Goal: Task Accomplishment & Management: Complete application form

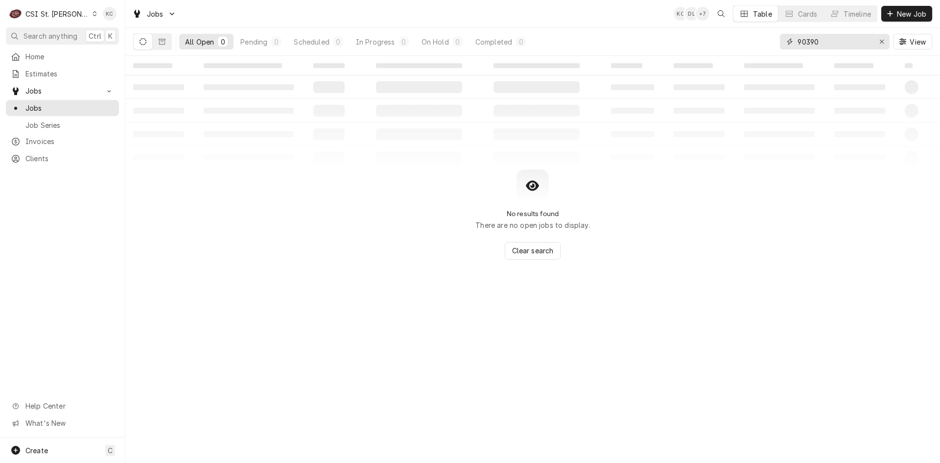
drag, startPoint x: 845, startPoint y: 44, endPoint x: 774, endPoint y: 50, distance: 71.3
click at [774, 50] on div "All Open 0 Pending 0 Scheduled 0 In Progress 0 On Hold 0 Completed 0 90390 View" at bounding box center [532, 41] width 799 height 27
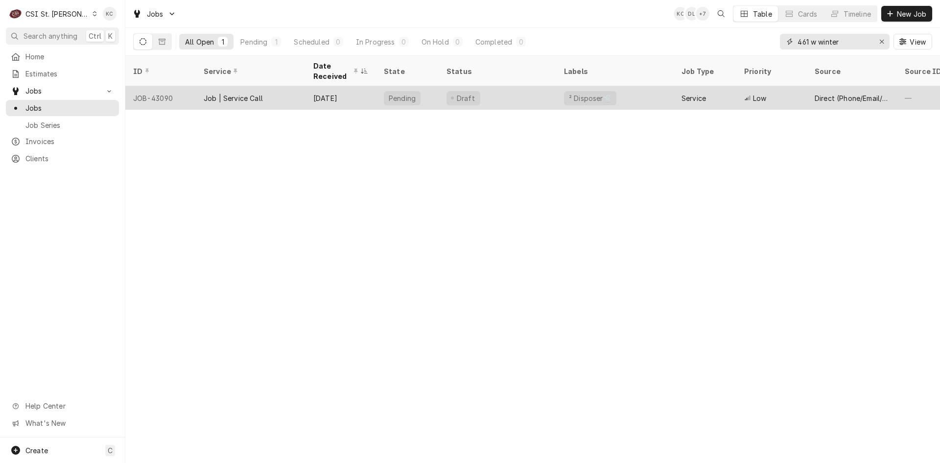
type input "461 w winter"
click at [317, 92] on div "[DATE]" at bounding box center [340, 97] width 70 height 23
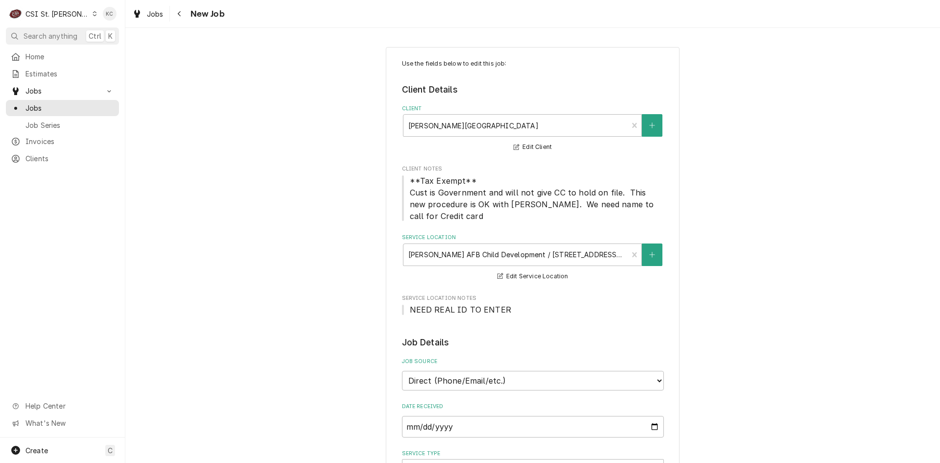
type textarea "x"
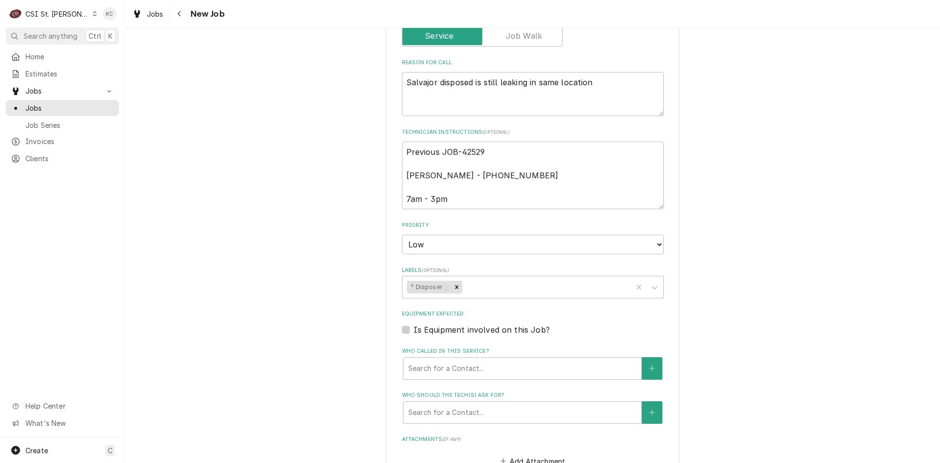
scroll to position [429, 0]
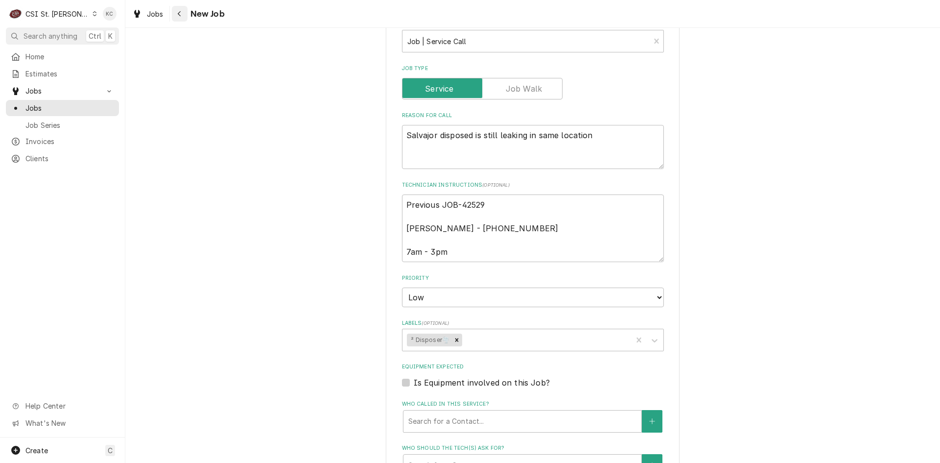
click at [177, 12] on icon "Navigate back" at bounding box center [179, 13] width 4 height 7
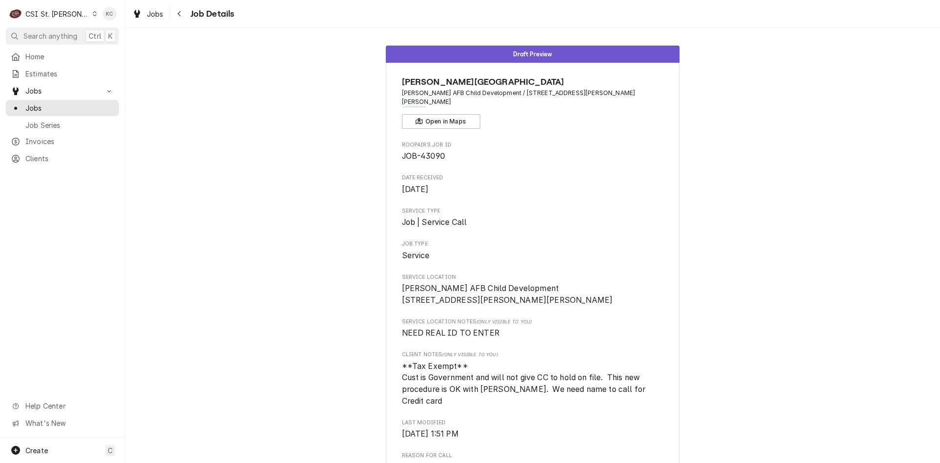
click at [749, 393] on div "Draft Preview Scott AFB Child Development Center Scott AFB Child Development / …" at bounding box center [532, 419] width 815 height 762
click at [180, 14] on icon "Navigate back" at bounding box center [179, 13] width 4 height 7
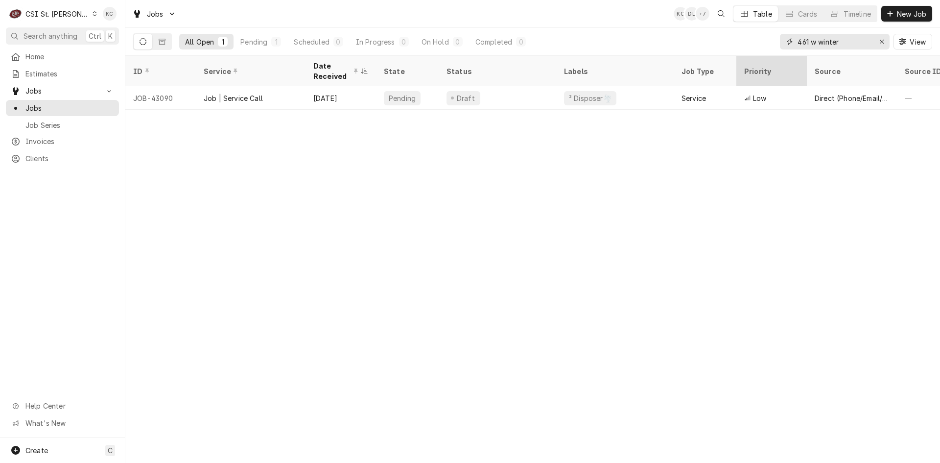
drag, startPoint x: 856, startPoint y: 40, endPoint x: 748, endPoint y: 63, distance: 110.6
click at [748, 63] on div "Jobs KC DL + 7 Table Cards Timeline New Job All Open 1 Pending 1 Scheduled 0 In…" at bounding box center [532, 231] width 815 height 463
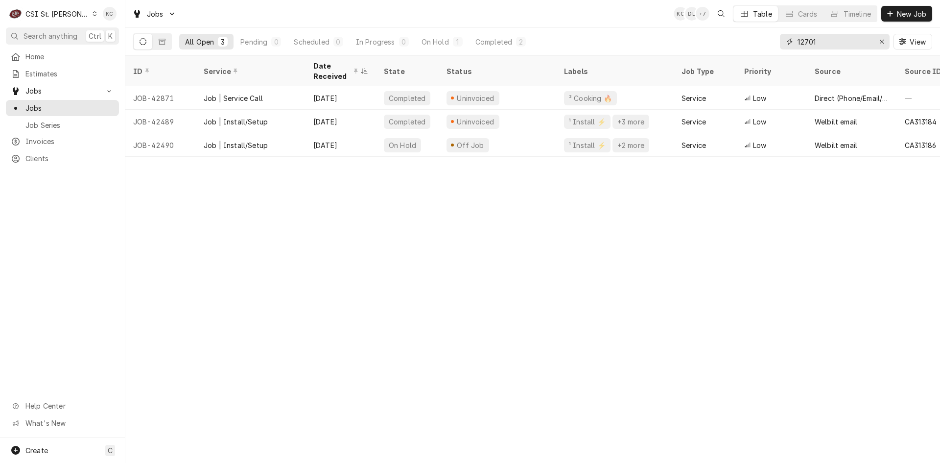
type input "12701"
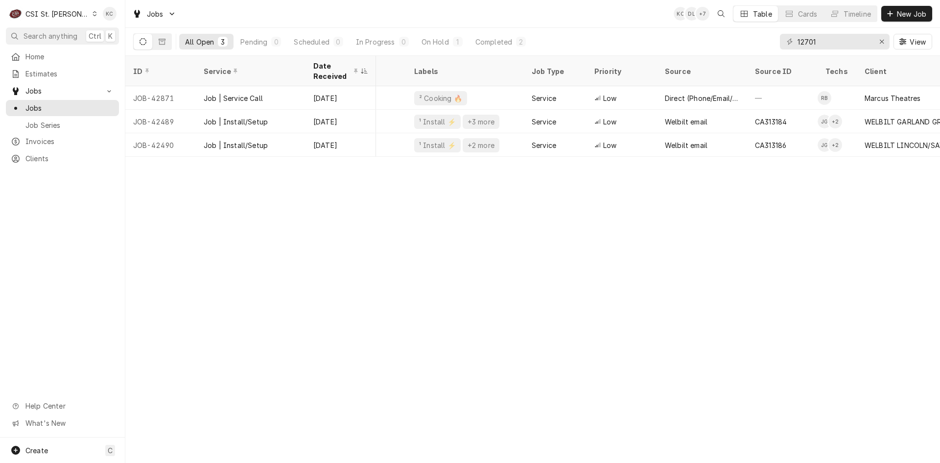
scroll to position [0, 149]
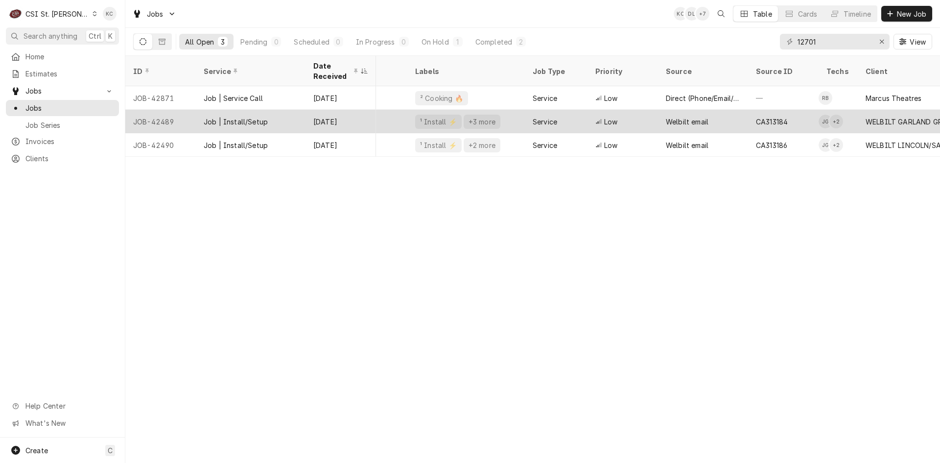
click at [622, 117] on div "Low" at bounding box center [622, 121] width 70 height 23
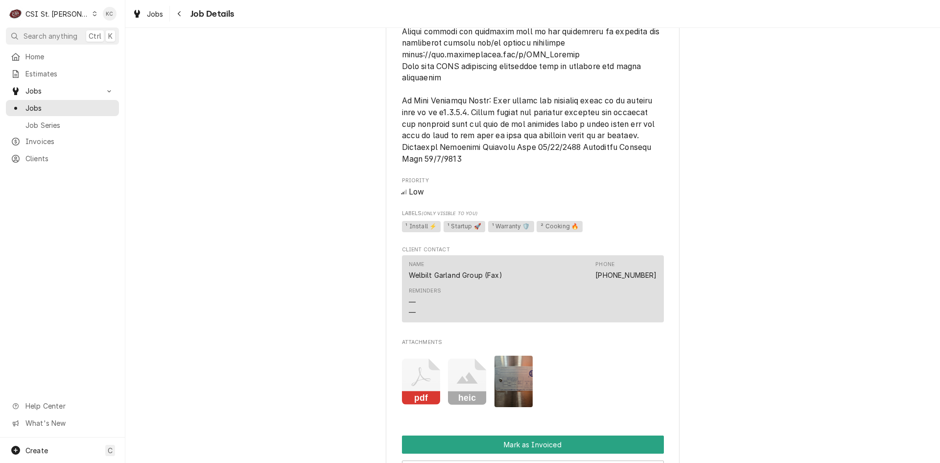
scroll to position [1126, 0]
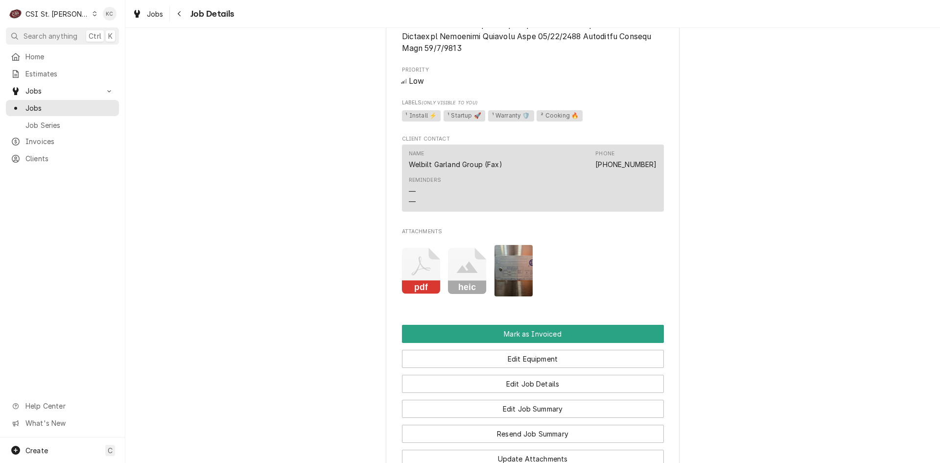
click at [520, 276] on img "Attachments" at bounding box center [513, 270] width 39 height 51
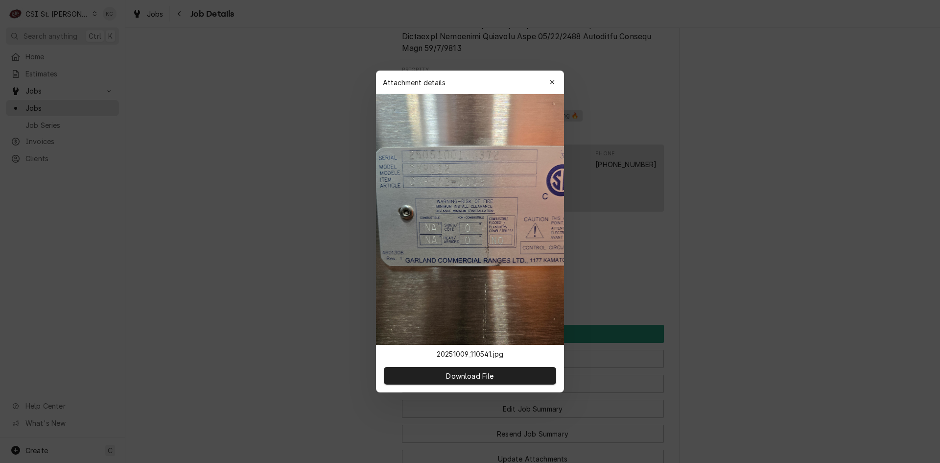
click at [835, 255] on div at bounding box center [470, 231] width 940 height 463
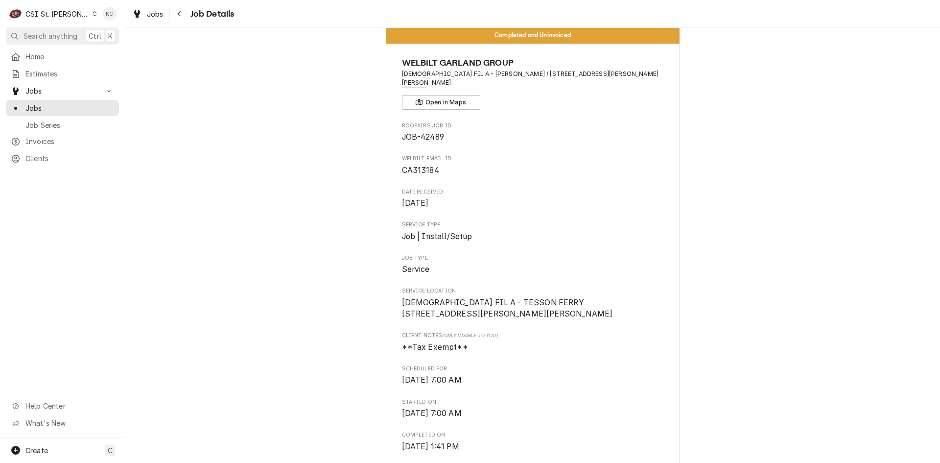
scroll to position [0, 0]
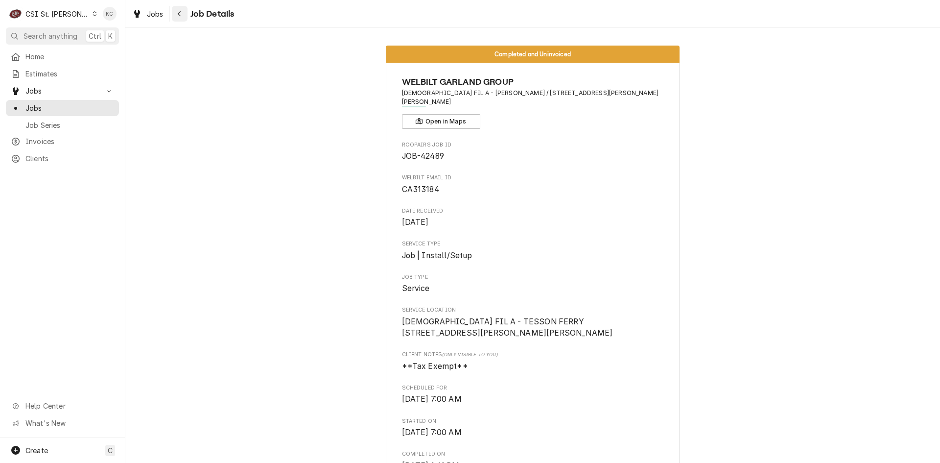
click at [178, 11] on icon "Navigate back" at bounding box center [179, 13] width 4 height 7
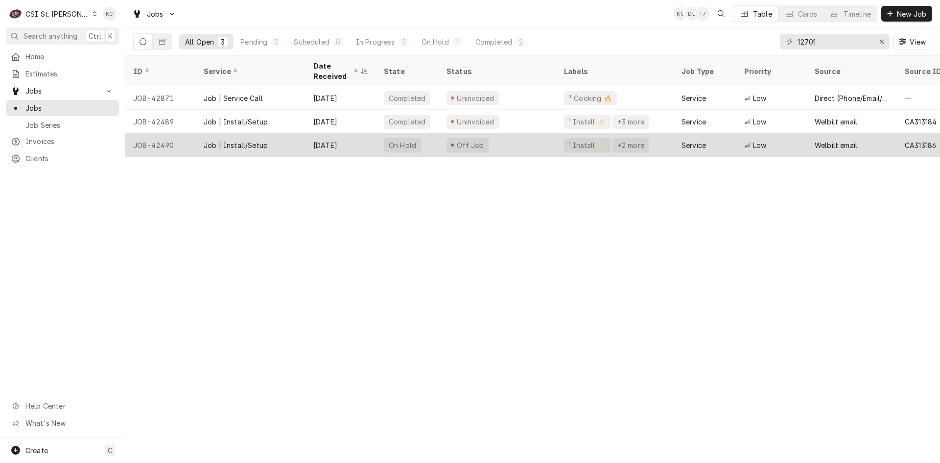
click at [173, 139] on div "JOB-42490" at bounding box center [160, 144] width 70 height 23
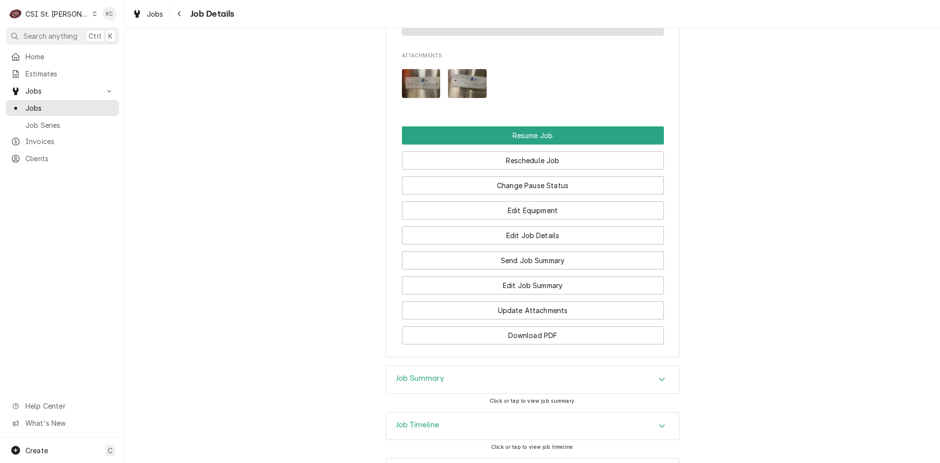
scroll to position [1406, 0]
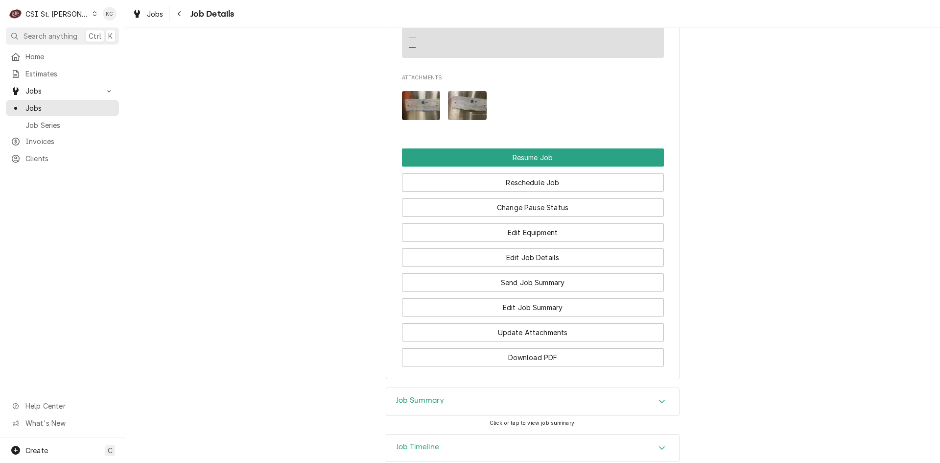
click at [454, 107] on img "Attachments" at bounding box center [467, 105] width 39 height 29
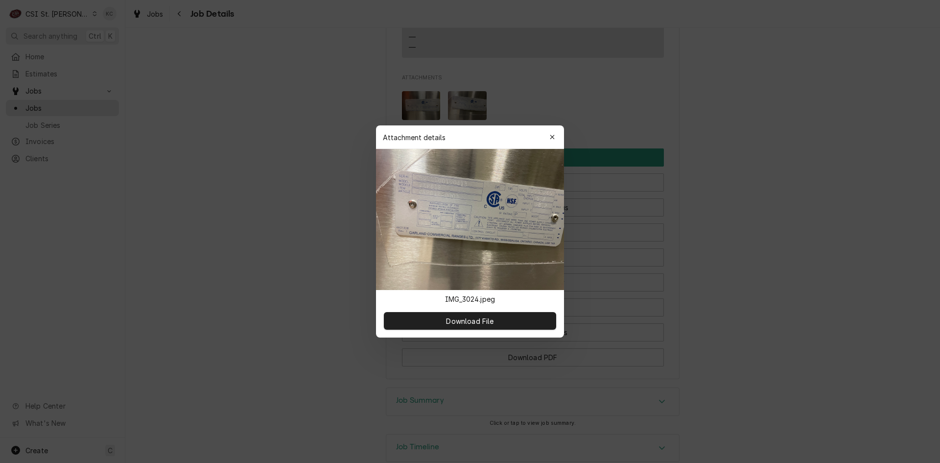
click at [458, 202] on img at bounding box center [470, 219] width 188 height 141
click at [491, 320] on span "Download File" at bounding box center [469, 321] width 51 height 10
click at [816, 132] on div at bounding box center [470, 231] width 940 height 463
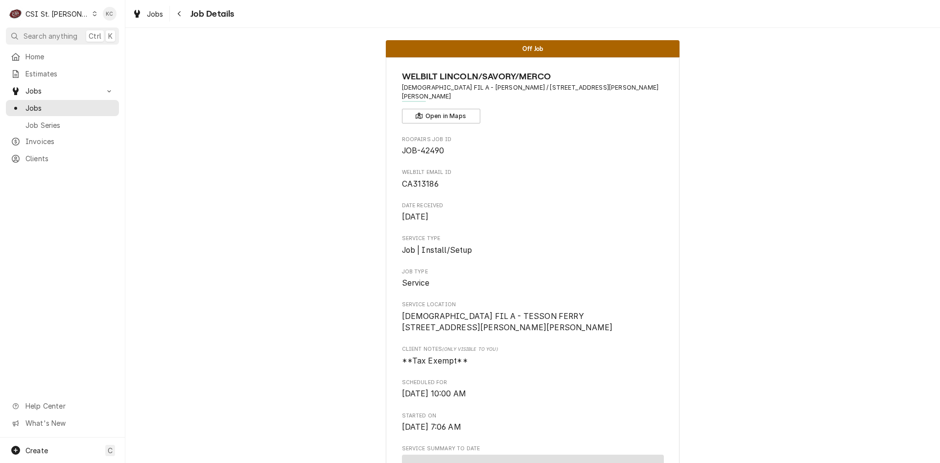
scroll to position [0, 0]
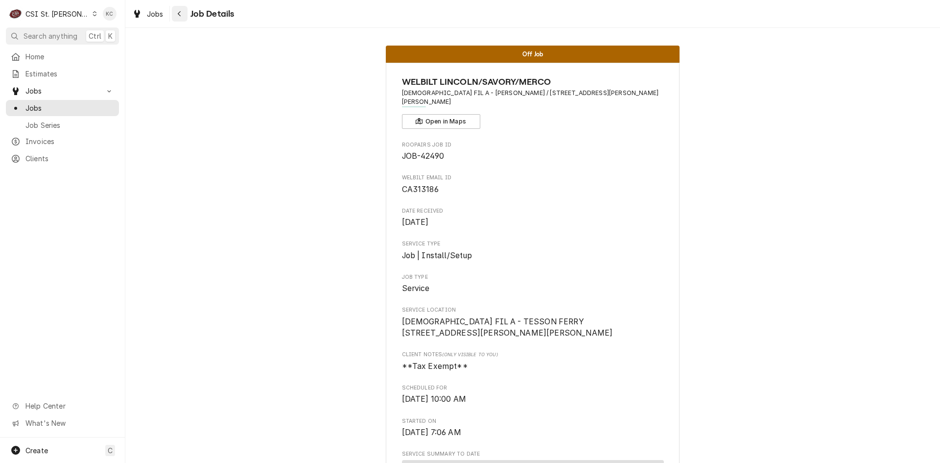
click at [181, 16] on icon "Navigate back" at bounding box center [179, 13] width 4 height 7
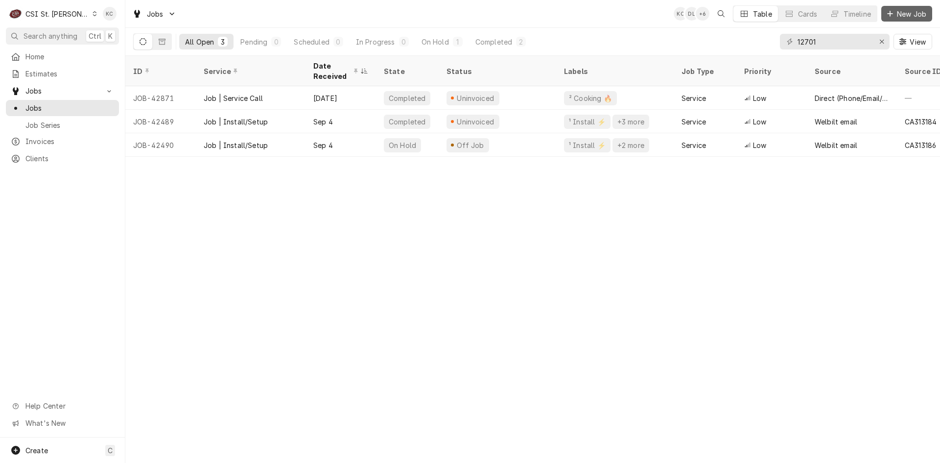
click at [897, 16] on span "New Job" at bounding box center [911, 14] width 33 height 10
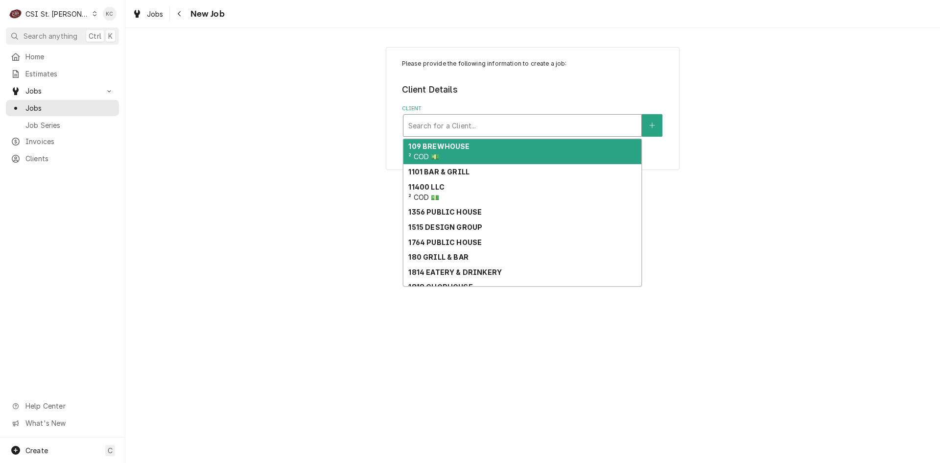
click at [547, 127] on div "Client" at bounding box center [522, 126] width 228 height 18
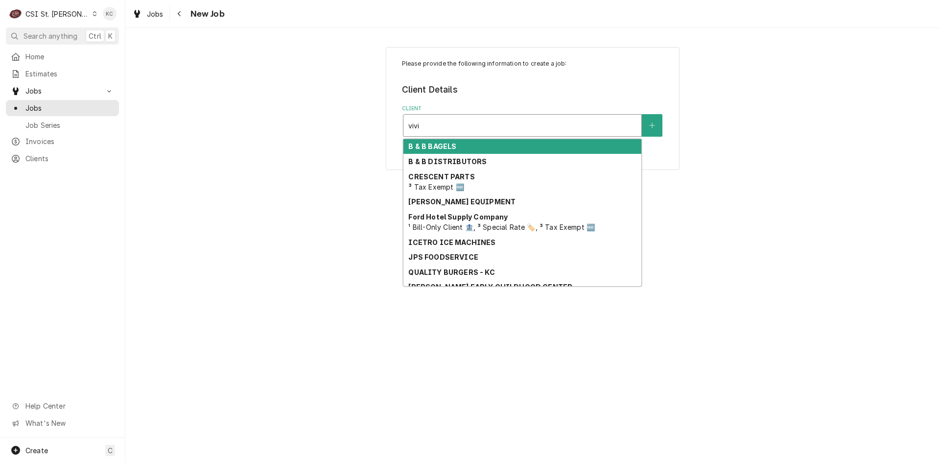
type input "vivia"
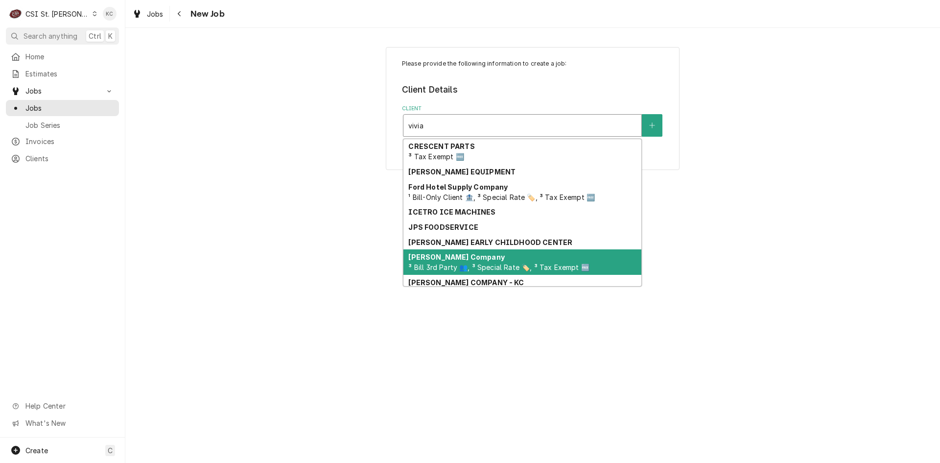
click at [471, 269] on span "³ Bill 3rd Party 👥, ³ Special Rate 🏷️, ³ Tax Exempt 🆓" at bounding box center [498, 267] width 181 height 8
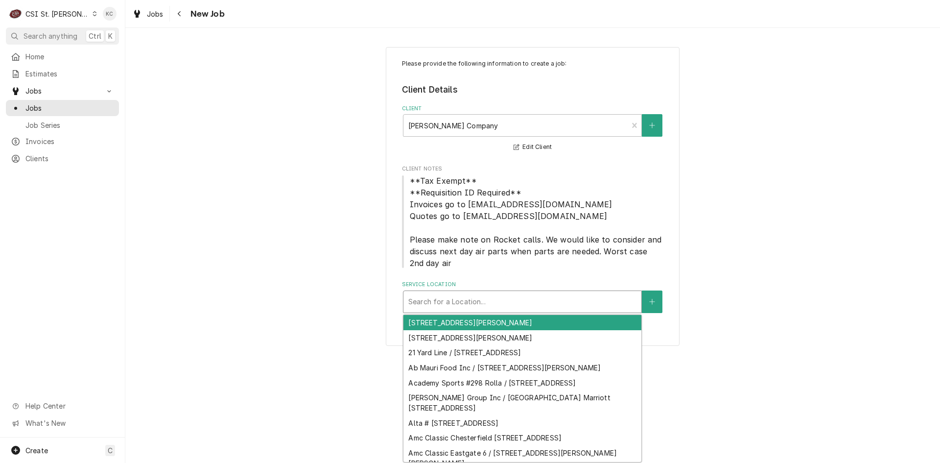
click at [507, 302] on div "Service Location" at bounding box center [522, 302] width 228 height 18
click at [591, 302] on div "Service Location" at bounding box center [522, 302] width 228 height 18
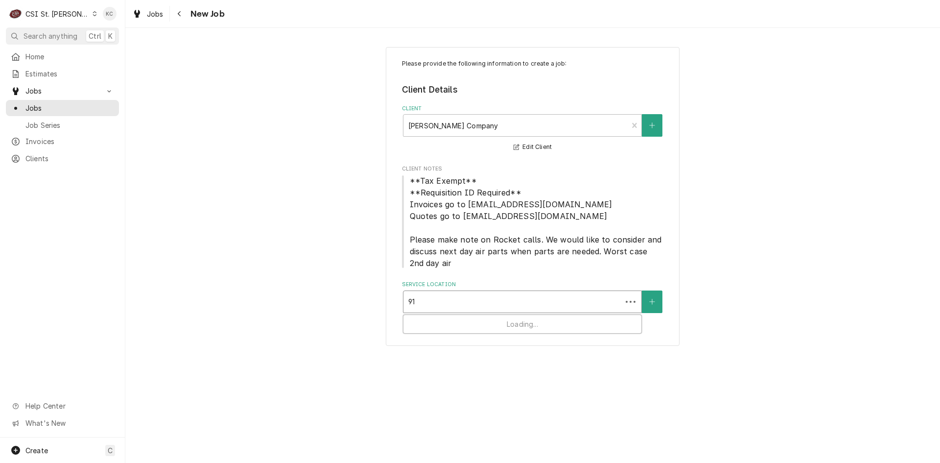
type input "912"
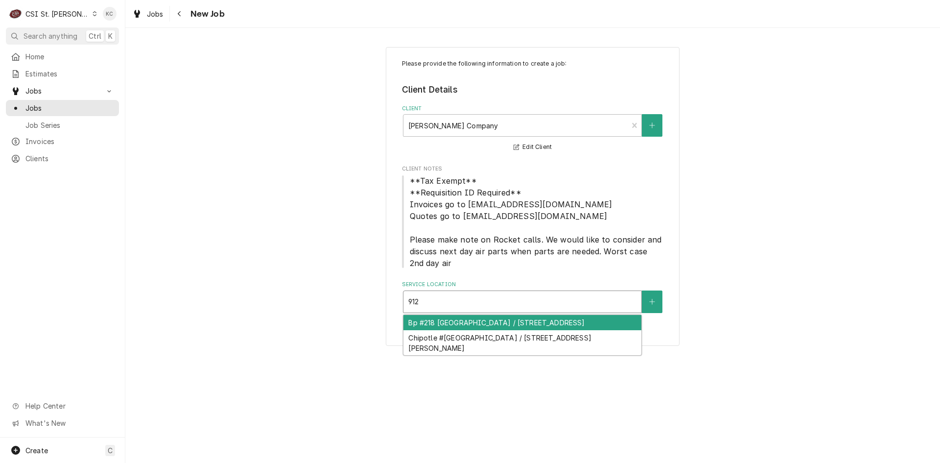
click at [590, 325] on div "Bp #218 Carbondale / 912 W Main St, Carbondale, IL 62901" at bounding box center [522, 322] width 238 height 15
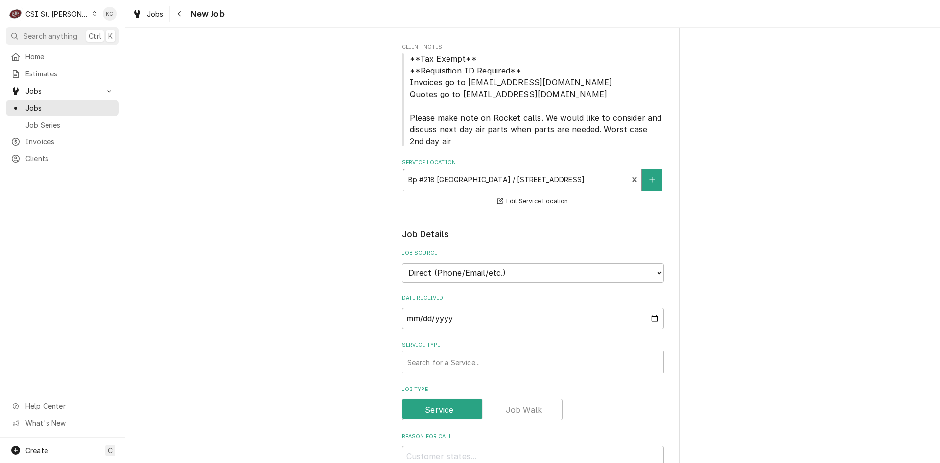
scroll to position [196, 0]
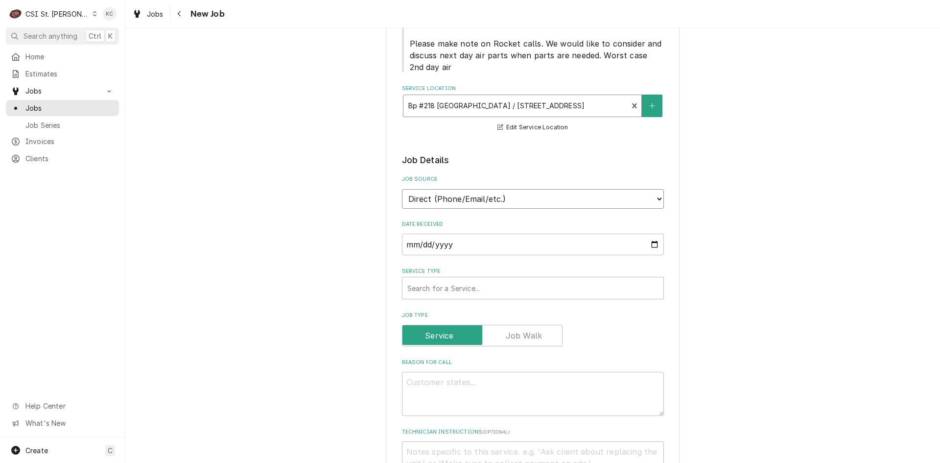
click at [486, 200] on select "Direct (Phone/Email/etc.) Service Channel Corrigo Ecotrak Other" at bounding box center [533, 199] width 262 height 20
select select "100"
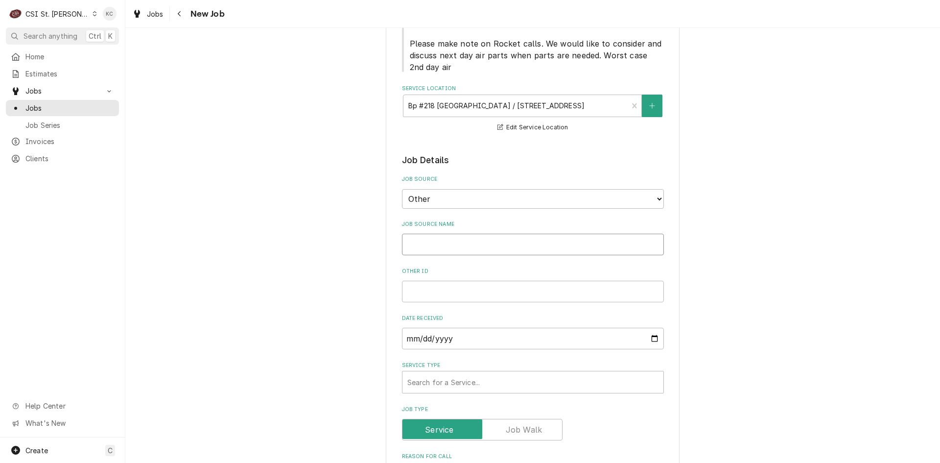
click at [486, 255] on input "Job Source Name" at bounding box center [533, 245] width 262 height 22
type textarea "x"
type input "V"
type textarea "x"
type input "Vi"
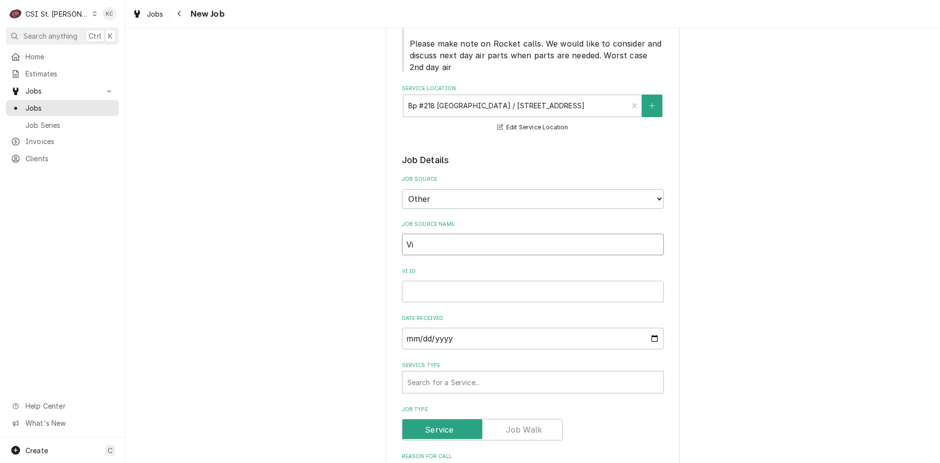
type textarea "x"
type input "Viv"
type textarea "x"
type input "Vivi"
type textarea "x"
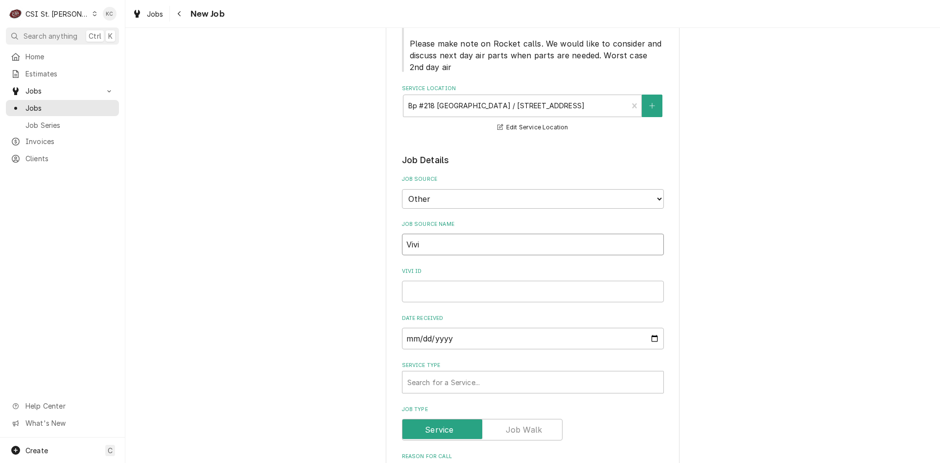
type input "Vivia"
type textarea "x"
type input "Vivian"
type textarea "x"
type input "Vivian"
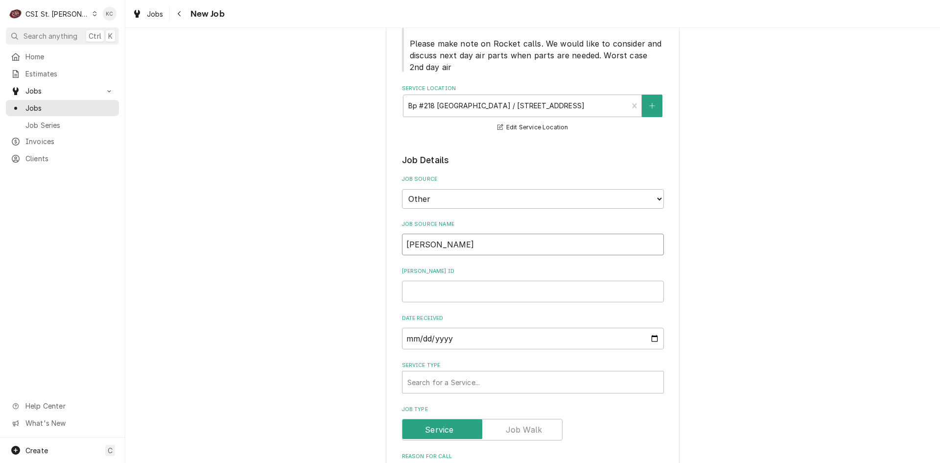
type textarea "x"
type input "Vivian e"
type textarea "x"
type input "Vivian em"
type textarea "x"
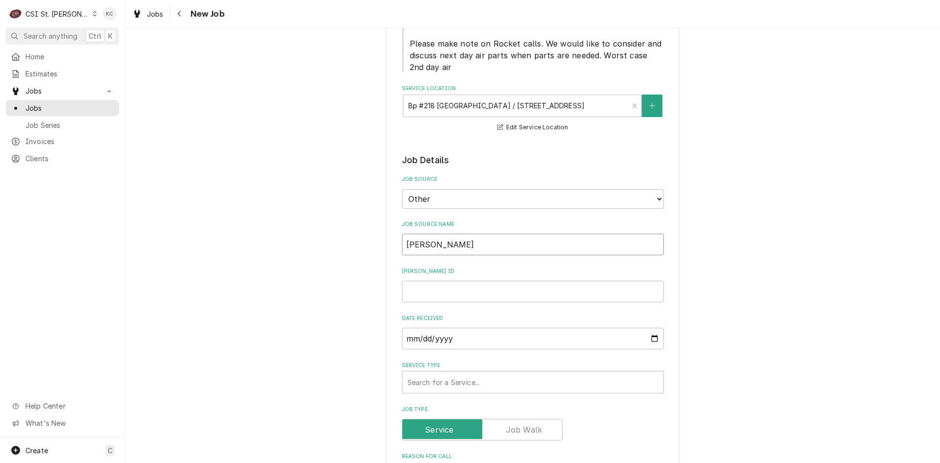
type input "Vivian ema"
type textarea "x"
type input "Vivian emai"
type textarea "x"
type input "Vivian email"
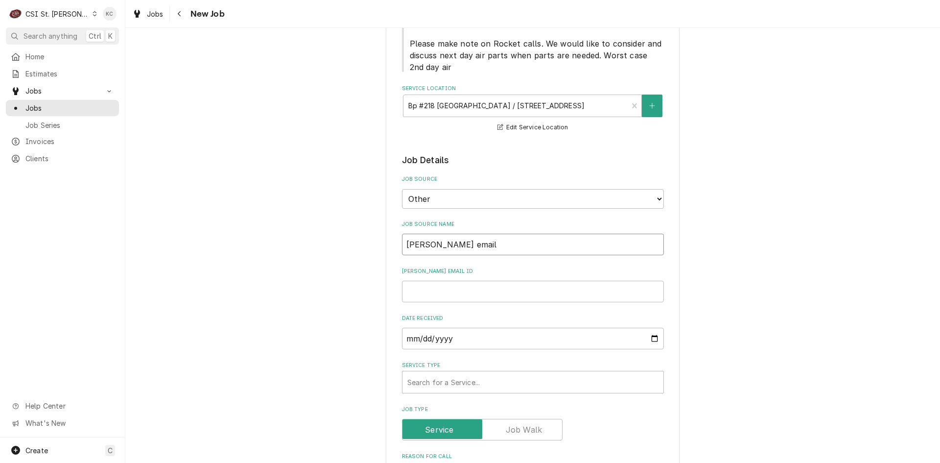
type textarea "x"
type input "Vivian email"
type textarea "x"
type input "4"
type textarea "x"
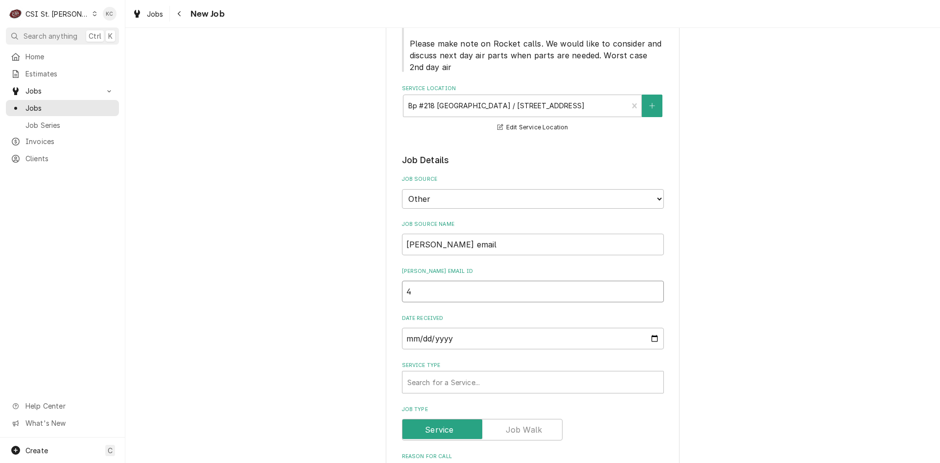
type input "44"
type textarea "x"
type input "448"
type textarea "x"
type input "4488"
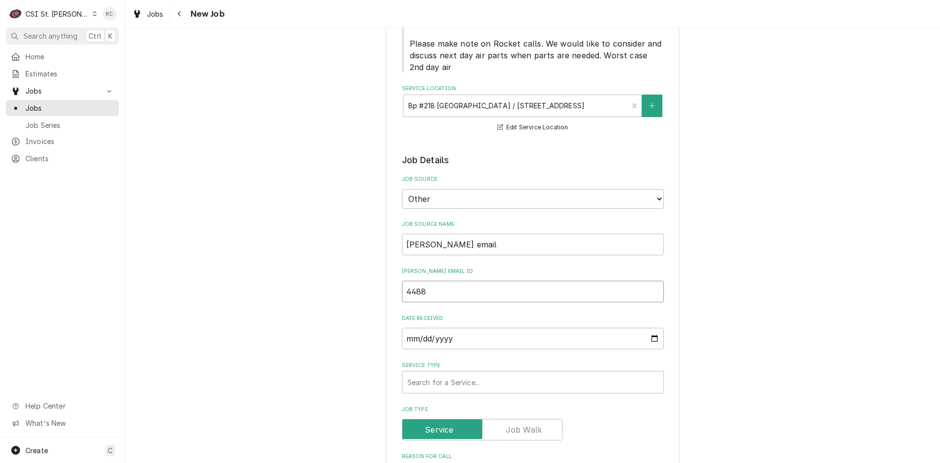
type textarea "x"
type input "44889"
type textarea "x"
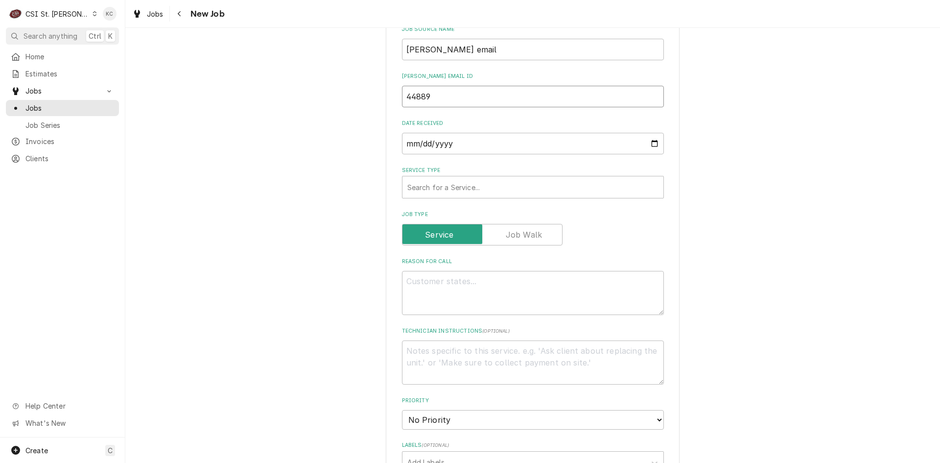
scroll to position [392, 0]
type input "44889"
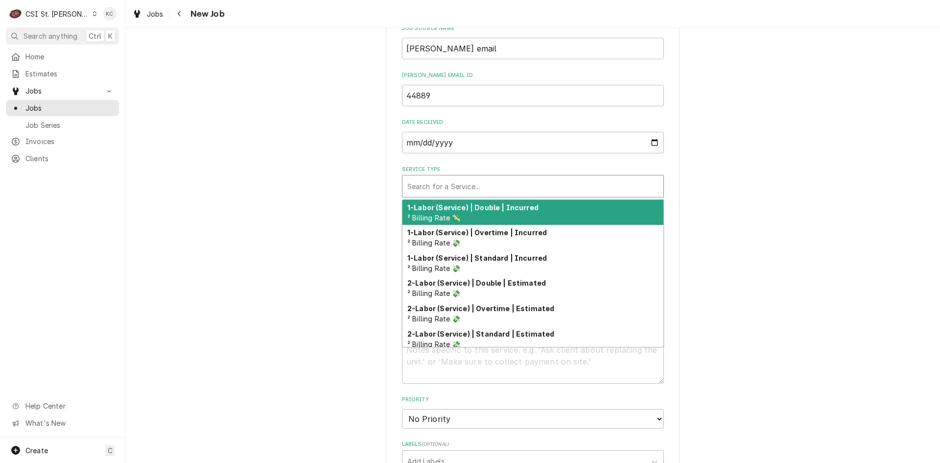
click at [510, 191] on div "Service Type" at bounding box center [532, 186] width 251 height 18
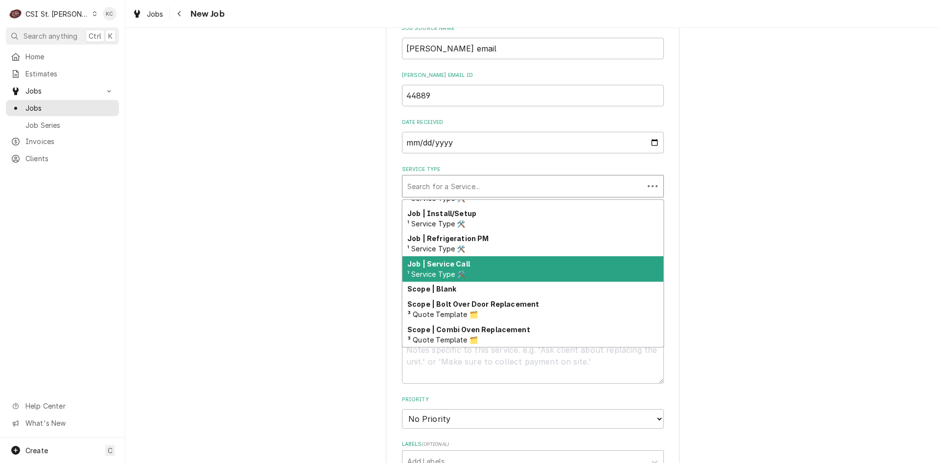
scroll to position [560, 0]
click at [515, 264] on div "Job | Service Call ¹ Service Type 🛠️" at bounding box center [532, 268] width 261 height 25
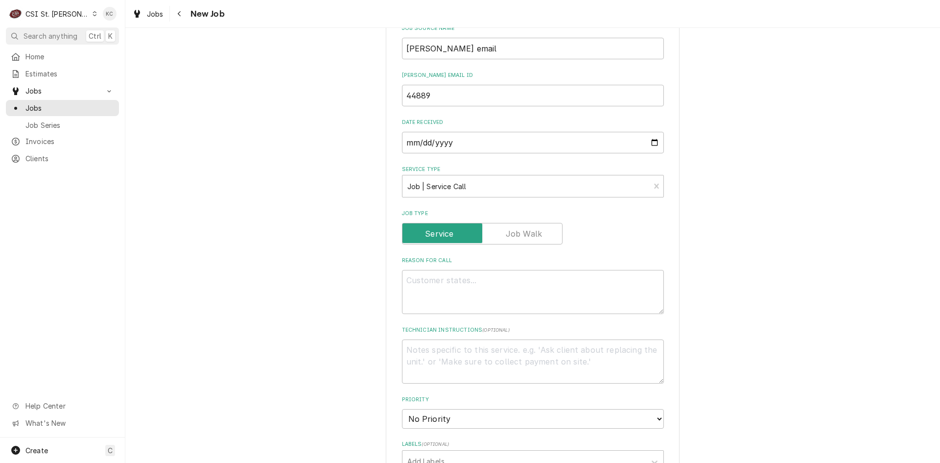
click at [770, 264] on div "Please provide the following information to create a job: Client Details Client…" at bounding box center [532, 256] width 815 height 1218
click at [529, 283] on textarea "Reason For Call" at bounding box center [533, 292] width 262 height 44
type textarea "x"
type textarea "O"
type textarea "x"
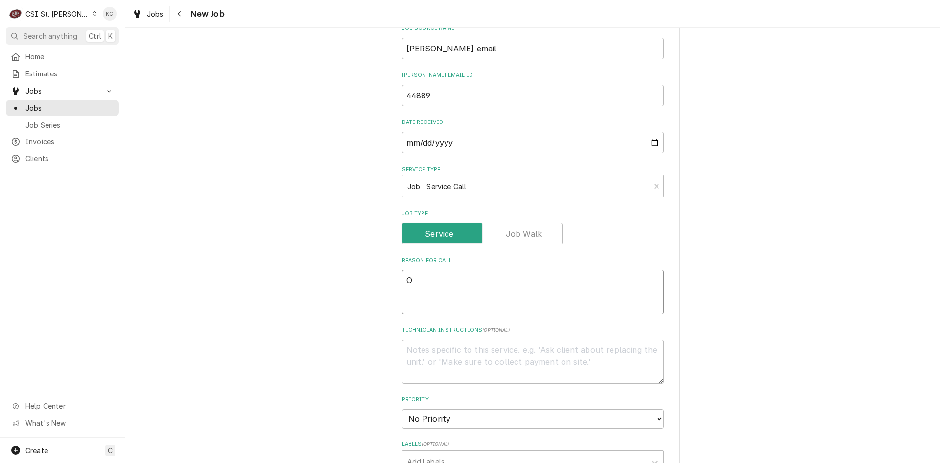
type textarea "Op"
type textarea "x"
type textarea "Ope"
type textarea "x"
type textarea "Open"
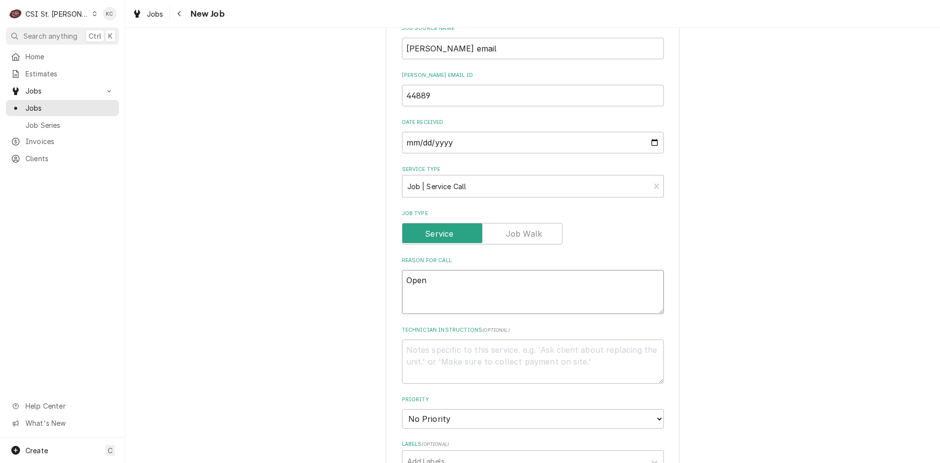
type textarea "x"
type textarea "Open"
type textarea "x"
type textarea "Open s"
type textarea "x"
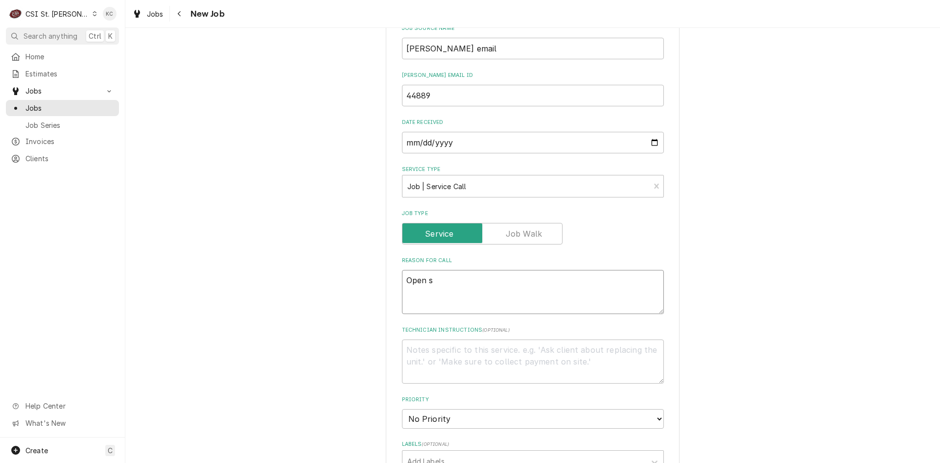
type textarea "Open"
type textarea "x"
type textarea "Open"
type textarea "x"
type textarea "Ope"
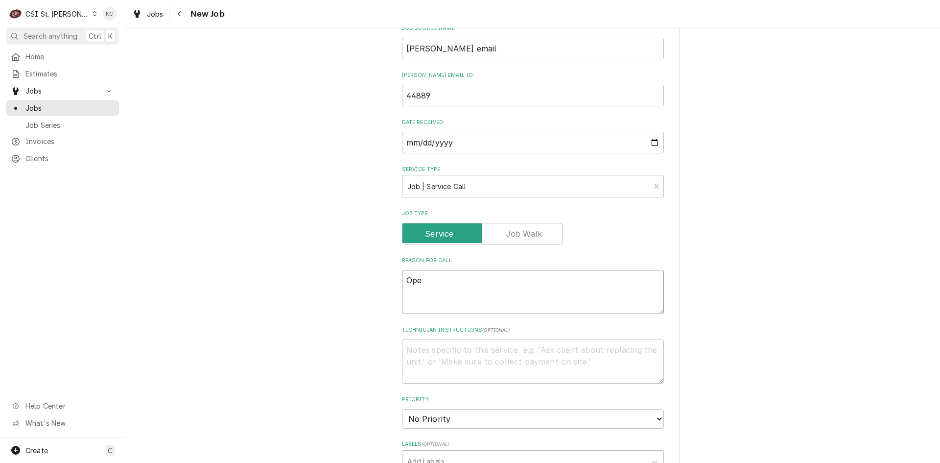
type textarea "x"
type textarea "Op"
type textarea "x"
type textarea "Ope"
type textarea "x"
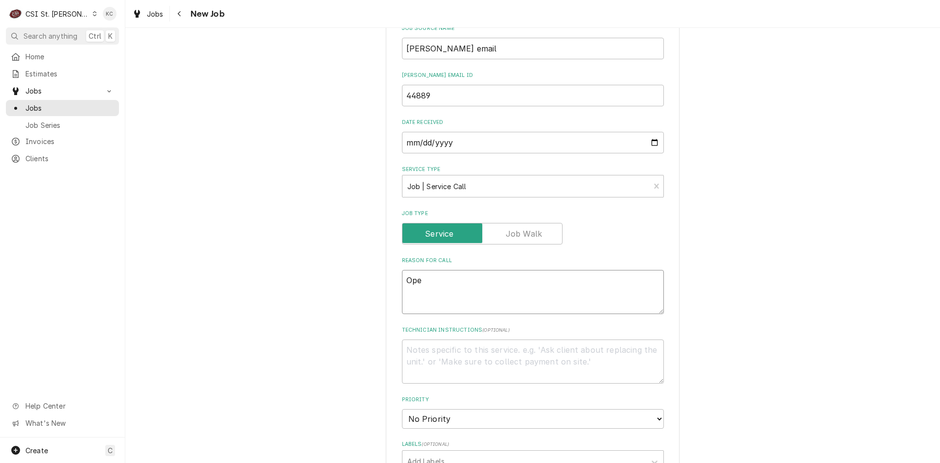
type textarea "Open"
type textarea "x"
type textarea "Open"
type textarea "x"
type textarea "Open a"
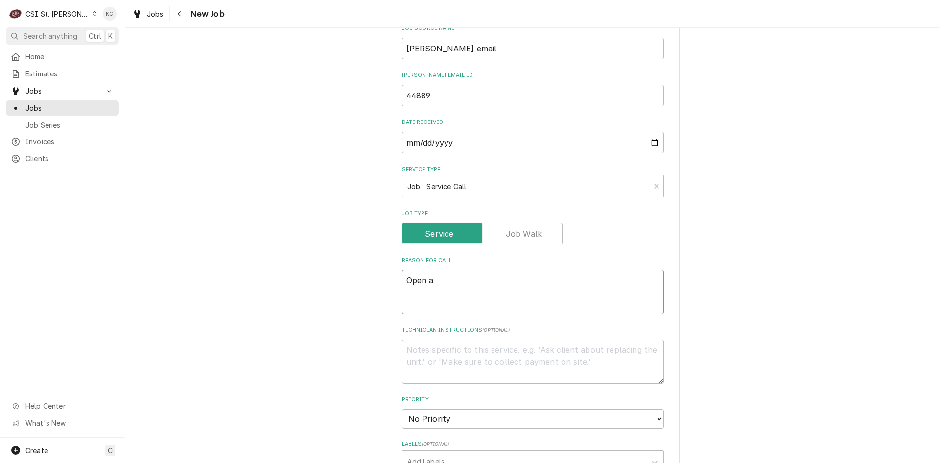
type textarea "x"
type textarea "Open ai"
type textarea "x"
type textarea "Open air"
type textarea "x"
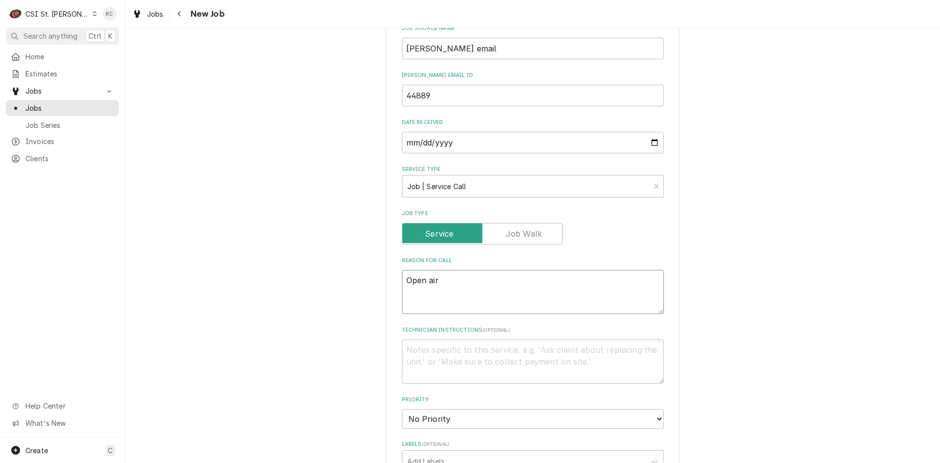
type textarea "Open air"
type textarea "x"
type textarea "Open air c"
type textarea "x"
type textarea "Open air co"
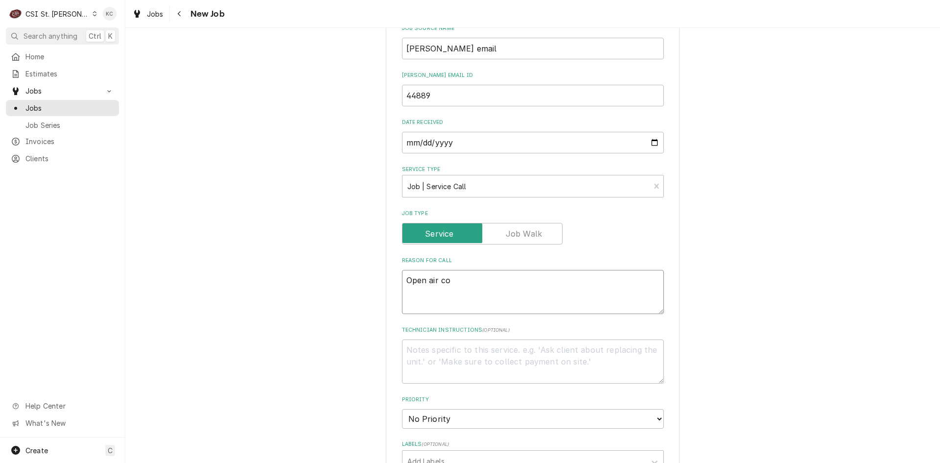
type textarea "x"
type textarea "Open air coo"
type textarea "x"
type textarea "Open air cool"
type textarea "x"
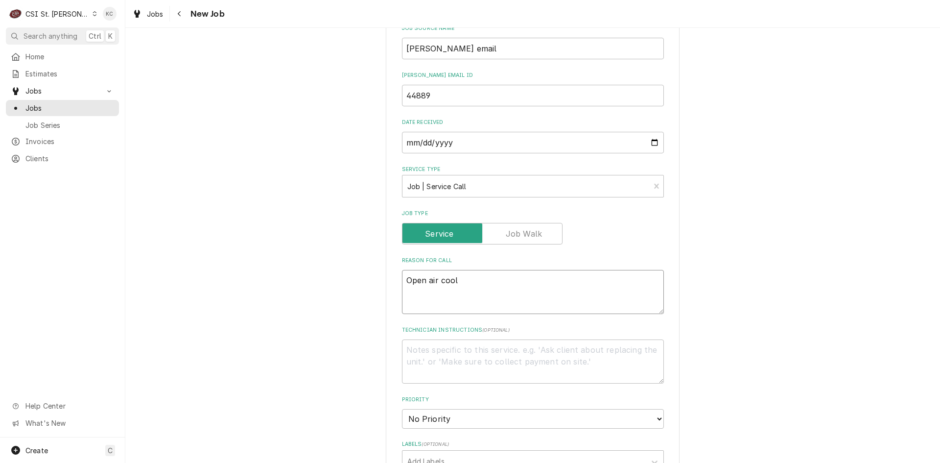
type textarea "Open air coole"
type textarea "x"
type textarea "Open air cooler"
type textarea "x"
type textarea "Open air cooler"
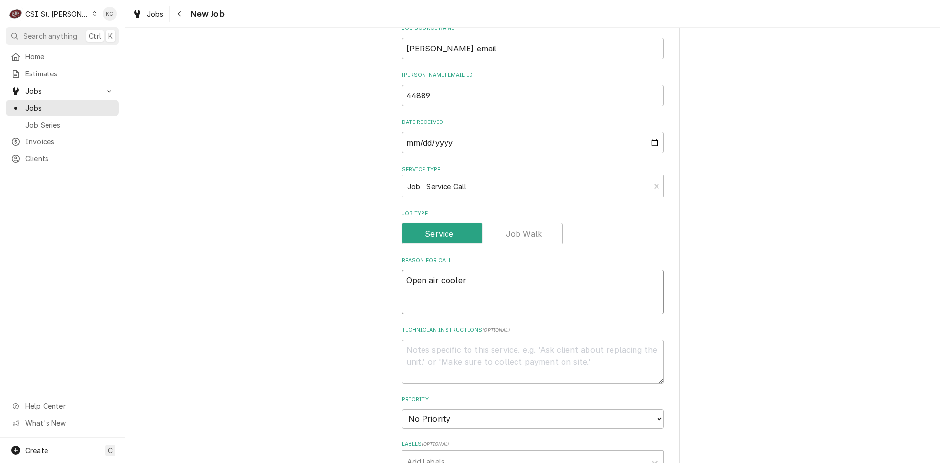
type textarea "x"
type textarea "Open air cooler i"
type textarea "x"
type textarea "Open air cooler is"
type textarea "x"
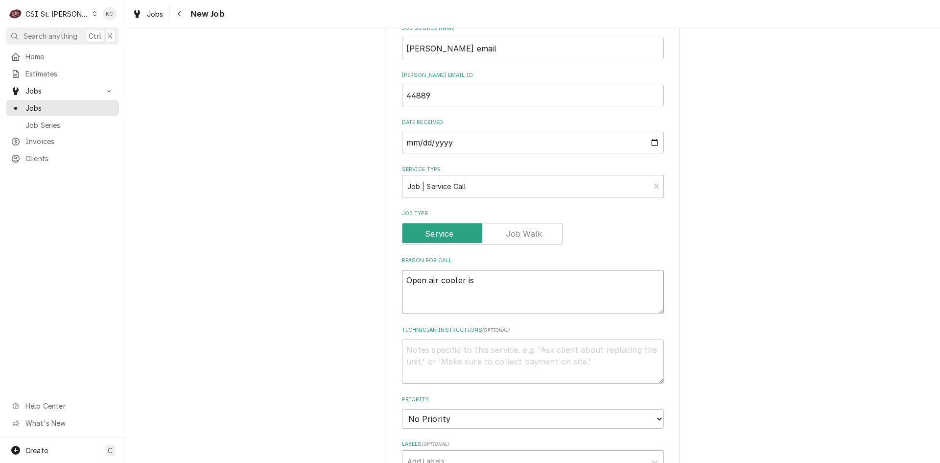
type textarea "Open air cooler is"
type textarea "x"
type textarea "Open air cooler is n"
type textarea "x"
type textarea "Open air cooler is no"
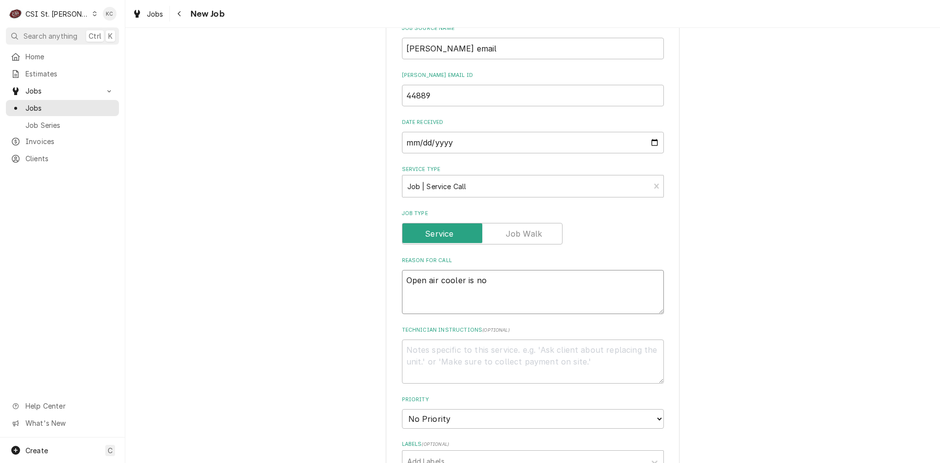
type textarea "x"
type textarea "Open air cooler is not"
type textarea "x"
type textarea "Open air cooler is not"
type textarea "x"
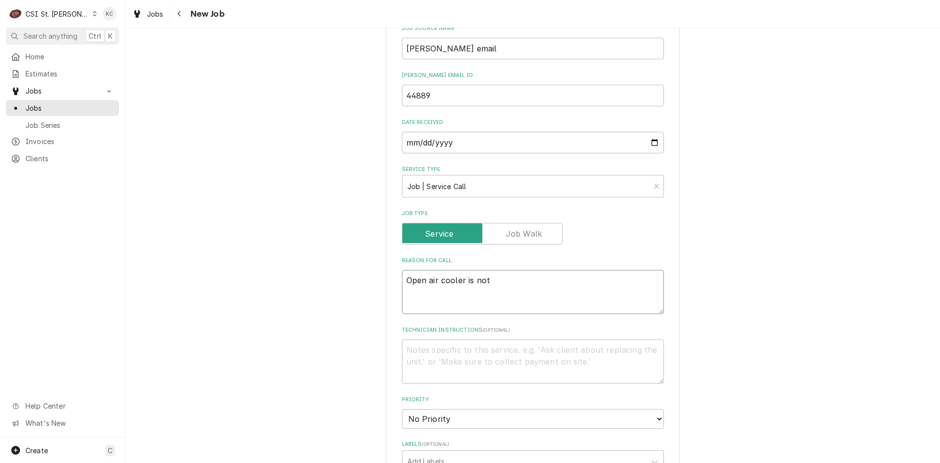
type textarea "Open air cooler is not h"
type textarea "x"
type textarea "Open air cooler is not ho"
type textarea "x"
type textarea "Open air cooler is not hol"
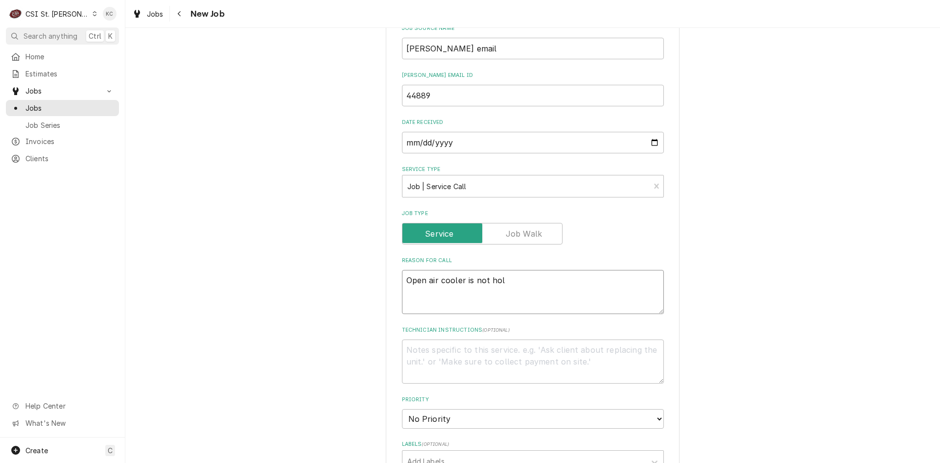
type textarea "x"
type textarea "Open air cooler is not hold"
type textarea "x"
type textarea "Open air cooler is not holdi"
type textarea "x"
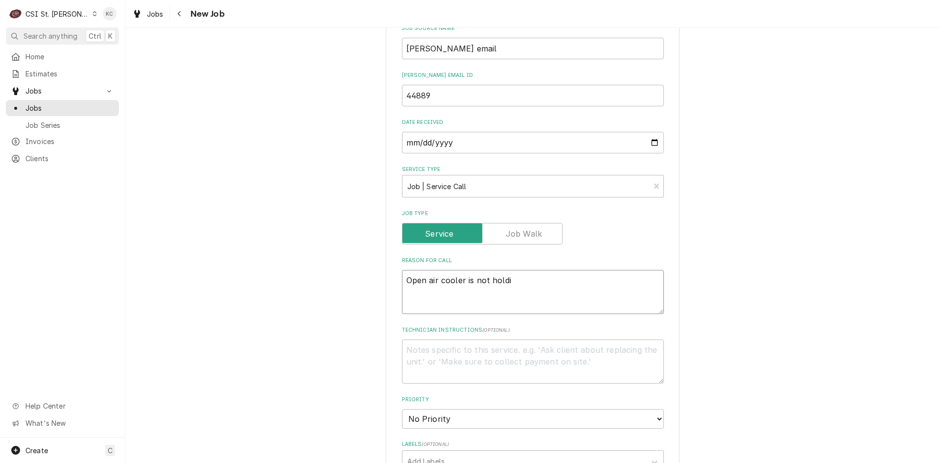
type textarea "Open air cooler is not holdin"
type textarea "x"
type textarea "Open air cooler is not holding"
type textarea "x"
type textarea "Open air cooler is not holding"
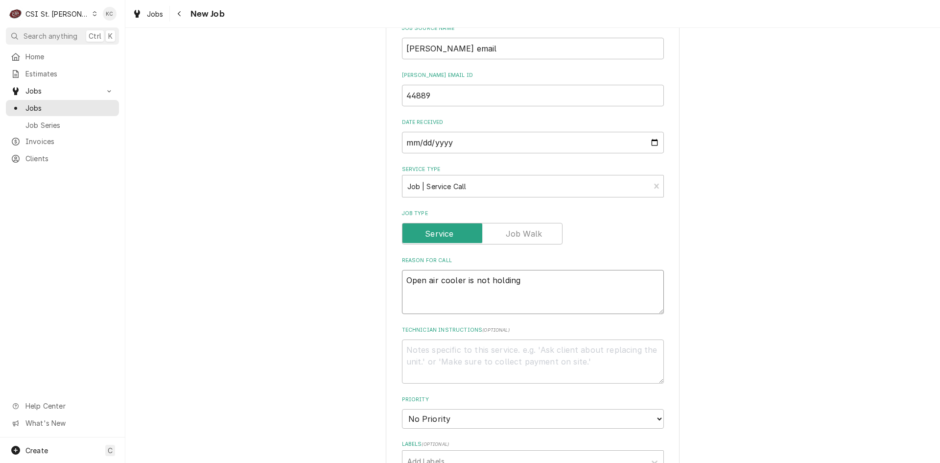
type textarea "x"
type textarea "Open air cooler is not holding t"
type textarea "x"
type textarea "Open air cooler is not holding te"
type textarea "x"
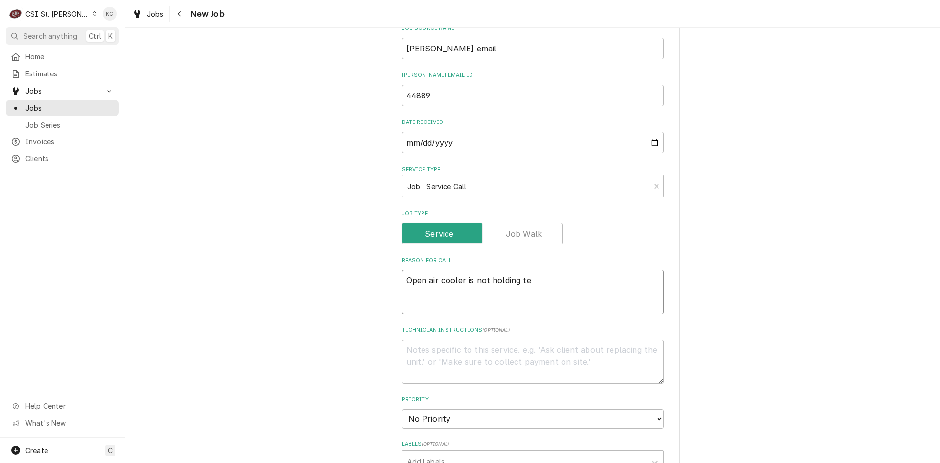
type textarea "Open air cooler is not holding tem"
type textarea "x"
type textarea "Open air cooler is not holding temp"
type textarea "x"
type textarea "Open air cooler is not holding temp,"
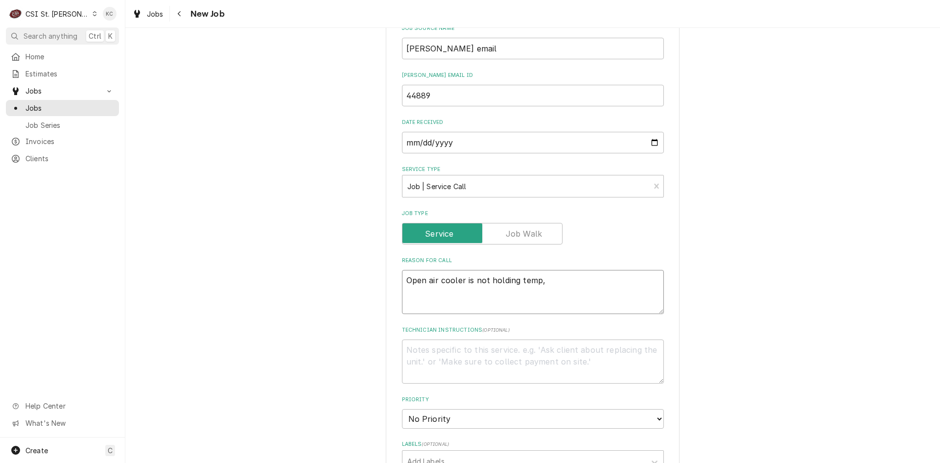
type textarea "x"
type textarea "Open air cooler is not holding temp,"
type textarea "x"
type textarea "Open air cooler is not holding temp,"
type textarea "x"
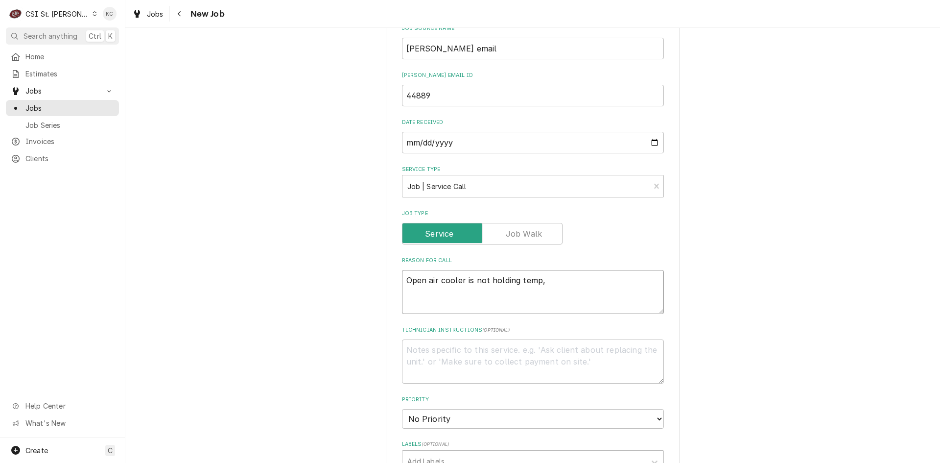
type textarea "Open air cooler is not holding temp"
type textarea "x"
type textarea "Open air cooler is not holding temp."
type textarea "x"
type textarea "Open air cooler is not holding temp."
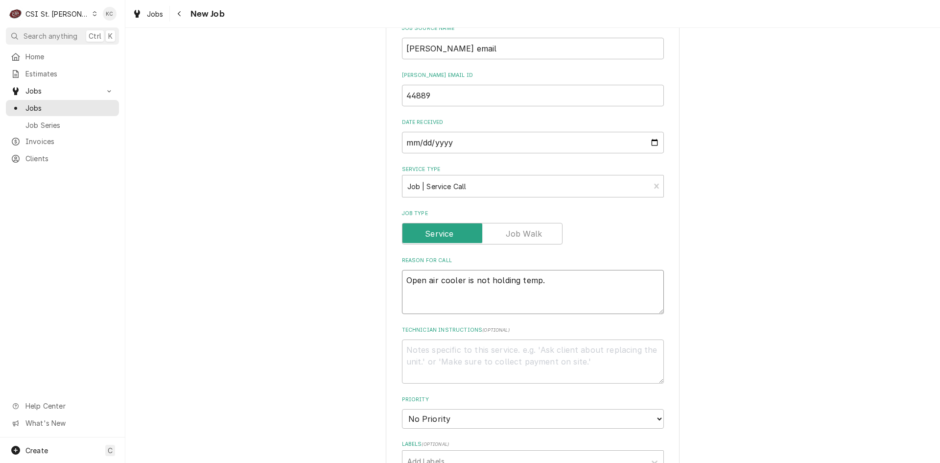
type textarea "x"
type textarea "Open air cooler is not holding temp. T"
type textarea "x"
type textarea "Open air cooler is not holding temp. Th"
type textarea "x"
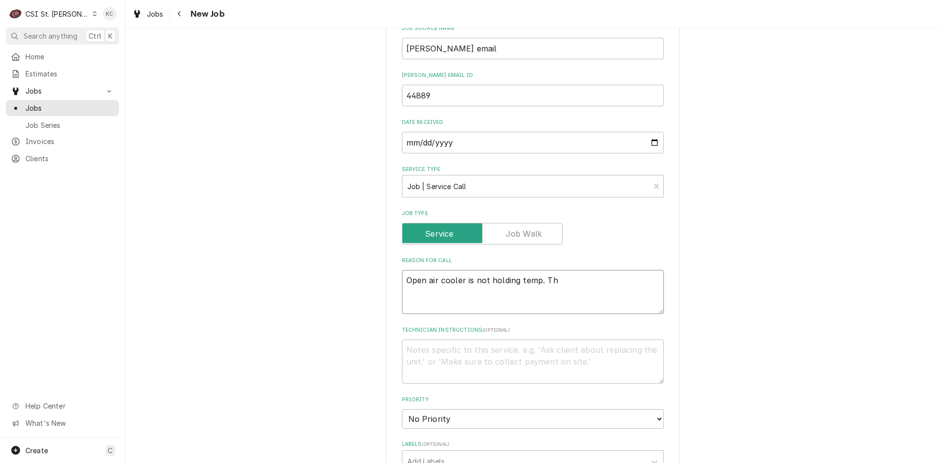
type textarea "Open air cooler is not holding temp. The"
type textarea "x"
type textarea "Open air cooler is not holding temp. The"
type textarea "x"
type textarea "Open air cooler is not holding temp. The t"
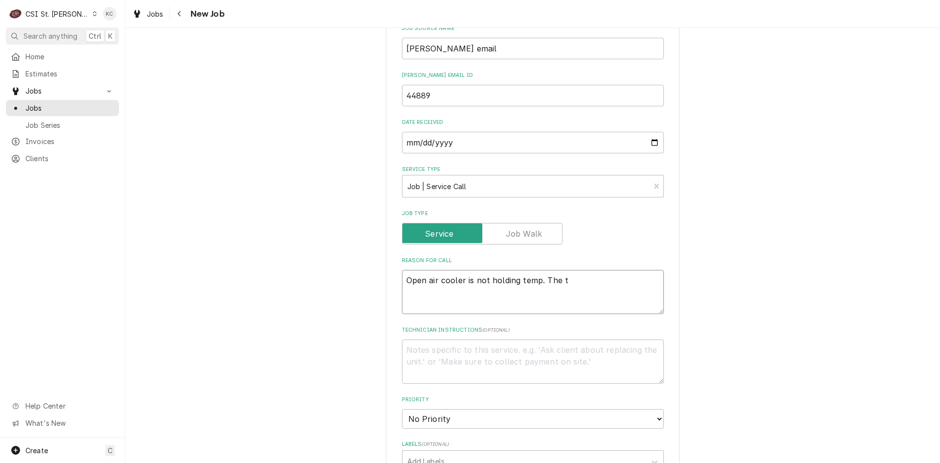
type textarea "x"
type textarea "Open air cooler is not holding temp. The te"
type textarea "x"
type textarea "Open air cooler is not holding temp. The tem"
type textarea "x"
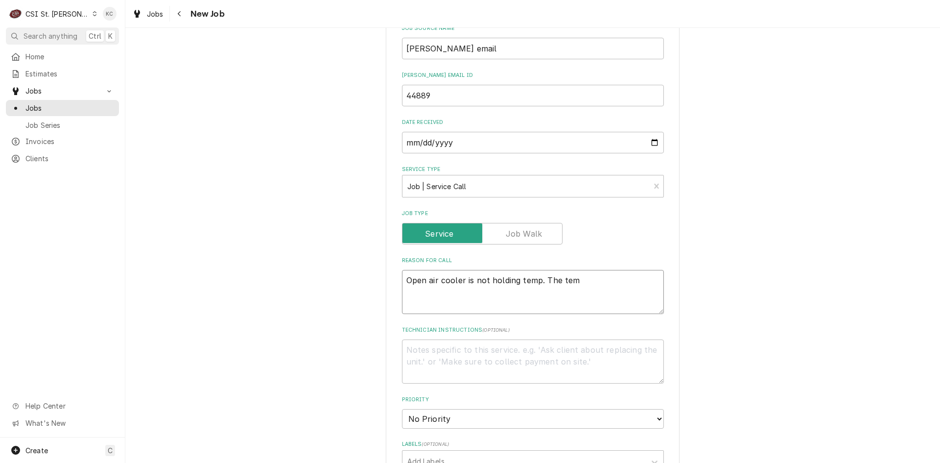
type textarea "Open air cooler is not holding temp. The temp"
type textarea "x"
type textarea "Open air cooler is not holding temp. The tempr"
type textarea "x"
type textarea "Open air cooler is not holding temp. The tempre"
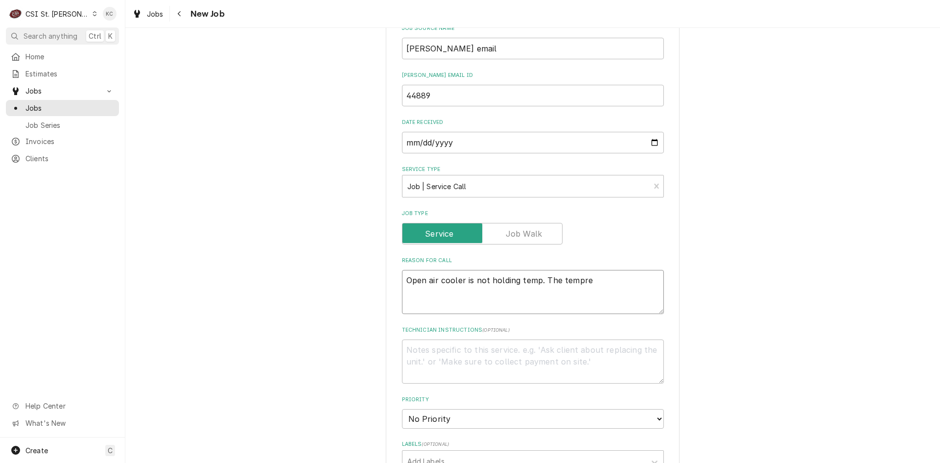
type textarea "x"
type textarea "Open air cooler is not holding temp. The tempr"
type textarea "x"
type textarea "Open air cooler is not holding temp. The temp"
type textarea "x"
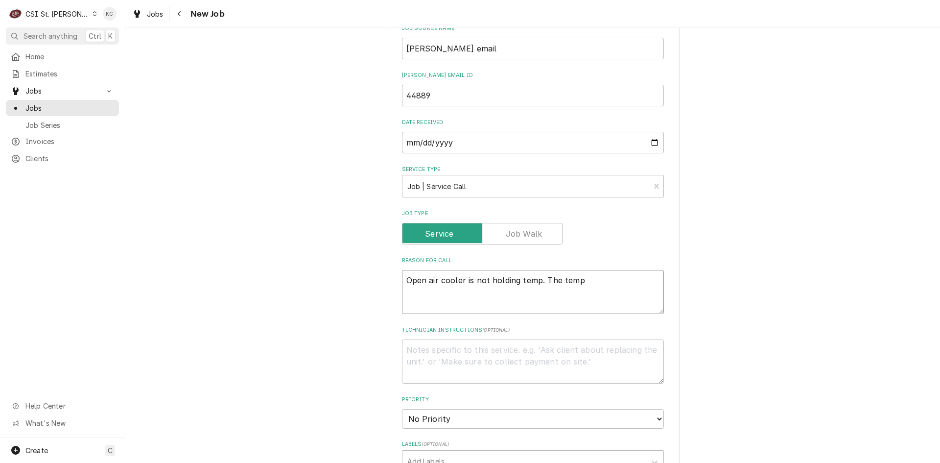
type textarea "Open air cooler is not holding temp. The tempe"
type textarea "x"
type textarea "Open air cooler is not holding temp. The temper"
type textarea "x"
type textarea "Open air cooler is not holding temp. The tempera"
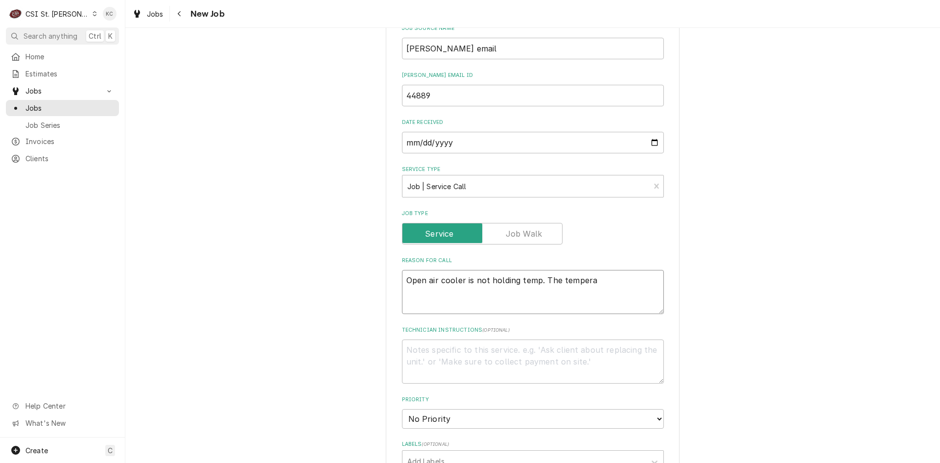
type textarea "x"
type textarea "Open air cooler is not holding temp. The temperat"
type textarea "x"
type textarea "Open air cooler is not holding temp. The temperatu"
type textarea "x"
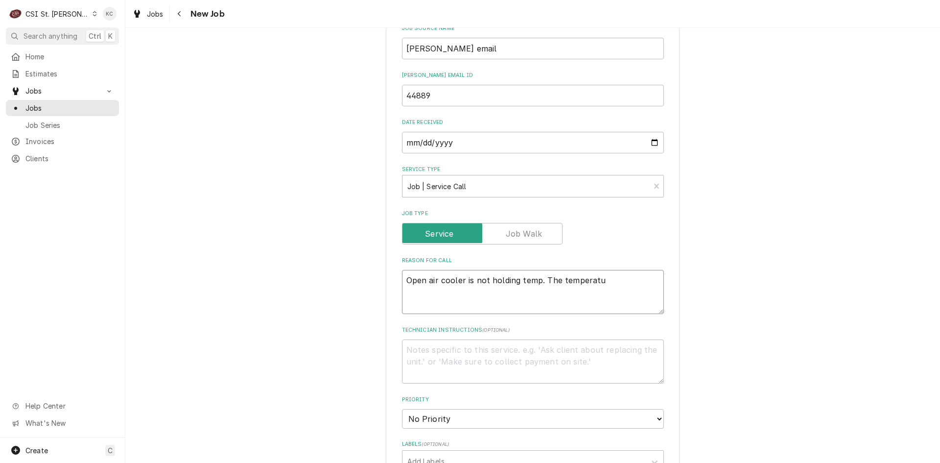
type textarea "Open air cooler is not holding temp. The temperatur"
type textarea "x"
type textarea "Open air cooler is not holding temp. The temperature"
type textarea "x"
type textarea "Open air cooler is not holding temp. The temperature"
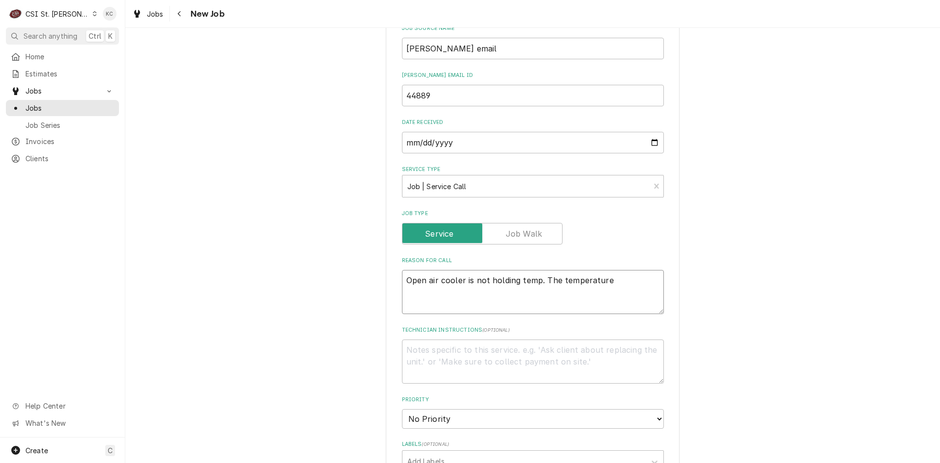
type textarea "x"
type textarea "Open air cooler is not holding temp. The temperature d"
type textarea "x"
type textarea "Open air cooler is not holding temp. The temperature do"
type textarea "x"
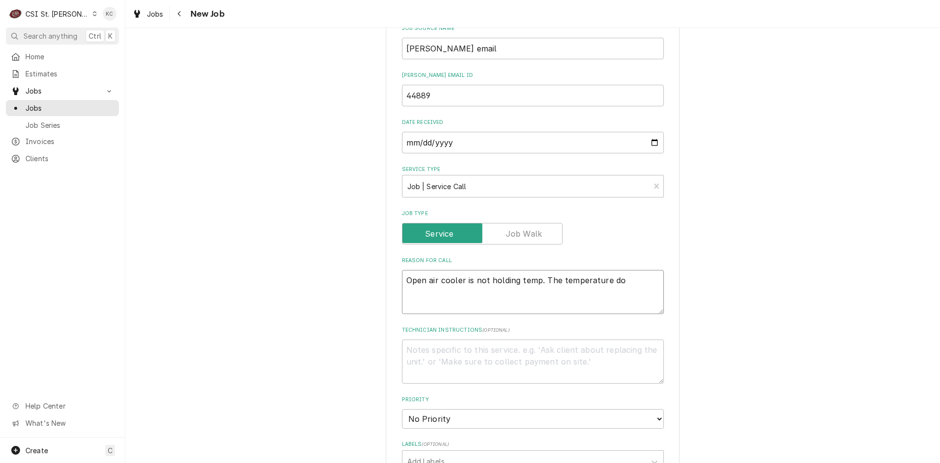
type textarea "Open air cooler is not holding temp. The temperature doe"
type textarea "x"
type textarea "Open air cooler is not holding temp. The temperature doer"
type textarea "x"
type textarea "Open air cooler is not holding temp. The temperature doe"
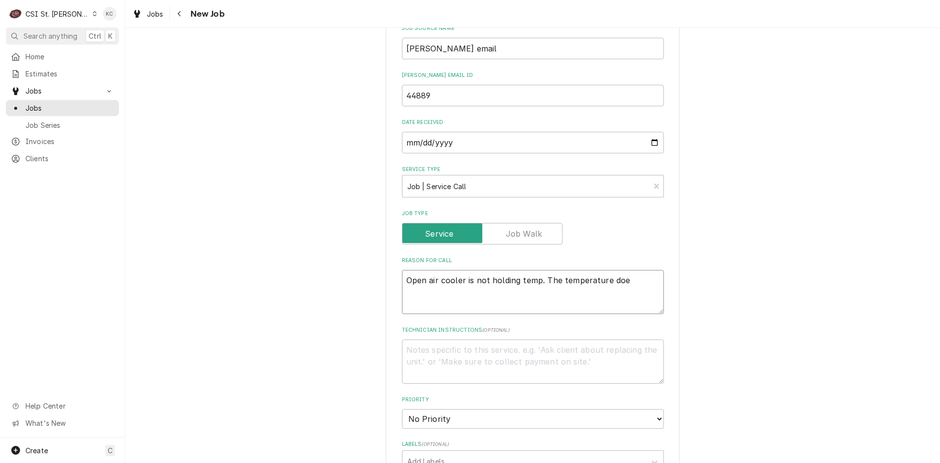
type textarea "x"
type textarea "Open air cooler is not holding temp. The temperature does"
type textarea "x"
type textarea "Open air cooler is not holding temp. The temperature does"
type textarea "x"
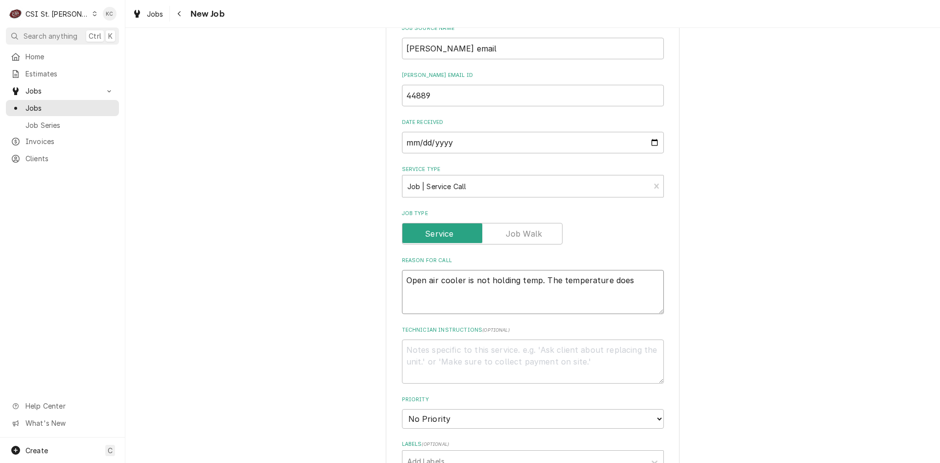
type textarea "Open air cooler is not holding temp. The temperature does n"
type textarea "x"
type textarea "Open air cooler is not holding temp. The temperature does no"
type textarea "x"
click at [459, 358] on textarea "Technician Instructions ( optional )" at bounding box center [533, 361] width 262 height 44
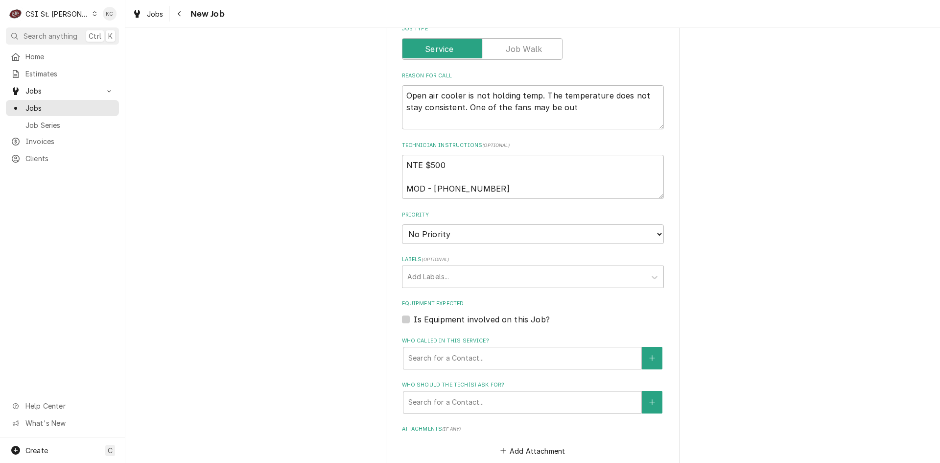
scroll to position [587, 0]
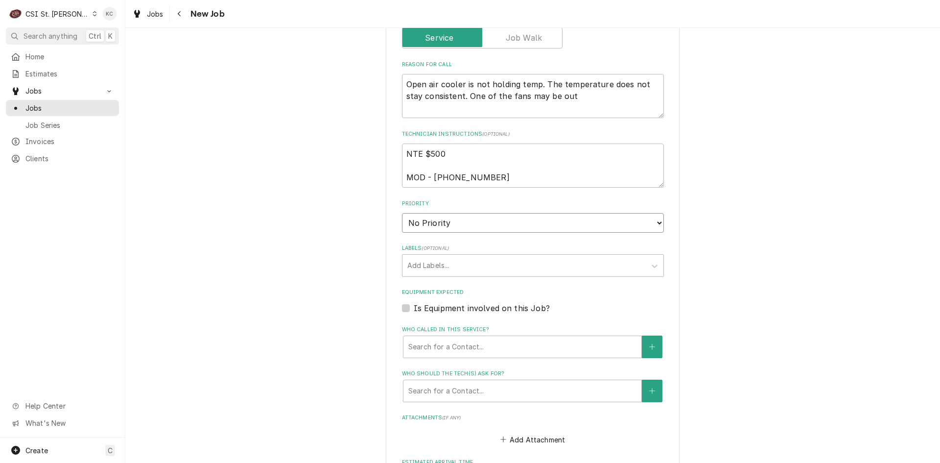
click at [439, 221] on select "No Priority Urgent High Medium Low" at bounding box center [533, 223] width 262 height 20
click at [402, 213] on select "No Priority Urgent High Medium Low" at bounding box center [533, 223] width 262 height 20
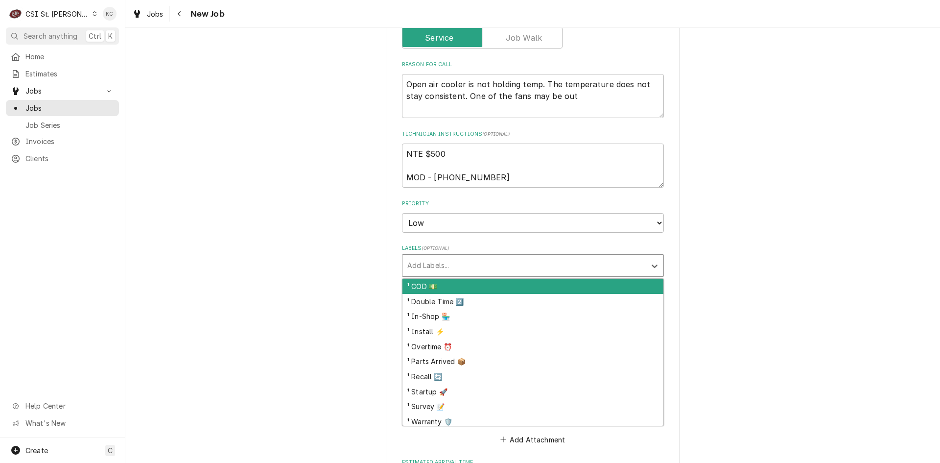
click at [441, 270] on div "Labels" at bounding box center [524, 266] width 234 height 18
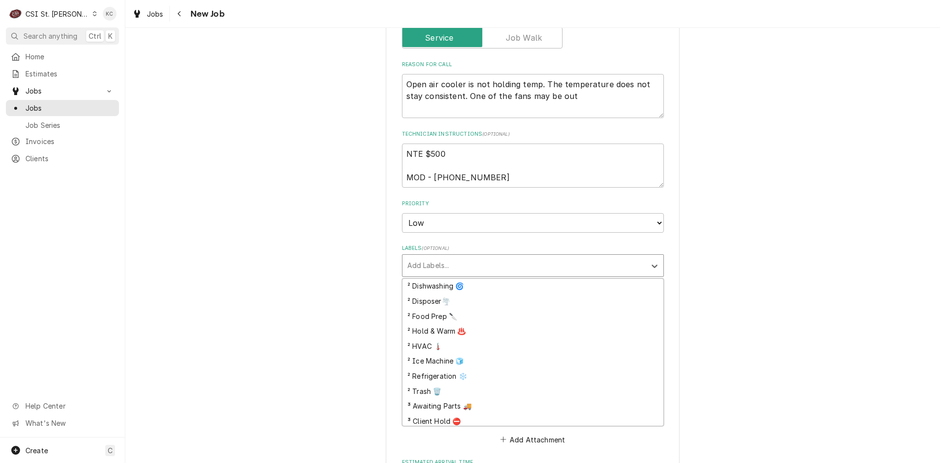
scroll to position [196, 0]
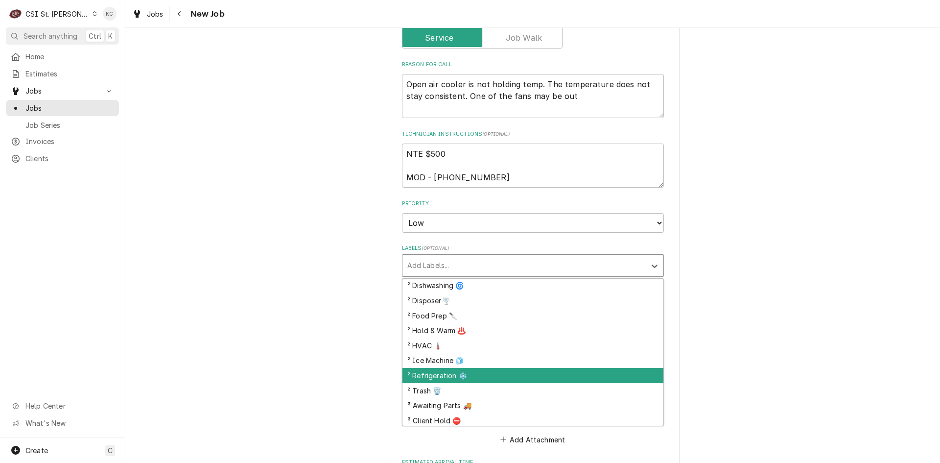
click at [443, 374] on div "² Refrigeration ❄️" at bounding box center [532, 375] width 261 height 15
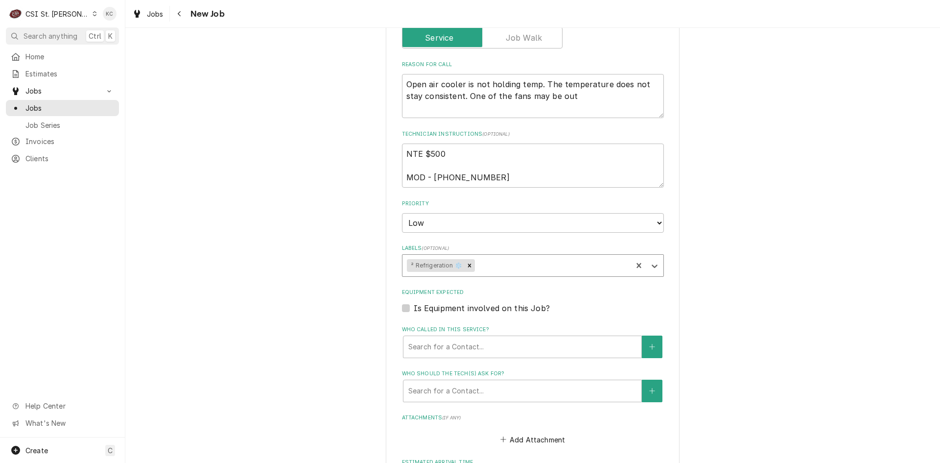
click at [720, 311] on div "Please provide the following information to create a job: Client Details Client…" at bounding box center [532, 60] width 815 height 1218
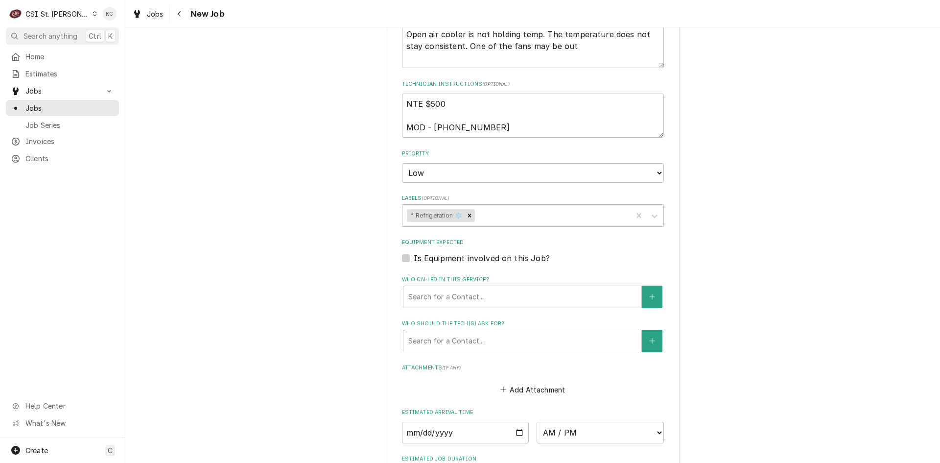
scroll to position [636, 0]
click at [530, 389] on button "Add Attachment" at bounding box center [532, 390] width 69 height 14
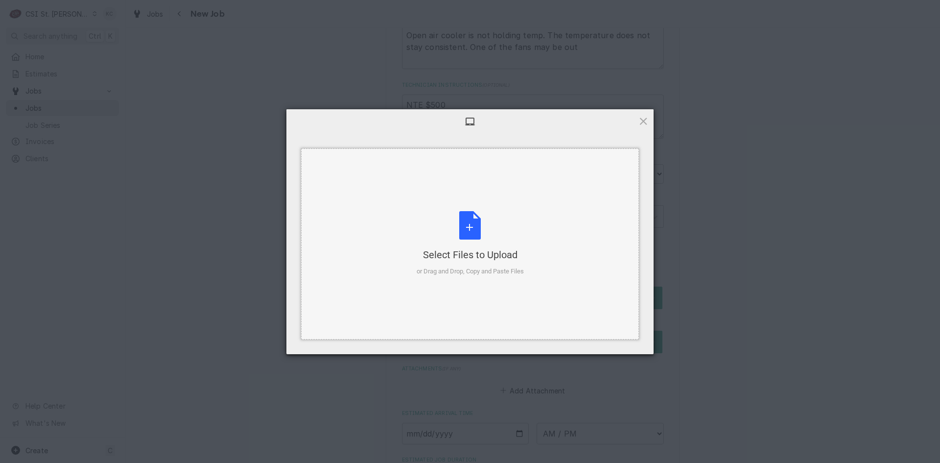
click at [476, 218] on div "Select Files to Upload or Drag and Drop, Copy and Paste Files" at bounding box center [470, 243] width 107 height 65
click at [474, 229] on div "Select Files to Upload or Drag and Drop, Copy and Paste Files" at bounding box center [470, 243] width 107 height 65
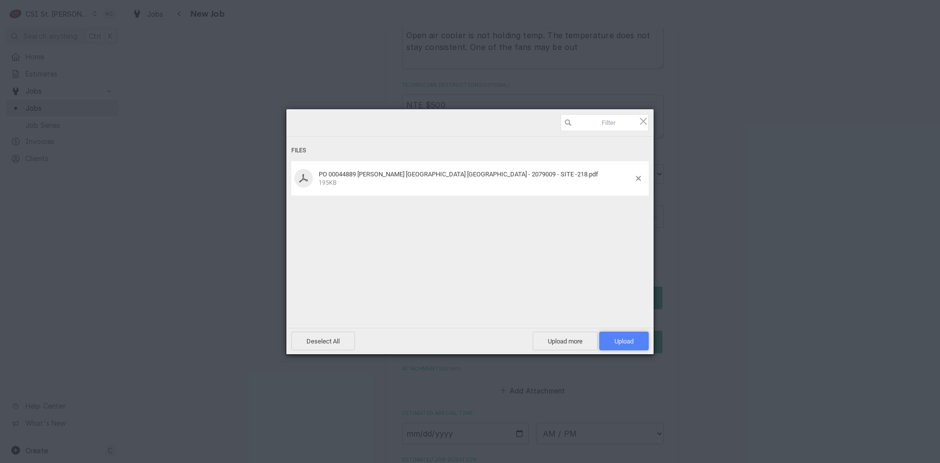
click at [609, 343] on span "Upload 1" at bounding box center [623, 340] width 49 height 19
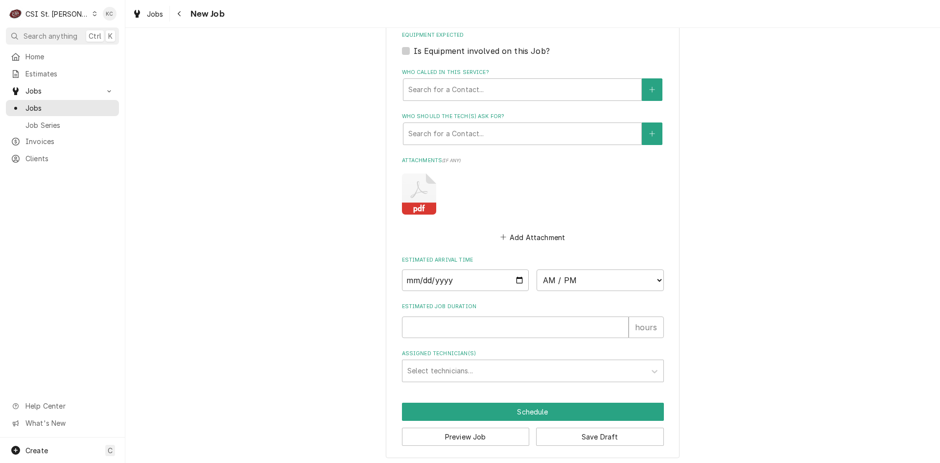
scroll to position [848, 0]
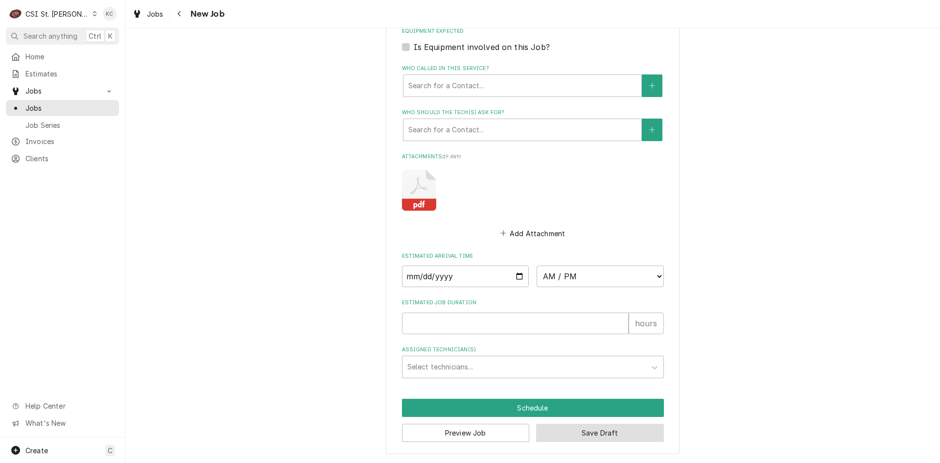
click at [624, 432] on button "Save Draft" at bounding box center [600, 432] width 128 height 18
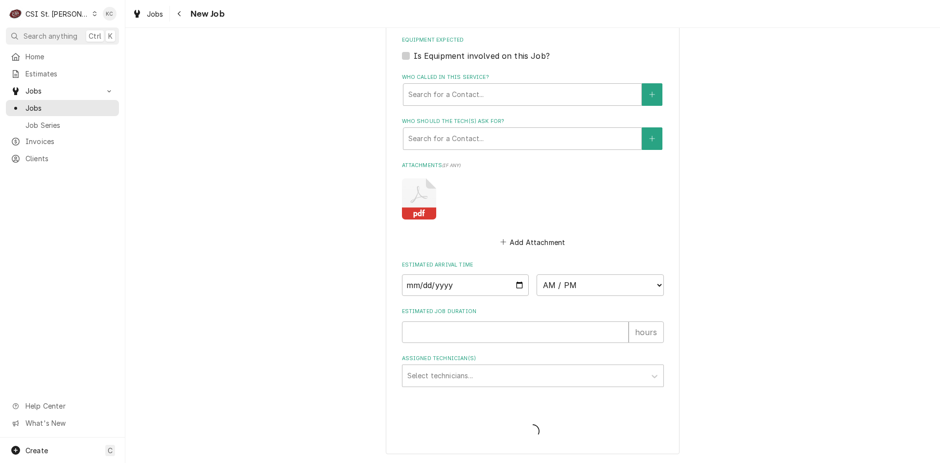
scroll to position [840, 0]
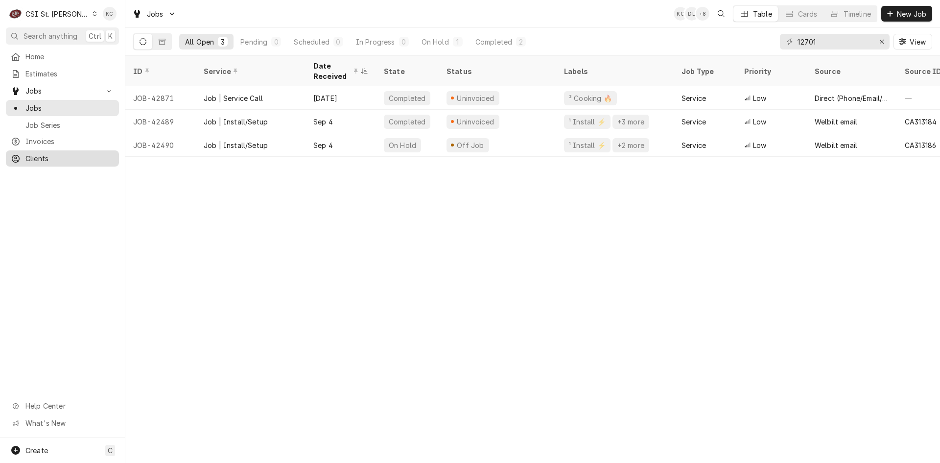
click at [31, 153] on span "Clients" at bounding box center [69, 158] width 89 height 10
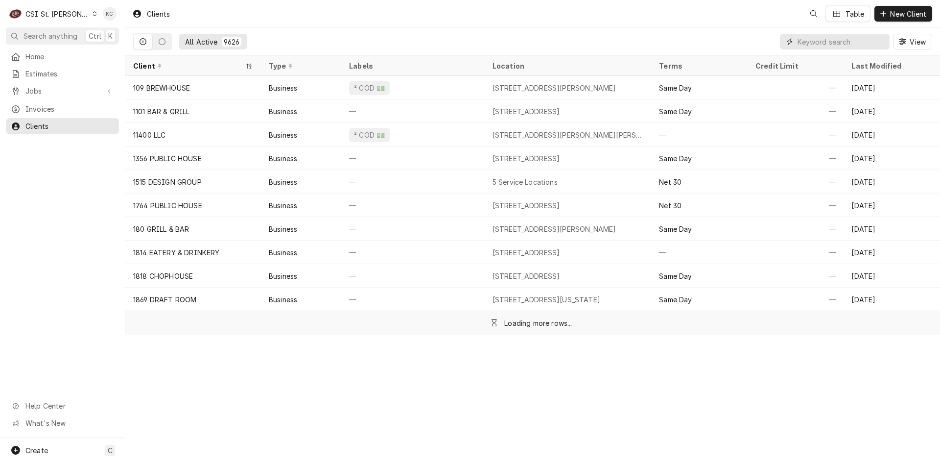
click at [833, 44] on input "Dynamic Content Wrapper" at bounding box center [840, 42] width 87 height 16
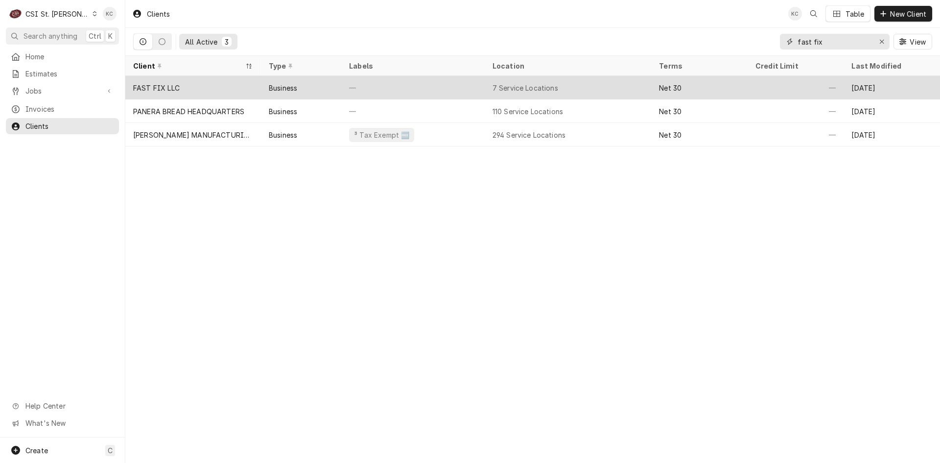
type input "fast fix"
click at [558, 88] on div "7 Service Locations" at bounding box center [568, 87] width 167 height 23
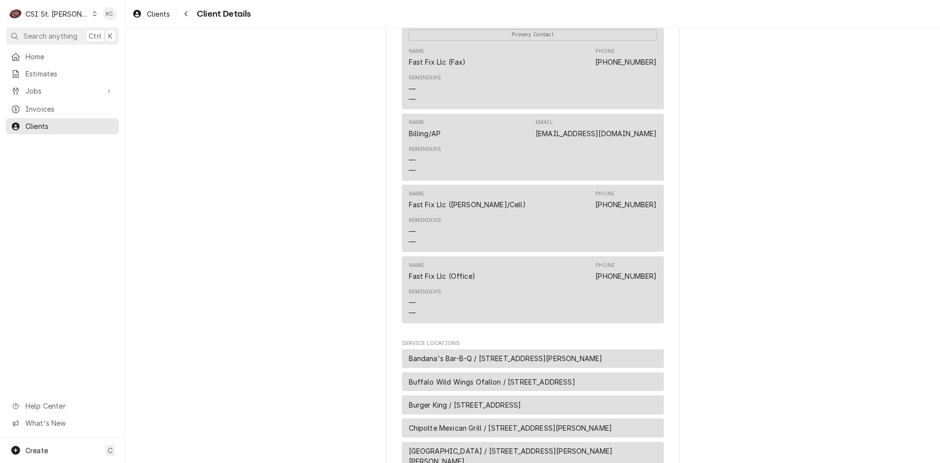
scroll to position [343, 0]
click at [35, 87] on span "Jobs" at bounding box center [62, 91] width 74 height 10
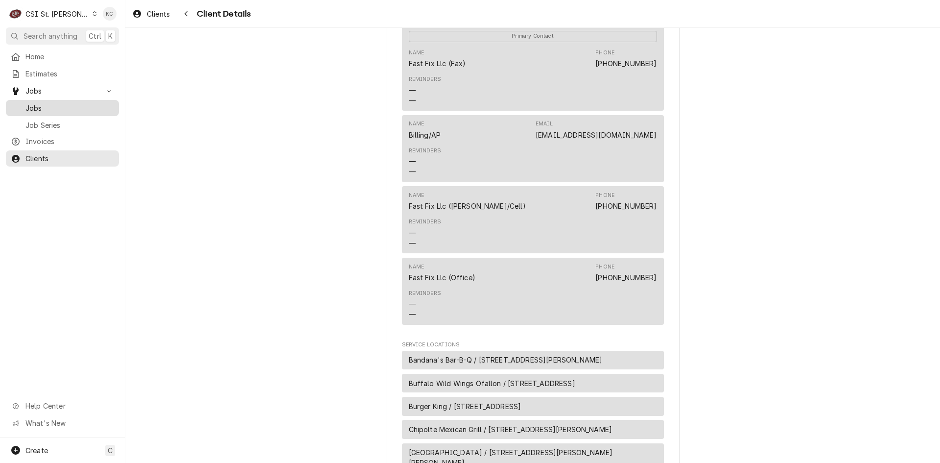
click at [38, 103] on span "Jobs" at bounding box center [69, 108] width 89 height 10
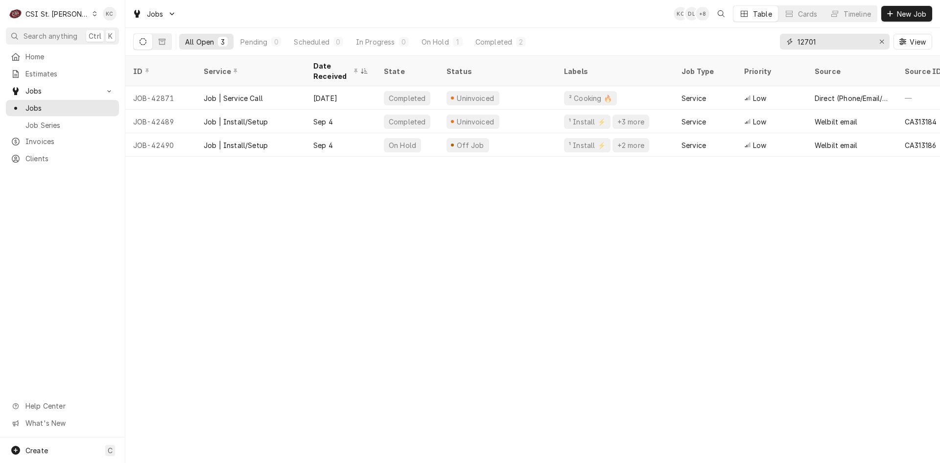
drag, startPoint x: 838, startPoint y: 41, endPoint x: 763, endPoint y: 41, distance: 74.4
click at [763, 41] on div "All Open 3 Pending 0 Scheduled 0 In Progress 0 On Hold 1 Completed 2 12701 View" at bounding box center [532, 41] width 799 height 27
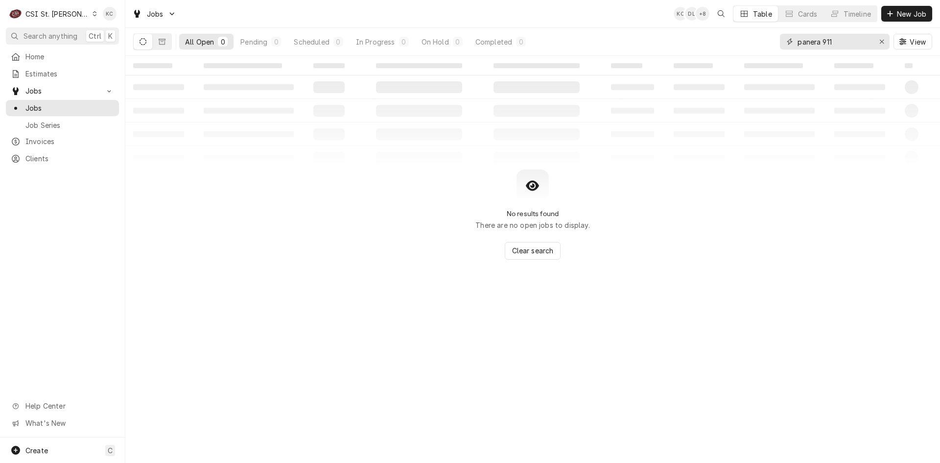
drag, startPoint x: 822, startPoint y: 42, endPoint x: 771, endPoint y: 51, distance: 52.2
click at [771, 51] on div "All Open 0 Pending 0 Scheduled 0 In Progress 0 On Hold 0 Completed 0 panera 911…" at bounding box center [532, 41] width 799 height 27
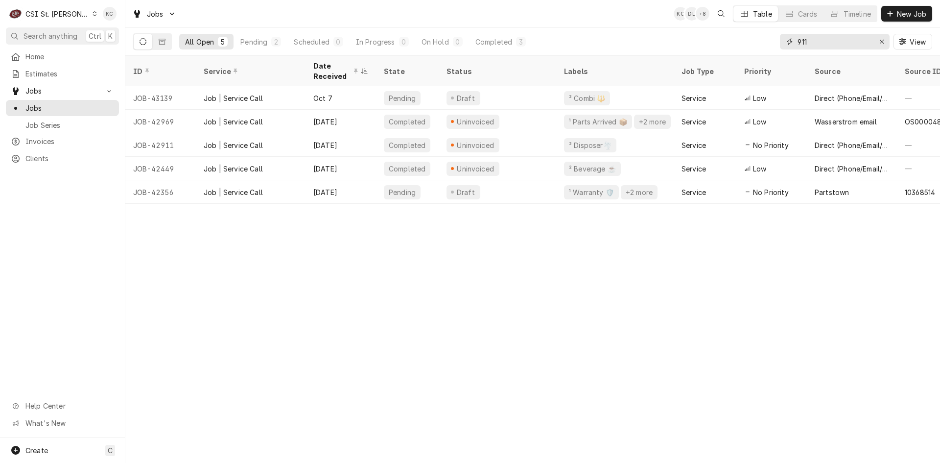
type input "911"
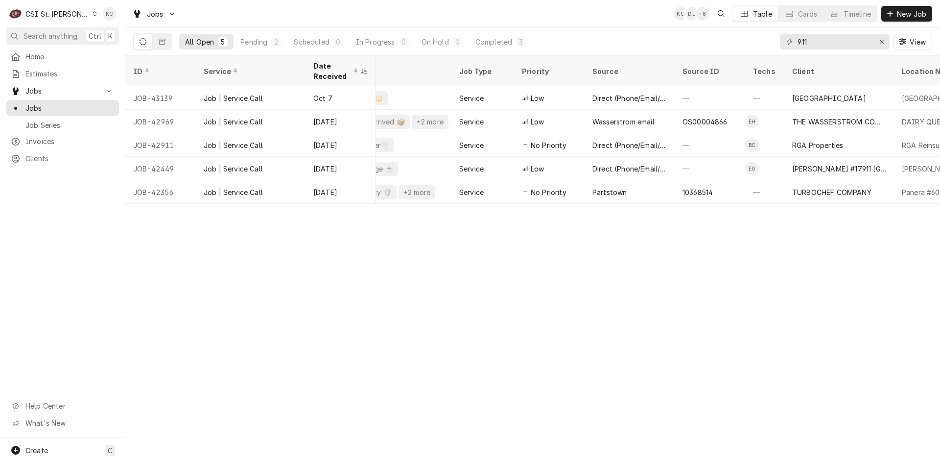
scroll to position [0, 252]
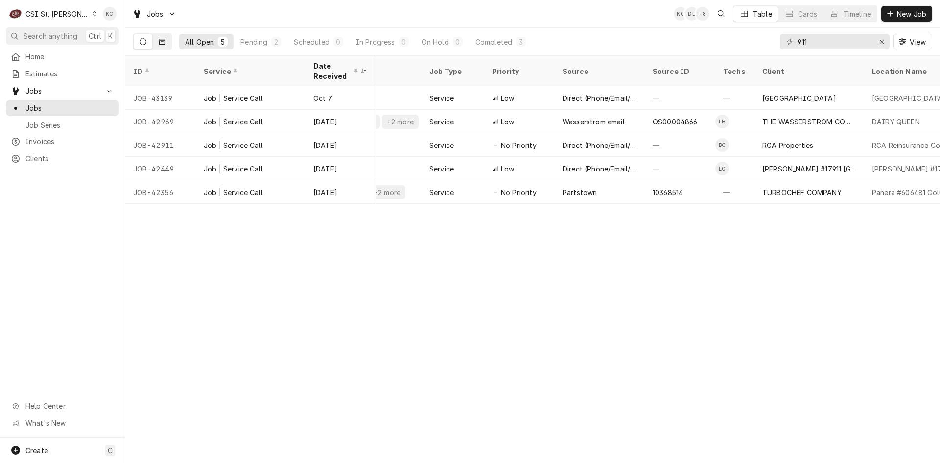
click at [163, 47] on button "Dynamic Content Wrapper" at bounding box center [162, 42] width 19 height 16
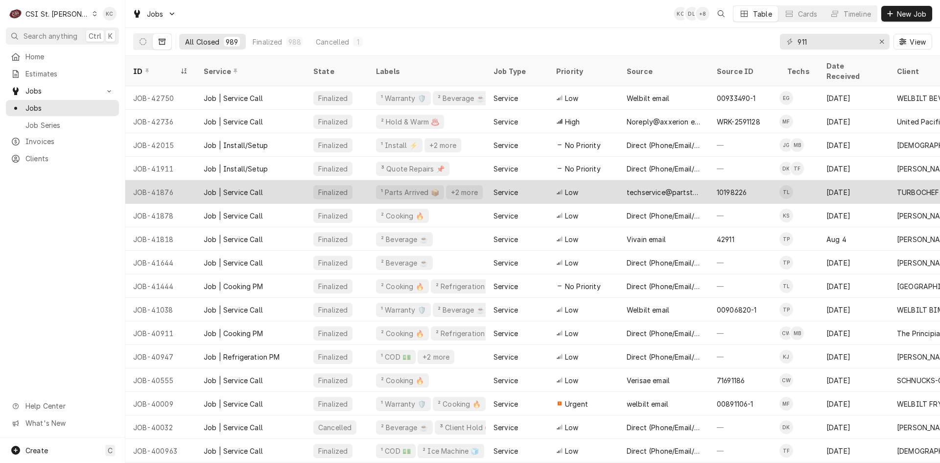
click at [624, 184] on div "techservice@partstown email" at bounding box center [664, 191] width 90 height 23
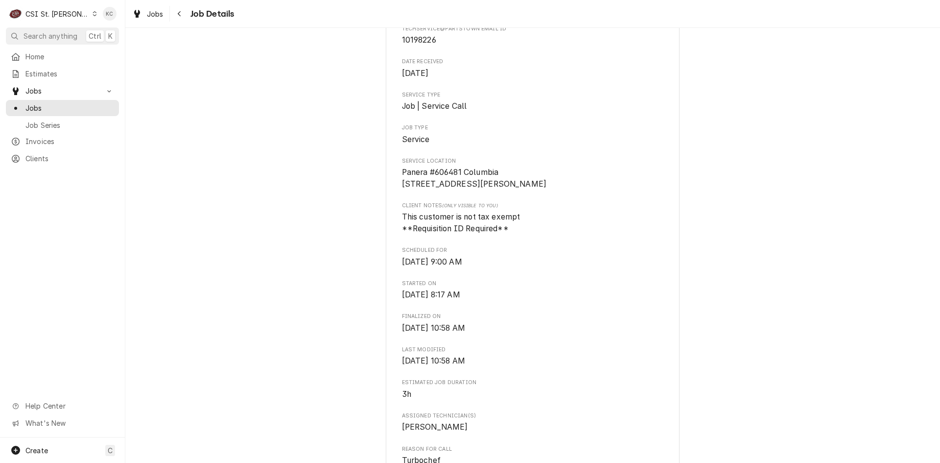
scroll to position [98, 0]
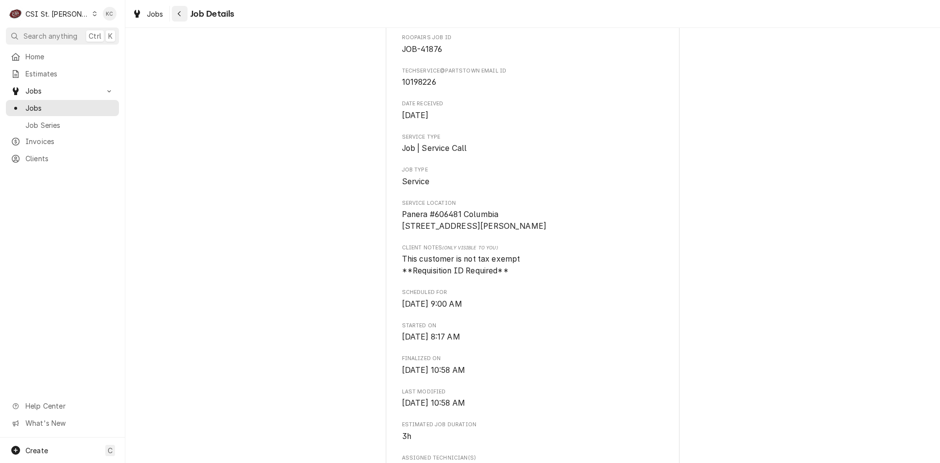
click at [181, 16] on icon "Navigate back" at bounding box center [179, 13] width 4 height 7
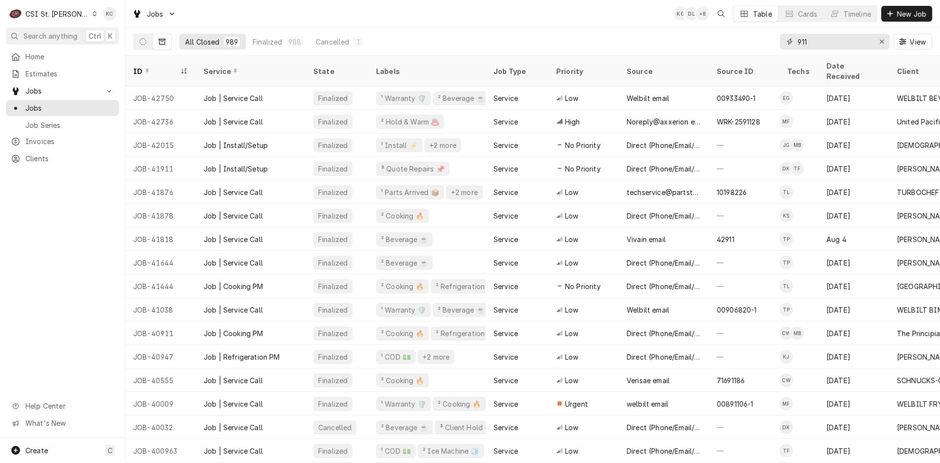
drag, startPoint x: 820, startPoint y: 39, endPoint x: 768, endPoint y: 41, distance: 52.9
click at [768, 41] on div "All Closed 989 Finalized 988 Cancelled 1 911 View" at bounding box center [532, 41] width 799 height 27
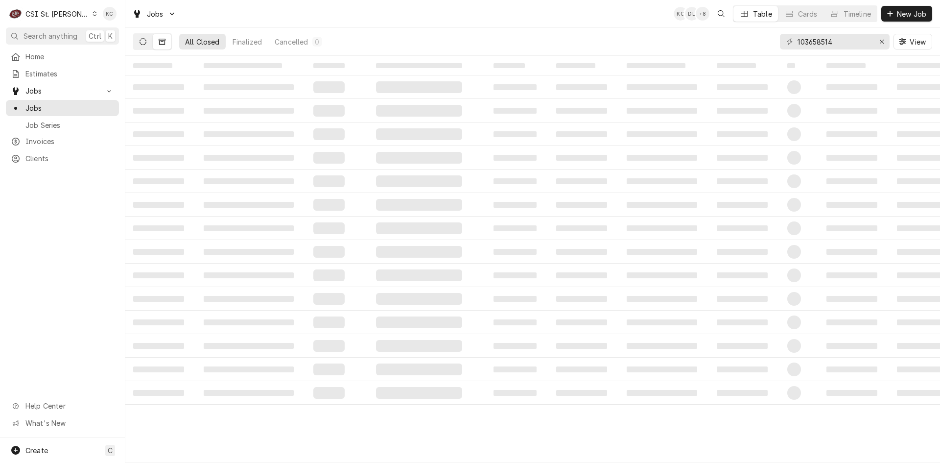
click at [145, 46] on button "Dynamic Content Wrapper" at bounding box center [143, 42] width 19 height 16
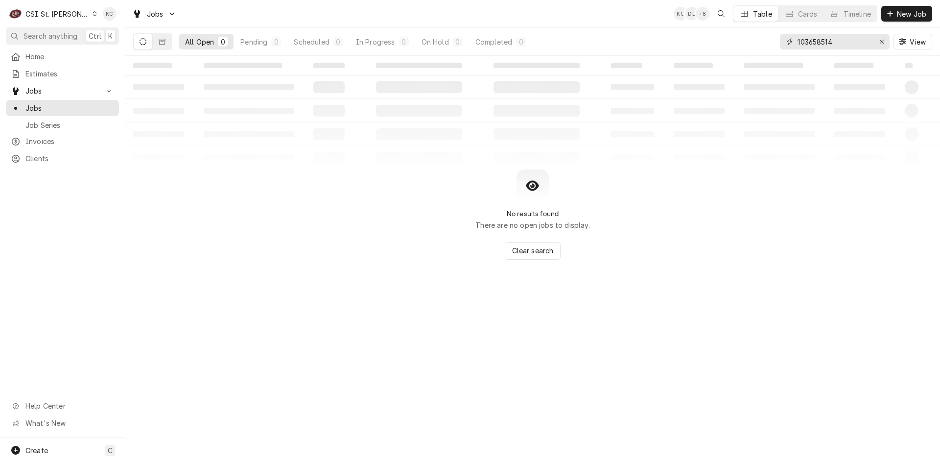
drag, startPoint x: 817, startPoint y: 43, endPoint x: 865, endPoint y: 44, distance: 47.5
click at [818, 43] on input "103658514" at bounding box center [833, 42] width 73 height 16
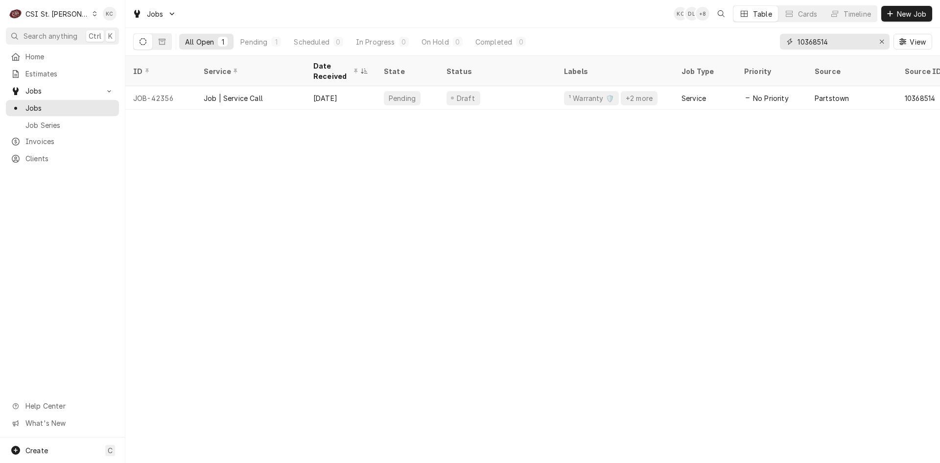
type input "10368514"
drag, startPoint x: 828, startPoint y: 45, endPoint x: 798, endPoint y: 45, distance: 29.4
click at [798, 45] on input "10368514" at bounding box center [833, 42] width 73 height 16
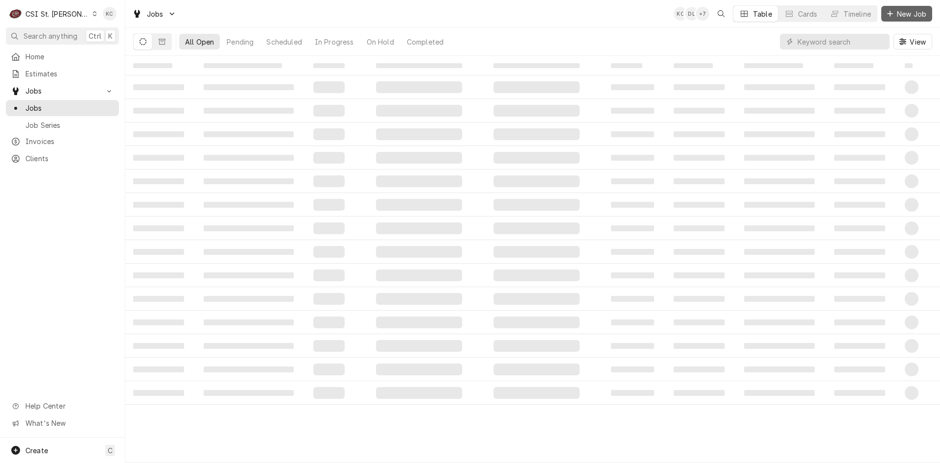
click at [919, 13] on span "New Job" at bounding box center [911, 14] width 33 height 10
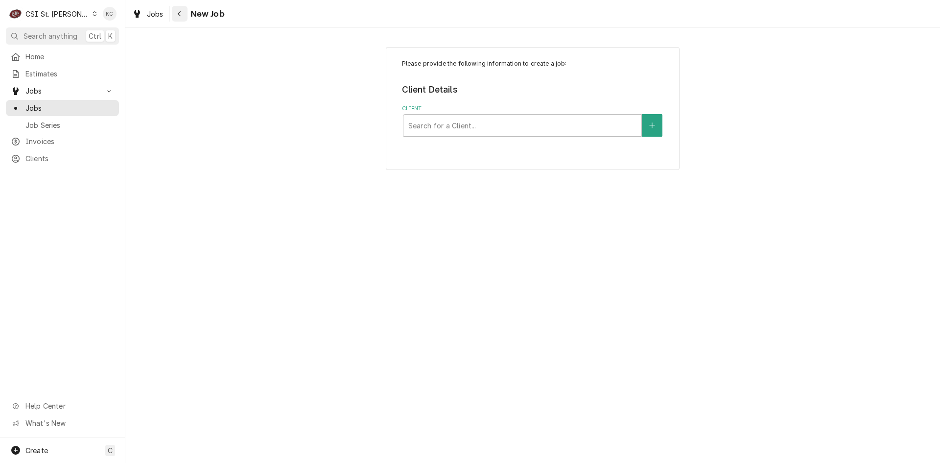
click at [175, 12] on div "Navigate back" at bounding box center [180, 14] width 10 height 10
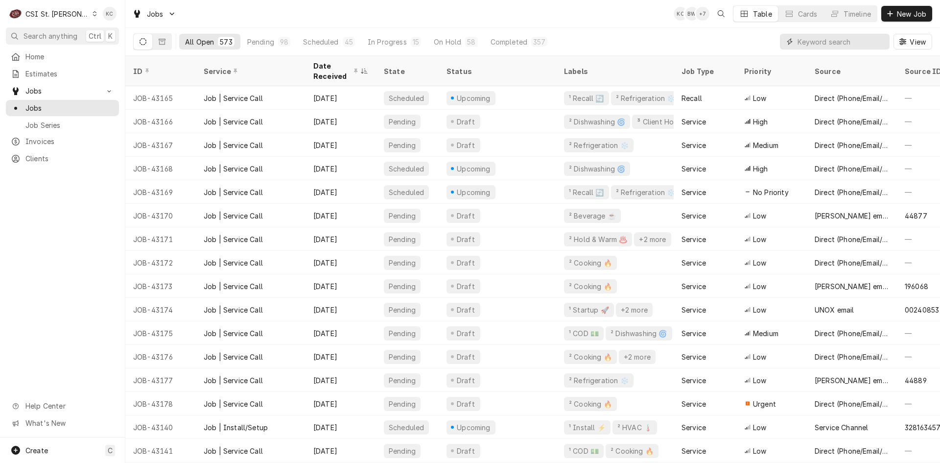
click at [870, 43] on input "Dynamic Content Wrapper" at bounding box center [840, 42] width 87 height 16
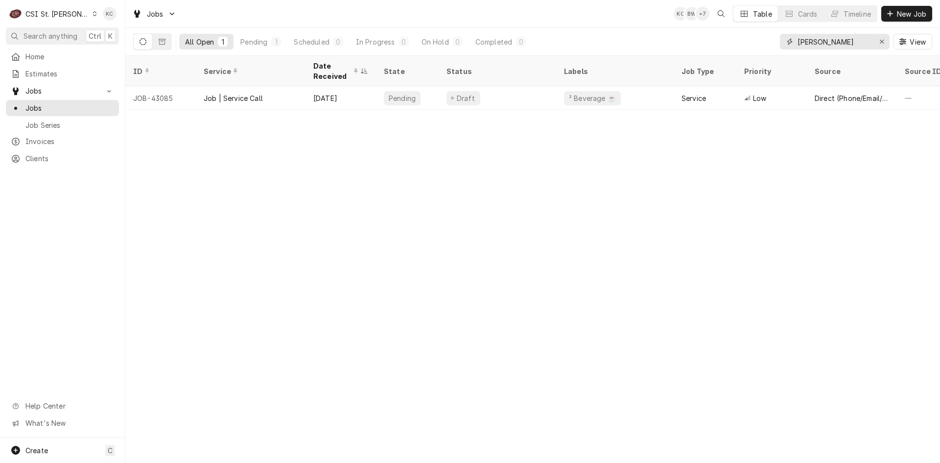
type input "[PERSON_NAME]"
click at [896, 14] on span "New Job" at bounding box center [911, 14] width 33 height 10
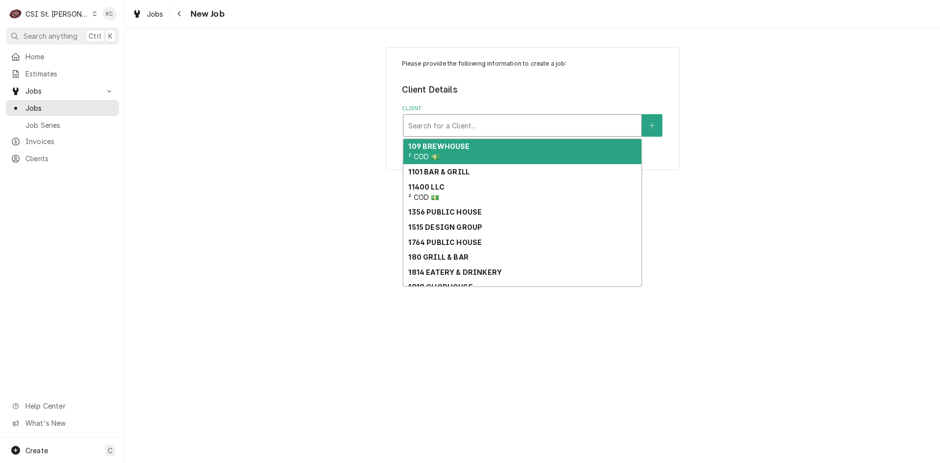
click at [506, 126] on div "Client" at bounding box center [522, 126] width 228 height 18
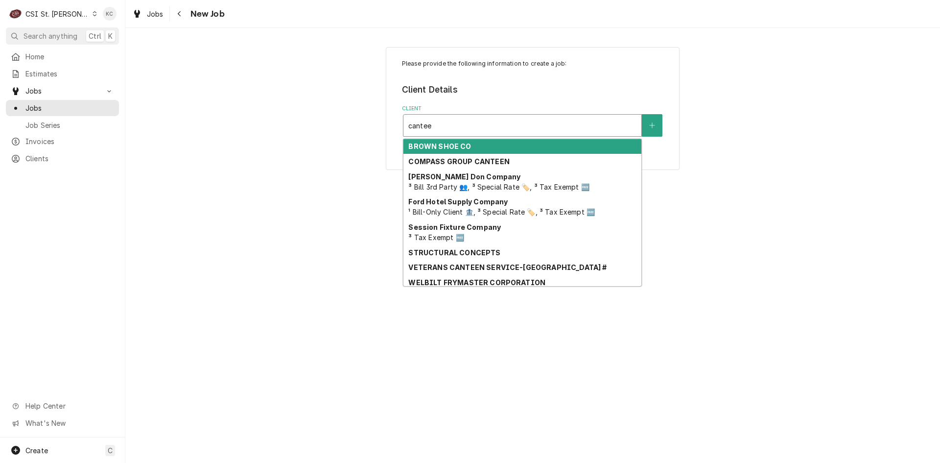
type input "canteen"
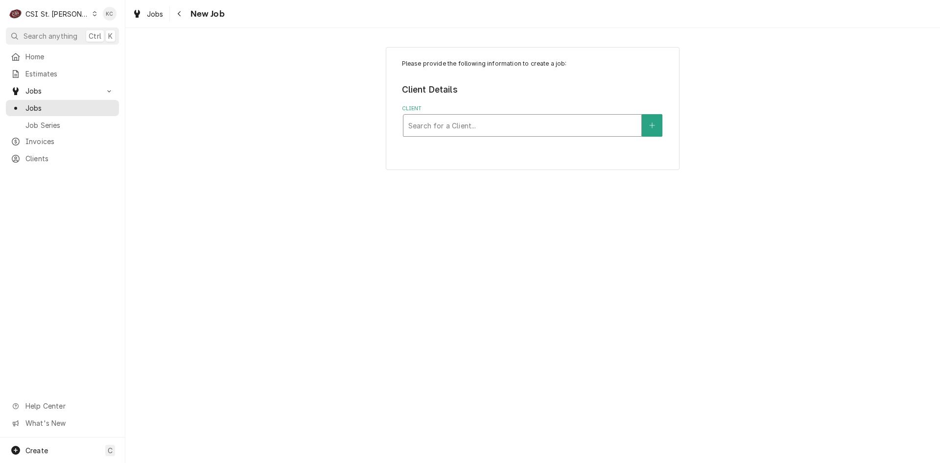
drag, startPoint x: 469, startPoint y: 128, endPoint x: 349, endPoint y: 127, distance: 120.4
click at [349, 127] on div "Please provide the following information to create a job: Client Details Client…" at bounding box center [532, 108] width 815 height 140
type input "follett"
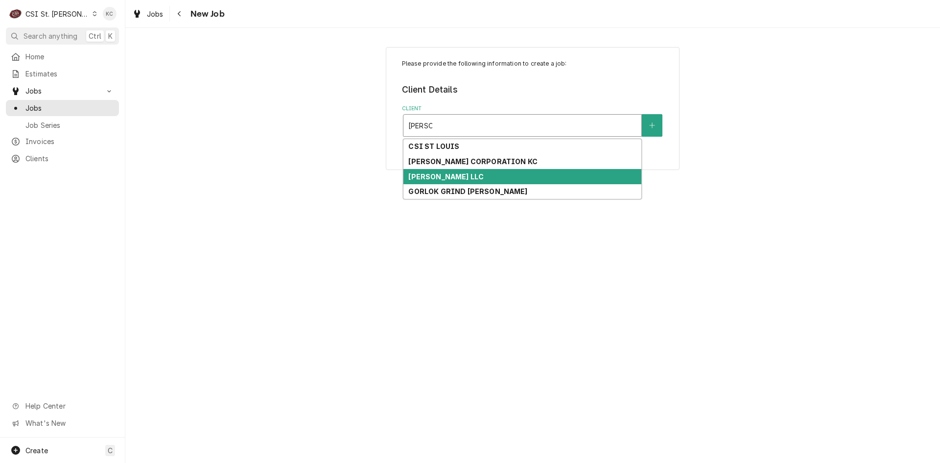
click at [421, 170] on div "FOLLETT LLC" at bounding box center [522, 176] width 238 height 15
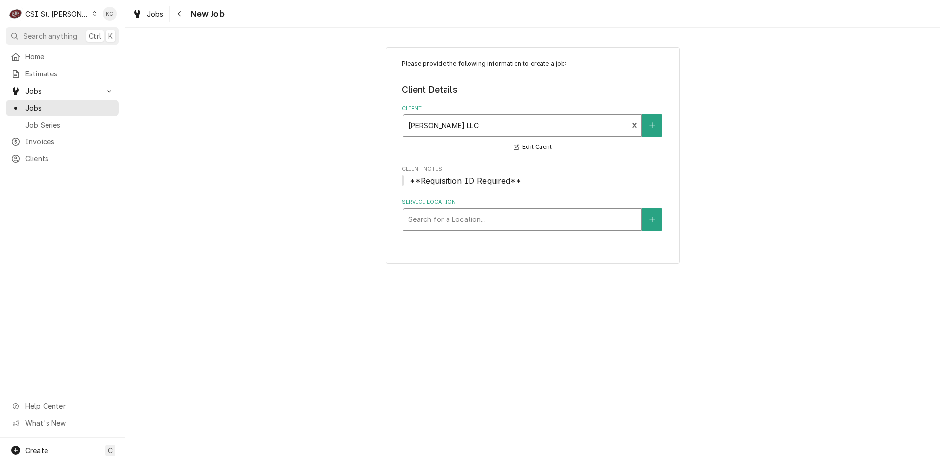
click at [458, 223] on div "Service Location" at bounding box center [522, 220] width 228 height 18
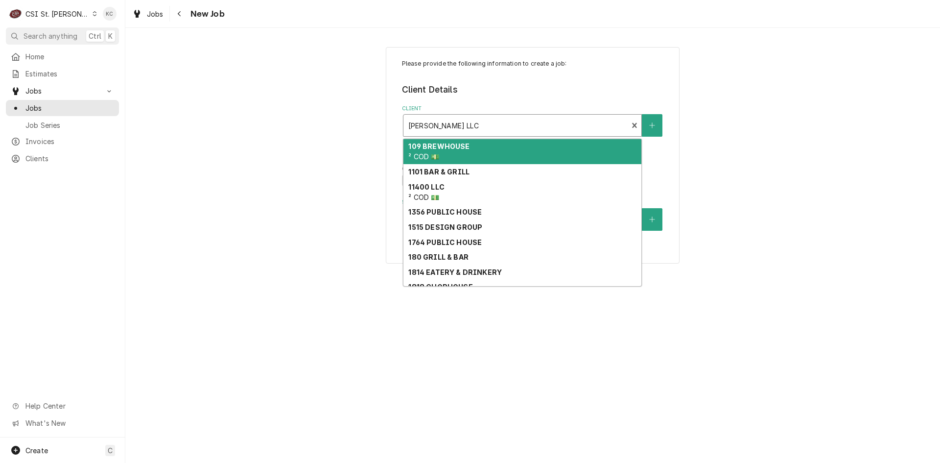
click at [472, 123] on div "Client" at bounding box center [515, 126] width 215 height 18
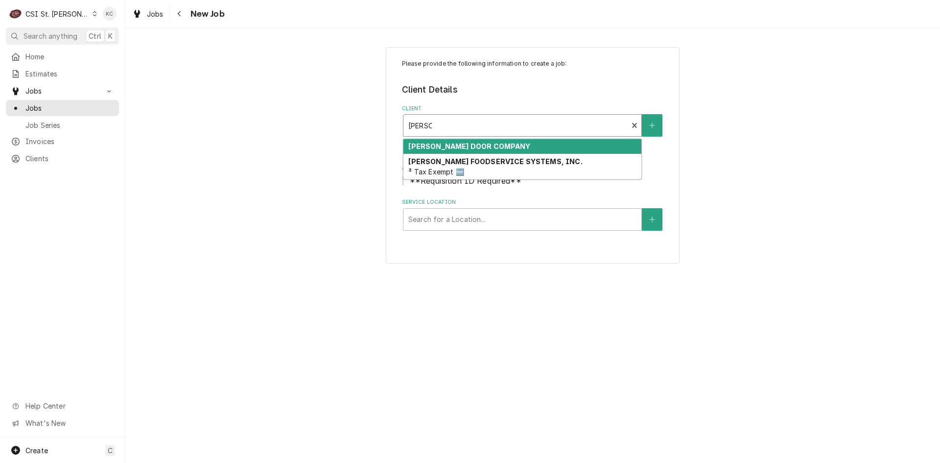
type input "franke"
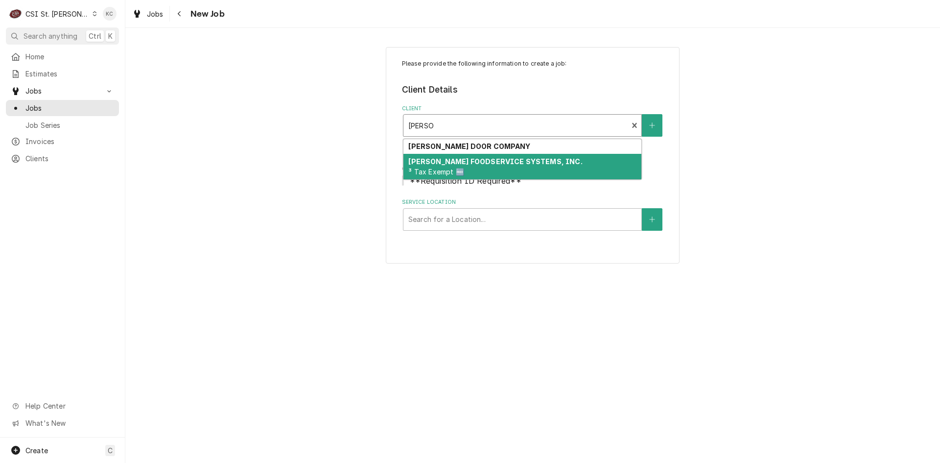
click at [457, 167] on span "³ Tax Exempt 🆓" at bounding box center [435, 171] width 55 height 8
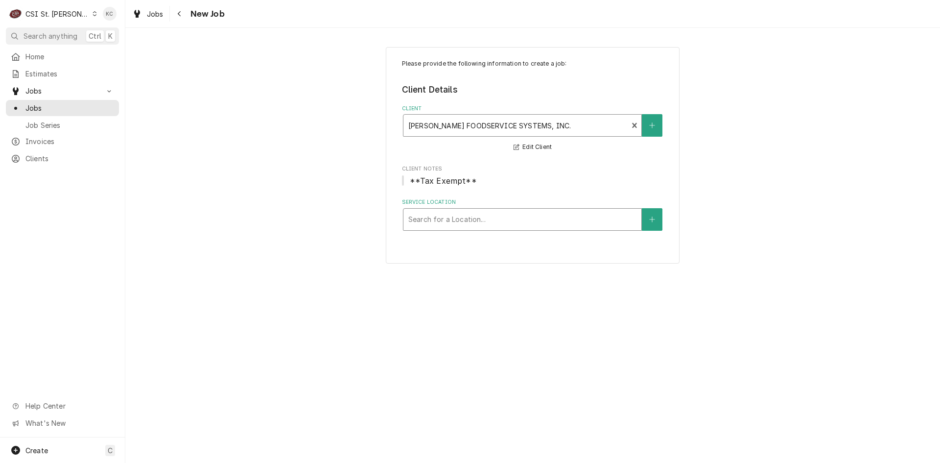
click at [448, 221] on div "Service Location" at bounding box center [522, 220] width 228 height 18
type input "3188"
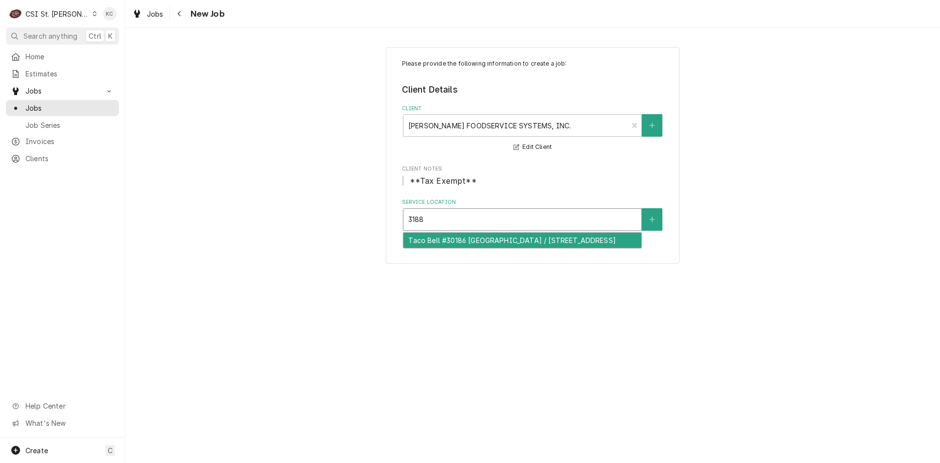
click at [484, 247] on div "Taco Bell #30186 [GEOGRAPHIC_DATA] / [STREET_ADDRESS]" at bounding box center [522, 240] width 238 height 15
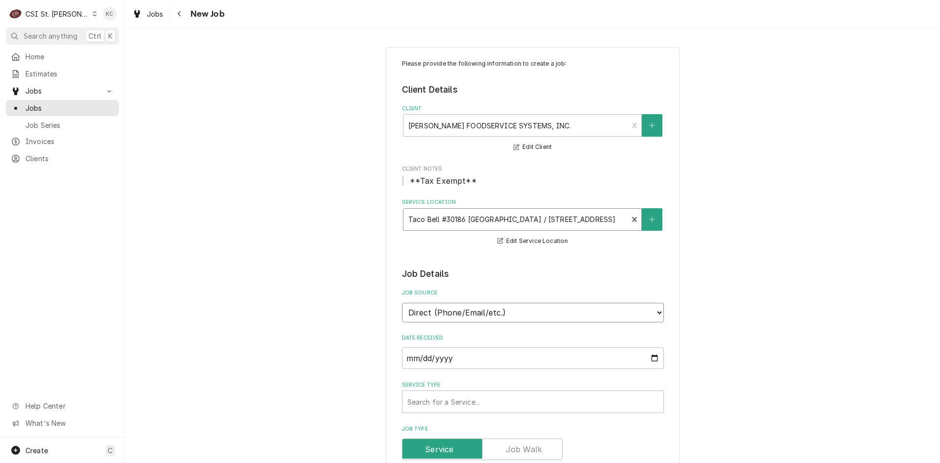
click at [492, 315] on select "Direct (Phone/Email/etc.) Service Channel Corrigo Ecotrak Other" at bounding box center [533, 313] width 262 height 20
select select "100"
click at [444, 368] on input "Job Source Name" at bounding box center [533, 358] width 262 height 22
type textarea "x"
type input "F"
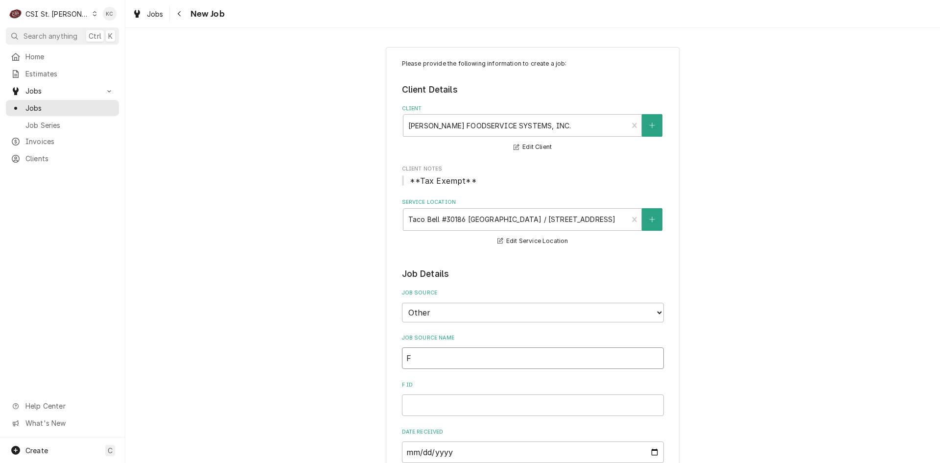
type textarea "x"
type input "Fr"
type textarea "x"
type input "Fra"
type textarea "x"
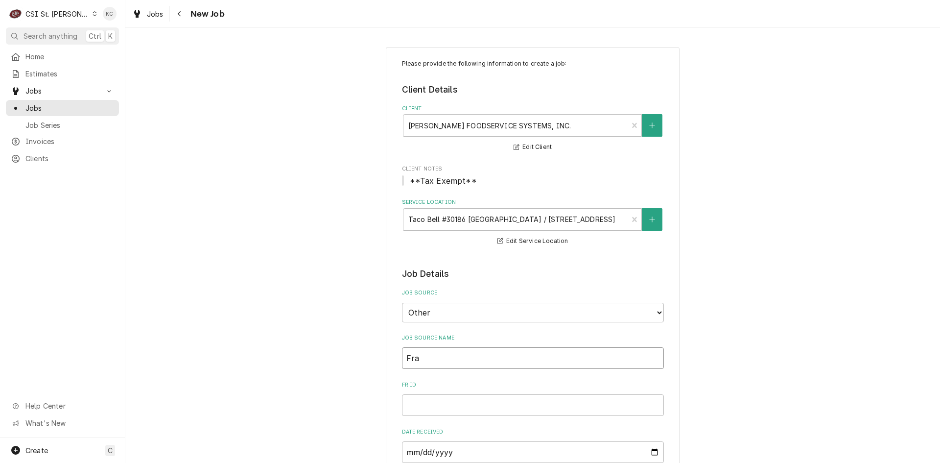
type input "Fras"
type textarea "x"
type input "Fra"
type textarea "x"
type input "Fran"
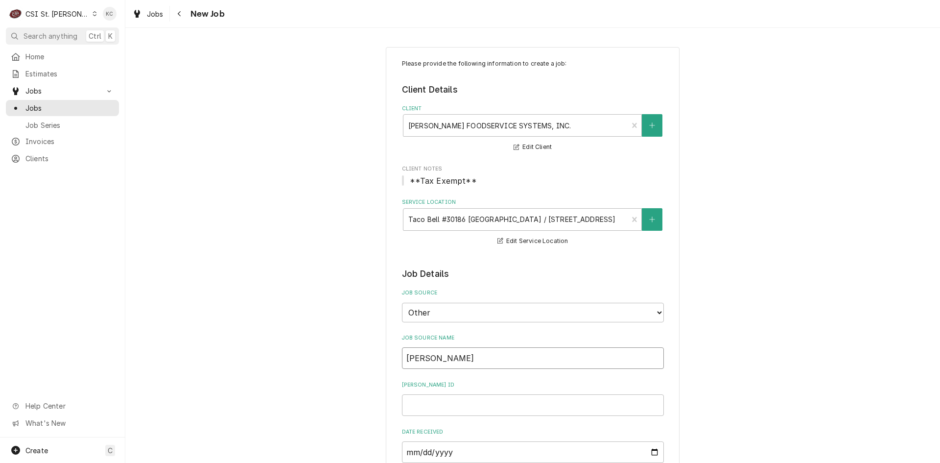
type textarea "x"
type input "Frank"
type textarea "x"
type input "Franke"
type textarea "x"
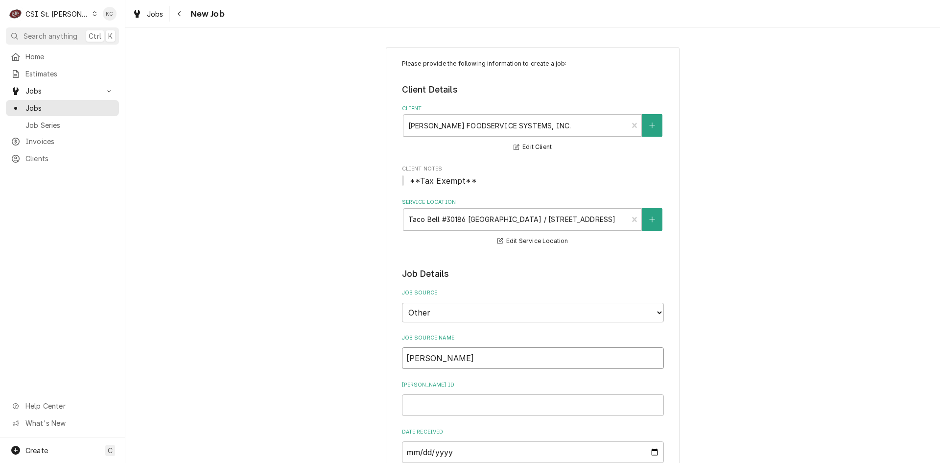
type input "Franke"
type textarea "x"
type input "Franke e"
type textarea "x"
type input "Franke e,"
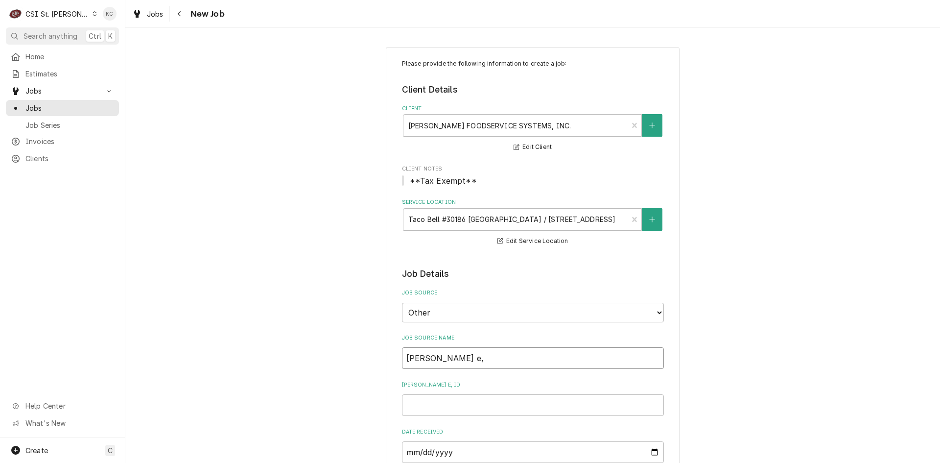
type textarea "x"
type input "Franke e,a"
type textarea "x"
type input "Franke e,ai"
type textarea "x"
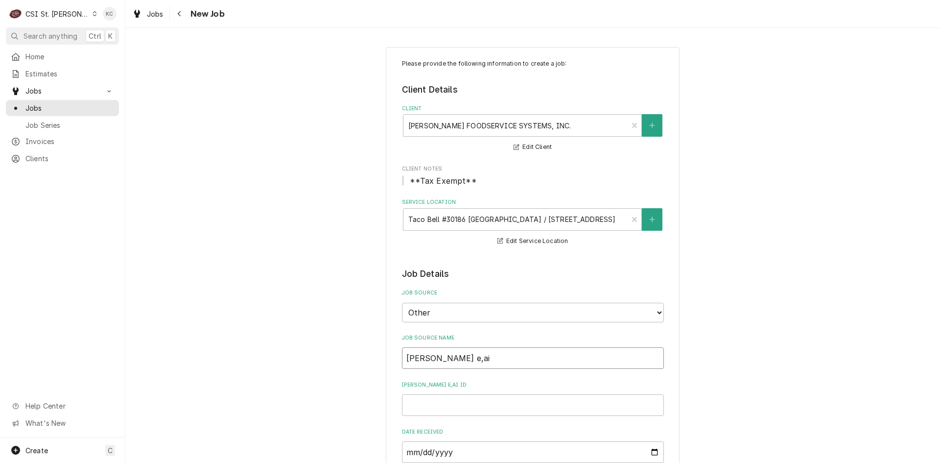
type input "Franke e,a"
type textarea "x"
type input "Franke e,"
type textarea "x"
type input "Franke e"
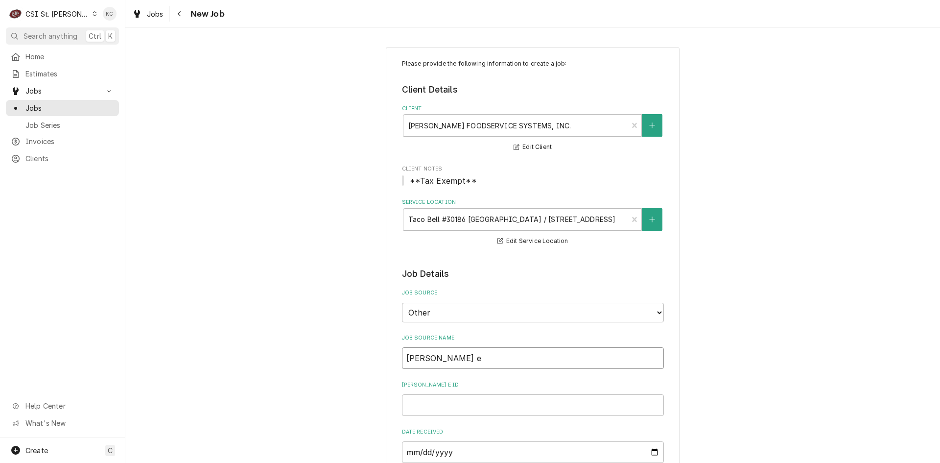
type textarea "x"
type input "Franke em"
type textarea "x"
type input "Franke ema"
type textarea "x"
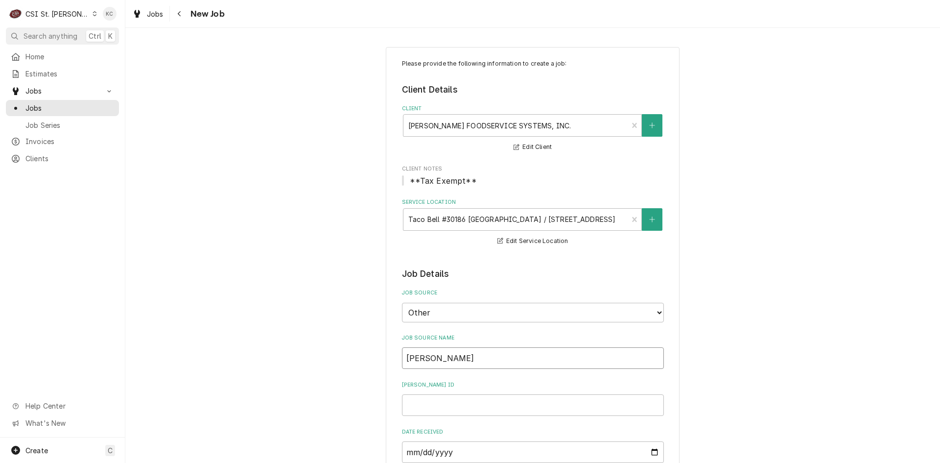
type input "Franke emai"
type textarea "x"
type input "Franke email"
type textarea "x"
type input "Franke email"
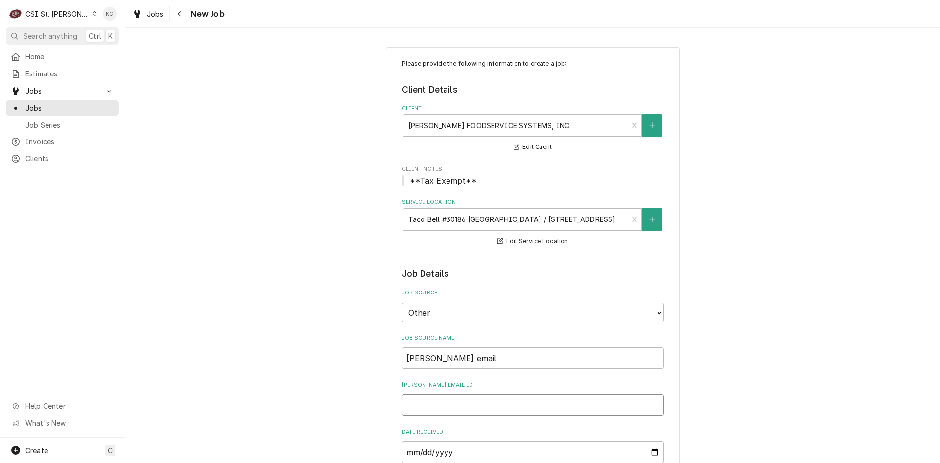
click at [614, 407] on input "Franke email ID" at bounding box center [533, 405] width 262 height 22
paste input "100383730"
type textarea "x"
type input "100383730"
type textarea "x"
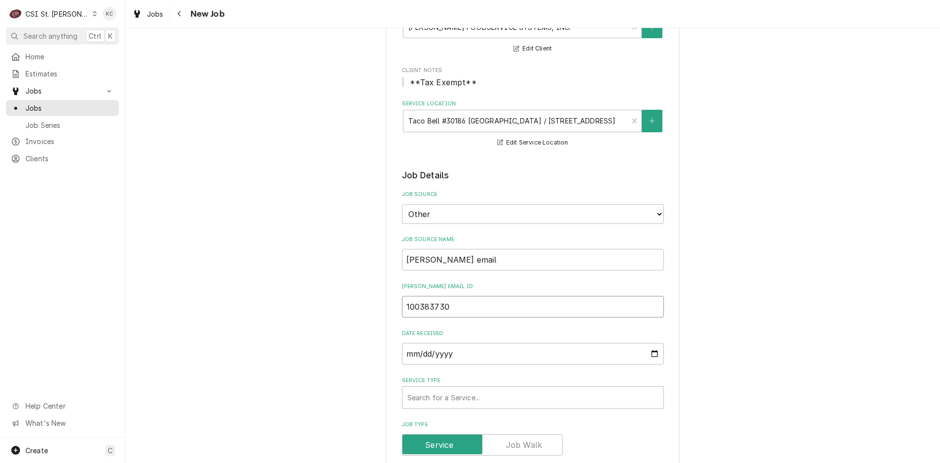
scroll to position [196, 0]
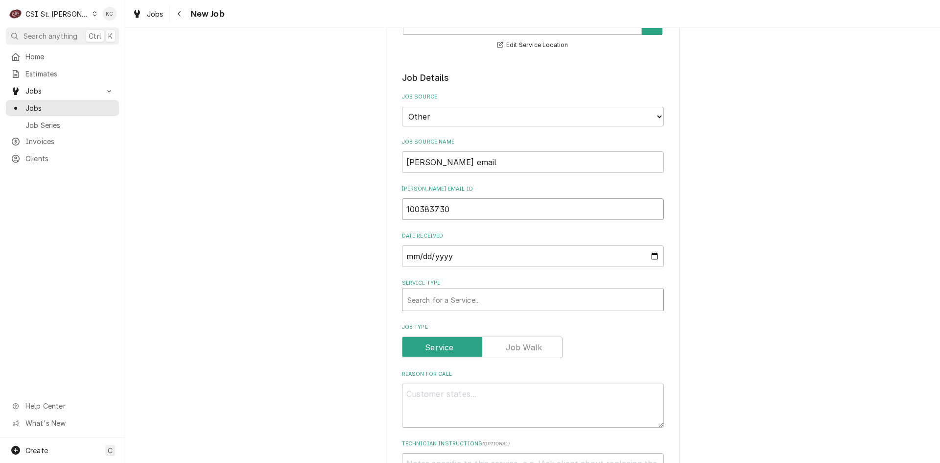
type input "100383730"
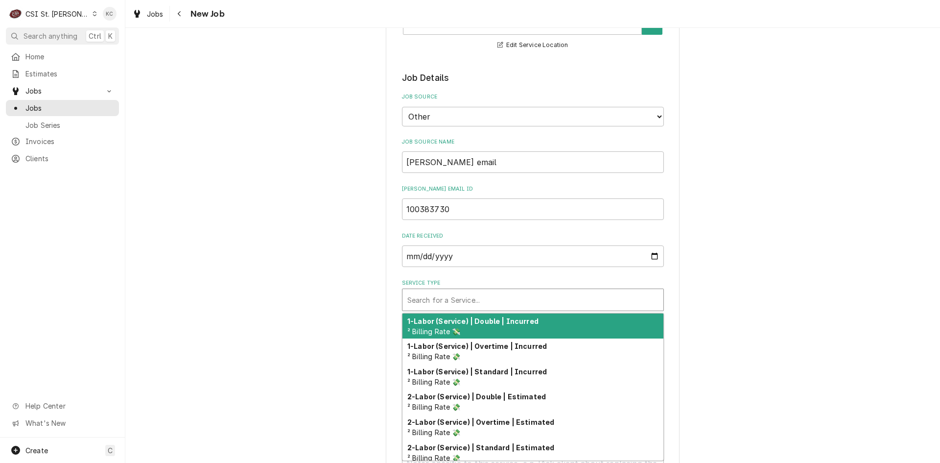
click at [472, 299] on div "Service Type" at bounding box center [532, 300] width 251 height 18
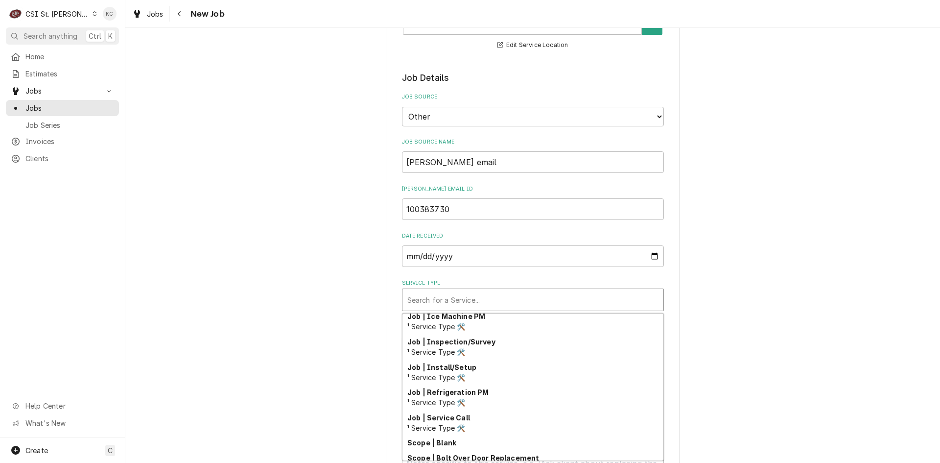
scroll to position [560, 0]
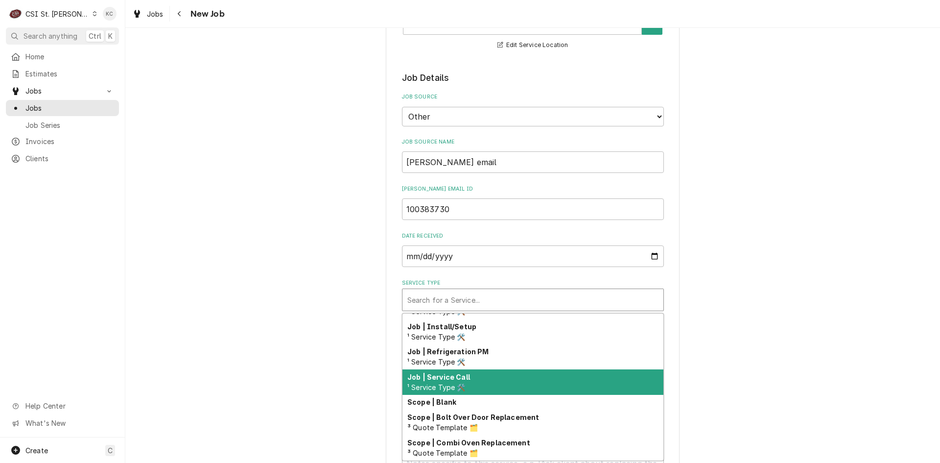
click at [478, 388] on div "Job | Service Call ¹ Service Type 🛠️" at bounding box center [532, 381] width 261 height 25
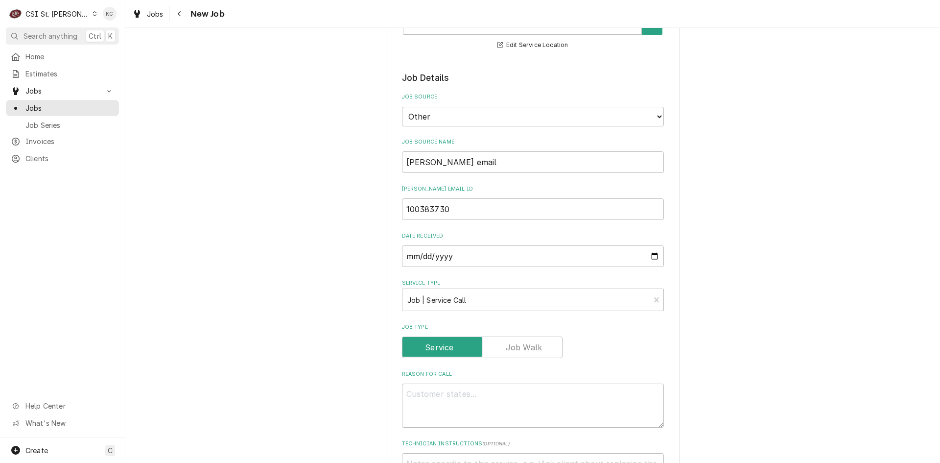
click at [753, 353] on div "Please provide the following information to create a job: Client Details Client…" at bounding box center [532, 410] width 815 height 1136
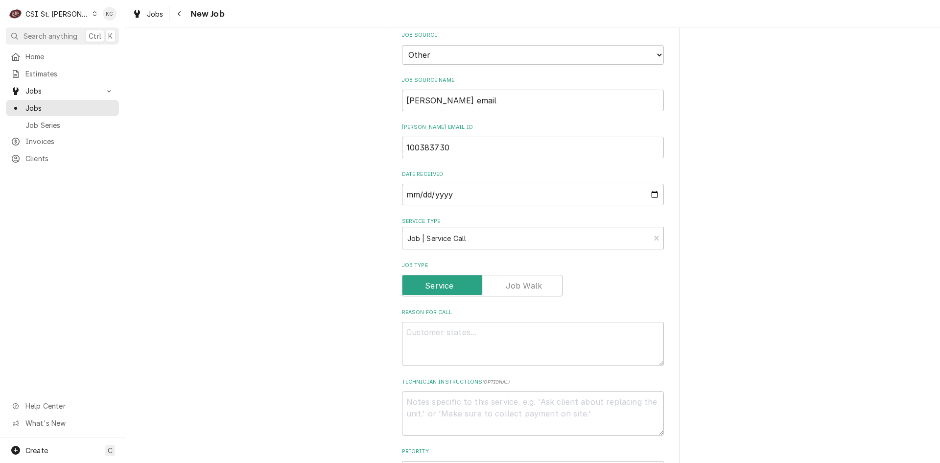
scroll to position [294, 0]
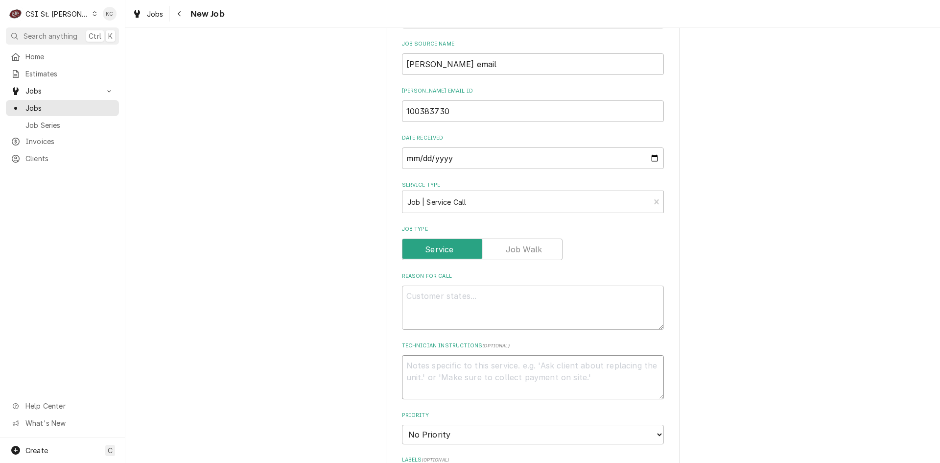
click at [484, 367] on textarea "Technician Instructions ( optional )" at bounding box center [533, 377] width 262 height 44
type textarea "x"
type textarea "1"
type textarea "x"
type textarea "10"
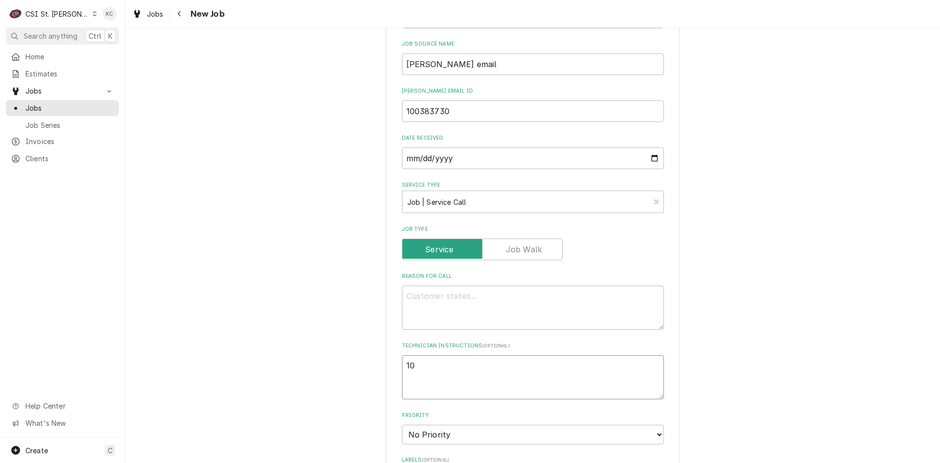
type textarea "x"
type textarea "10/"
type textarea "x"
type textarea "10/9"
type textarea "x"
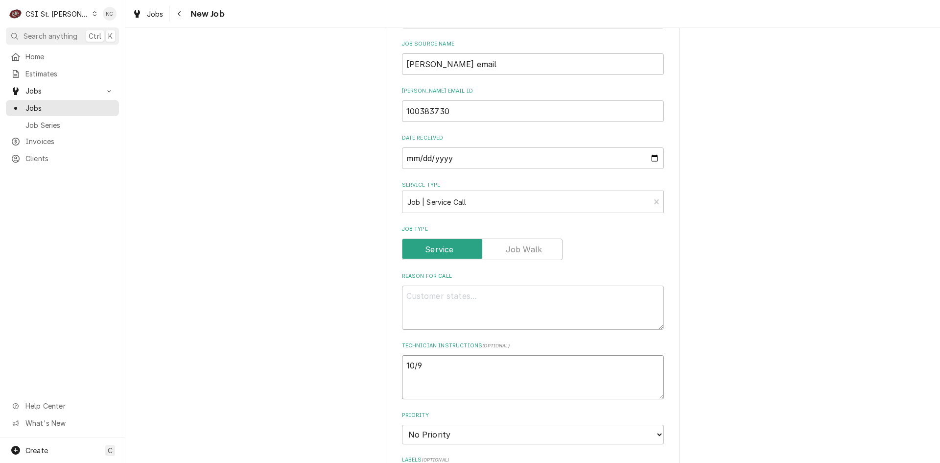
type textarea "10/9"
type textarea "x"
type textarea "10/9 -"
type textarea "x"
type textarea "10/9 -"
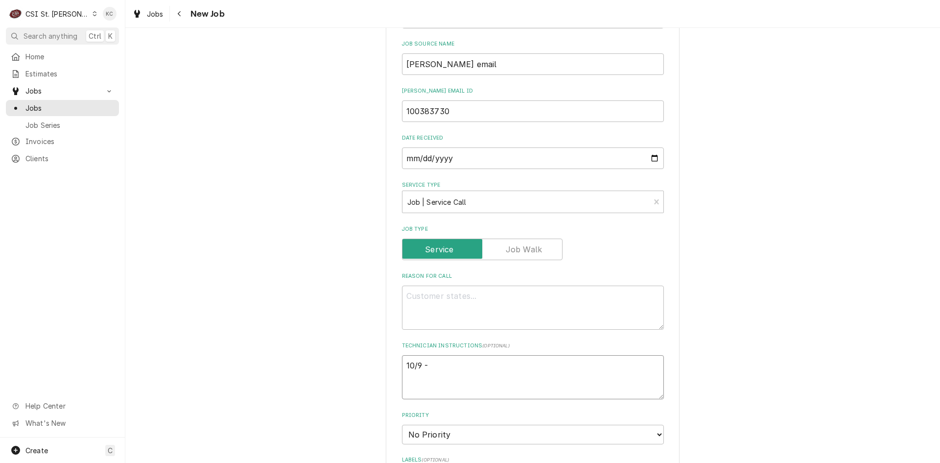
type textarea "x"
type textarea "10/9 - K"
type textarea "x"
type textarea "10/9 - Ke"
type textarea "x"
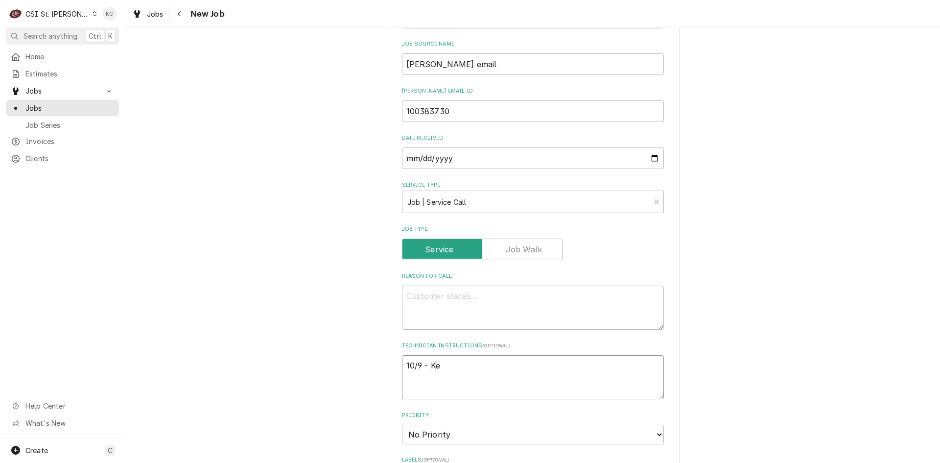
type textarea "10/9 - Kel"
type textarea "x"
type textarea "10/9 - Kell"
type textarea "x"
type textarea "10/9 - Kelly"
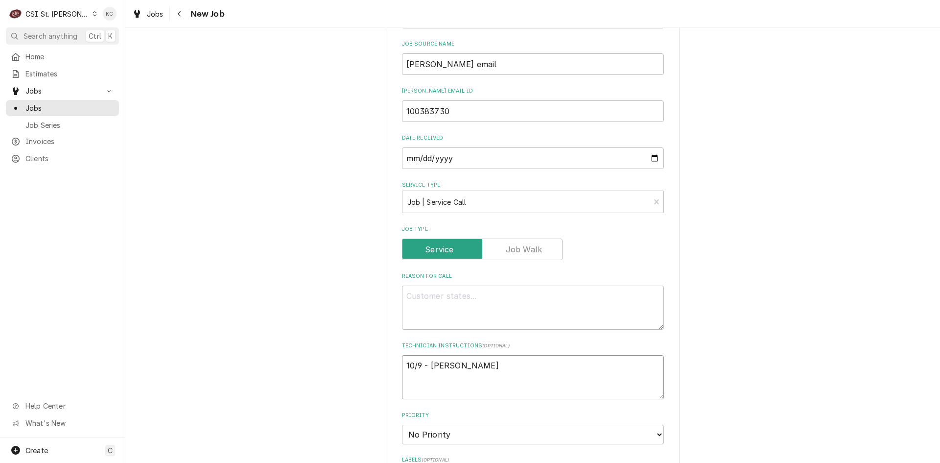
type textarea "x"
type textarea "10/9 - Kelly"
type textarea "x"
type textarea "10/9 - Kelly -"
type textarea "x"
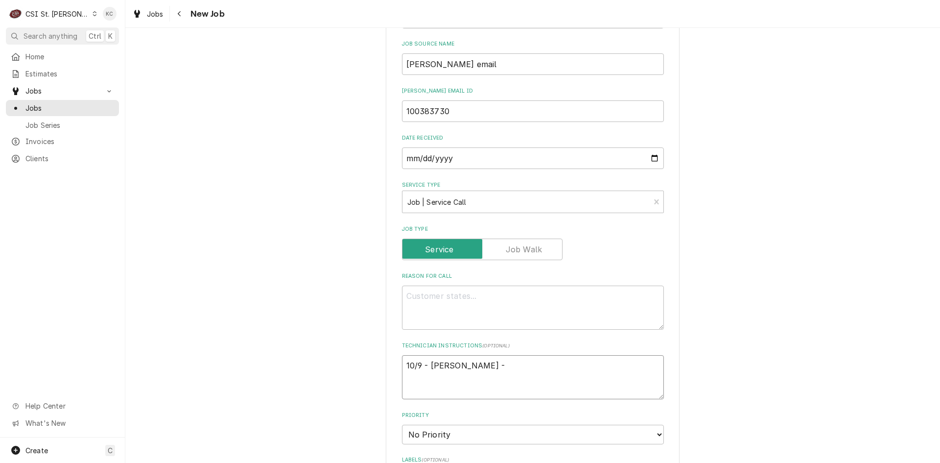
type textarea "10/9 - Kelly -"
type textarea "x"
type textarea "10/9 - Kelly - w"
type textarea "x"
type textarea "10/9 - Kelly - wa"
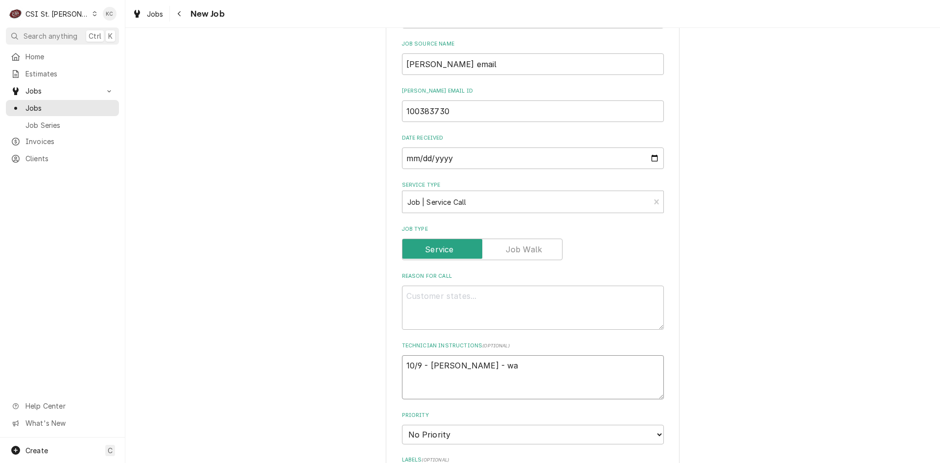
type textarea "x"
type textarea "10/9 - Kelly - wai"
type textarea "x"
type textarea "10/9 - Kelly - wait"
type textarea "x"
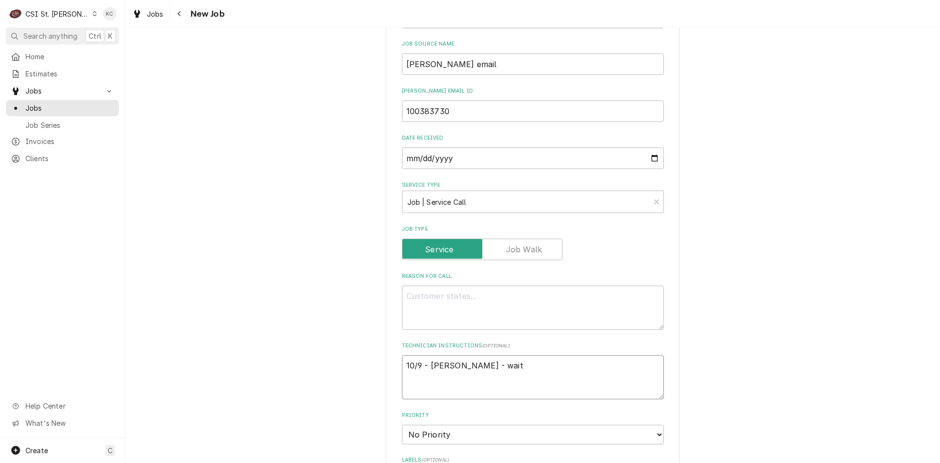
type textarea "10/9 - Kelly - waiti"
type textarea "x"
type textarea "10/9 - Kelly - waitin"
type textarea "x"
type textarea "10/9 - Kelly - waiting"
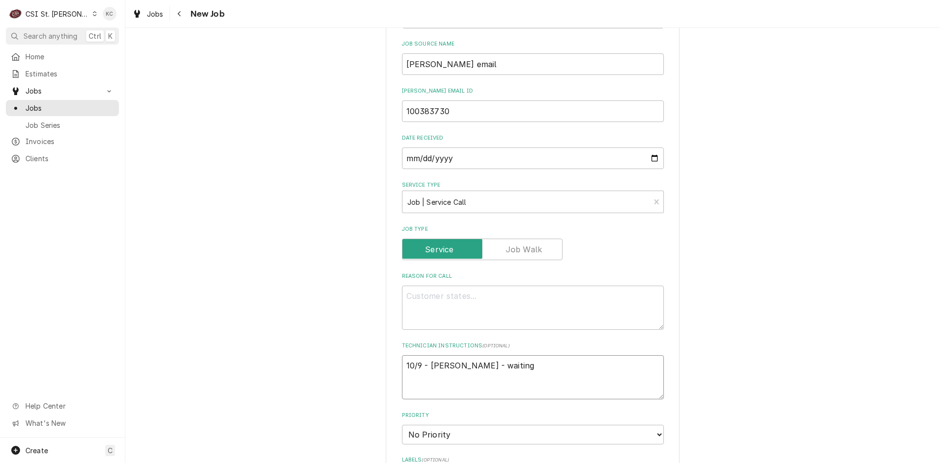
type textarea "x"
type textarea "10/9 - Kelly - waiting"
type textarea "x"
type textarea "10/9 - Kelly - waiting t"
type textarea "x"
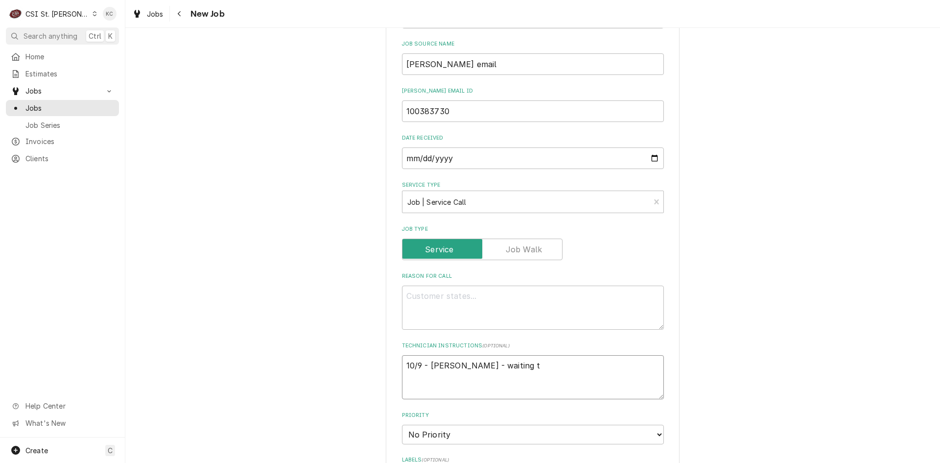
type textarea "10/9 - Kelly - waiting to"
type textarea "x"
type textarea "10/9 - Kelly - waiting to"
type textarea "x"
type textarea "10/9 - Kelly - waiting to h"
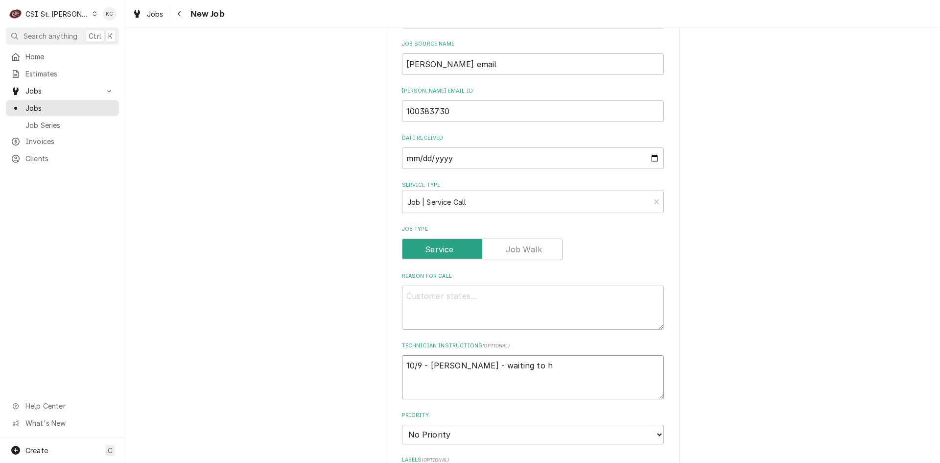
type textarea "x"
type textarea "10/9 - Kelly - waiting to he"
type textarea "x"
type textarea "10/9 - Kelly - waiting to hear"
type textarea "x"
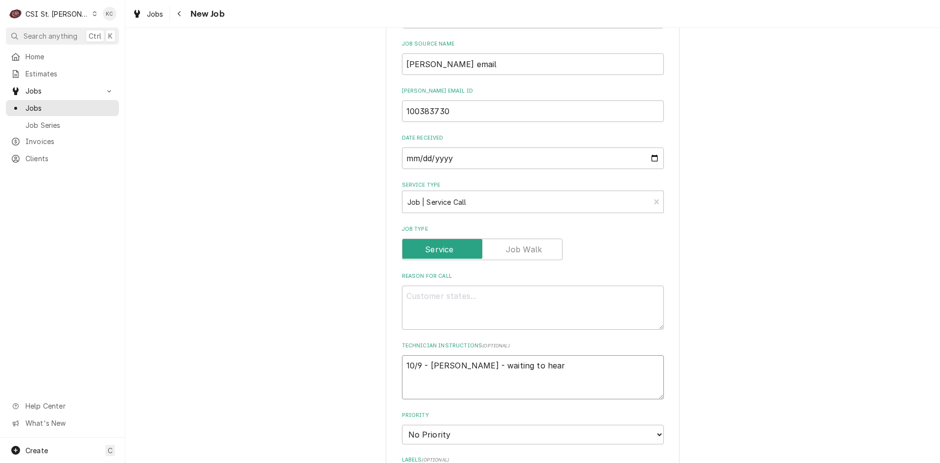
type textarea "10/9 - Kelly - waiting to hear"
type textarea "x"
type textarea "10/9 - Kelly - waiting to hear b"
type textarea "x"
type textarea "10/9 - Kelly - waiting to hear ba"
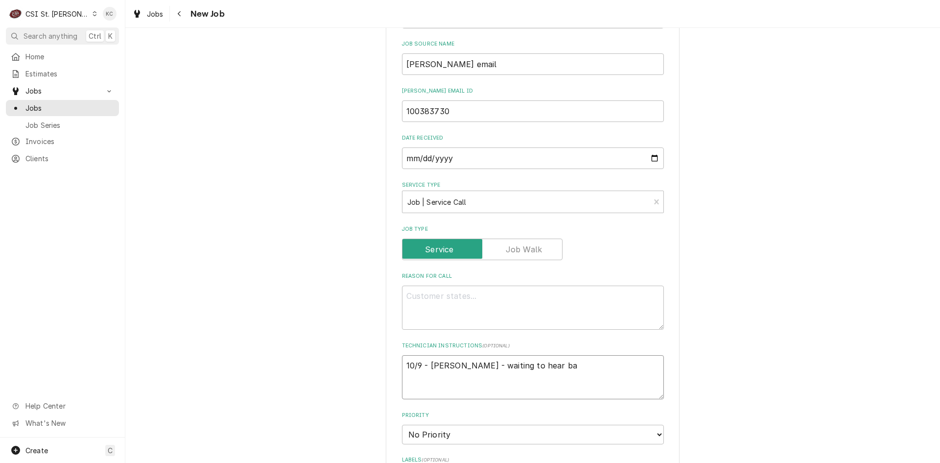
type textarea "x"
type textarea "10/9 - Kelly - waiting to hear bac"
type textarea "x"
type textarea "10/9 - Kelly - waiting to hear back"
type textarea "x"
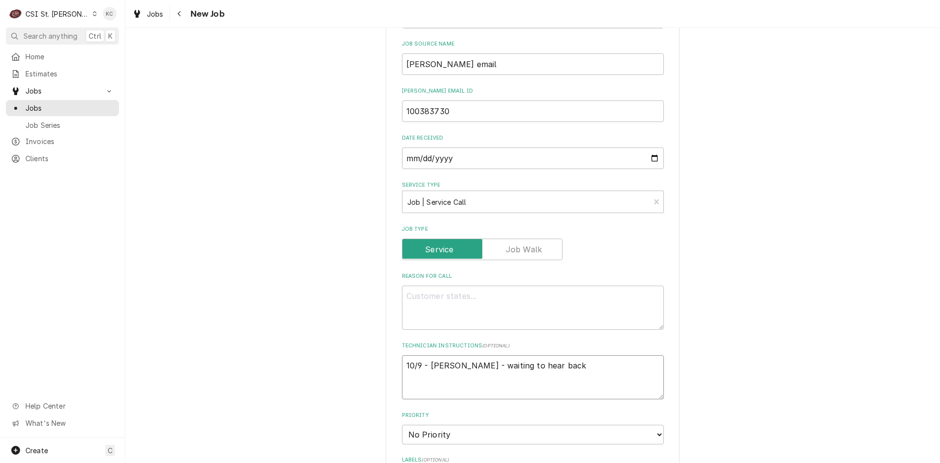
type textarea "10/9 - Kelly - waiting to hear back"
type textarea "x"
type textarea "10/9 - Kelly - waiting to hear back o"
type textarea "x"
type textarea "10/9 - Kelly - waiting to hear back on"
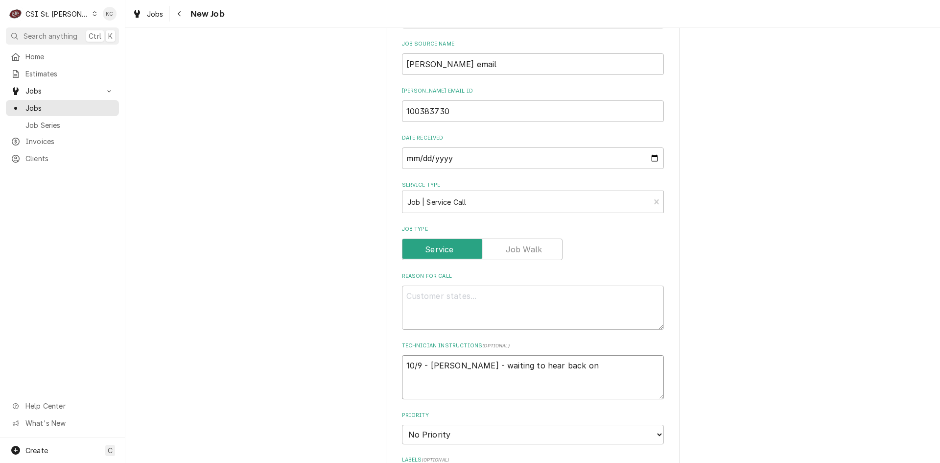
type textarea "x"
type textarea "10/9 - Kelly - waiting to hear back on"
type textarea "x"
type textarea "10/9 - Kelly - waiting to hear back on h"
type textarea "x"
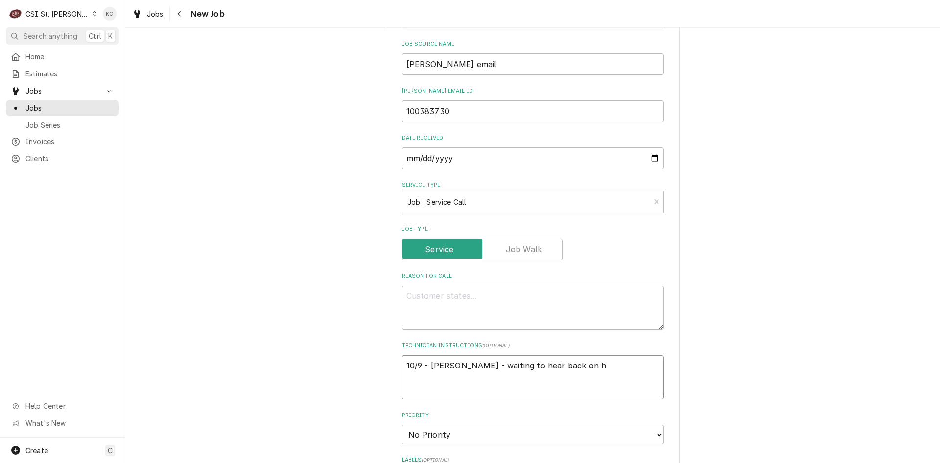
type textarea "10/9 - Kelly - waiting to hear back on ha"
type textarea "x"
type textarea "10/9 - Kelly - waiting to hear back on hav"
type textarea "x"
type textarea "10/9 - Kelly - waiting to hear back on havi"
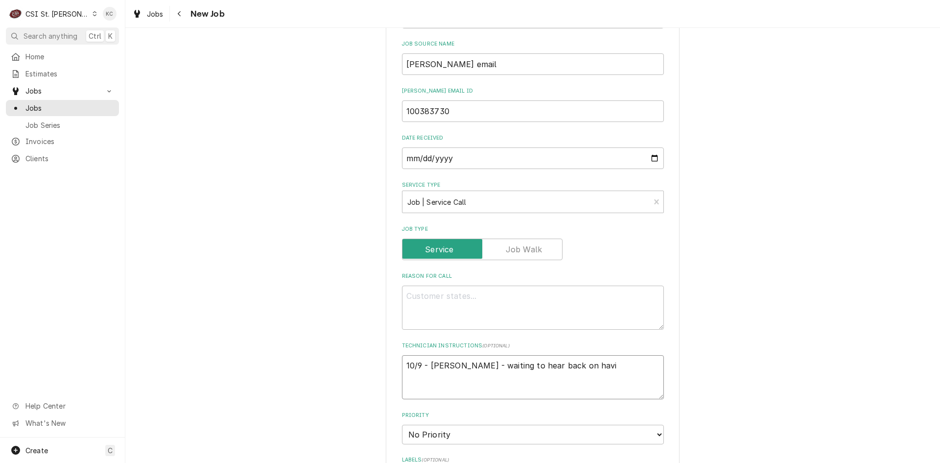
type textarea "x"
type textarea "10/9 - Kelly - waiting to hear back on havin"
type textarea "x"
type textarea "10/9 - Kelly - waiting to hear back on having"
type textarea "x"
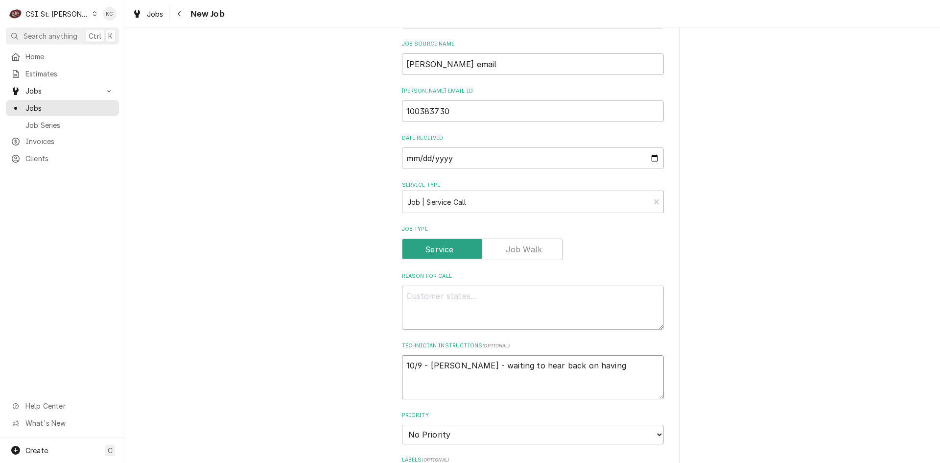
type textarea "10/9 - Kelly - waiting to hear back on having"
type textarea "x"
type textarea "10/9 - Kelly - waiting to hear back on having e"
type textarea "x"
type textarea "10/9 - Kelly - waiting to hear back on having ex"
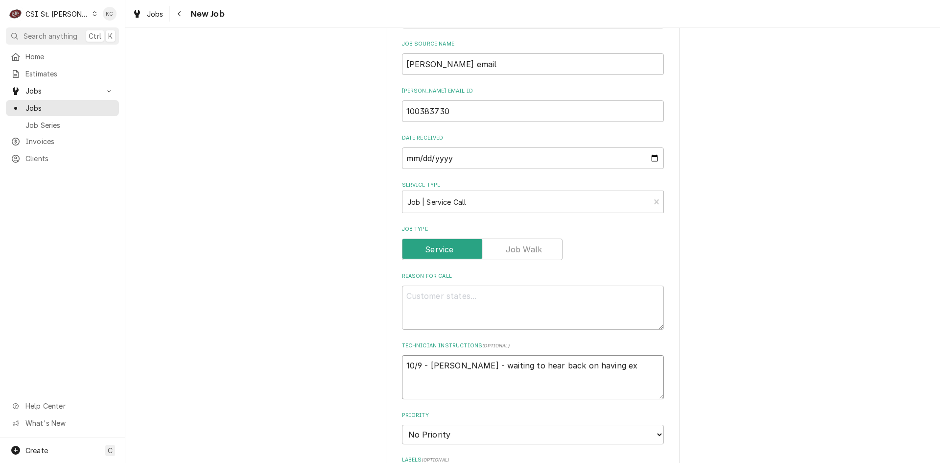
type textarea "x"
type textarea "10/9 - Kelly - waiting to hear back on having ext"
type textarea "x"
type textarea "10/9 - Kelly - waiting to hear back on having exte"
type textarea "x"
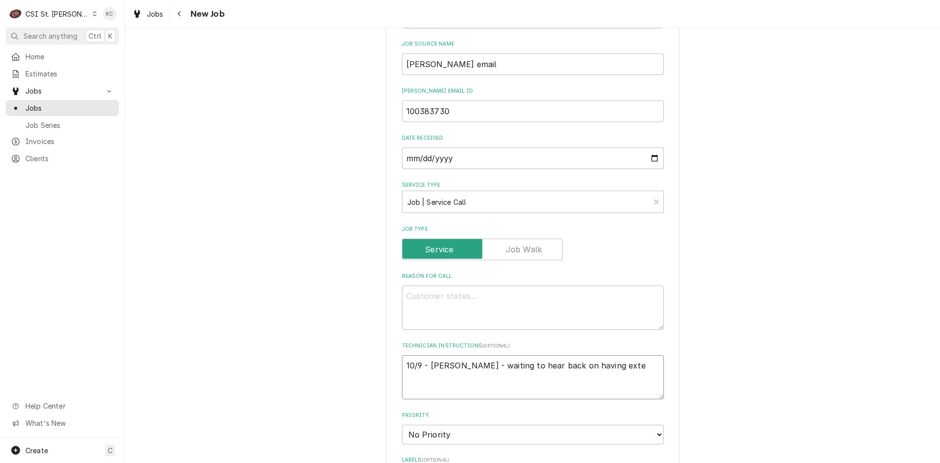
type textarea "10/9 - Kelly - waiting to hear back on having exten"
type textarea "x"
type textarea "10/9 - Kelly - waiting to hear back on having extend"
type textarea "x"
type textarea "10/9 - Kelly - waiting to hear back on having extende"
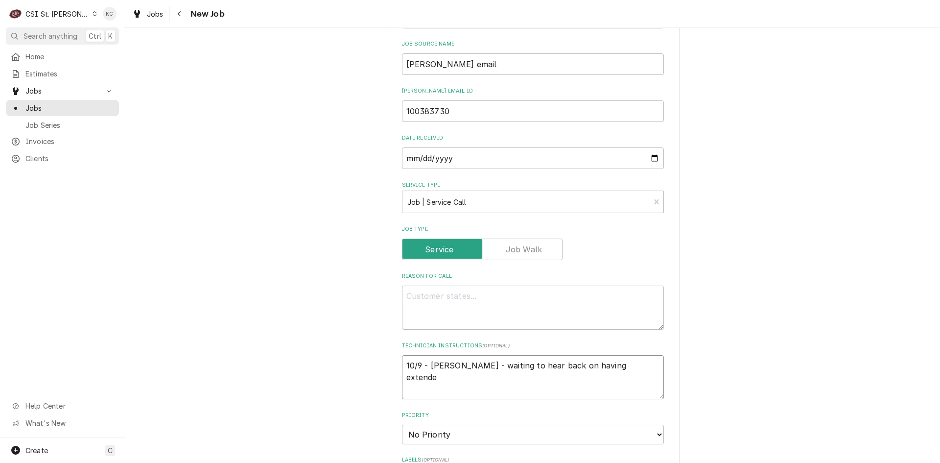
type textarea "x"
type textarea "10/9 - Kelly - waiting to hear back on having extended"
type textarea "x"
type textarea "10/9 - Kelly - waiting to hear back on having extended"
type textarea "x"
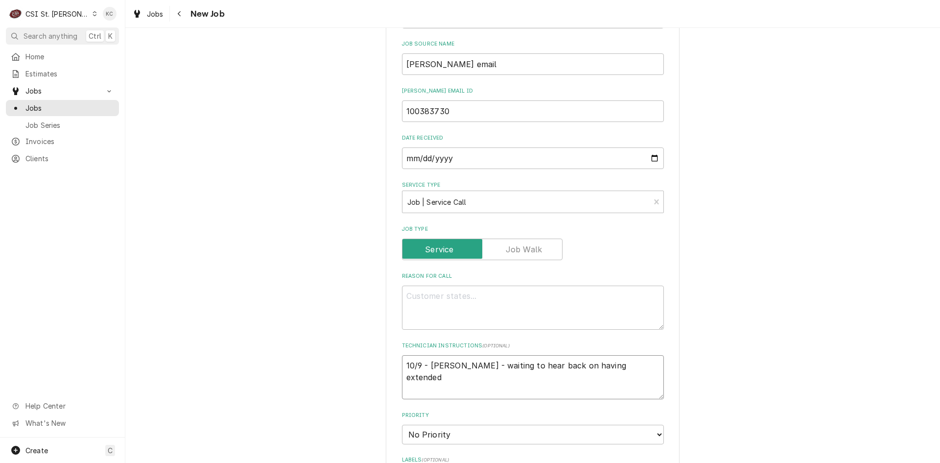
type textarea "10/9 - Kelly - waiting to hear back on having extended t"
type textarea "x"
type textarea "10/9 - Kelly - waiting to hear back on having extended tr"
type textarea "x"
type textarea "10/9 - Kelly - waiting to hear back on having extended tra"
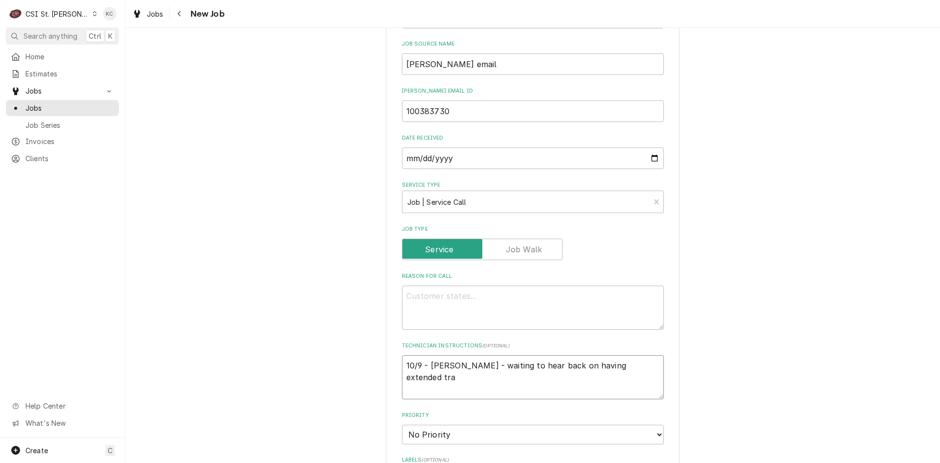
type textarea "x"
type textarea "10/9 - Kelly - waiting to hear back on having extended trav"
type textarea "x"
type textarea "10/9 - Kelly - waiting to hear back on having extended trave"
type textarea "x"
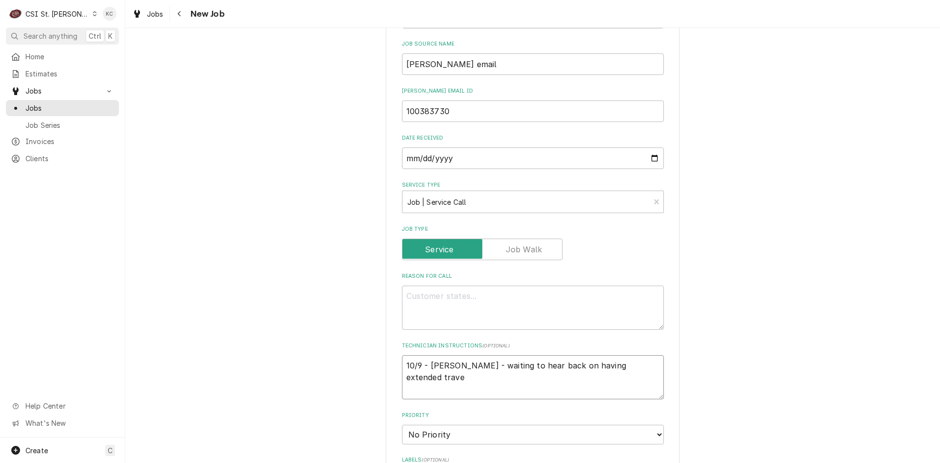
type textarea "10/9 - Kelly - waiting to hear back on having extended travel"
type textarea "x"
type textarea "10/9 - Kelly - waiting to hear back on having extended travel"
type textarea "x"
type textarea "10/9 - Kelly - waiting to hear back on having extended travel a"
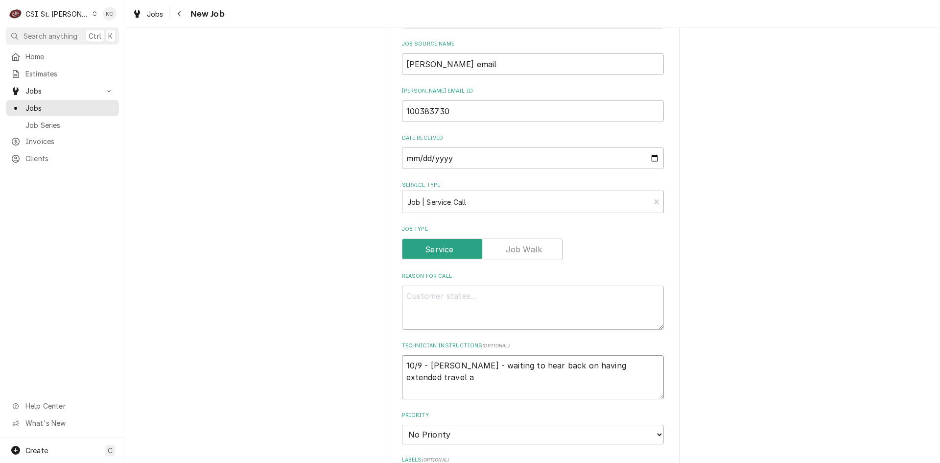
type textarea "x"
type textarea "10/9 - Kelly - waiting to hear back on having extended travel ap"
type textarea "x"
type textarea "10/9 - Kelly - waiting to hear back on having extended travel app"
type textarea "x"
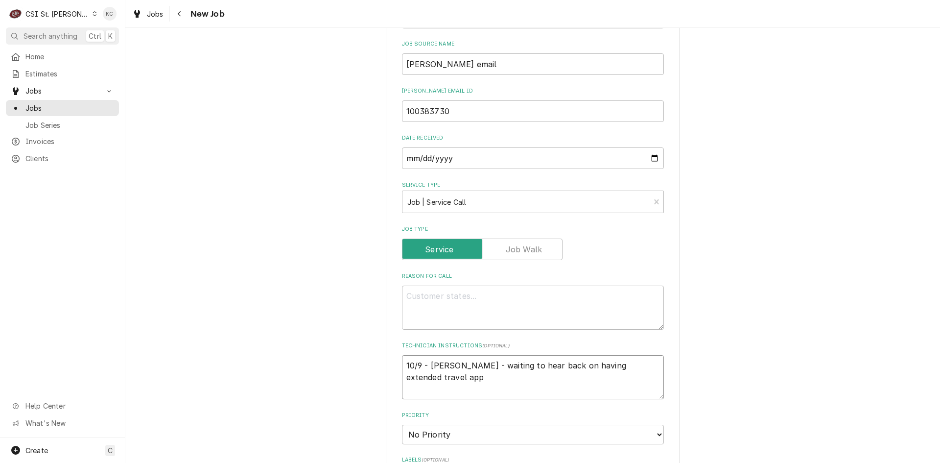
type textarea "10/9 - Kelly - waiting to hear back on having extended travel appr"
type textarea "x"
type textarea "10/9 - Kelly - waiting to hear back on having extended travel appro"
type textarea "x"
type textarea "10/9 - Kelly - waiting to hear back on having extended travel approv"
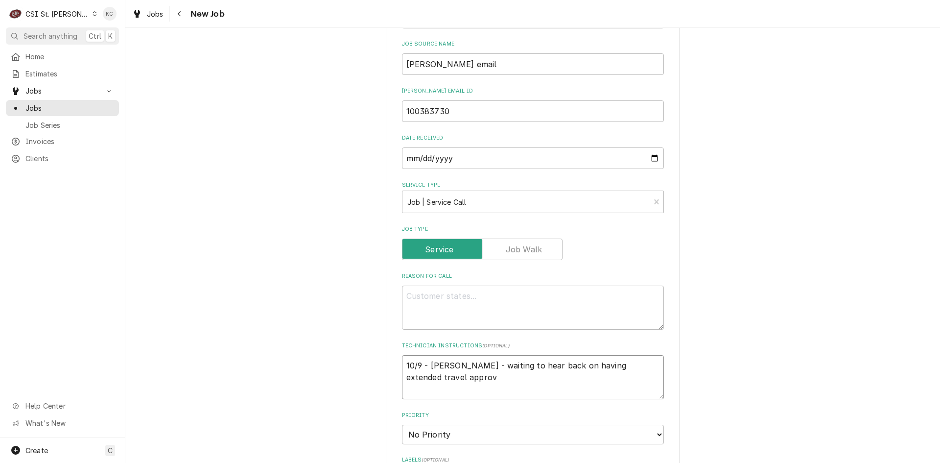
type textarea "x"
type textarea "10/9 - Kelly - waiting to hear back on having extended travel approve"
type textarea "x"
type textarea "10/9 - Kelly - waiting to hear back on having extended travel approved"
type textarea "x"
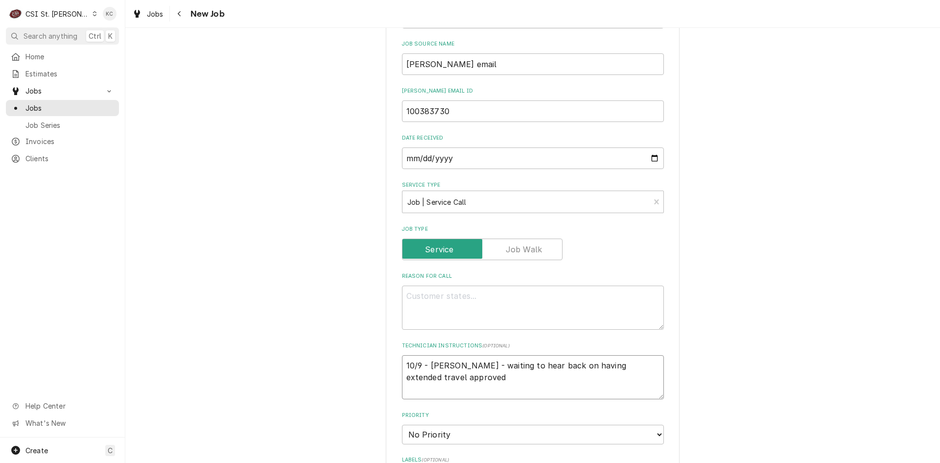
type textarea "10/9 - Kelly - waiting to hear back on having extended travel approved"
click at [430, 296] on textarea "Reason For Call" at bounding box center [533, 307] width 262 height 44
paste textarea "Well, Dry, Module f/Dual Flex Line 302250002791 18018765-2"
type textarea "x"
type textarea "Well, Dry, Module f/Dual Flex Line 302250002791 18018765-2"
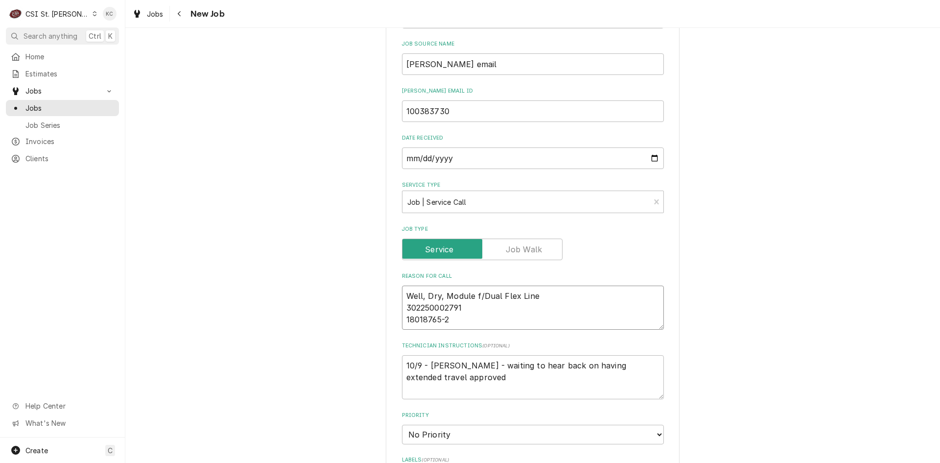
type textarea "x"
type textarea "Well, Dry, Module f/Dual Flex Line 302250002791 18018765-2"
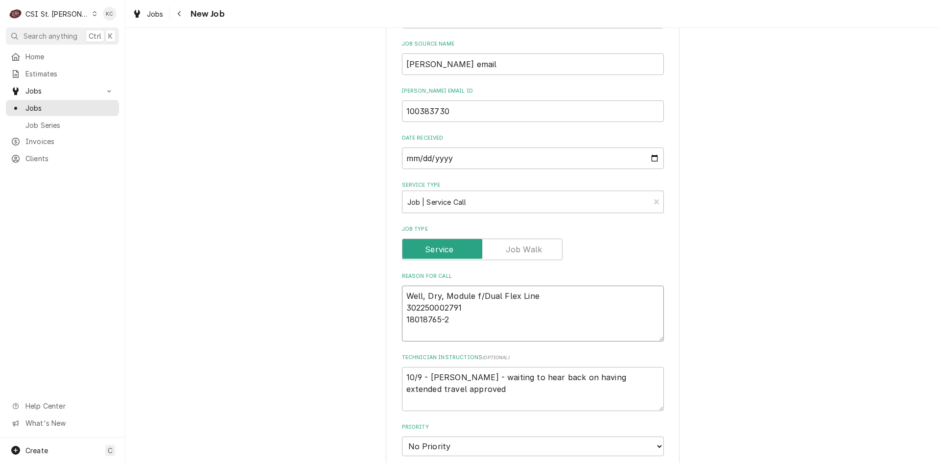
type textarea "x"
type textarea "Well, Dry, Module f/Dual Flex Line 302250002791 18018765-2"
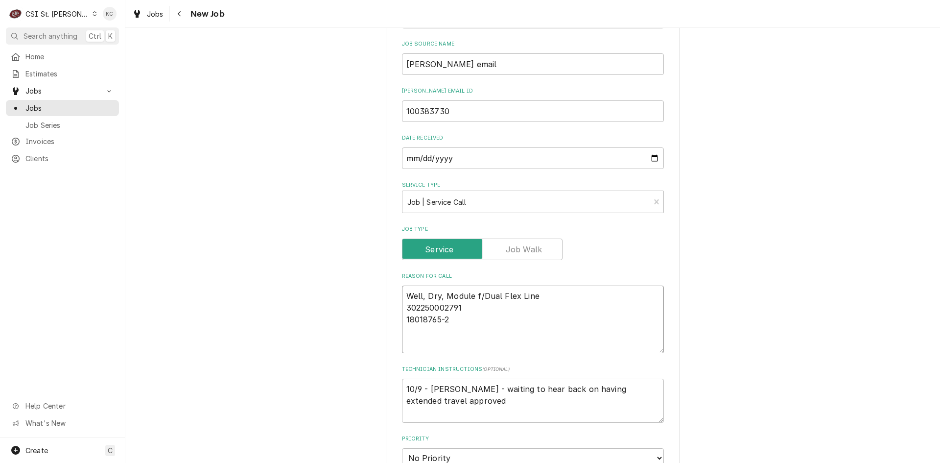
type textarea "x"
click at [409, 340] on textarea "Well, Dry, Module f/Dual Flex Line 302250002791 18018765-2" at bounding box center [533, 319] width 262 height 68
paste textarea "Site reports left and right zone is showing Pr1 error"
click at [456, 401] on textarea "10/9 - Kelly - waiting to hear back on having extended travel approved" at bounding box center [533, 400] width 262 height 44
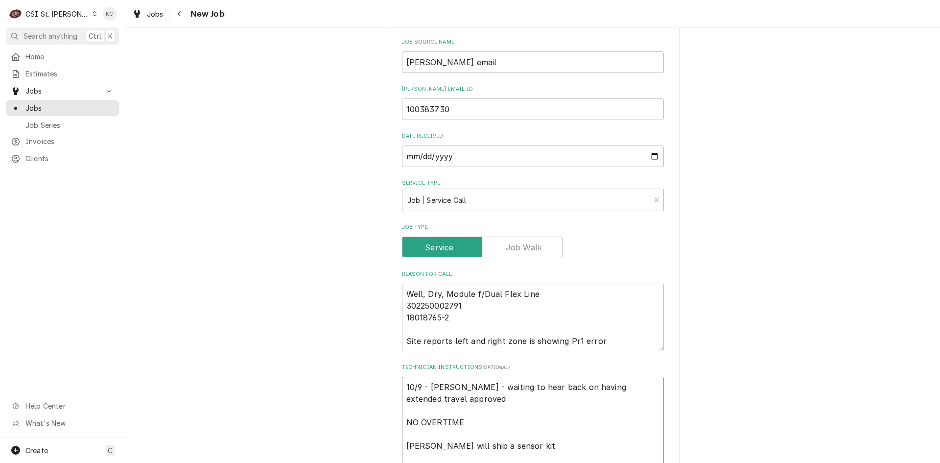
scroll to position [307, 0]
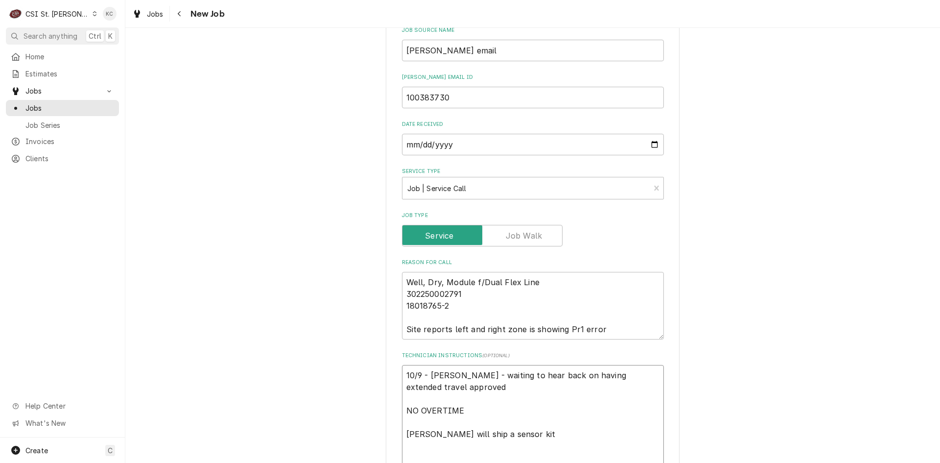
click at [556, 453] on textarea "10/9 - Kelly - waiting to hear back on having extended travel approved NO OVERT…" at bounding box center [533, 416] width 262 height 103
paste textarea "When arriving on site or leaving the site for a service or periodic maintenance…"
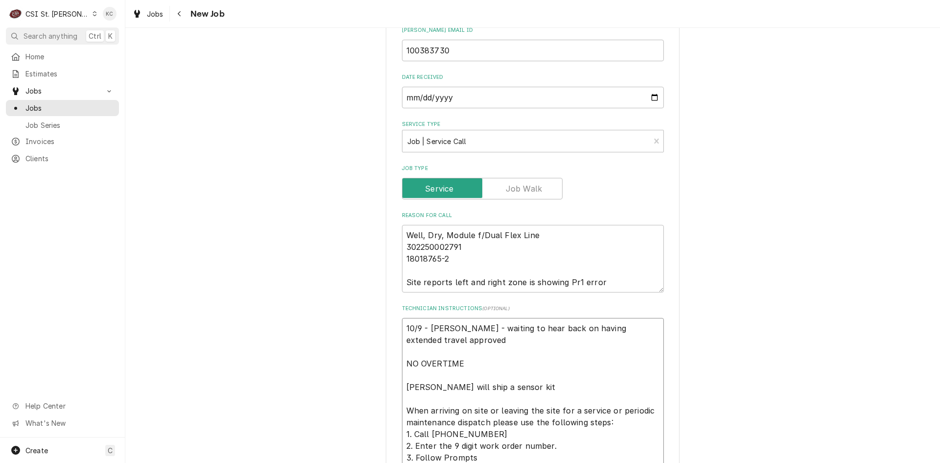
click at [510, 384] on textarea "10/9 - Kelly - waiting to hear back on having extended travel approved NO OVERT…" at bounding box center [533, 393] width 262 height 150
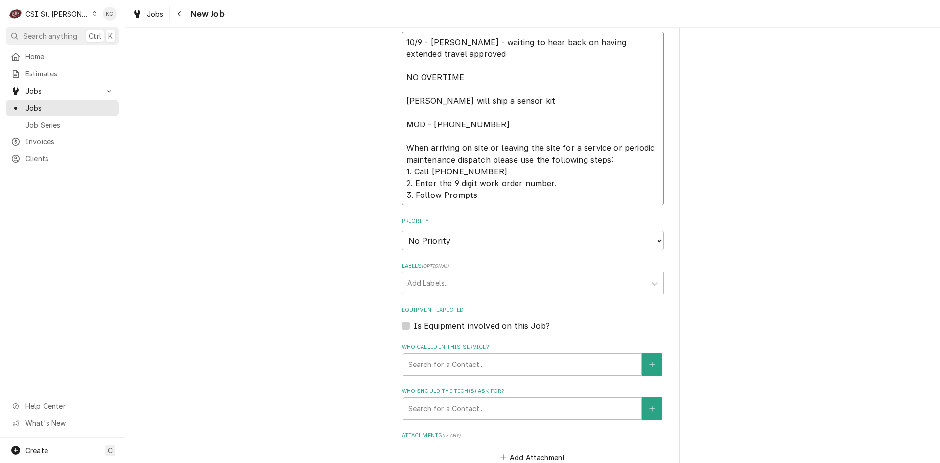
scroll to position [648, 0]
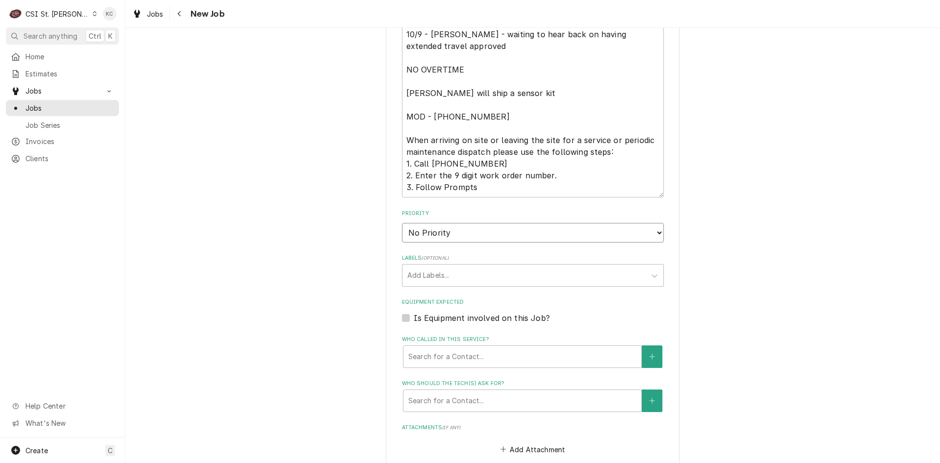
click at [460, 235] on select "No Priority Urgent High Medium Low" at bounding box center [533, 233] width 262 height 20
click at [402, 223] on select "No Priority Urgent High Medium Low" at bounding box center [533, 233] width 262 height 20
click at [458, 279] on div "Labels" at bounding box center [524, 275] width 234 height 18
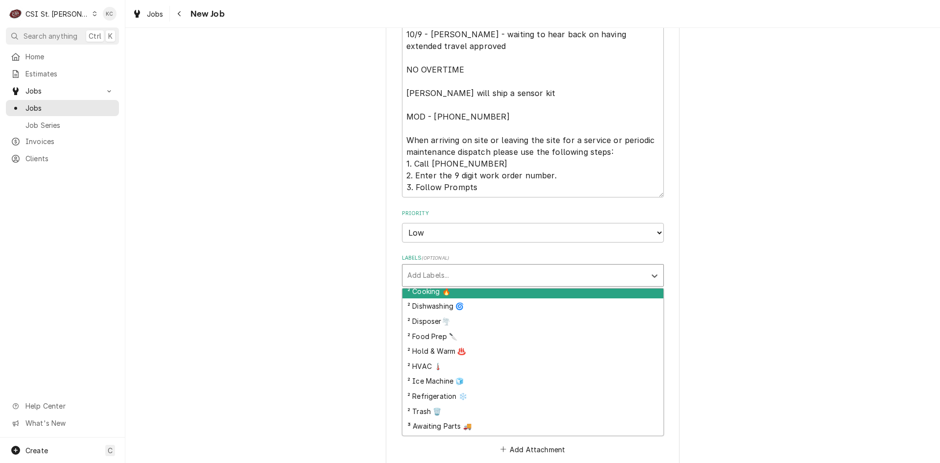
scroll to position [245, 0]
click at [462, 288] on div "² Hold & Warm ♨️" at bounding box center [532, 290] width 261 height 15
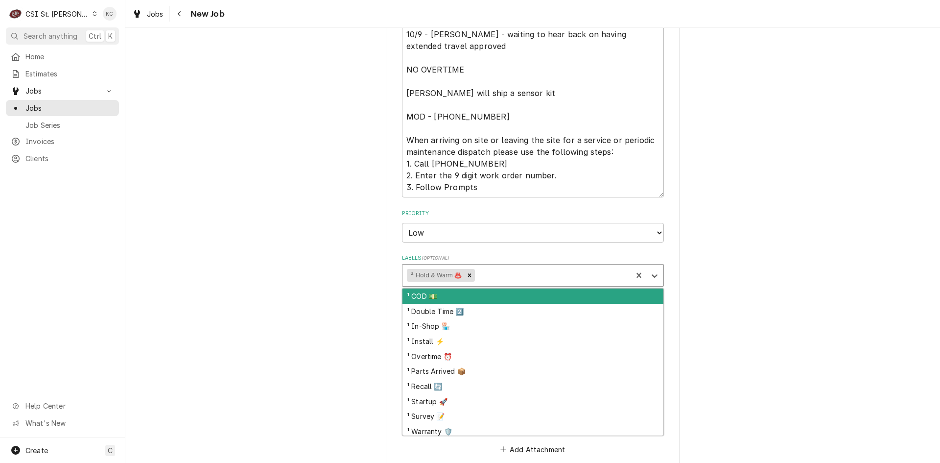
click at [489, 279] on div "Labels" at bounding box center [551, 275] width 151 height 18
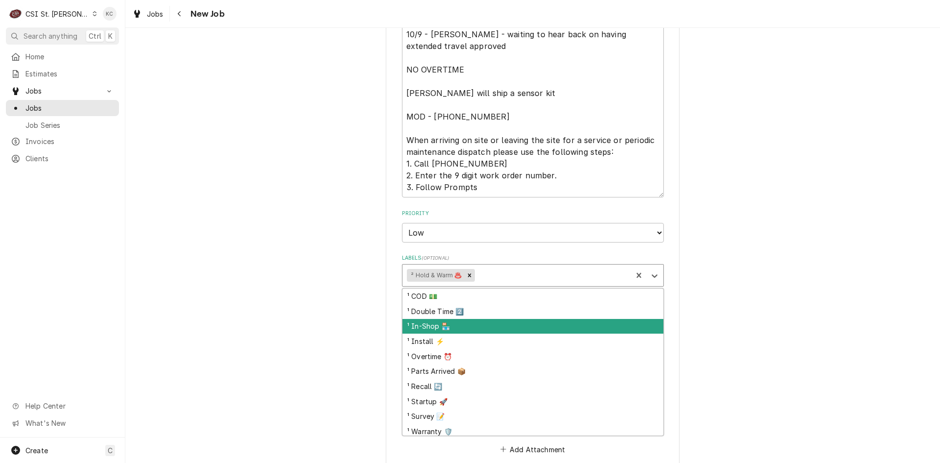
scroll to position [288, 0]
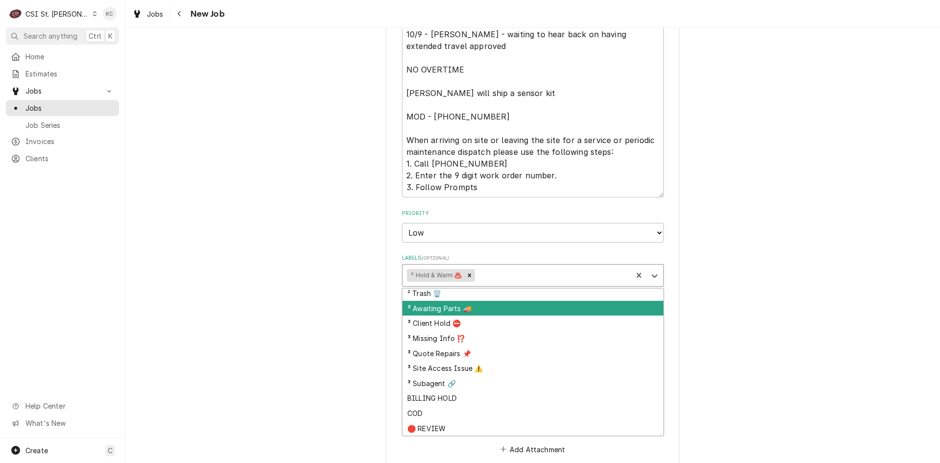
click at [486, 311] on div "³ Awaiting Parts 🚚" at bounding box center [532, 308] width 261 height 15
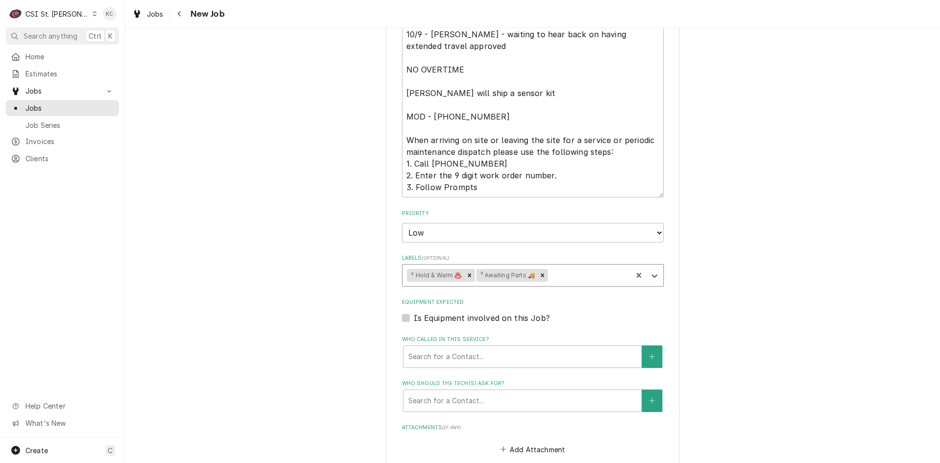
click at [699, 311] on div "Please provide the following information to create a job: Client Details Client…" at bounding box center [532, 34] width 815 height 1288
click at [572, 280] on div "Labels" at bounding box center [589, 275] width 78 height 18
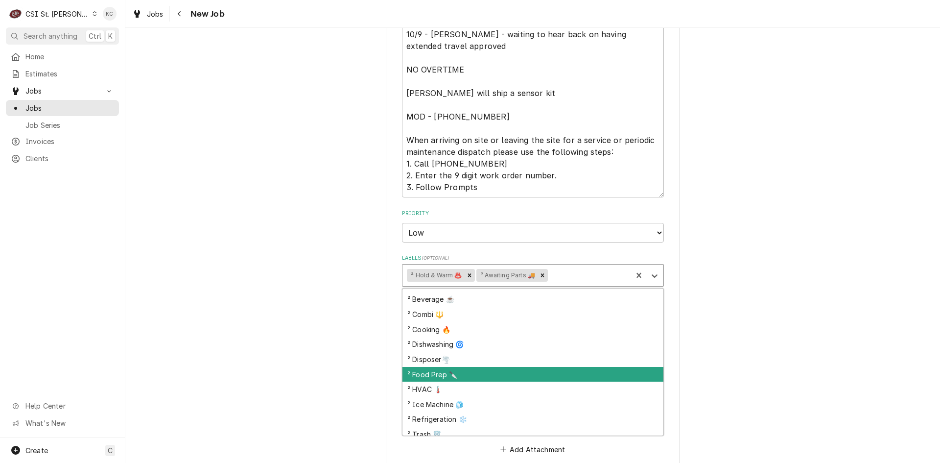
scroll to position [196, 0]
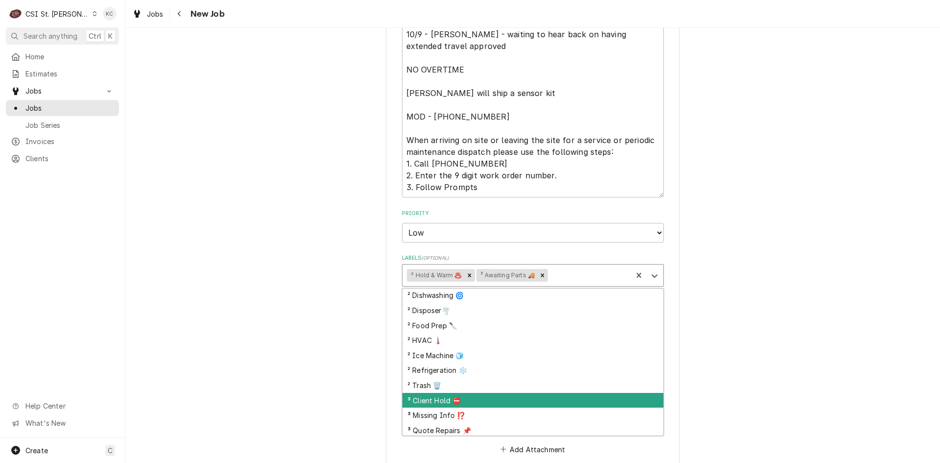
click at [487, 397] on div "³ Client Hold ⛔️" at bounding box center [532, 400] width 261 height 15
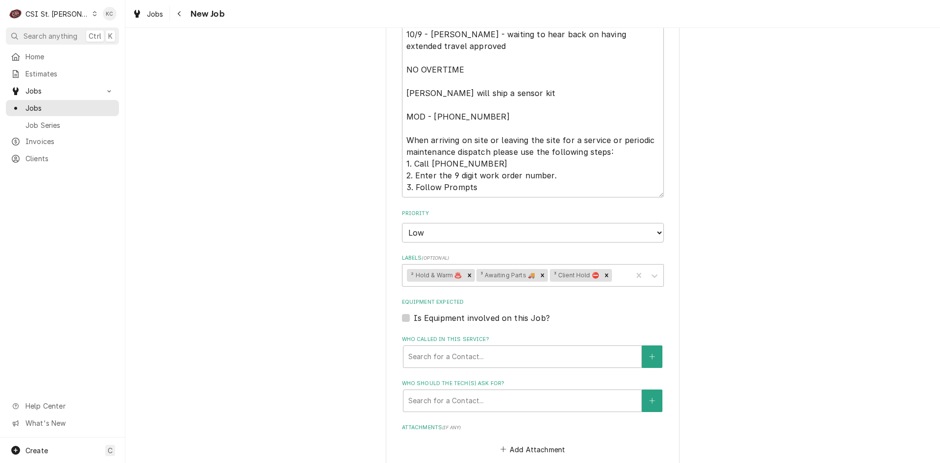
click at [844, 366] on div "Please provide the following information to create a job: Client Details Client…" at bounding box center [532, 34] width 815 height 1288
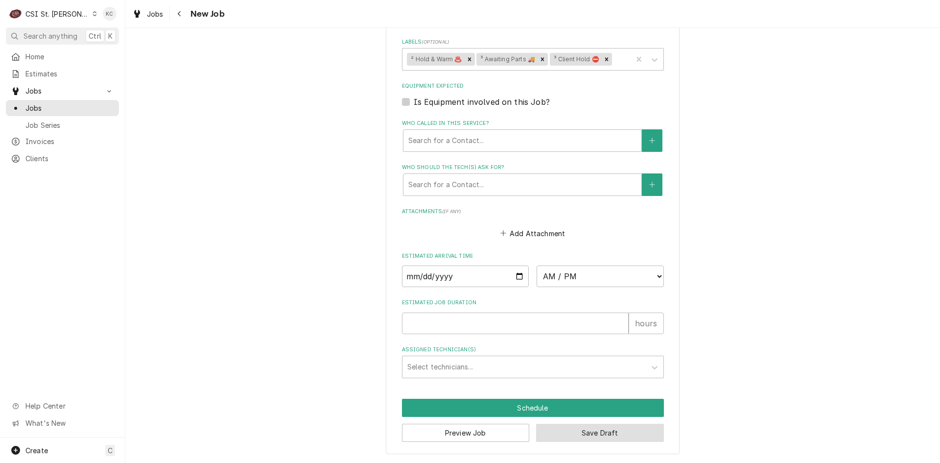
click at [637, 434] on button "Save Draft" at bounding box center [600, 432] width 128 height 18
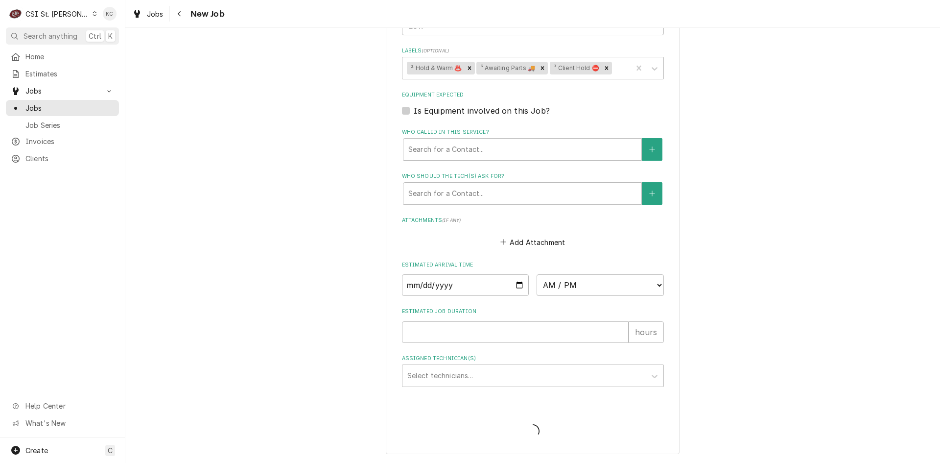
scroll to position [855, 0]
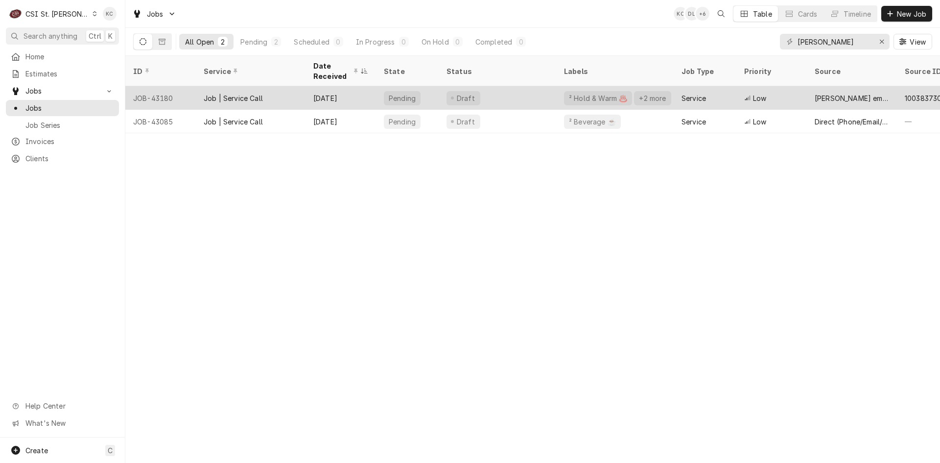
click at [483, 94] on div "Draft" at bounding box center [497, 97] width 117 height 23
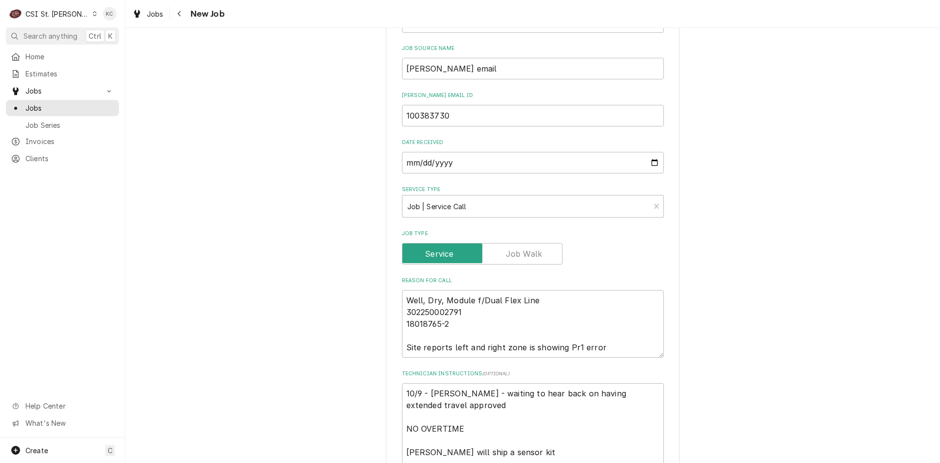
scroll to position [294, 0]
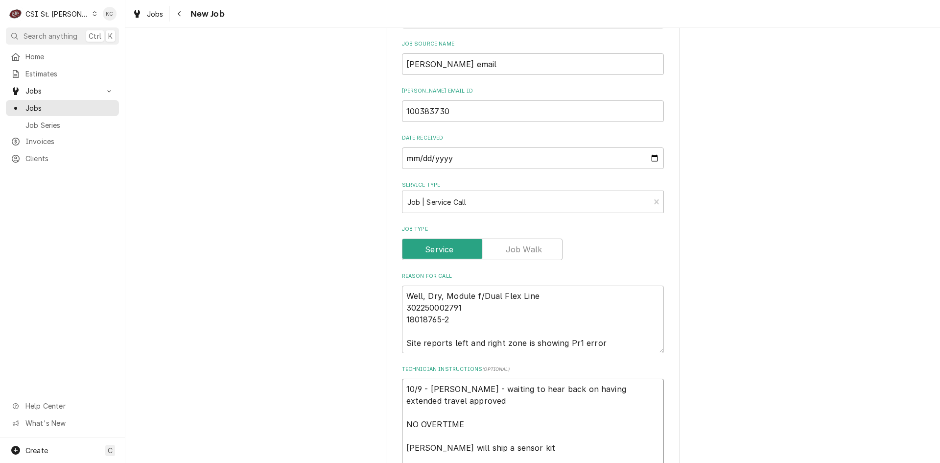
drag, startPoint x: 567, startPoint y: 389, endPoint x: 366, endPoint y: 389, distance: 200.7
click at [366, 389] on div "Use the fields below to edit this job: Client Details Client [PERSON_NAME] FOOD…" at bounding box center [532, 400] width 815 height 1313
type textarea "x"
type textarea "extended travel approved NO OVERTIME [PERSON_NAME] will ship a sensor kit MOD -…"
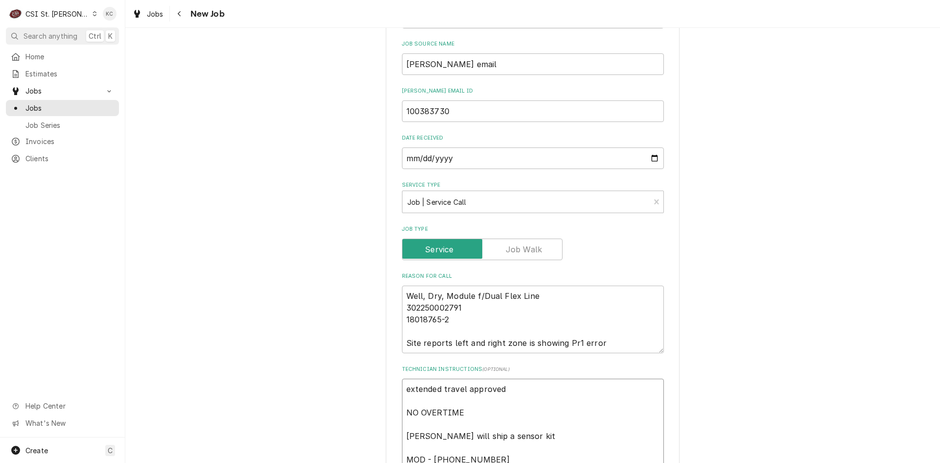
drag, startPoint x: 408, startPoint y: 390, endPoint x: 421, endPoint y: 391, distance: 12.3
click at [410, 390] on textarea "extended travel approved NO OVERTIME [PERSON_NAME] will ship a sensor kit MOD -…" at bounding box center [533, 459] width 262 height 162
type textarea "x"
type textarea "xtended travel approved NO OVERTIME [PERSON_NAME] will ship a sensor kit MOD - …"
type textarea "x"
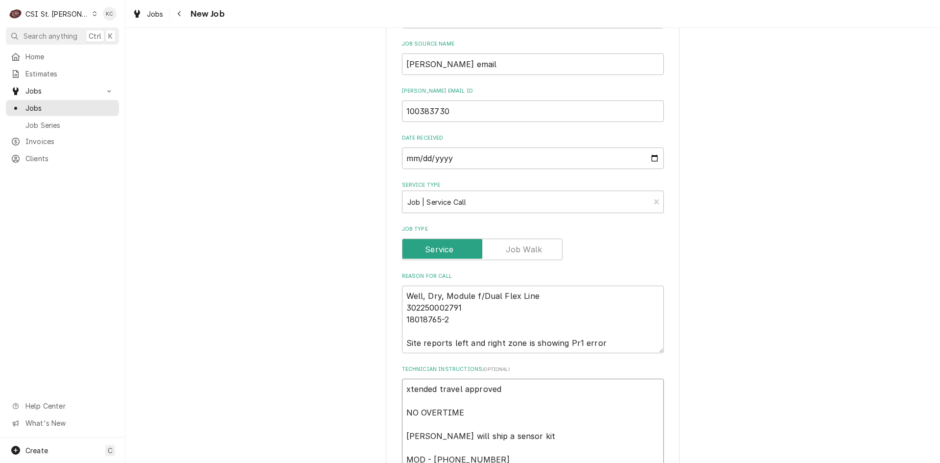
type textarea "xtended travel approved NO OVERTIME [PERSON_NAME] will ship a sensor kit MOD - …"
type textarea "x"
type textarea "Extended travel approved NO OVERTIME [PERSON_NAME] will ship a sensor kit MOD -…"
type textarea "x"
type textarea "Extended travel approved NO OVERTIME [PERSON_NAME] will ship a sensor kit MOD -…"
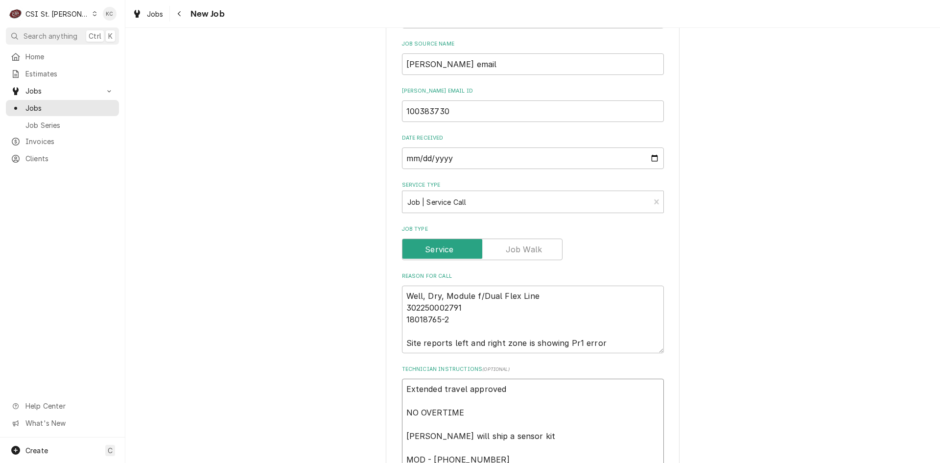
type textarea "x"
type textarea "Extended travel approved p NO OVERTIME [PERSON_NAME] will ship a sensor kit MOD…"
type textarea "x"
type textarea "Extended travel approved pe NO OVERTIME [PERSON_NAME] will ship a sensor kit MO…"
type textarea "x"
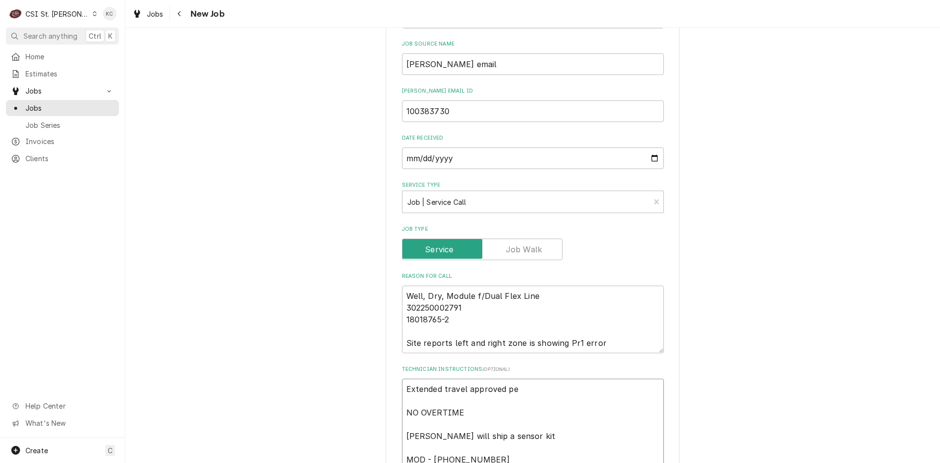
type textarea "Extended travel approved per NO OVERTIME [PERSON_NAME] will ship a sensor kit M…"
type textarea "x"
type textarea "Extended travel approved per NO OVERTIME [PERSON_NAME] will ship a sensor kit M…"
type textarea "x"
type textarea "Extended travel approved per e NO OVERTIME [PERSON_NAME] will ship a sensor kit…"
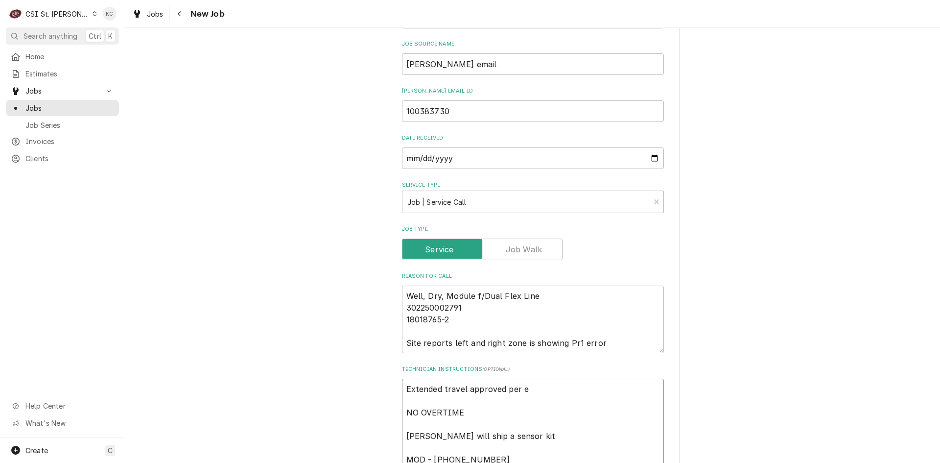
type textarea "x"
type textarea "Extended travel approved per em NO OVERTIME [PERSON_NAME] will ship a sensor ki…"
type textarea "x"
type textarea "Extended travel approved per ema NO OVERTIME [PERSON_NAME] will ship a sensor k…"
type textarea "x"
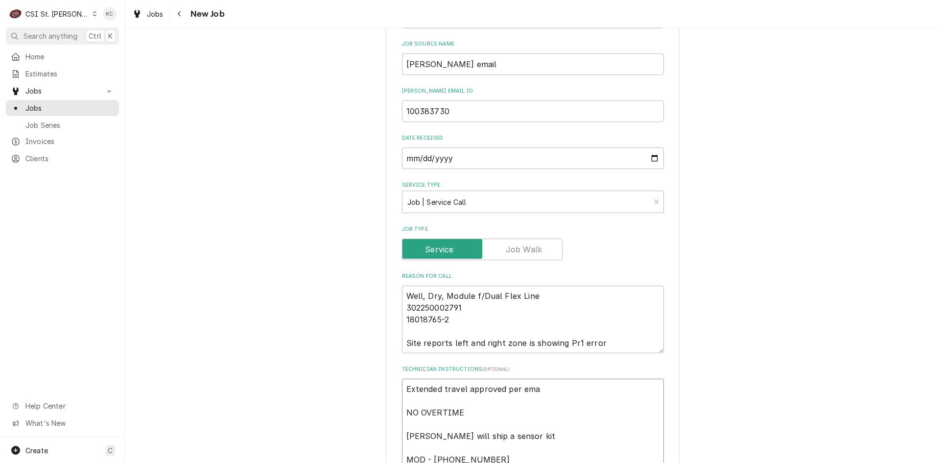
type textarea "Extended travel approved per emai NO OVERTIME [PERSON_NAME] will ship a sensor …"
type textarea "x"
type textarea "Extended travel approved per email NO OVERTIME [PERSON_NAME] will ship a sensor…"
type textarea "x"
type textarea "Extended travel approved per email NO OVERTIME [PERSON_NAME] will ship a sensor…"
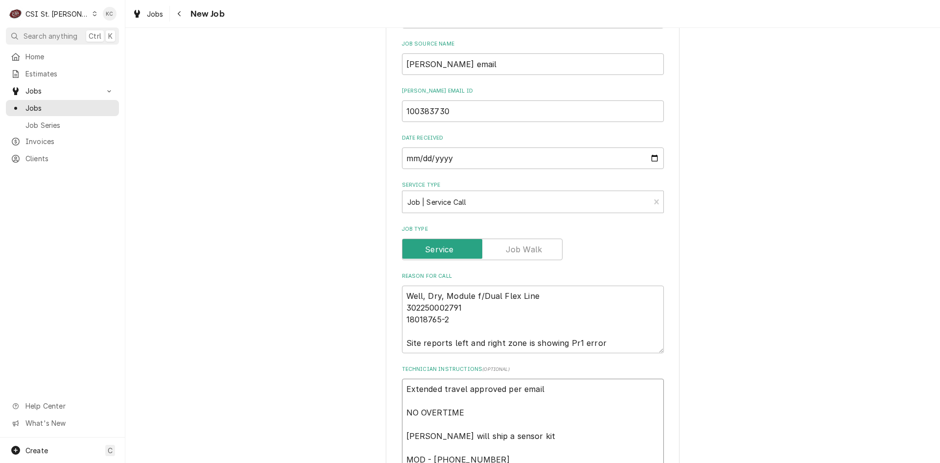
type textarea "x"
type textarea "Extended travel approved per email NO OVERTIME [PERSON_NAME] will ship a sensor…"
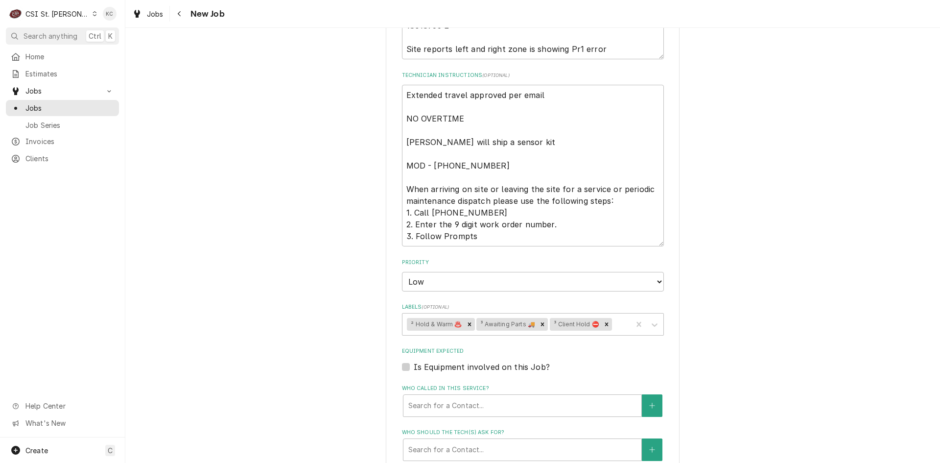
scroll to position [636, 0]
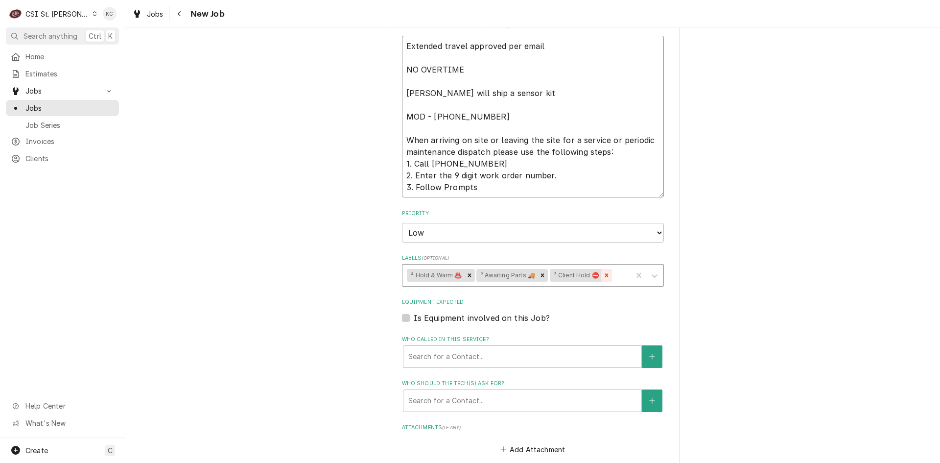
click at [605, 276] on icon "Remove ³ Client Hold ⛔️" at bounding box center [606, 274] width 3 height 3
click at [765, 276] on div "Use the fields below to edit this job: Client Details Client [PERSON_NAME] FOOD…" at bounding box center [532, 53] width 815 height 1302
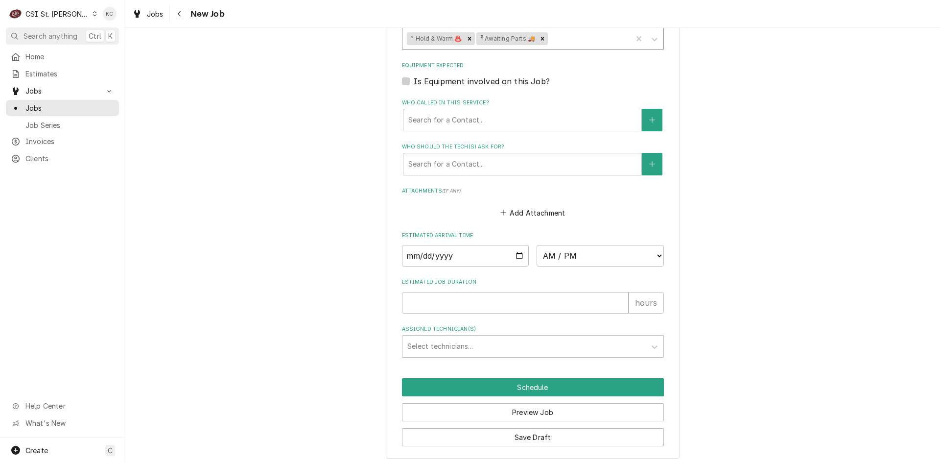
scroll to position [877, 0]
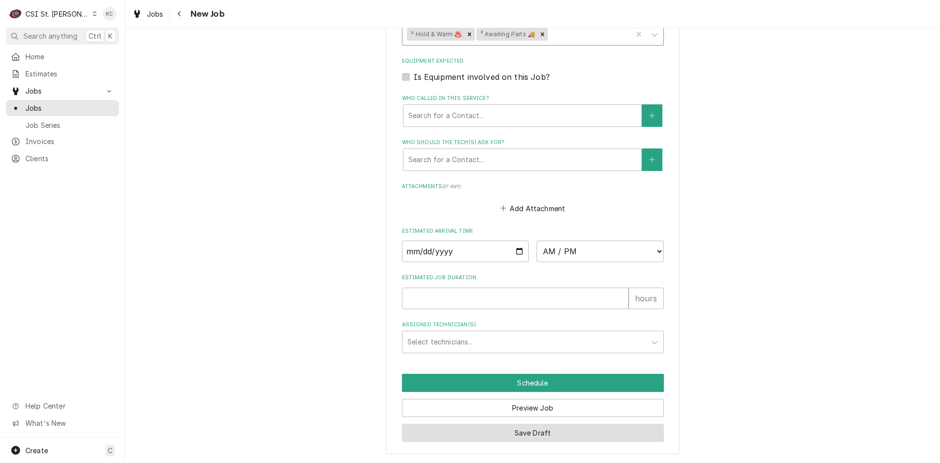
click at [557, 434] on button "Save Draft" at bounding box center [533, 432] width 262 height 18
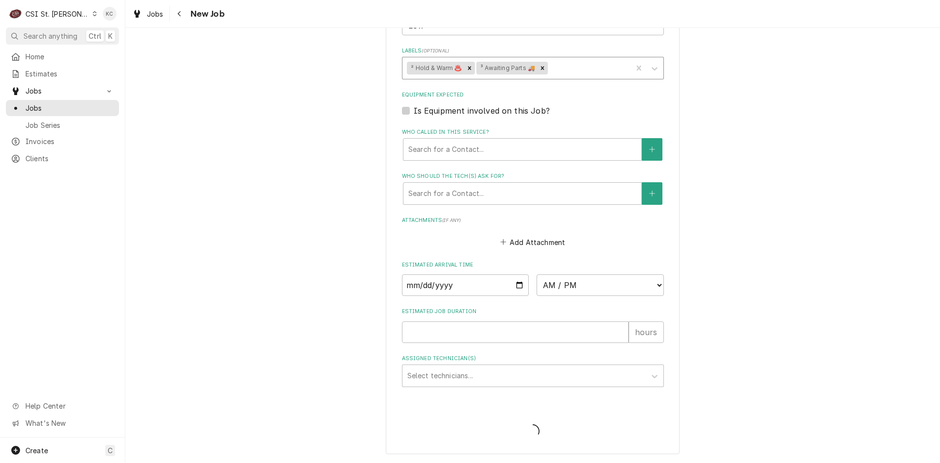
scroll to position [843, 0]
type textarea "x"
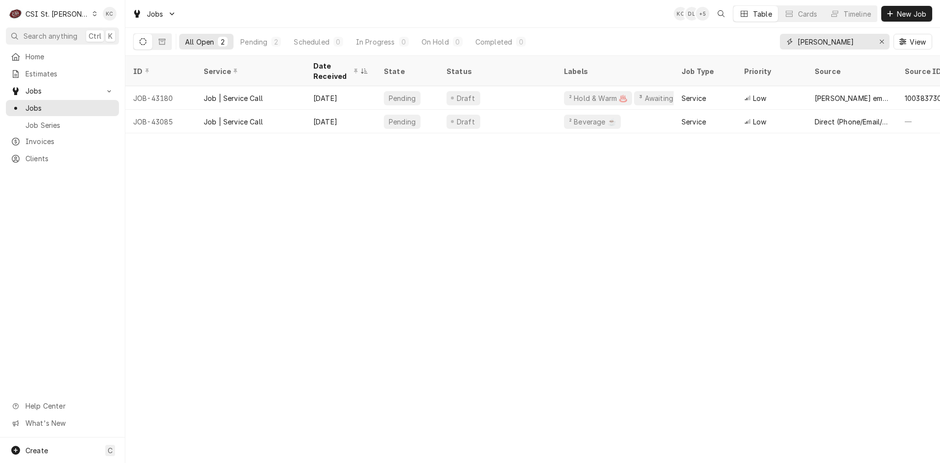
drag, startPoint x: 858, startPoint y: 45, endPoint x: 776, endPoint y: 44, distance: 81.8
click at [776, 44] on div "All Open 2 Pending 2 Scheduled 0 In Progress 0 On Hold 0 Completed 0 [PERSON_NA…" at bounding box center [532, 41] width 799 height 27
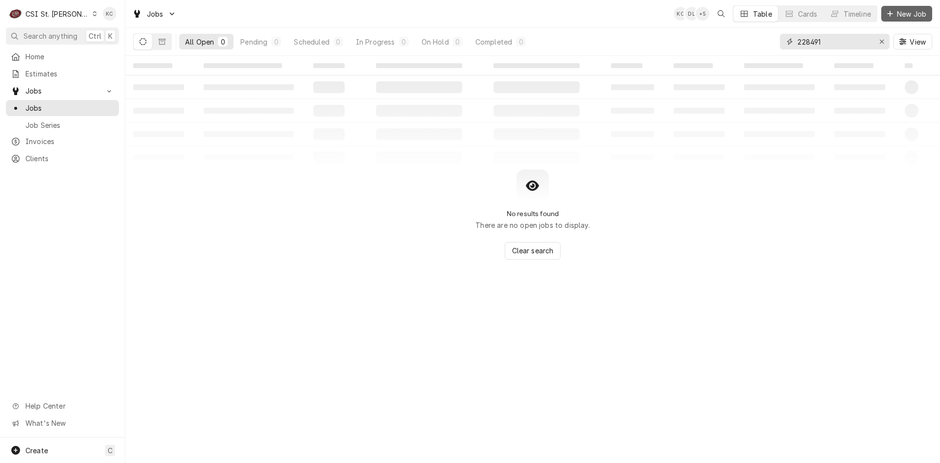
type input "228491"
click at [916, 11] on span "New Job" at bounding box center [911, 14] width 33 height 10
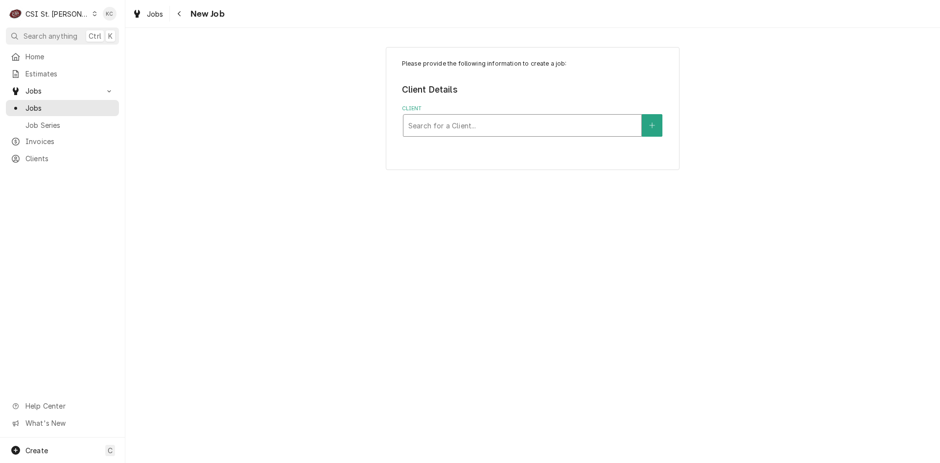
click at [480, 127] on div "Client" at bounding box center [522, 126] width 228 height 18
type input "follett"
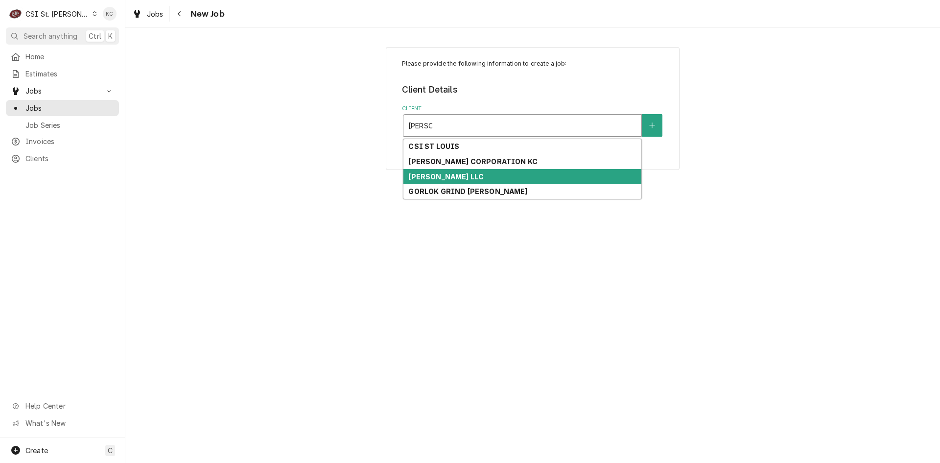
click at [444, 174] on strong "[PERSON_NAME] LLC" at bounding box center [445, 176] width 75 height 8
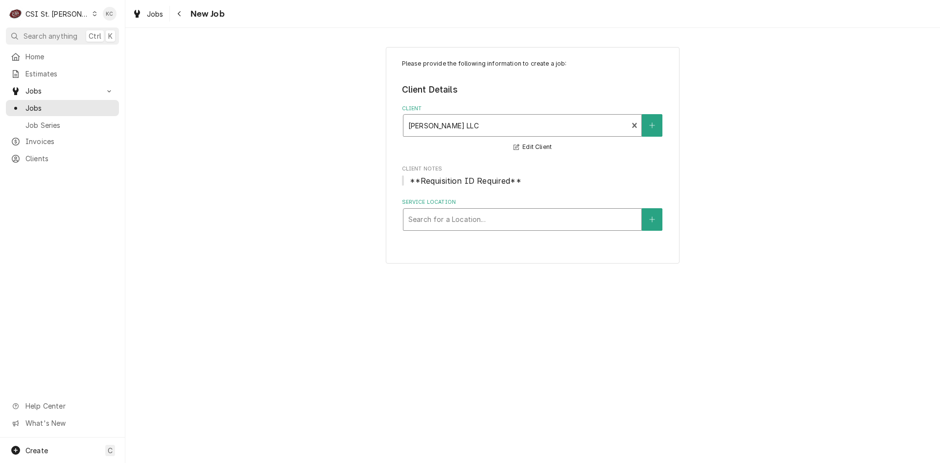
click at [489, 223] on div "Service Location" at bounding box center [522, 220] width 228 height 18
type input "901"
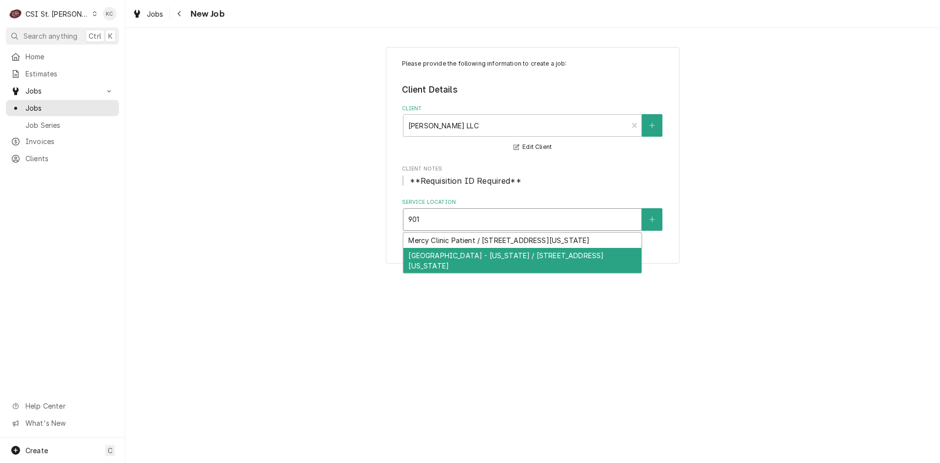
click at [548, 261] on div "MERCY HOSPITAL - WASHINGTON / 901 E Fifth St, Washington, MO 63090" at bounding box center [522, 260] width 238 height 25
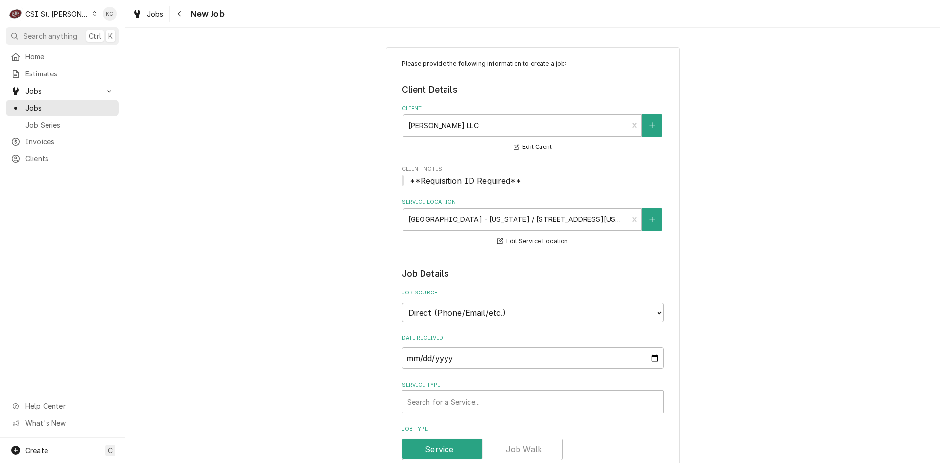
click at [453, 311] on select "Direct (Phone/Email/etc.) Service Channel Corrigo Ecotrak Other" at bounding box center [533, 313] width 262 height 20
select select "100"
click at [435, 364] on input "Job Source Name" at bounding box center [533, 358] width 262 height 22
type textarea "x"
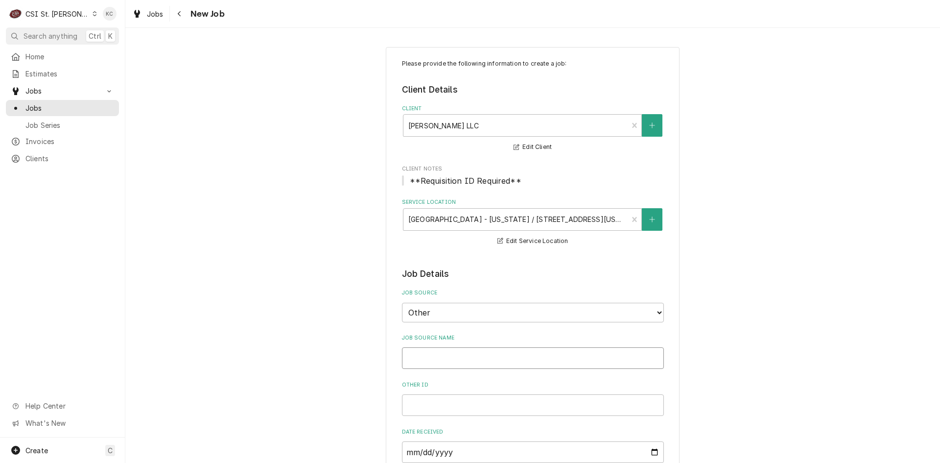
type input "F"
type textarea "x"
type input "Fo"
type textarea "x"
type input "Fol"
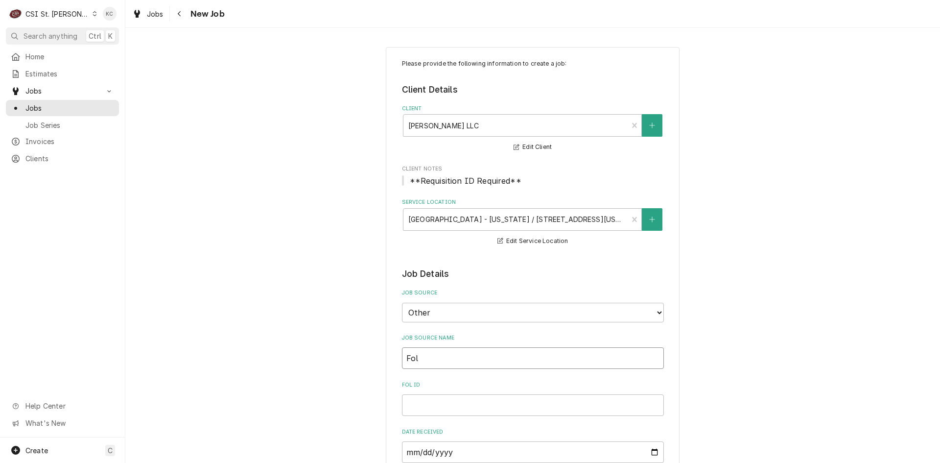
type textarea "x"
type input "Foll"
type textarea "x"
type input "Folle"
type textarea "x"
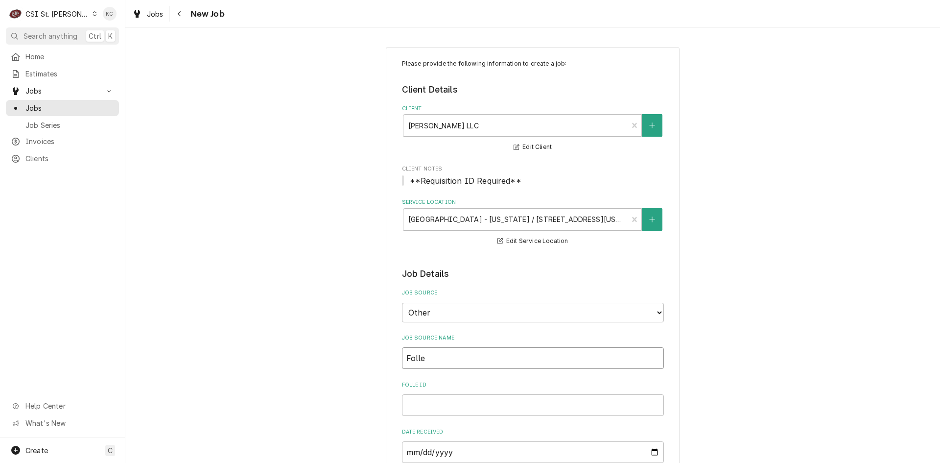
type input "Follet"
type textarea "x"
type input "Follett"
type textarea "x"
type input "Follett"
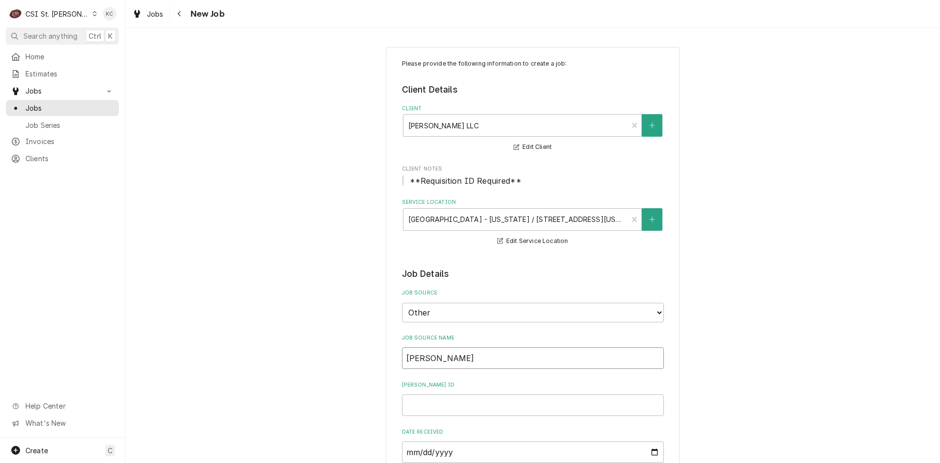
type textarea "x"
type input "Follett e"
type textarea "x"
type input "Follett em"
type textarea "x"
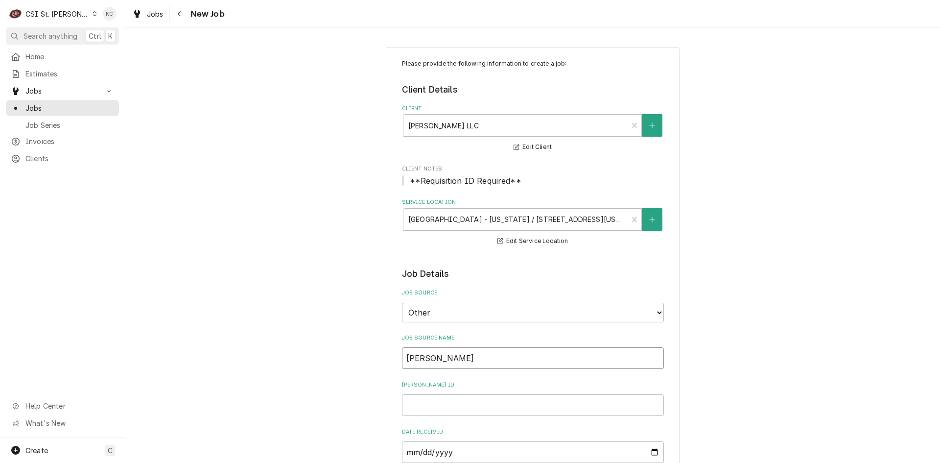
type input "Follett ema"
type textarea "x"
type input "Follett emai"
type textarea "x"
type input "Follett email"
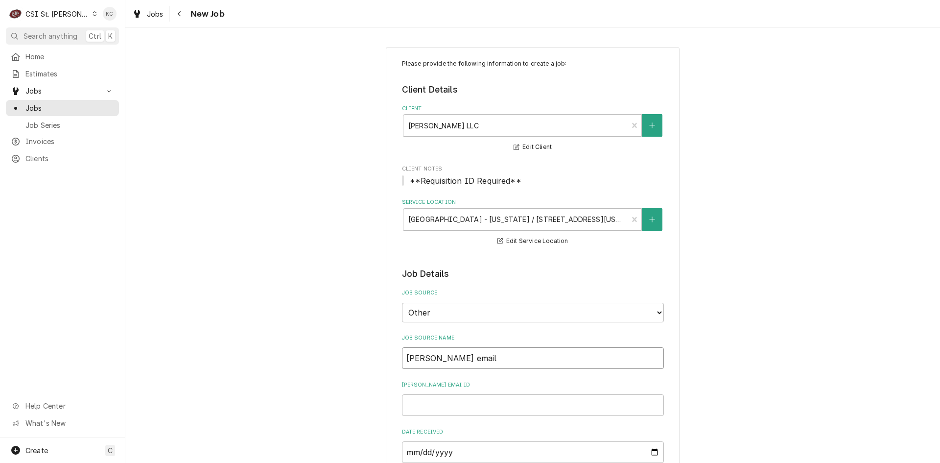
type textarea "x"
type input "Follett email"
type textarea "x"
type input "2"
type textarea "x"
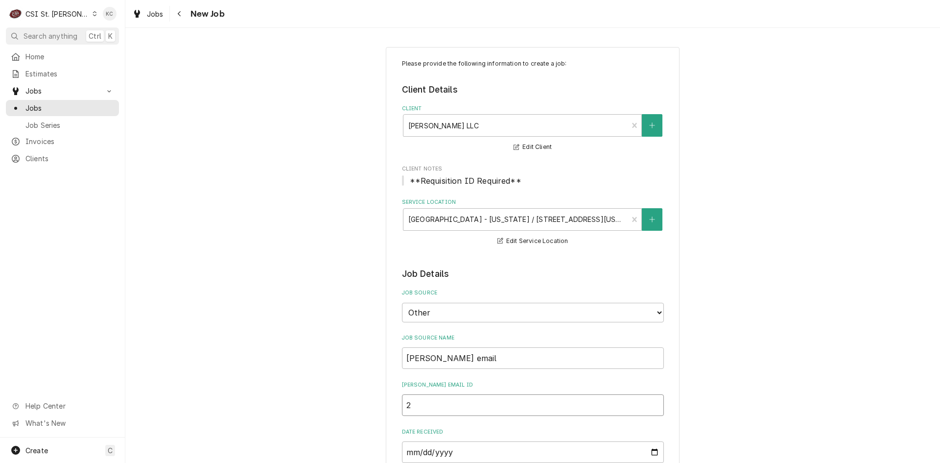
type input "22"
type textarea "x"
type input "228"
type textarea "x"
type input "2284"
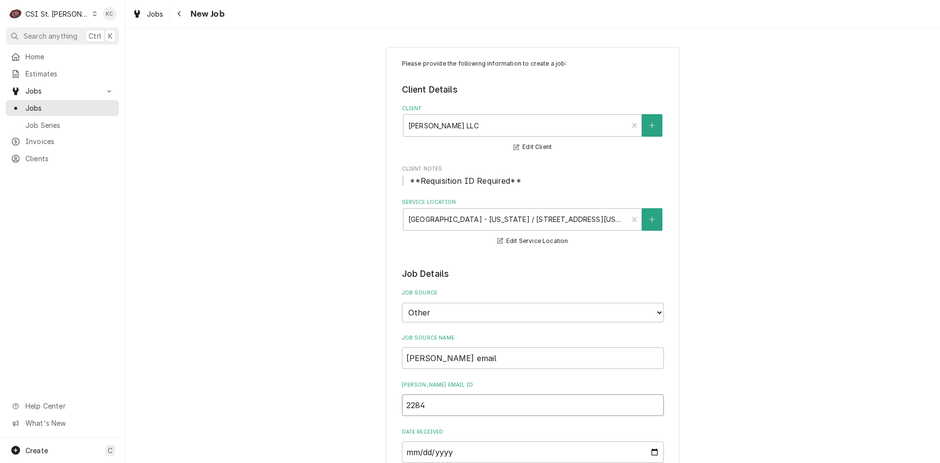
type textarea "x"
type input "22849"
type textarea "x"
type input "228491"
type textarea "x"
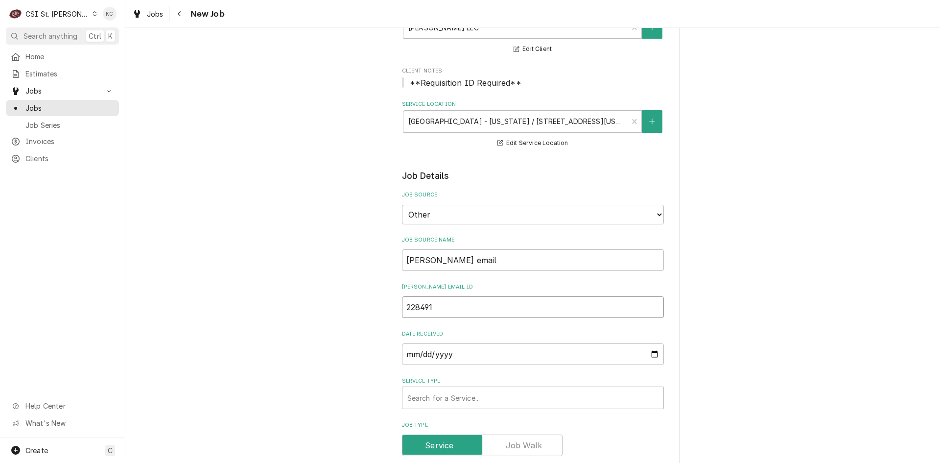
scroll to position [196, 0]
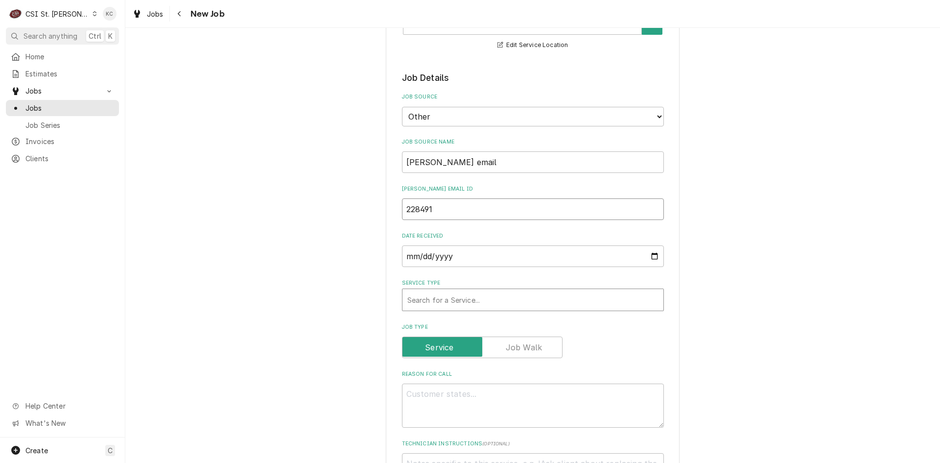
type input "228491"
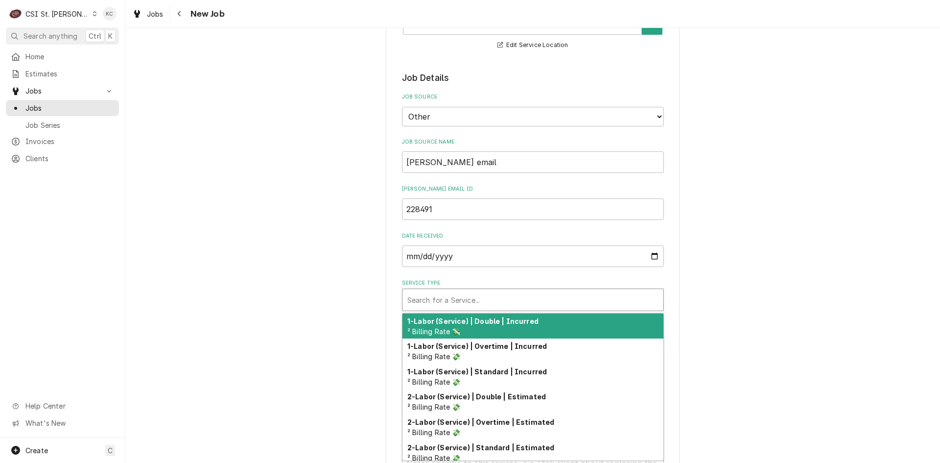
click at [482, 301] on div "Service Type" at bounding box center [532, 300] width 251 height 18
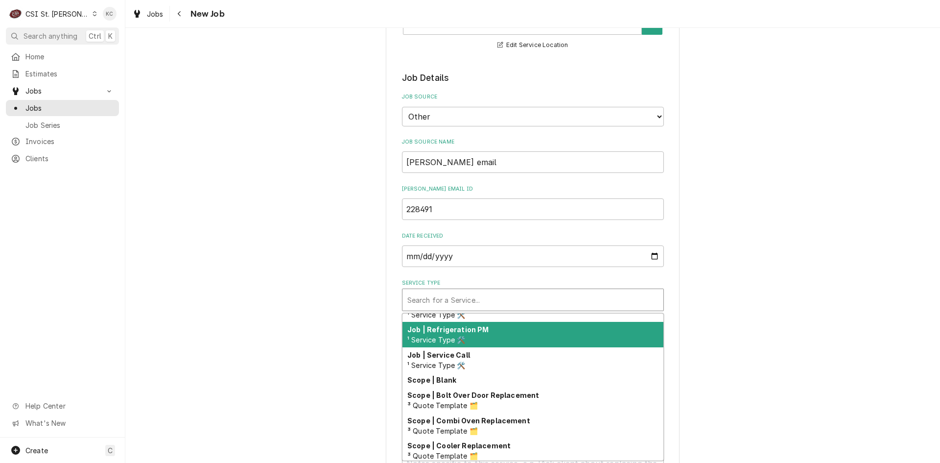
scroll to position [611, 0]
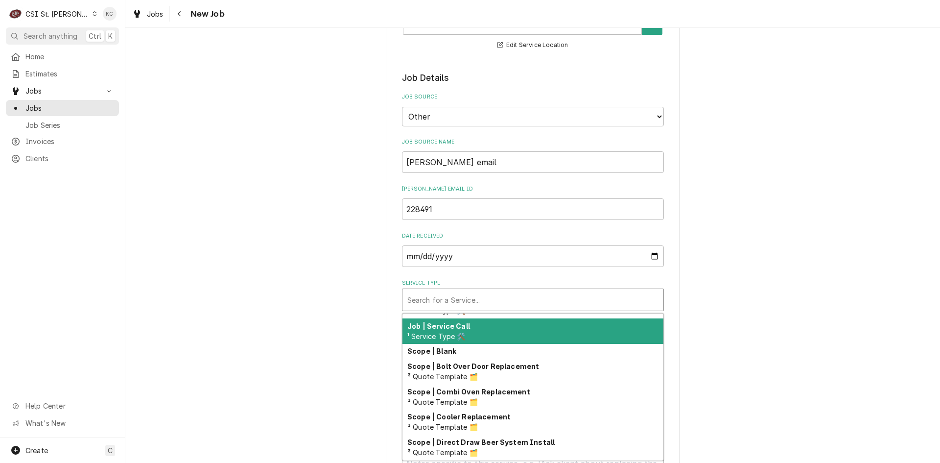
click at [498, 336] on div "Job | Service Call ¹ Service Type 🛠️" at bounding box center [532, 330] width 261 height 25
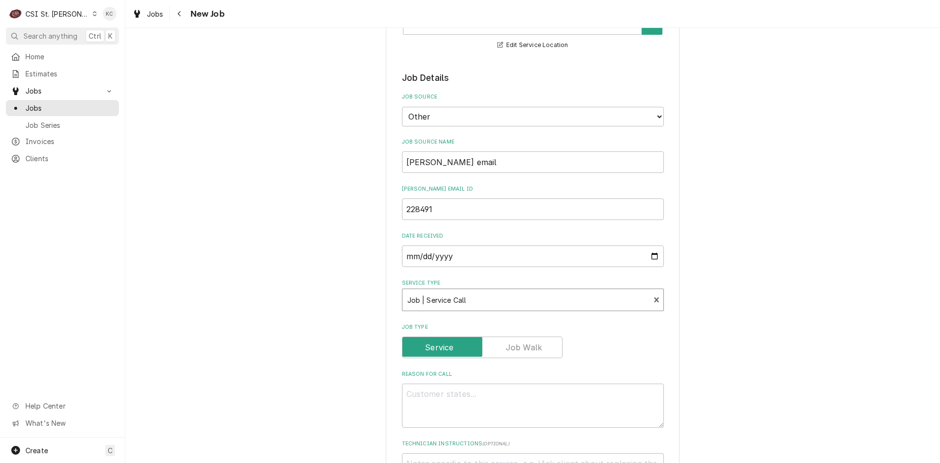
type textarea "x"
click at [789, 314] on div "Please provide the following information to create a job: Client Details Client…" at bounding box center [532, 410] width 815 height 1136
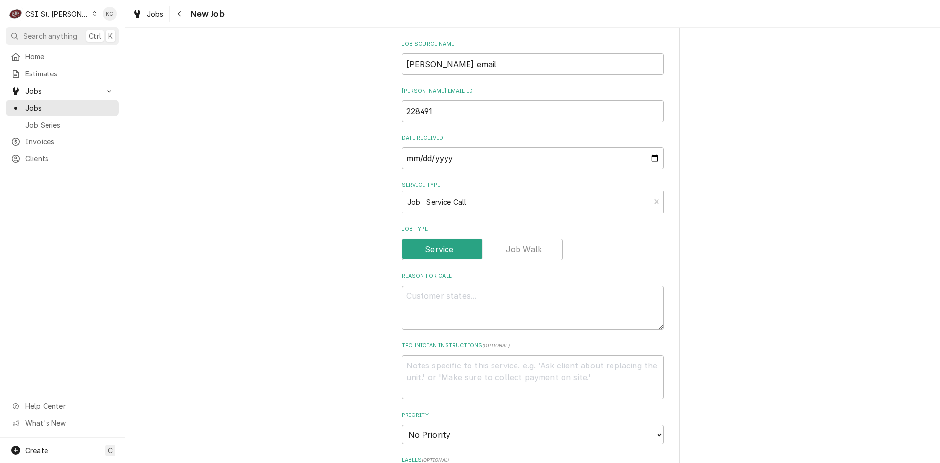
scroll to position [392, 0]
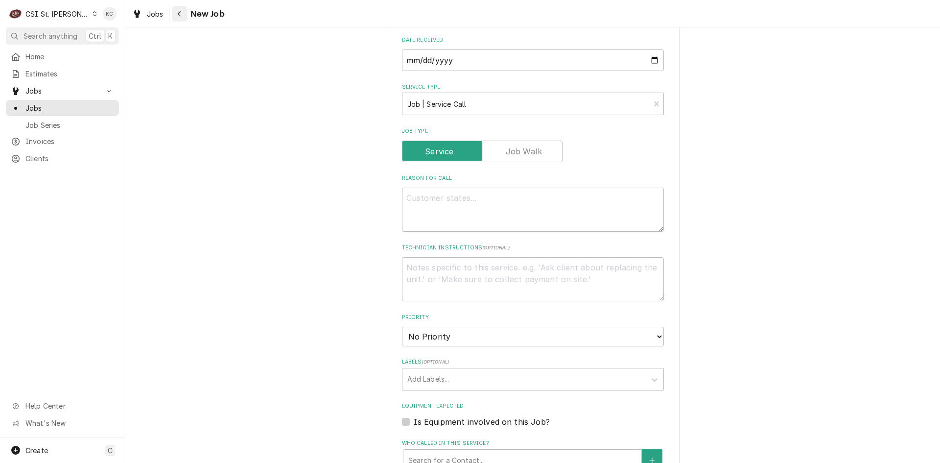
click at [182, 12] on div "Navigate back" at bounding box center [180, 14] width 10 height 10
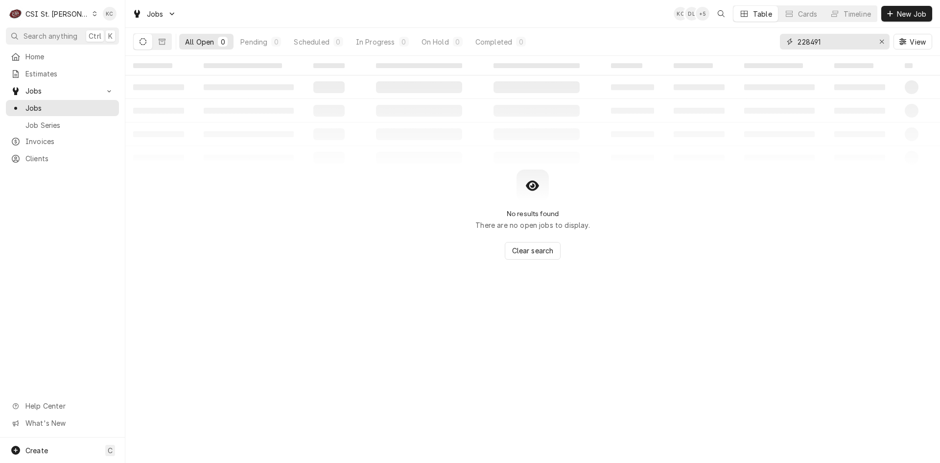
drag, startPoint x: 838, startPoint y: 42, endPoint x: 749, endPoint y: 55, distance: 89.0
click at [749, 55] on div "All Open 0 Pending 0 Scheduled 0 In Progress 0 On Hold 0 Completed 0 228491 View" at bounding box center [532, 41] width 799 height 27
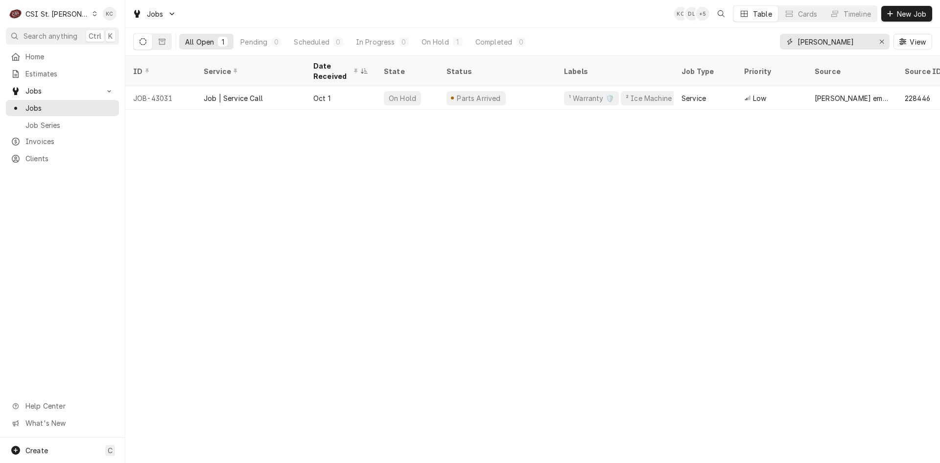
type input "[PERSON_NAME]"
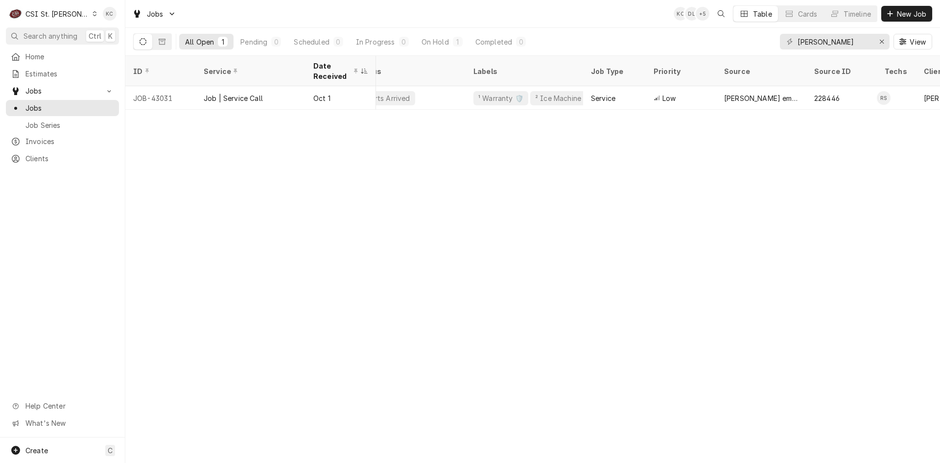
scroll to position [0, 38]
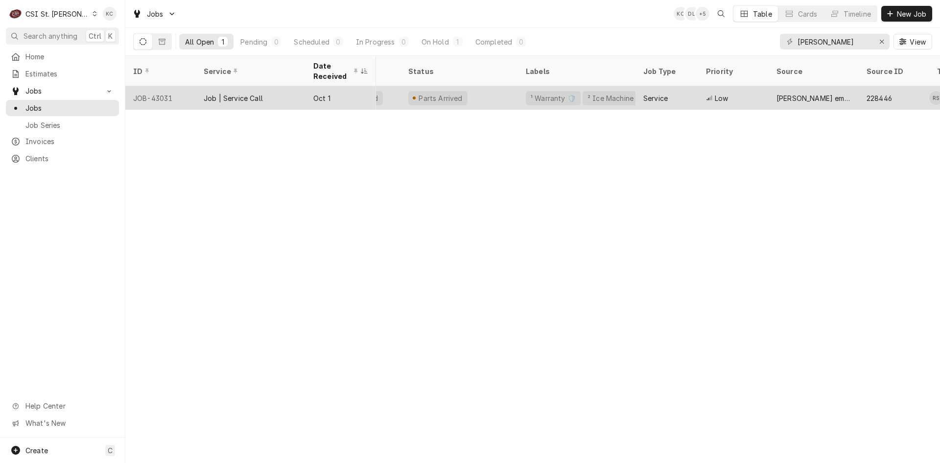
click at [400, 94] on div "On Hold" at bounding box center [369, 97] width 63 height 23
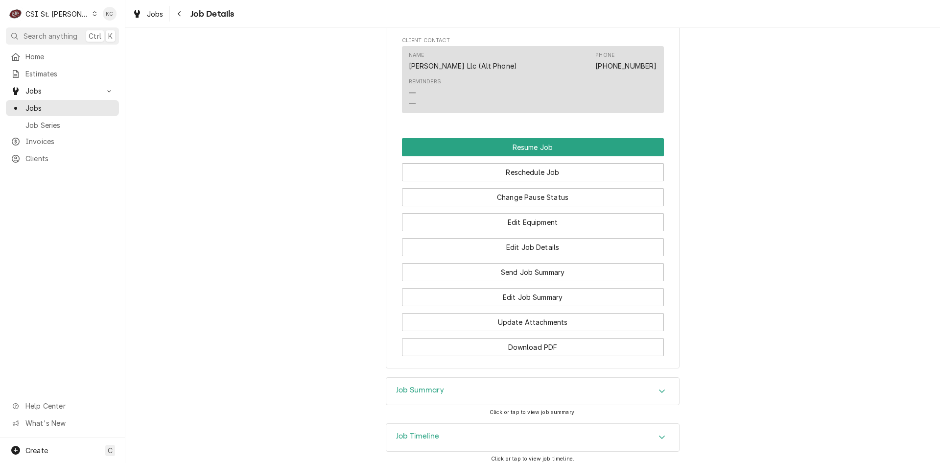
scroll to position [1028, 0]
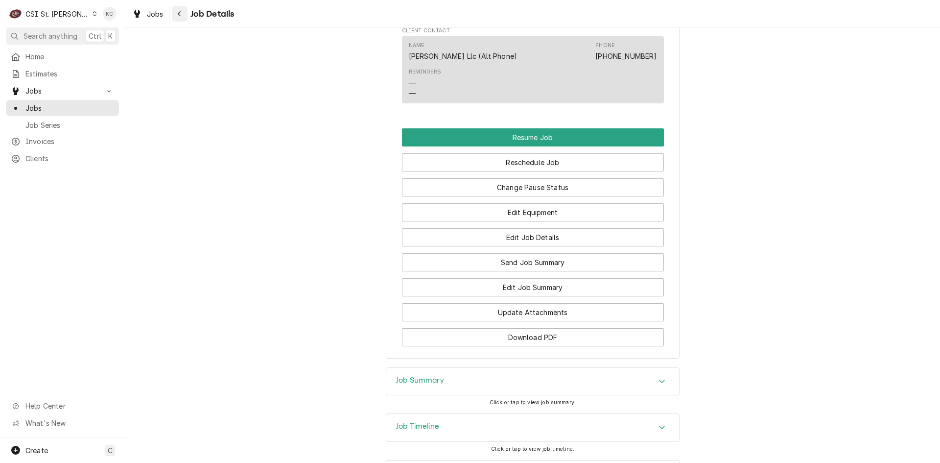
click at [181, 14] on icon "Navigate back" at bounding box center [179, 13] width 4 height 7
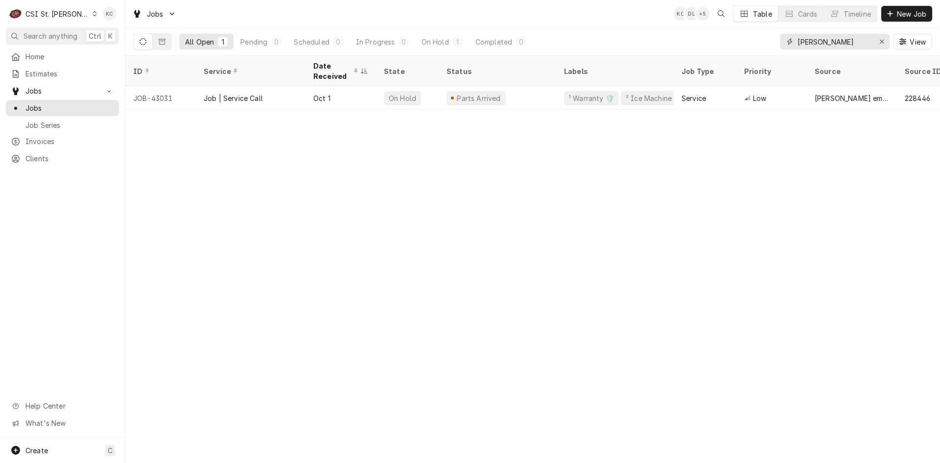
drag, startPoint x: 839, startPoint y: 44, endPoint x: 770, endPoint y: 43, distance: 69.0
click at [770, 43] on div "All Open 1 Pending 0 Scheduled 0 In Progress 0 On Hold 1 Completed 0 [PERSON_NA…" at bounding box center [532, 41] width 799 height 27
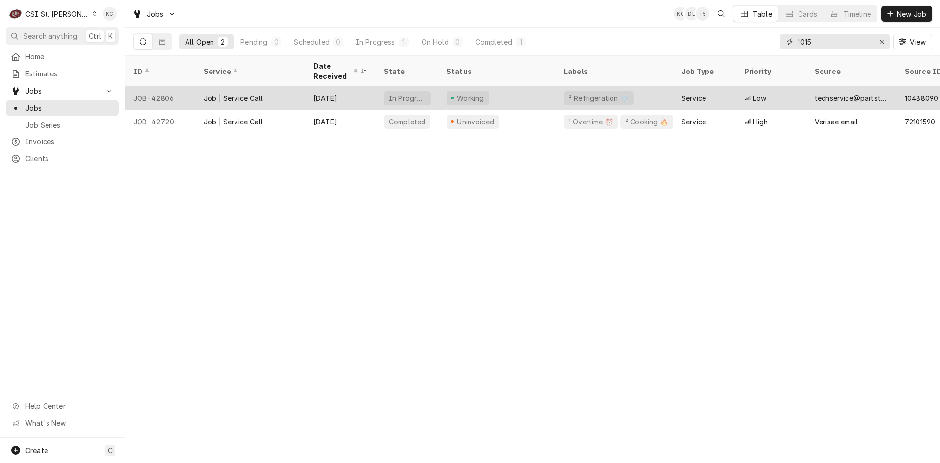
type input "1015"
click at [764, 88] on div "Low" at bounding box center [771, 97] width 70 height 23
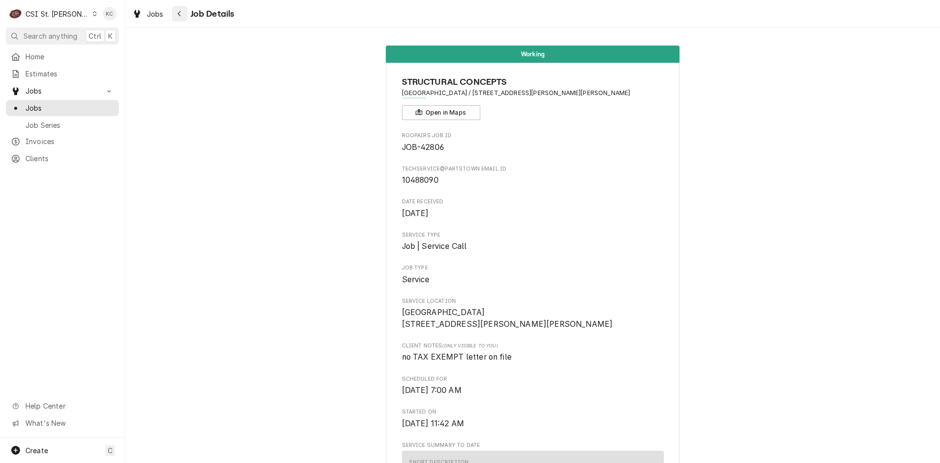
click at [181, 18] on div "Navigate back" at bounding box center [180, 14] width 10 height 10
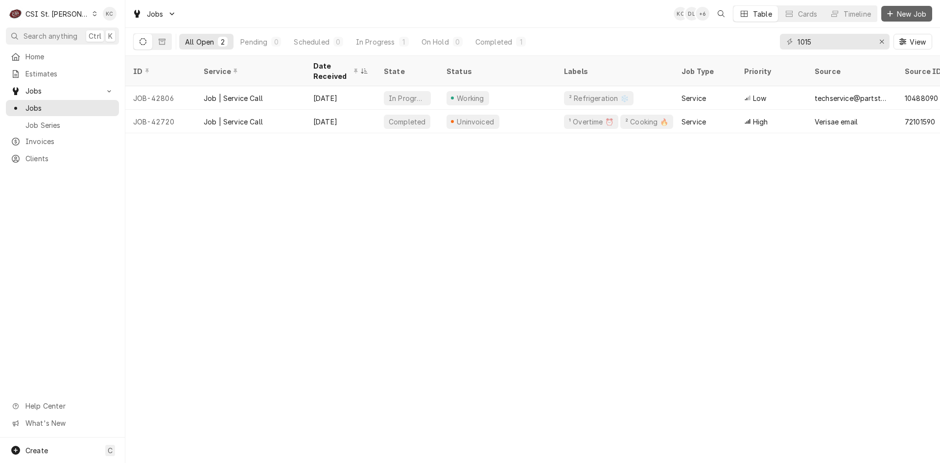
click at [893, 14] on div "Dynamic Content Wrapper" at bounding box center [890, 14] width 10 height 10
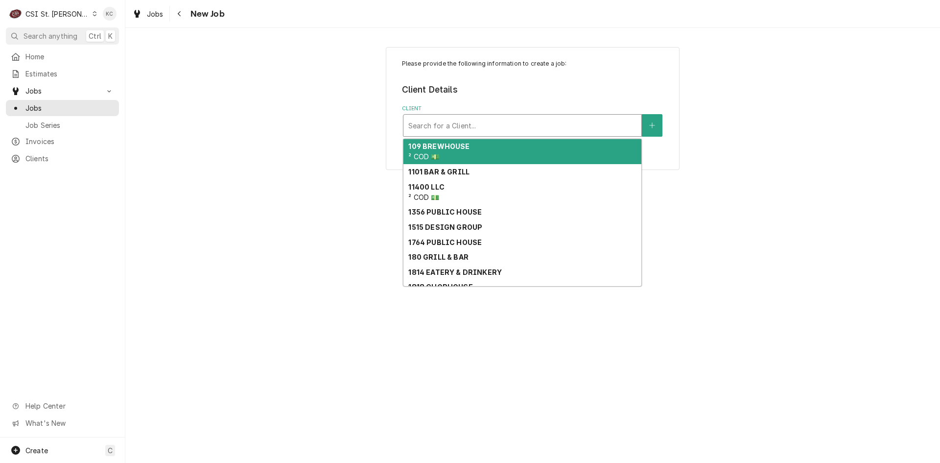
click at [531, 129] on div "Client" at bounding box center [522, 126] width 228 height 18
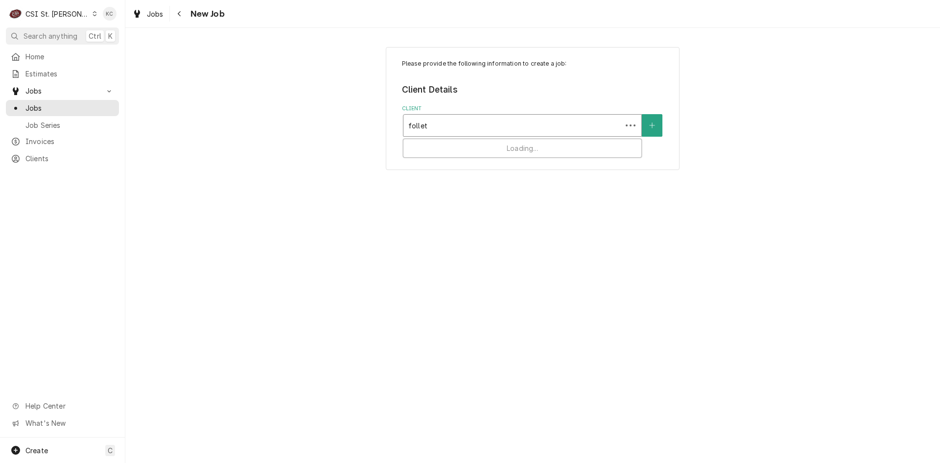
type input "[PERSON_NAME]"
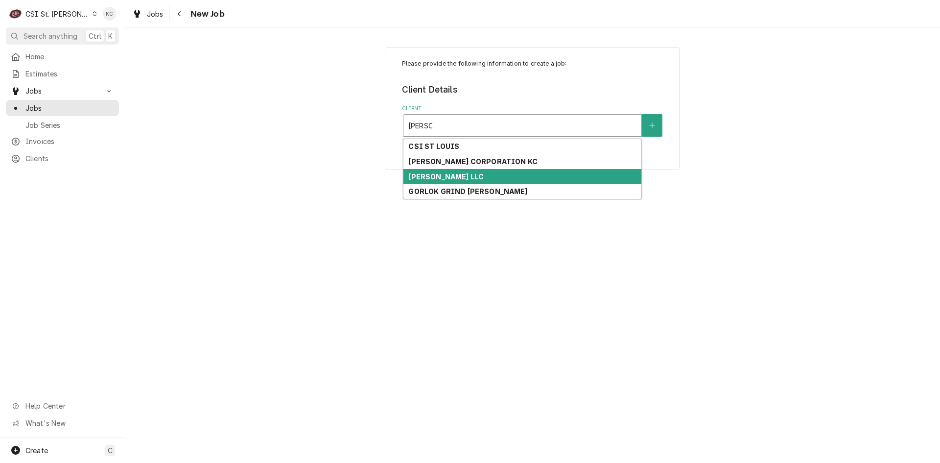
click at [509, 173] on div "[PERSON_NAME] LLC" at bounding box center [522, 176] width 238 height 15
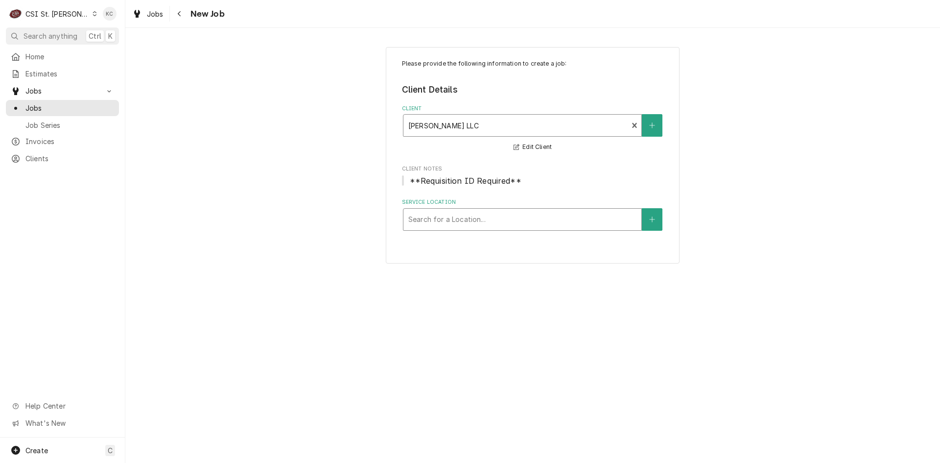
click at [460, 221] on div "Service Location" at bounding box center [522, 220] width 228 height 18
type input "112 w"
click at [655, 222] on icon "Create New Location" at bounding box center [652, 219] width 6 height 7
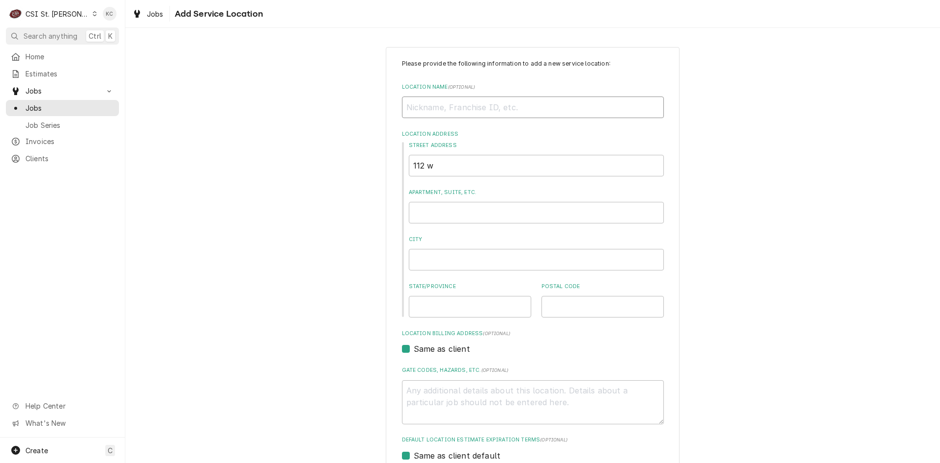
click at [453, 114] on input "Location Name ( optional )" at bounding box center [533, 107] width 262 height 22
type textarea "x"
type input "W"
type textarea "x"
type input "WE"
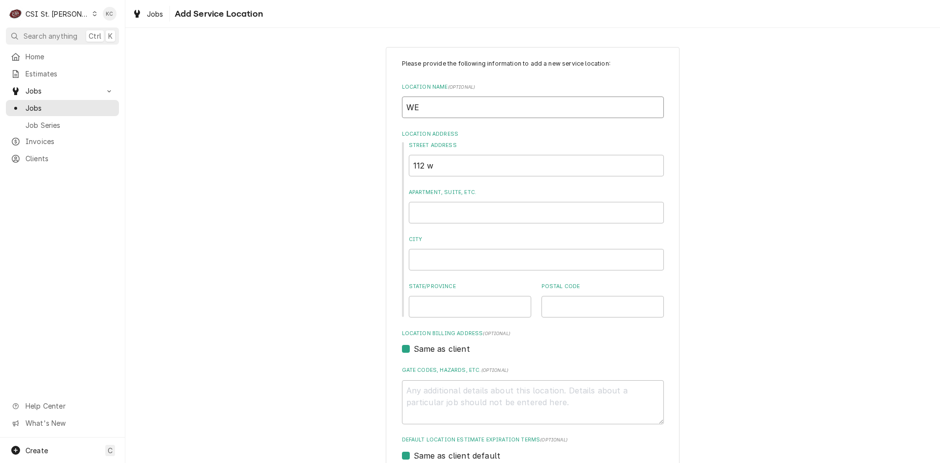
type textarea "x"
type input "WEN"
type textarea "x"
type input "WENT"
type textarea "x"
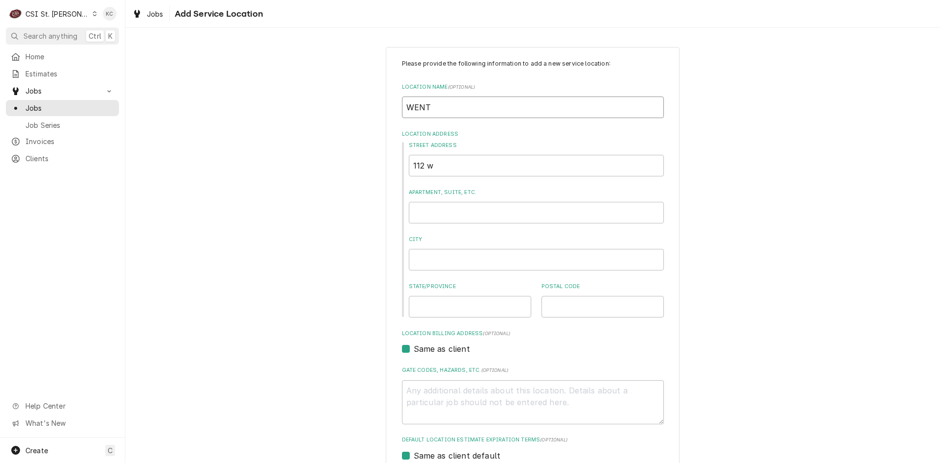
type input "WENTZ"
type textarea "x"
type input "WENTZV"
type textarea "x"
type input "WENTZVI"
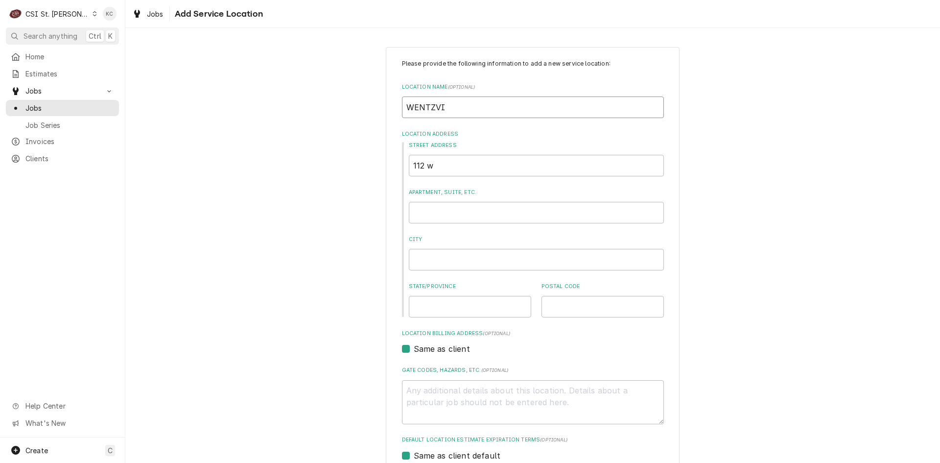
type textarea "x"
type input "WENTZVIL"
type textarea "x"
type input "WENTZVILL"
type textarea "x"
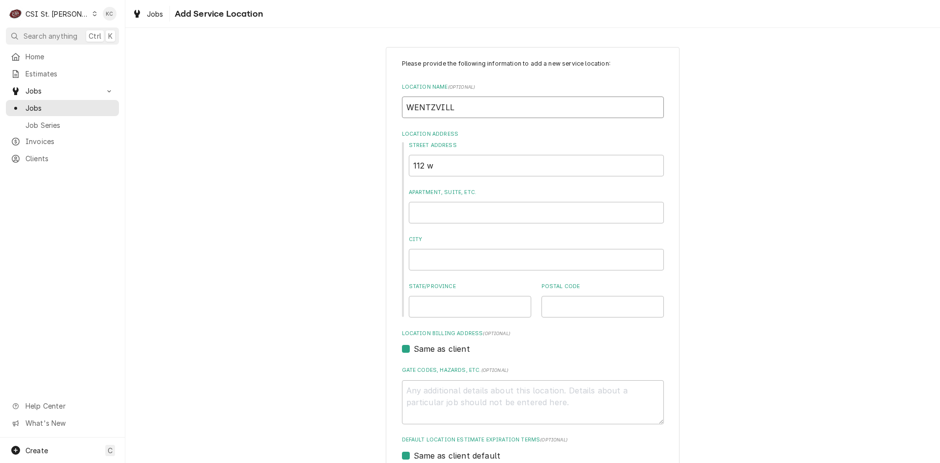
type input "WENTZVILLE"
type textarea "x"
type input "WENTZVILLE"
type textarea "x"
type input "WENTZVILLE M"
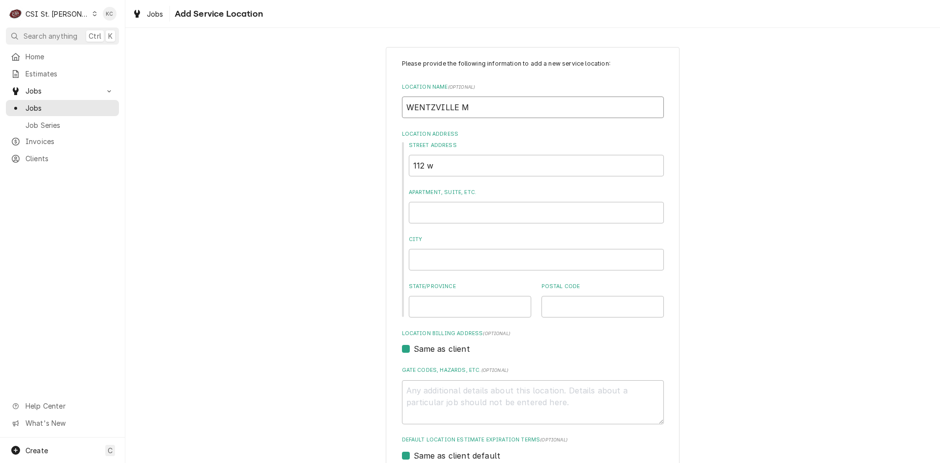
type textarea "x"
type input "WENTZVILLE [GEOGRAPHIC_DATA]"
type textarea "x"
type input "WENTZVILLE MIL"
type textarea "x"
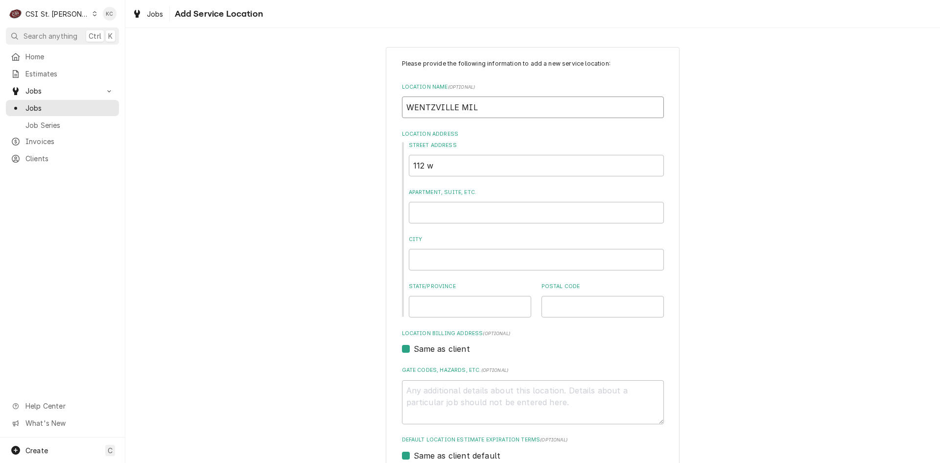
type input "WENTZVILLE MILL"
type textarea "x"
type input "WENTZVILLE MILLW"
type textarea "x"
type input "WENTZVILLE MILLWO"
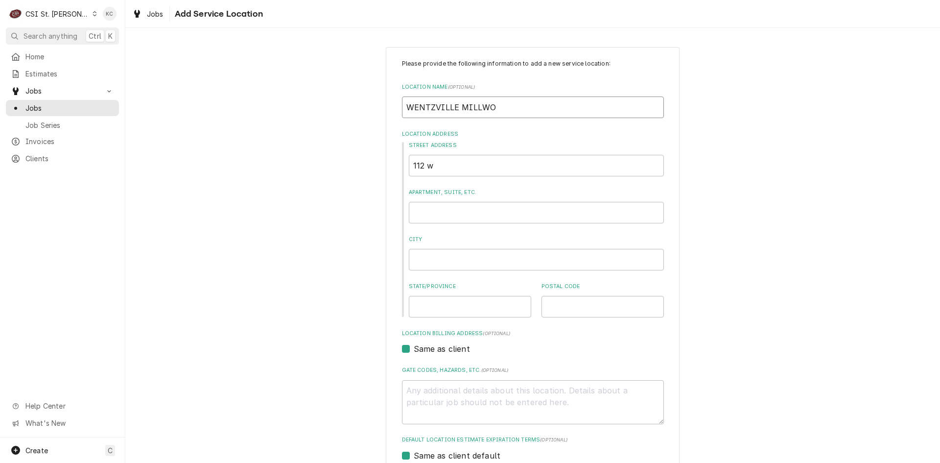
type textarea "x"
type input "WENTZVILLE MILLWOR"
type textarea "x"
type input "WENTZVILLE MILLWORK"
type textarea "x"
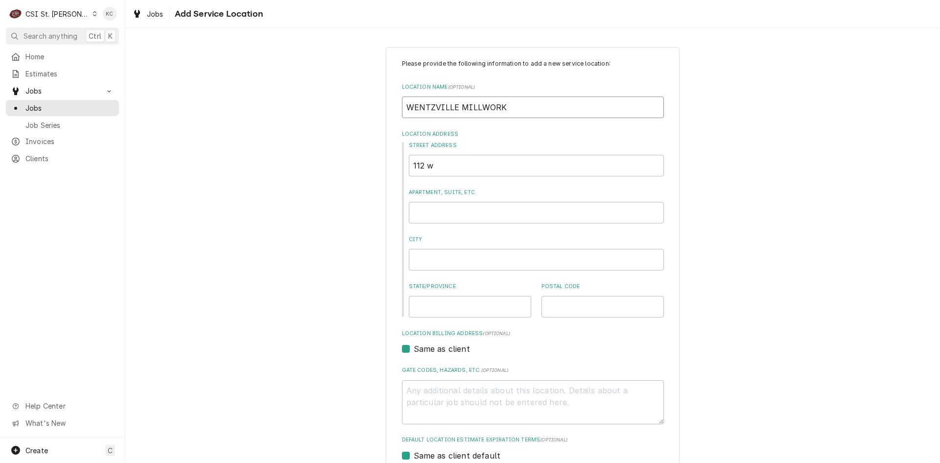
type input "WENTZVILLE MILLWORK"
type textarea "x"
type input "WENTZVILLE MILLWORK -"
type textarea "x"
type input "WENTZVILLE MILLWORK -"
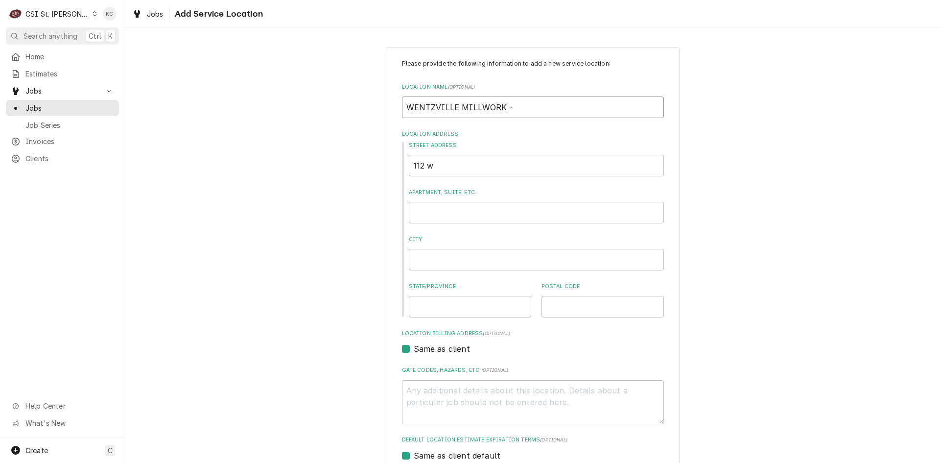
type textarea "x"
type input "WENTZVILLE MILLWORK - C"
type textarea "x"
type input "WENTZVILLE MILLWORK - [GEOGRAPHIC_DATA]"
type textarea "x"
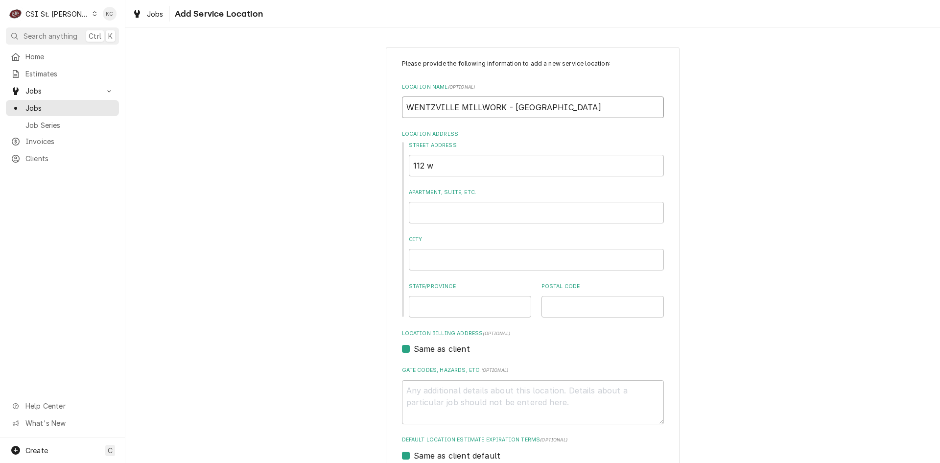
type input "WENTZVILLE MILLWORK - CHI"
type textarea "x"
type input "WENTZVILLE MILLWORK - CHIC"
type textarea "x"
type input "WENTZVILLE MILLWORK - CHIC"
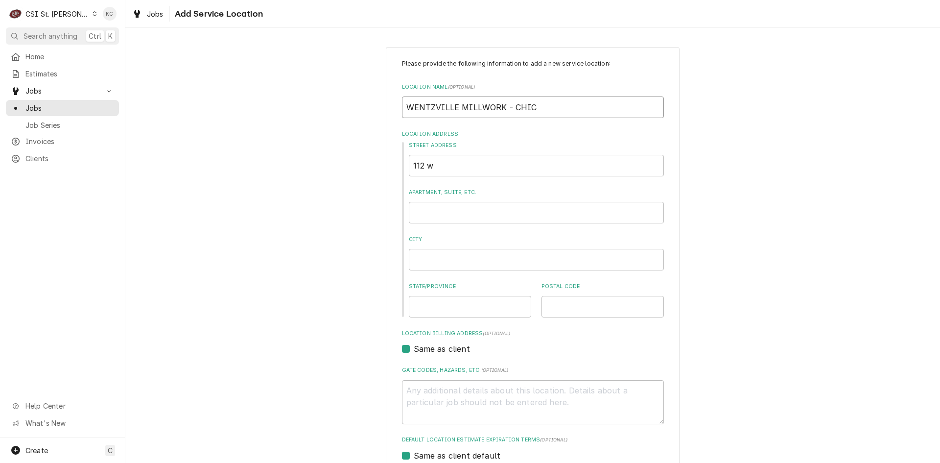
type textarea "x"
type input "WENTZVILLE MILLWORK - CHIC L"
type textarea "x"
type input "WENTZVILLE MILLWORK - CHIC LU"
type textarea "x"
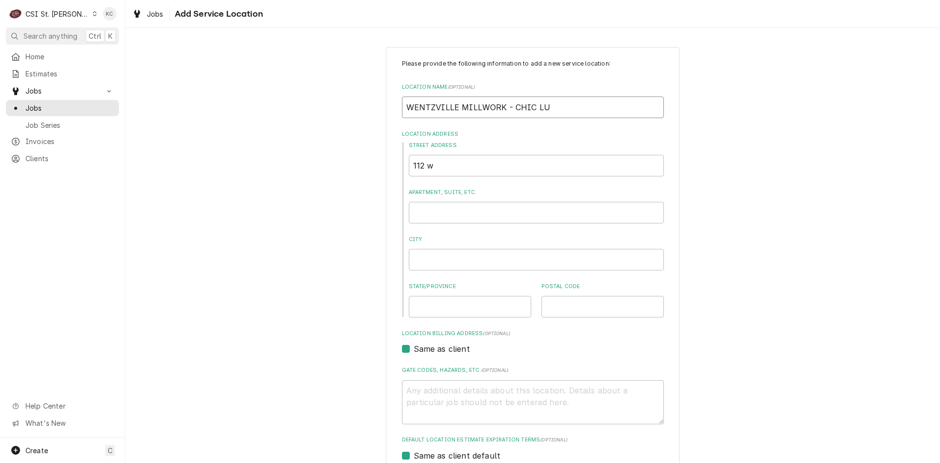
type input "WENTZVILLE MILLWORK - CHIC [PERSON_NAME]"
type textarea "x"
type input "WENTZVILLE MILLWORK - CHIC LUMB"
type textarea "x"
type input "WENTZVILLE MILLWORK - CHIC LUMBE"
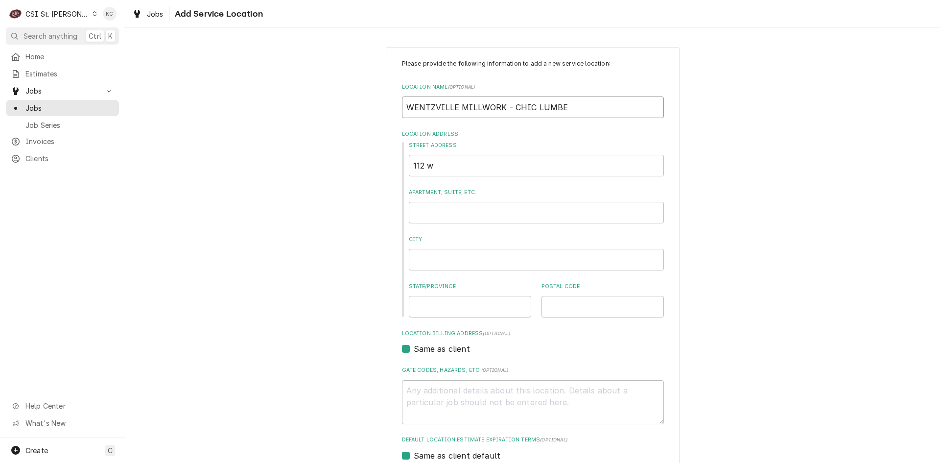
type textarea "x"
type input "WENTZVILLE MILLWORK - CHIC LUMBER"
type textarea "x"
type input "WENTZVILLE MILLWORK - CHIC LUMBER"
type textarea "x"
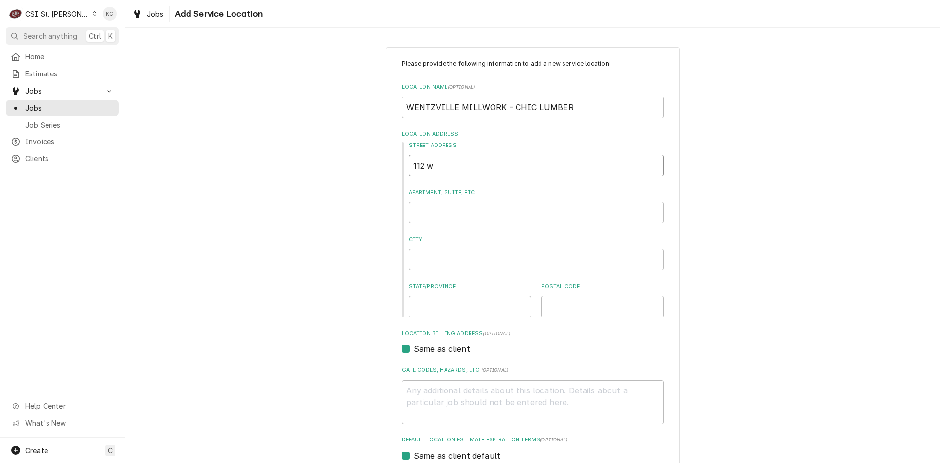
type input "1"
type textarea "x"
type input "11"
type textarea "x"
type input "112"
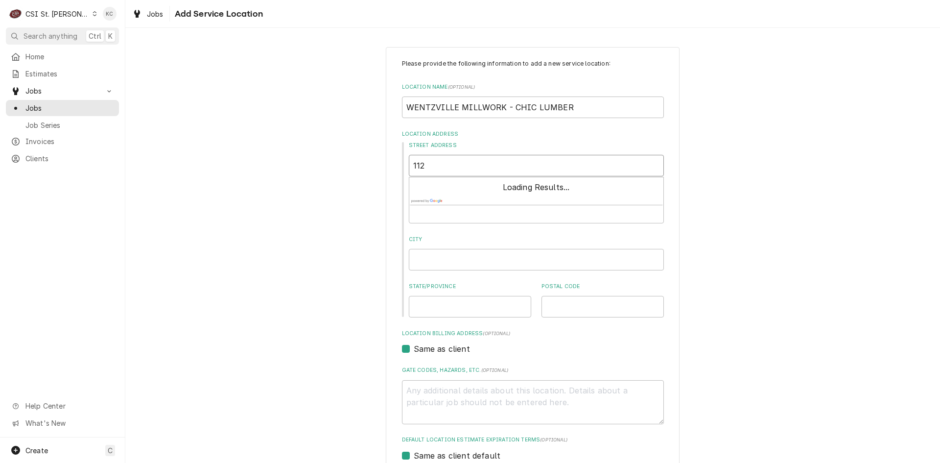
type textarea "x"
type input "112"
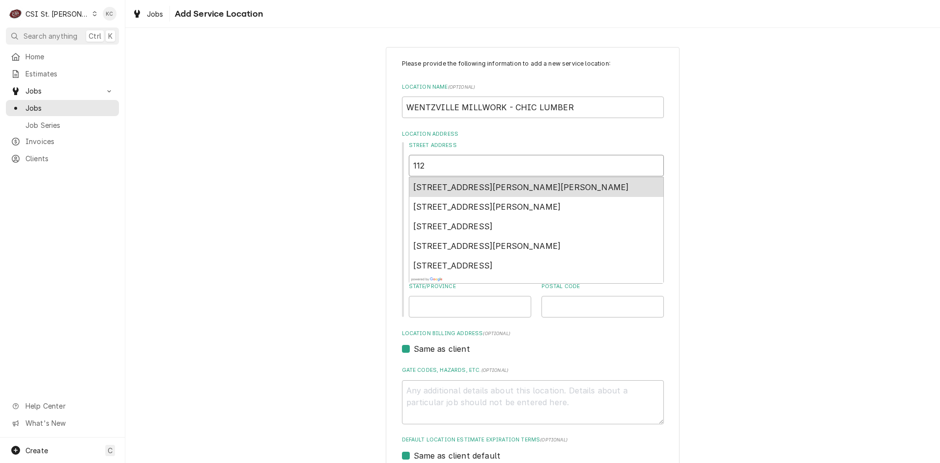
type textarea "x"
type input "112 W"
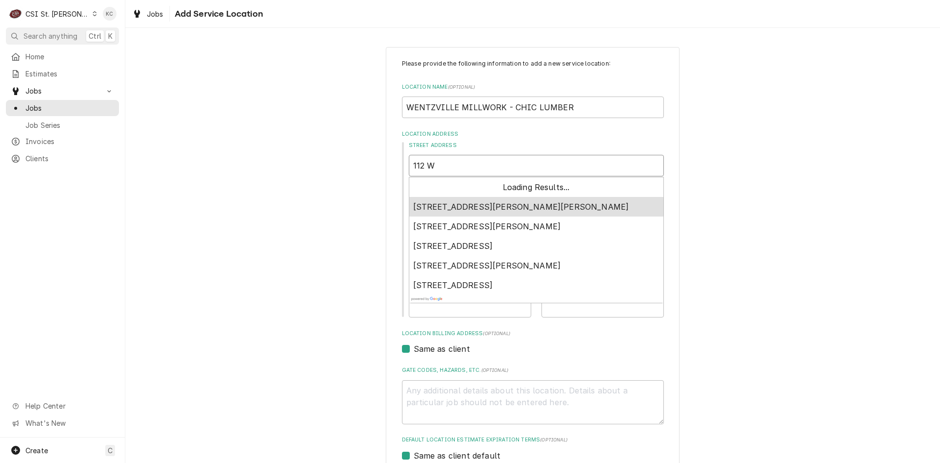
type textarea "x"
type input "112 W"
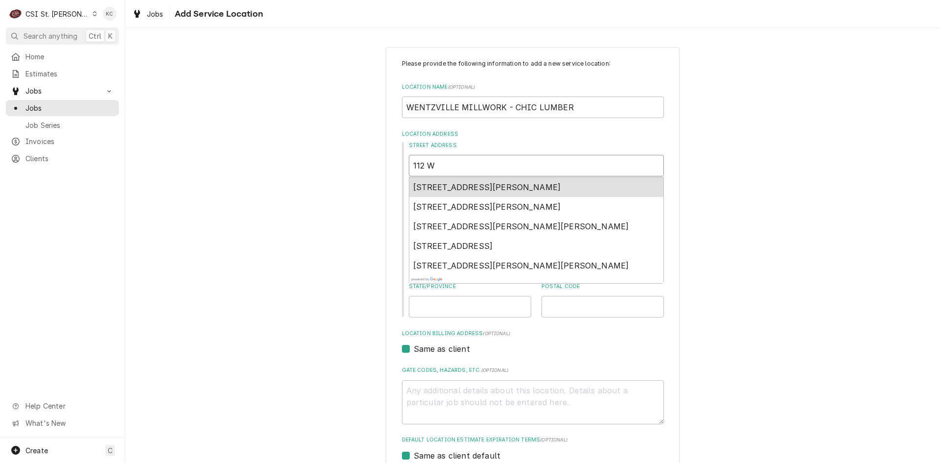
type textarea "x"
type input "112 [PERSON_NAME]"
type textarea "x"
type input "112 W [GEOGRAPHIC_DATA]"
type textarea "x"
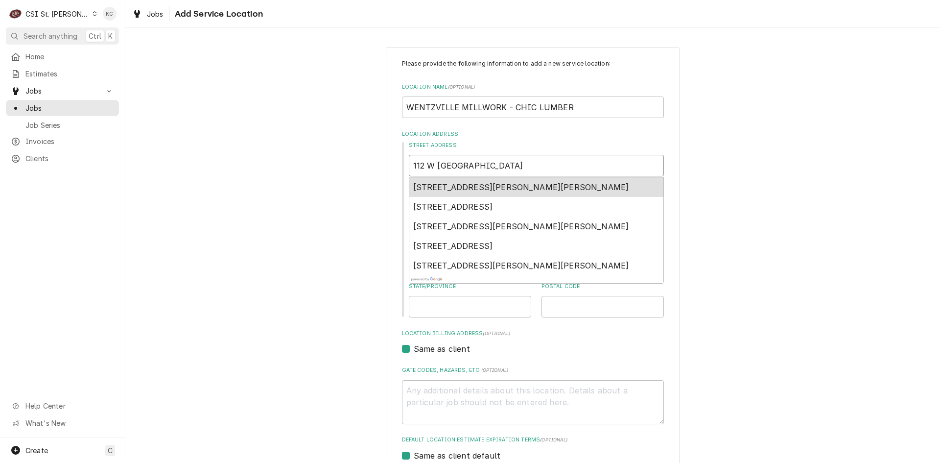
type input "112 W MAI"
type textarea "x"
type input "[STREET_ADDRESS]"
type textarea "x"
type input "[STREET_ADDRESS]"
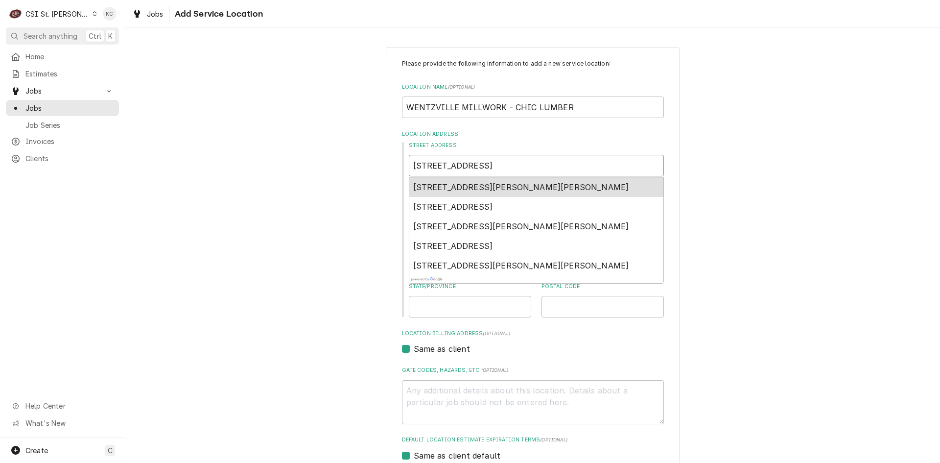
type textarea "x"
type input "[STREET_ADDRESS]"
type textarea "x"
type input "[STREET_ADDRESS]"
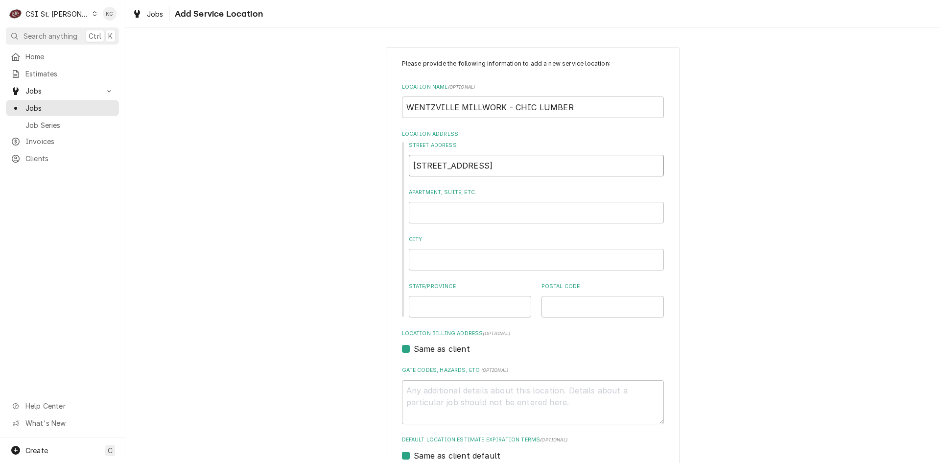
type textarea "x"
type input "[STREET_ADDRESS]"
type textarea "x"
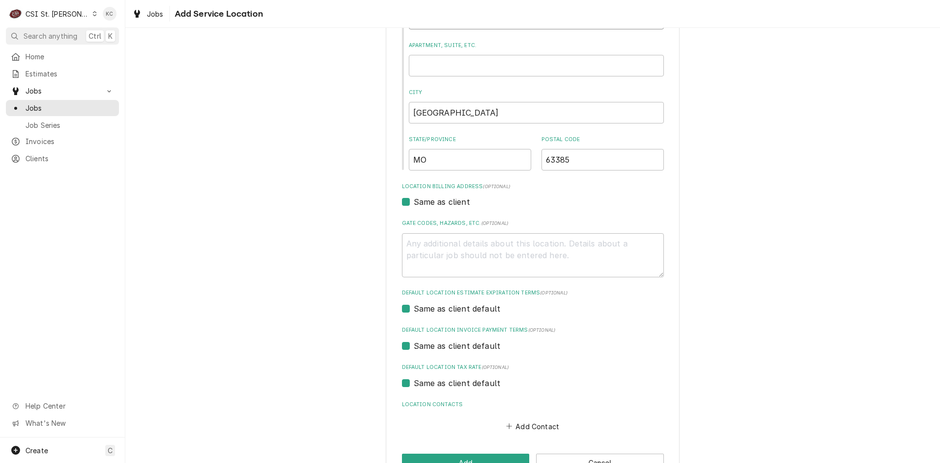
scroll to position [177, 0]
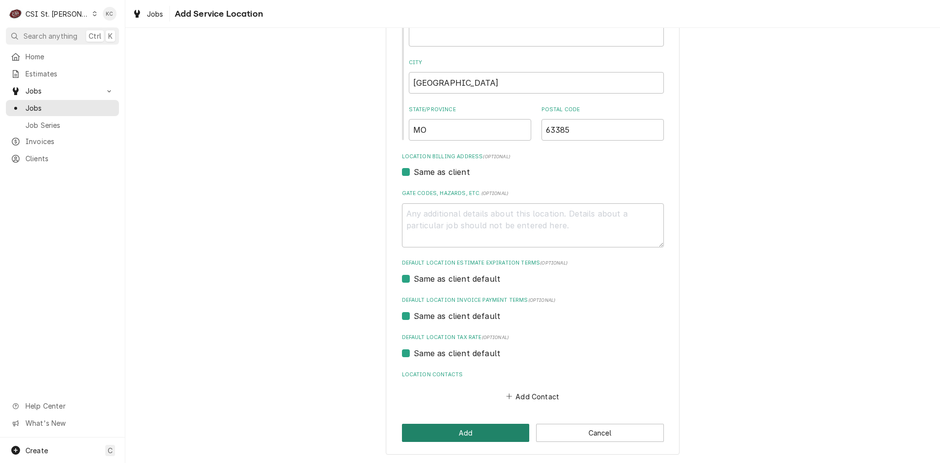
type input "[STREET_ADDRESS]"
click at [477, 438] on button "Add" at bounding box center [466, 432] width 128 height 18
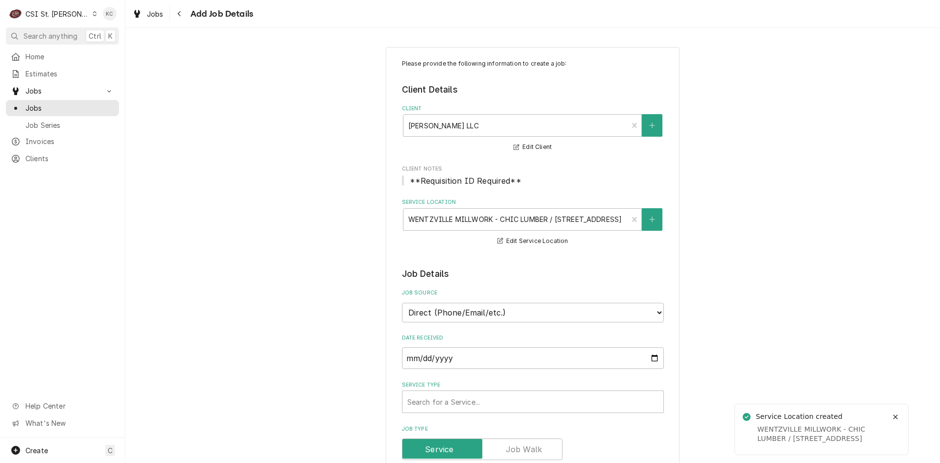
type textarea "x"
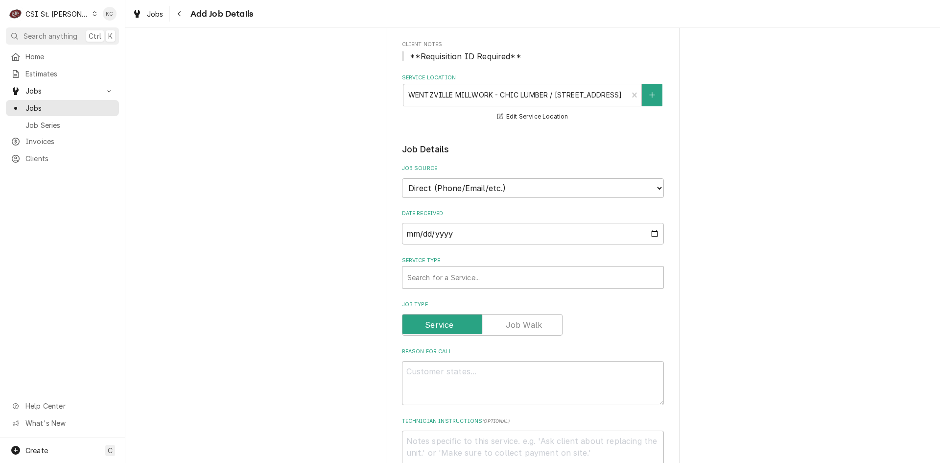
scroll to position [196, 0]
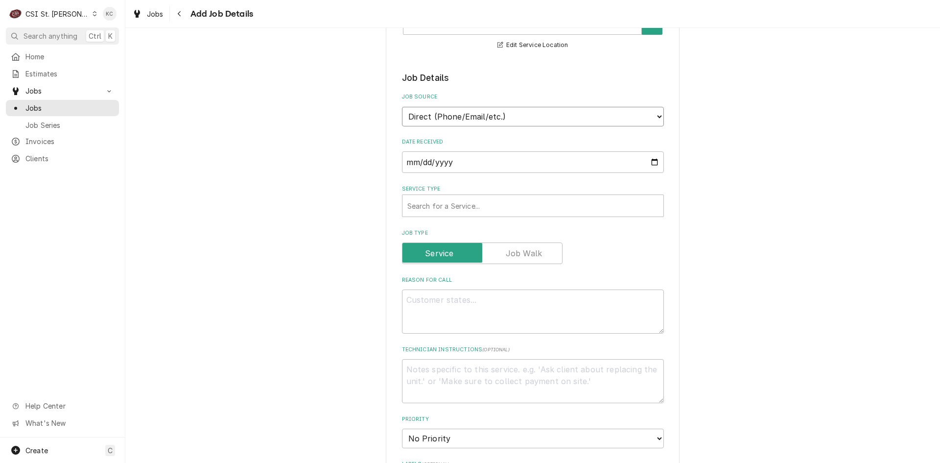
drag, startPoint x: 495, startPoint y: 115, endPoint x: 492, endPoint y: 125, distance: 10.7
click at [495, 116] on select "Direct (Phone/Email/etc.) Service Channel Corrigo Ecotrak Other" at bounding box center [533, 117] width 262 height 20
select select "100"
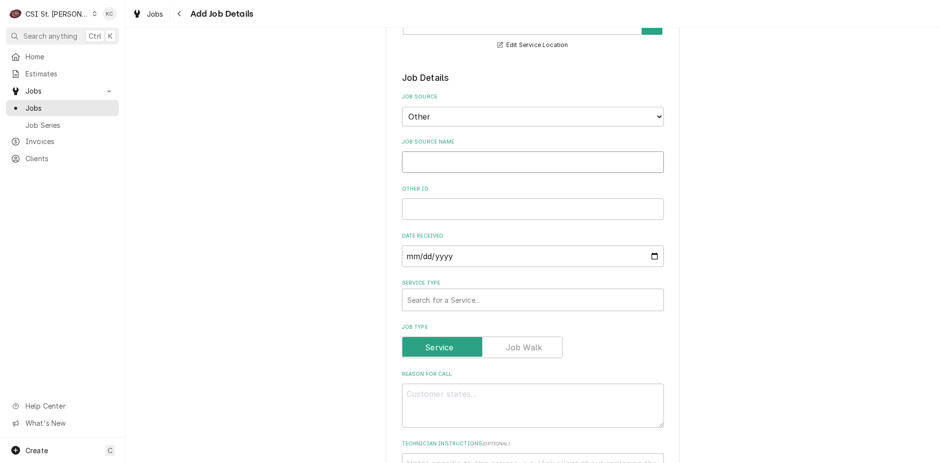
click at [487, 165] on input "Job Source Name" at bounding box center [533, 162] width 262 height 22
type textarea "x"
type input "f"
type textarea "x"
type input "fO"
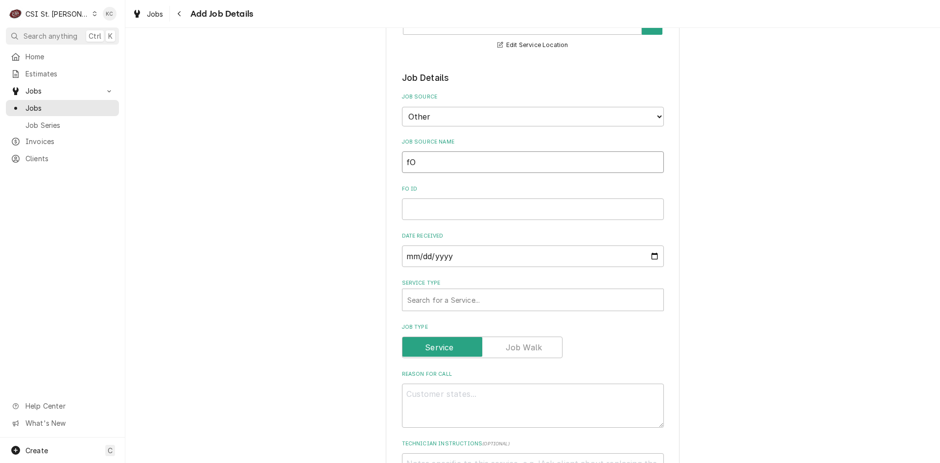
type textarea "x"
type input "fOL"
type textarea "x"
type input "fOLL"
type textarea "x"
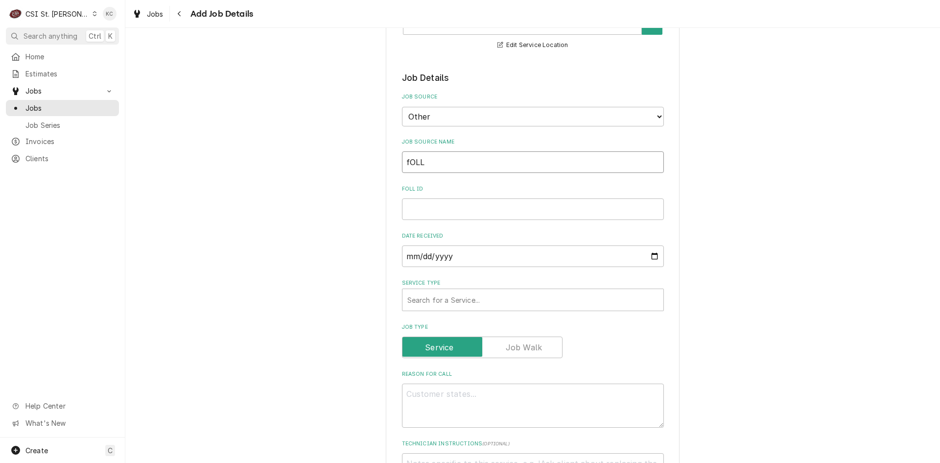
type input "fOL"
type textarea "x"
type input "fO"
type textarea "x"
type input "f"
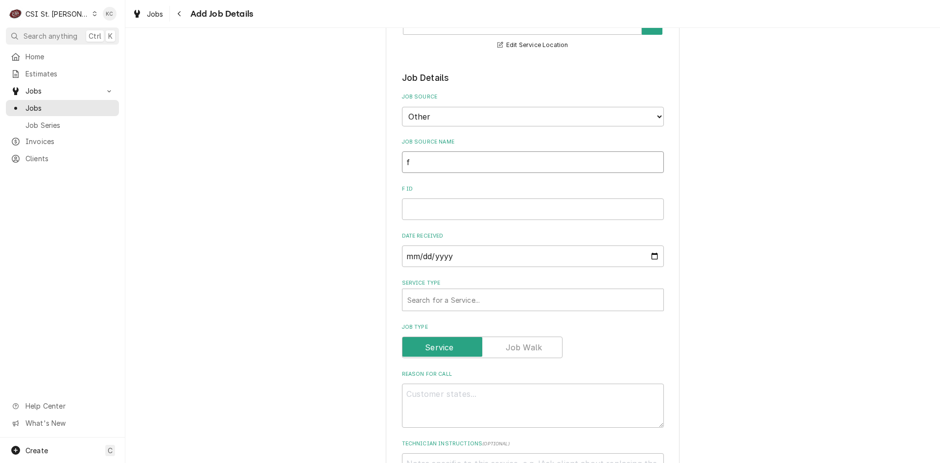
type textarea "x"
type input "F"
type textarea "x"
type input "Fo"
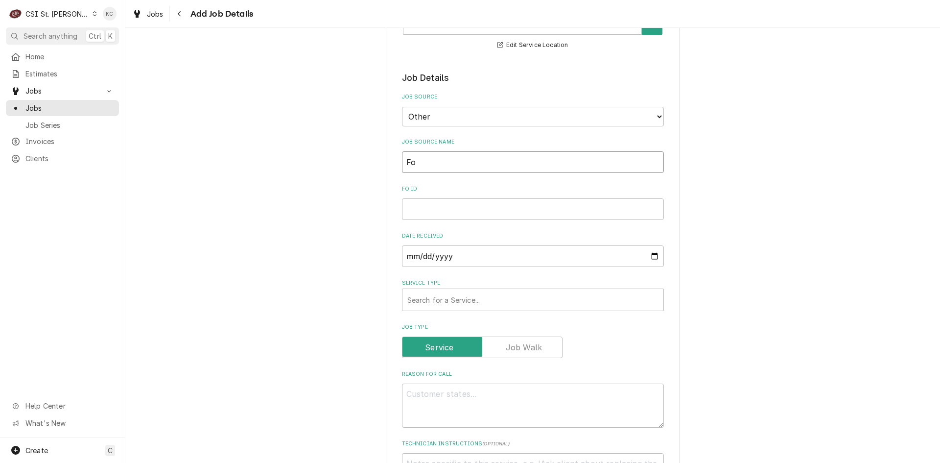
type textarea "x"
type input "Fol"
type textarea "x"
type input "Foll"
type textarea "x"
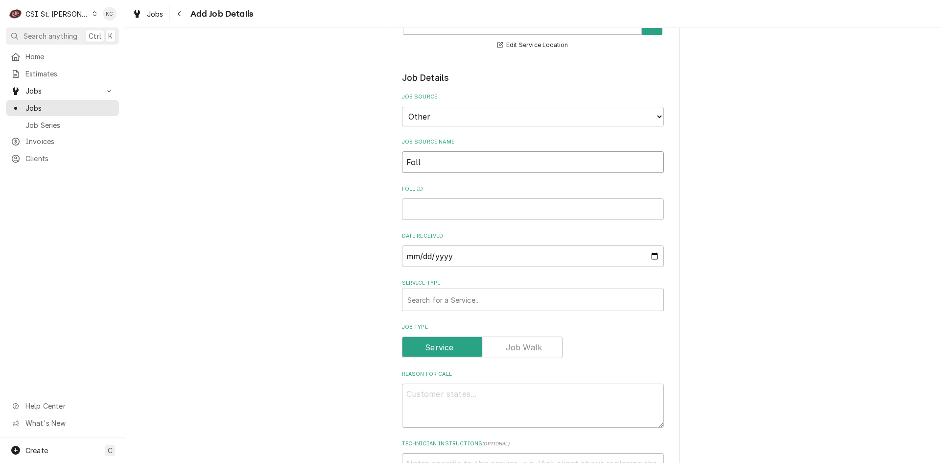
type input "Folle"
type textarea "x"
type input "Follet"
type textarea "x"
type input "[PERSON_NAME]"
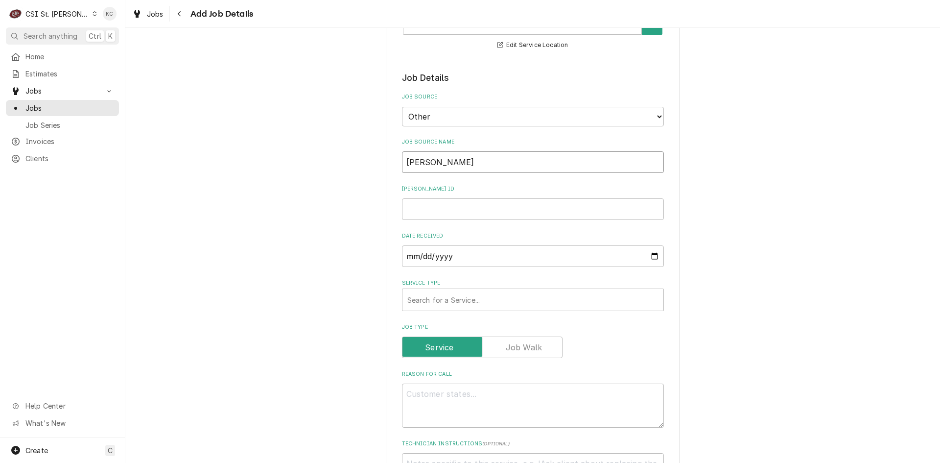
type textarea "x"
type input "[PERSON_NAME]"
type textarea "x"
type input "[PERSON_NAME] e"
type textarea "x"
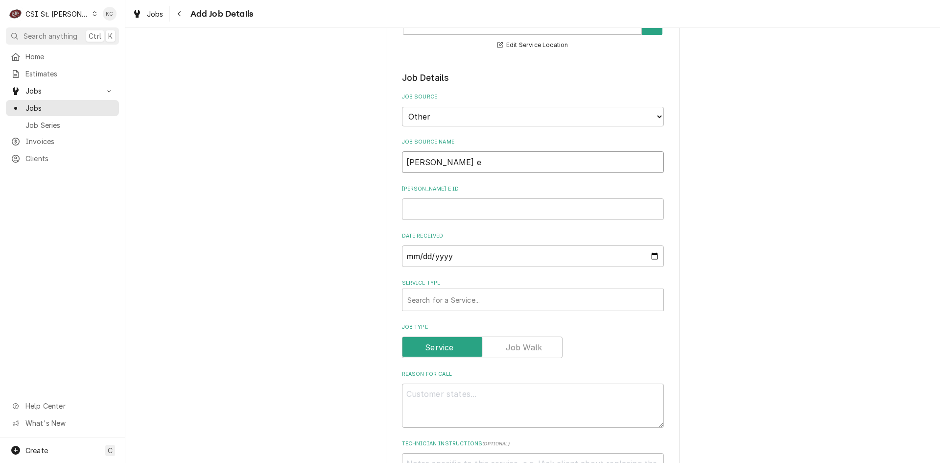
type input "[PERSON_NAME]"
type textarea "x"
type input "[PERSON_NAME]"
type textarea "x"
type input "[PERSON_NAME] emai"
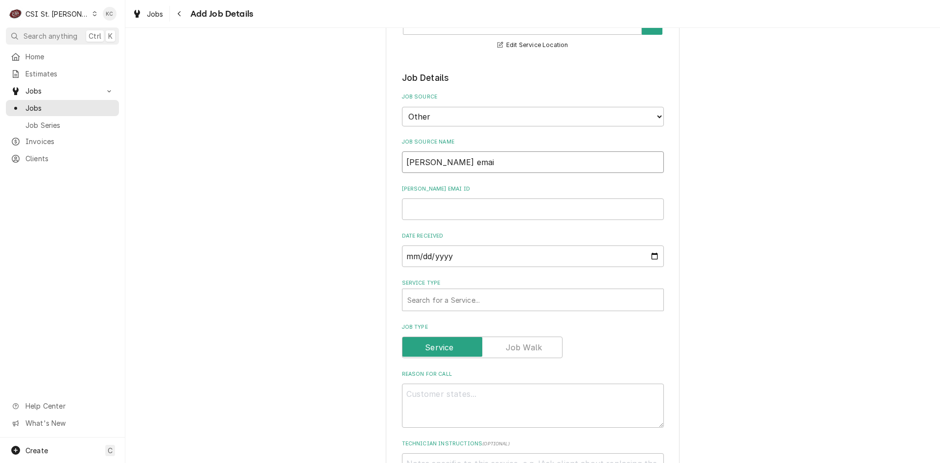
type textarea "x"
type input "[PERSON_NAME] email"
type textarea "x"
type input "[PERSON_NAME] email"
type textarea "x"
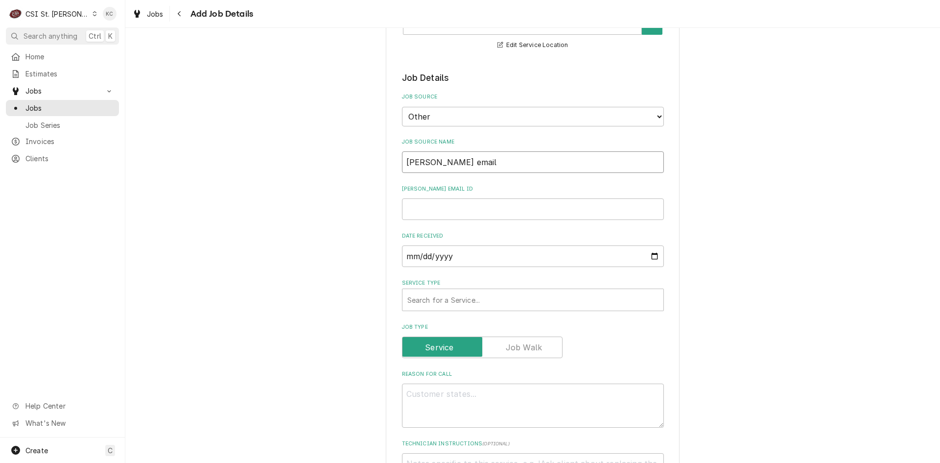
type input "[PERSON_NAME] email"
click at [473, 209] on input "[PERSON_NAME] email ID" at bounding box center [533, 209] width 262 height 22
type textarea "x"
type input "2"
type textarea "x"
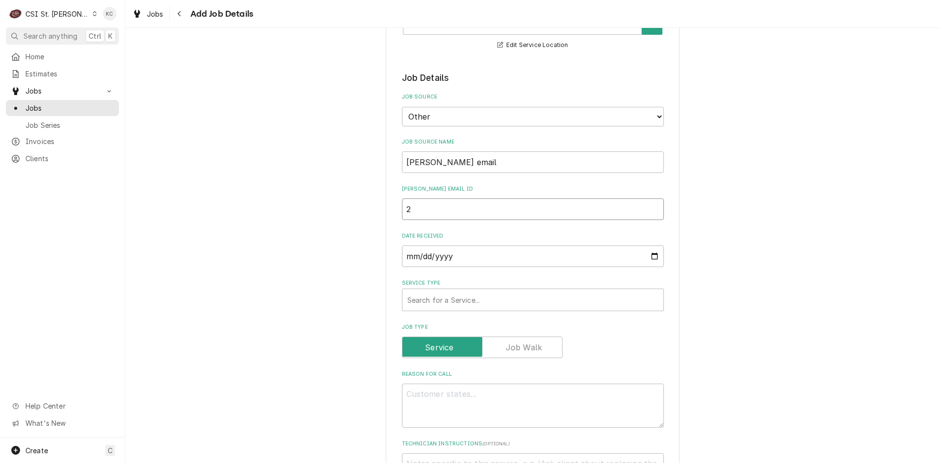
type input "22"
type textarea "x"
type input "228"
type textarea "x"
type input "2289"
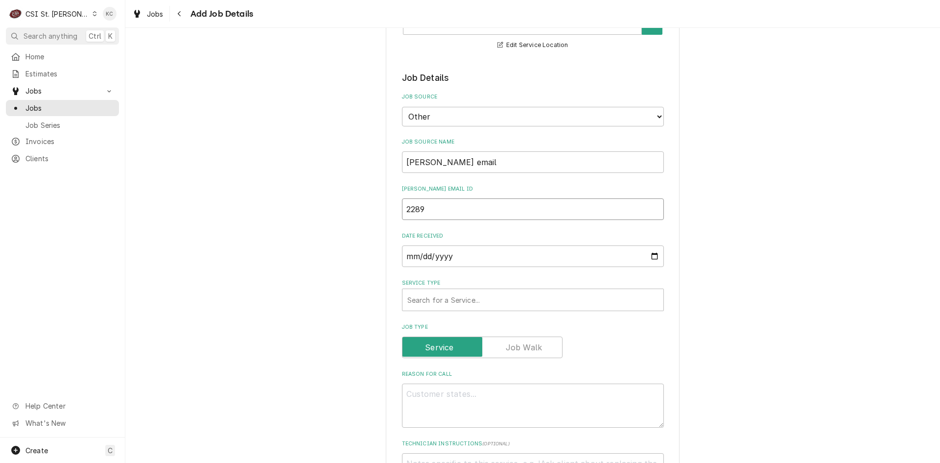
type textarea "x"
type input "22890"
type textarea "x"
type input "228907"
type textarea "x"
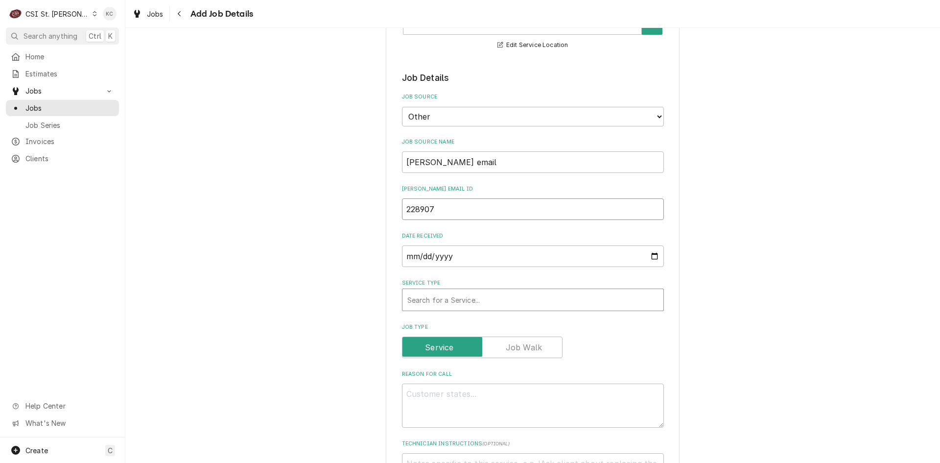
type input "228907"
click at [491, 299] on div "Service Type" at bounding box center [532, 300] width 251 height 18
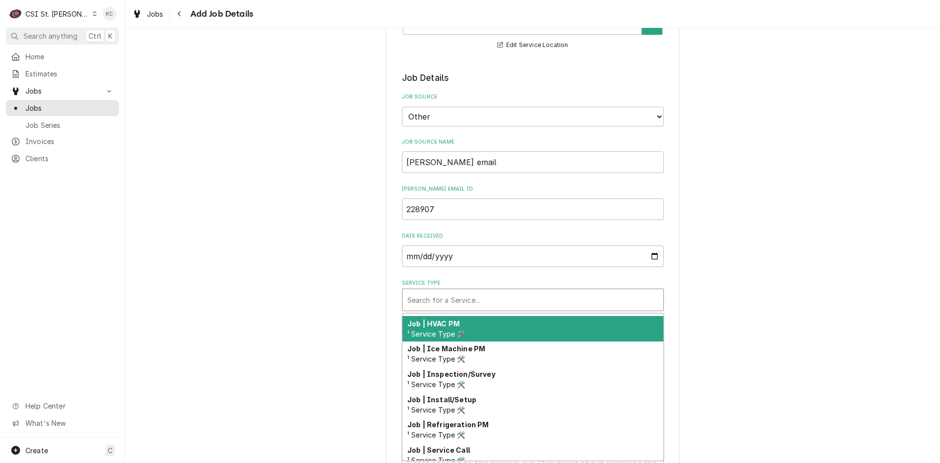
scroll to position [513, 0]
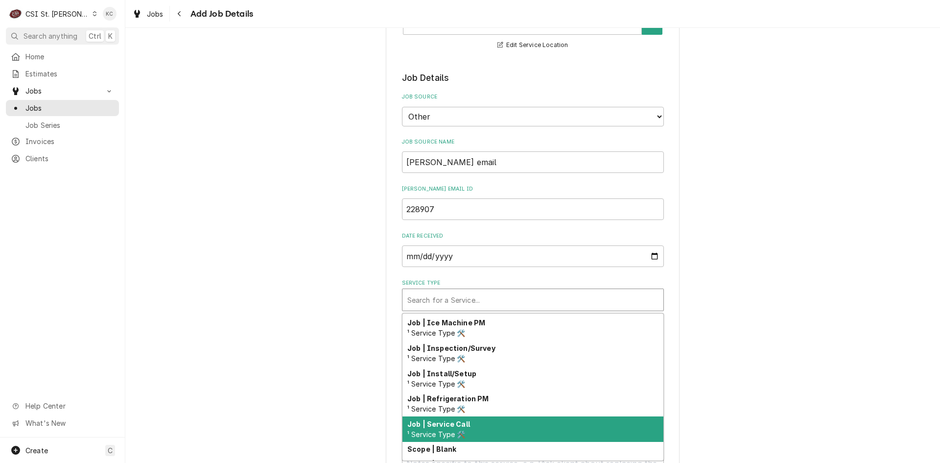
click at [512, 422] on div "Job | Service Call ¹ Service Type 🛠️" at bounding box center [532, 428] width 261 height 25
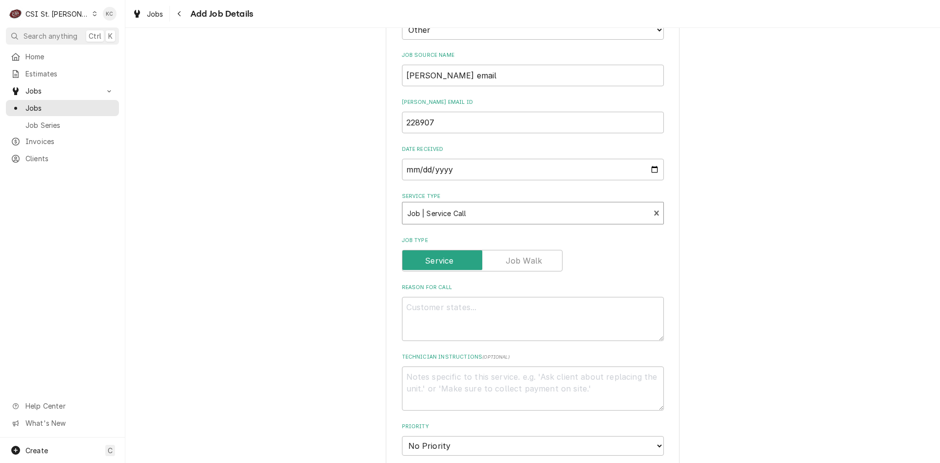
scroll to position [294, 0]
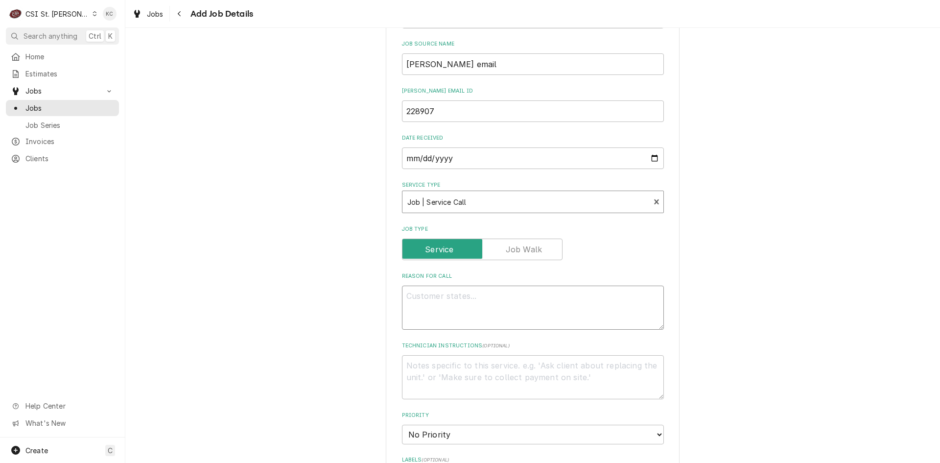
click at [500, 302] on textarea "Reason For Call" at bounding box center [533, 307] width 262 height 44
click at [420, 298] on textarea "Reason For Call" at bounding box center [533, 307] width 262 height 44
paste textarea "R16315 (15CI100A-IW-NF-ST-00)"
type textarea "x"
type textarea "R16315 (15CI100A-IW-NF-ST-00)"
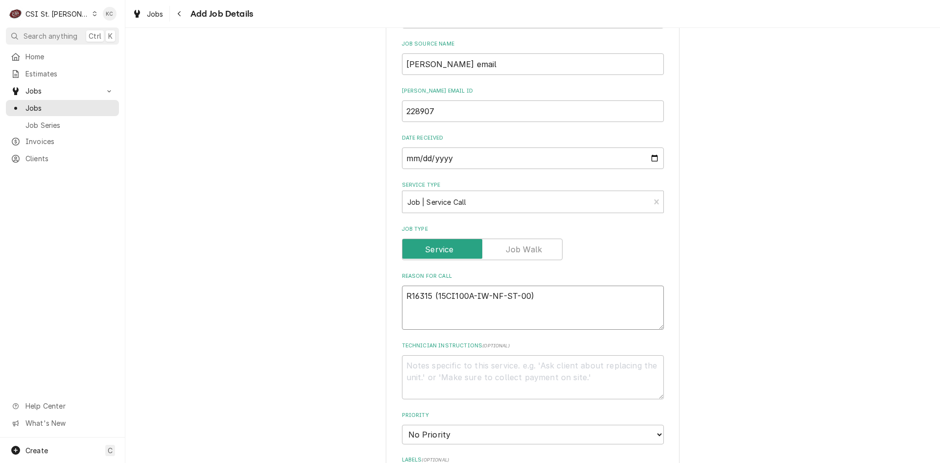
type textarea "x"
type textarea "R16315 (15CI100A-IW-NF-ST-00)"
click at [415, 319] on textarea "R16315 (15CI100A-IW-NF-ST-00)" at bounding box center [533, 307] width 262 height 44
click at [531, 297] on textarea "R16315 (15CI100A-IW-NF-ST-00)" at bounding box center [533, 307] width 262 height 44
type textarea "x"
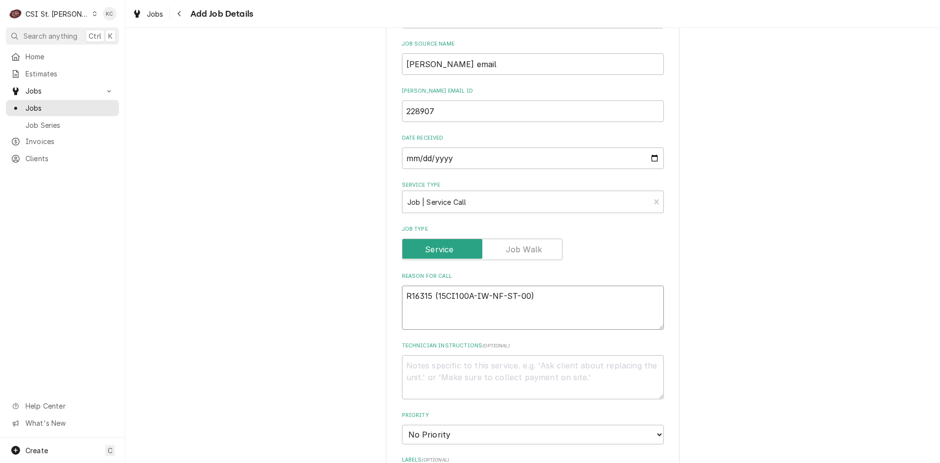
type textarea "R16315 (15CI100A-IW-NF-ST-00)"
type textarea "x"
type textarea "R16315 (15CI100A-IW-NF-ST-00)"
paste textarea "Unit collecting water in drip tray, and appears to have excess condensation ins…"
type textarea "x"
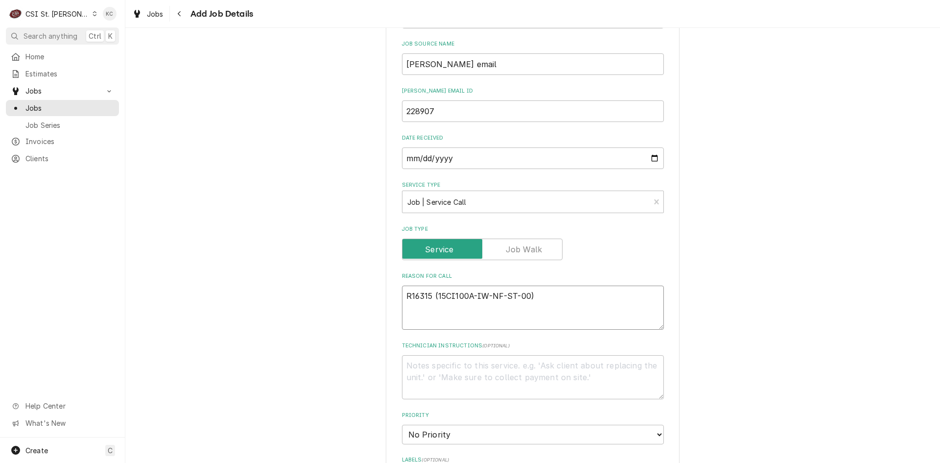
type textarea "R16315 (15CI100A-IW-NF-ST-00) Unit collecting water in drip tray, and appears t…"
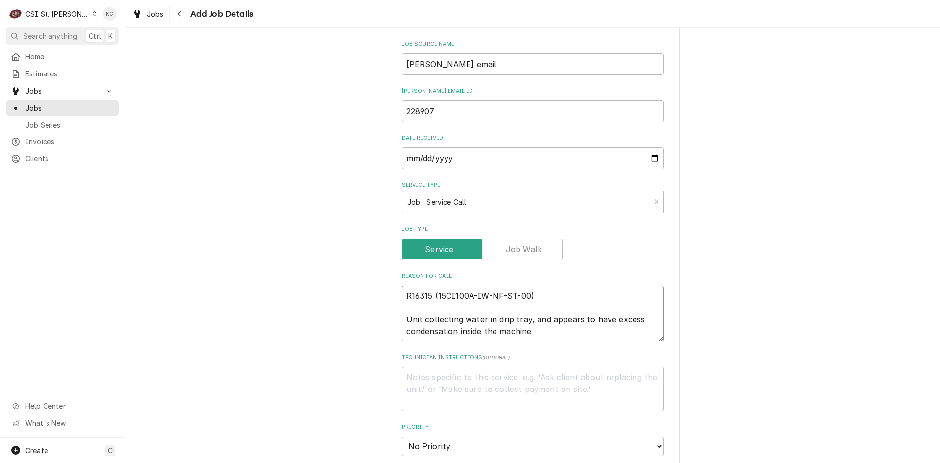
type textarea "x"
type textarea "R16315 (15CI100A-IW-NF-ST-00) Unit collecting water in drip tray, and appears t…"
click at [618, 384] on textarea "Technician Instructions ( optional )" at bounding box center [533, 389] width 262 height 44
type textarea "x"
type textarea "R"
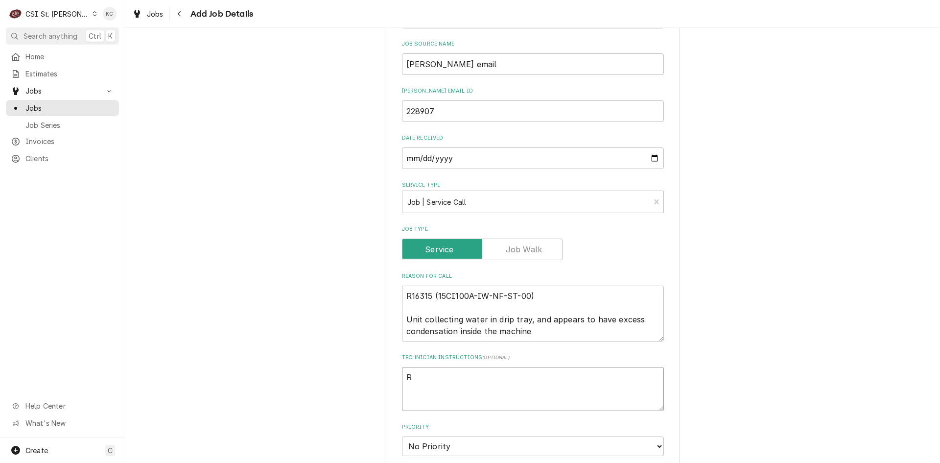
type textarea "x"
type textarea "Ro"
type textarea "x"
type textarea "Rob"
type textarea "x"
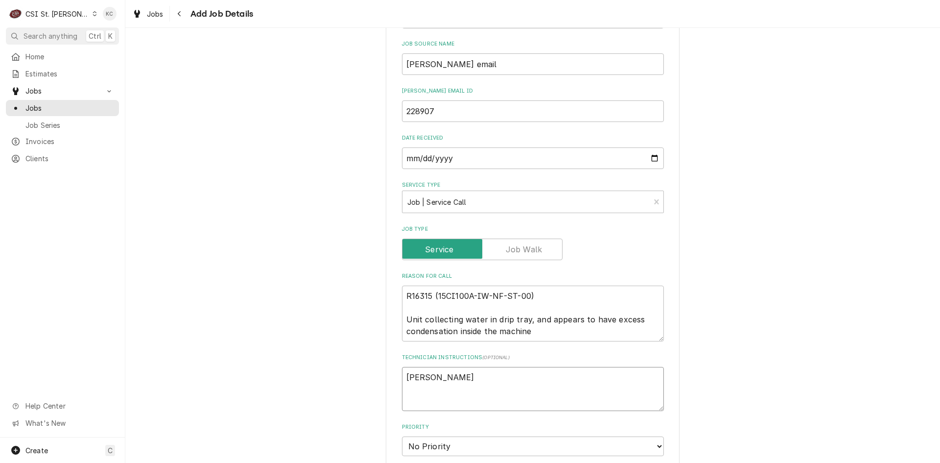
type textarea "Robe"
type textarea "x"
type textarea "Rober"
type textarea "x"
type textarea "Robert"
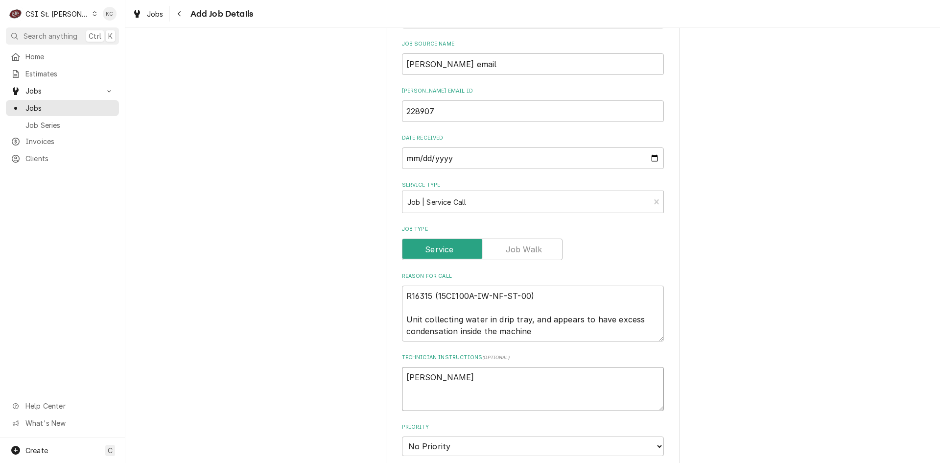
type textarea "x"
type textarea "Robert"
type textarea "x"
type textarea "Robert"
click at [873, 304] on div "Please provide the following information to create a job: Client Details Client…" at bounding box center [532, 317] width 815 height 1147
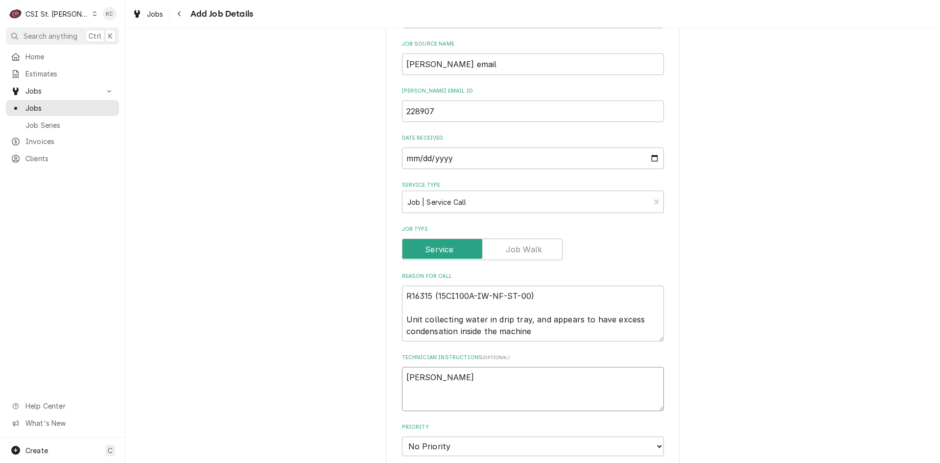
click at [445, 372] on textarea "Robert" at bounding box center [533, 389] width 262 height 44
type textarea "x"
type textarea "Robert P"
type textarea "x"
type textarea "Robert Pr"
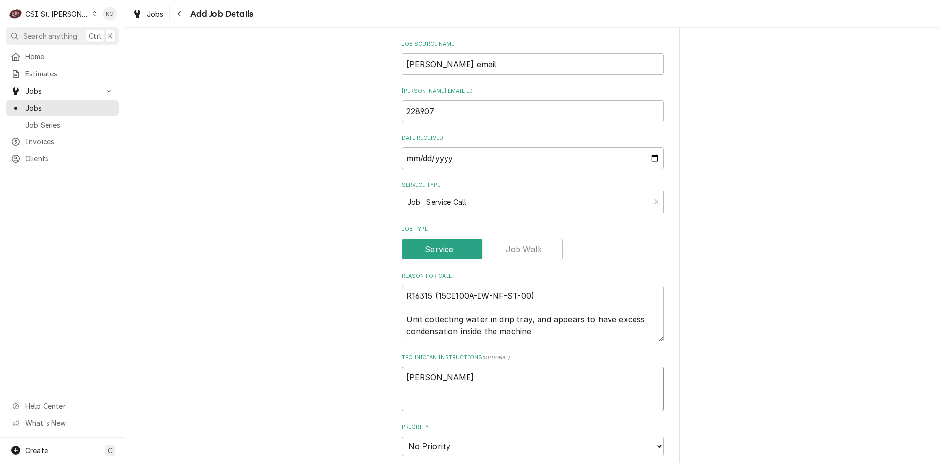
type textarea "x"
type textarea "Robert Pri"
type textarea "x"
type textarea "Robert Pric"
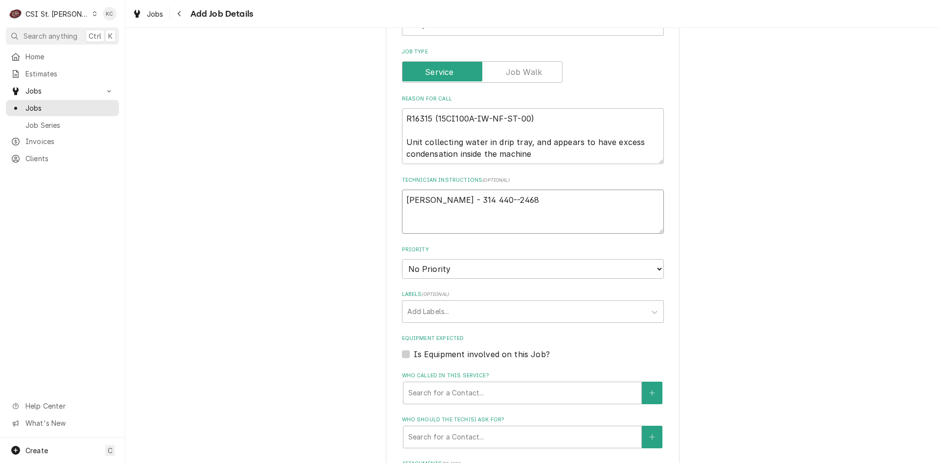
scroll to position [490, 0]
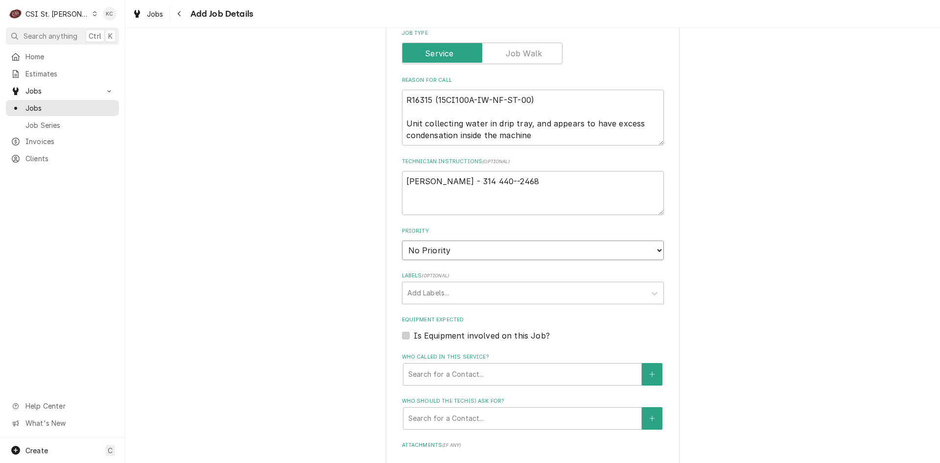
click at [461, 253] on select "No Priority Urgent High Medium Low" at bounding box center [533, 250] width 262 height 20
click at [402, 240] on select "No Priority Urgent High Medium Low" at bounding box center [533, 250] width 262 height 20
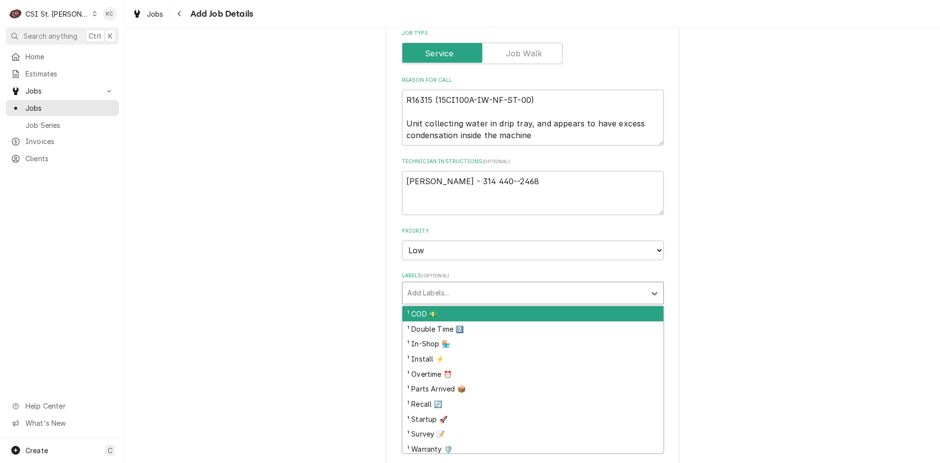
click at [462, 291] on div "Labels" at bounding box center [524, 293] width 234 height 18
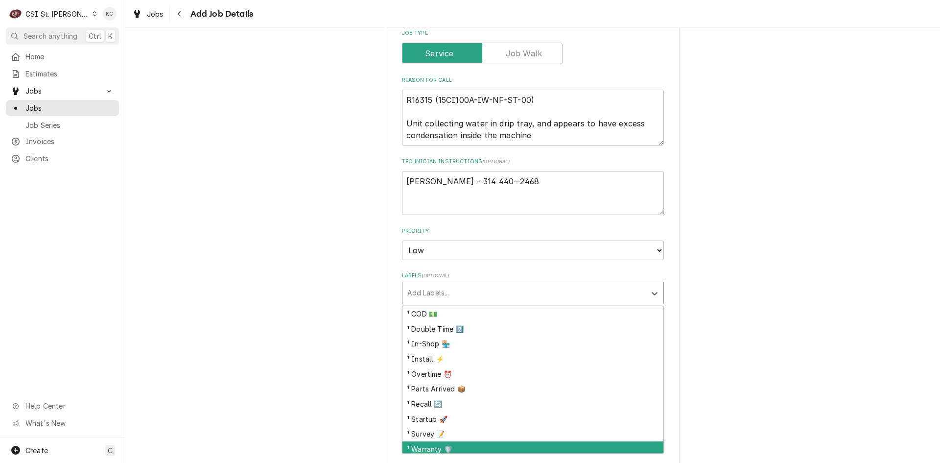
click at [452, 446] on div "¹ Warranty 🛡️" at bounding box center [532, 448] width 261 height 15
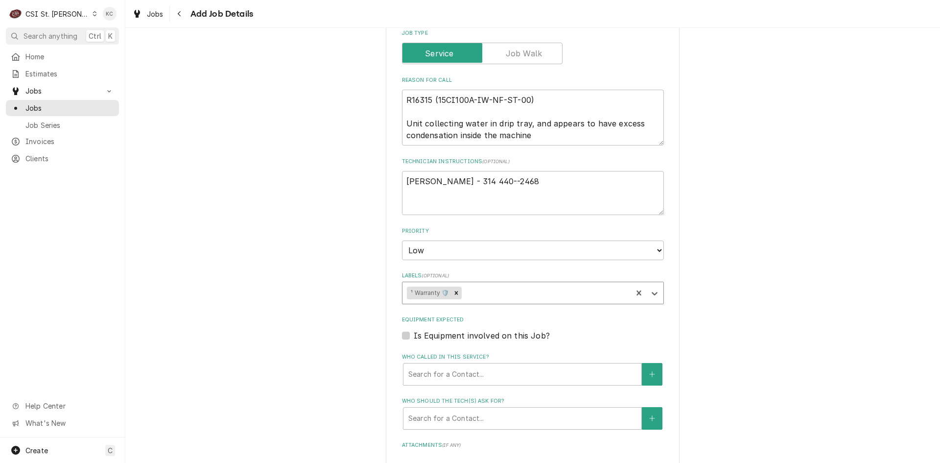
click at [472, 299] on div "Labels" at bounding box center [546, 293] width 164 height 18
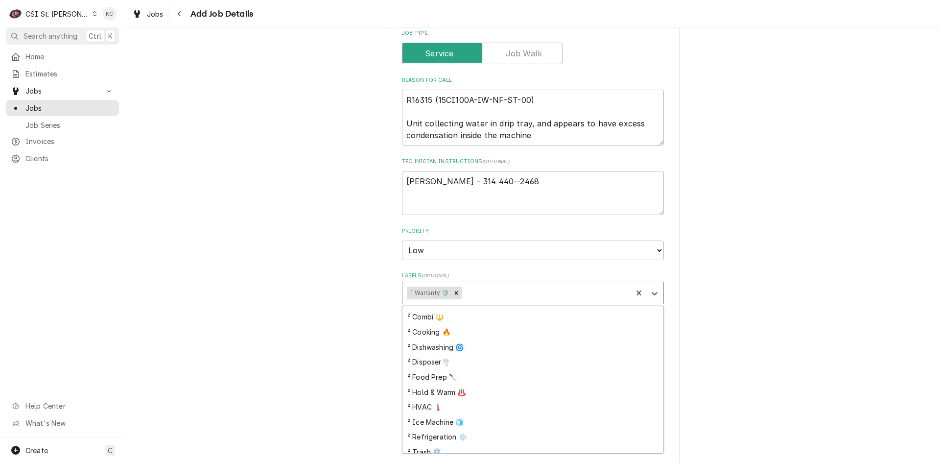
scroll to position [196, 0]
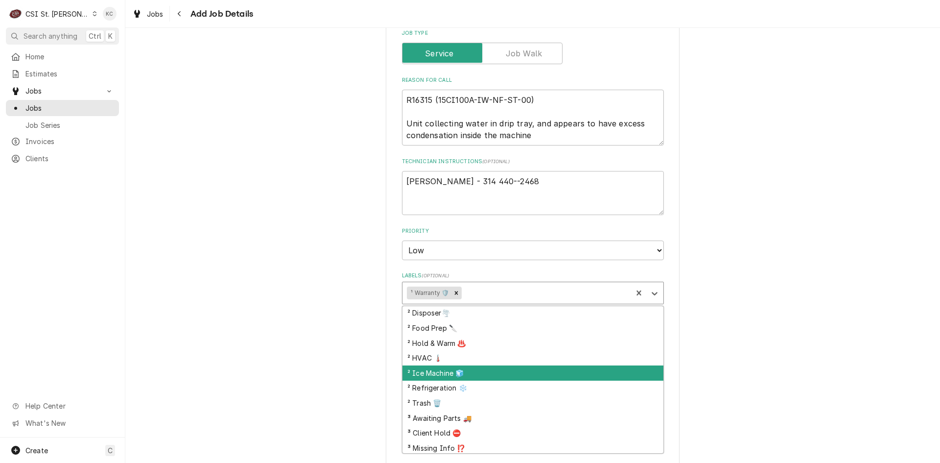
click at [475, 370] on div "² Ice Machine 🧊" at bounding box center [532, 372] width 261 height 15
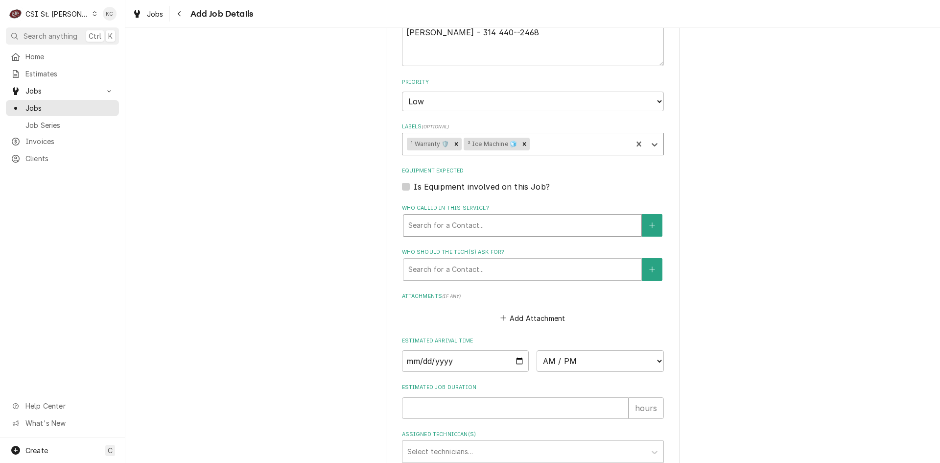
scroll to position [723, 0]
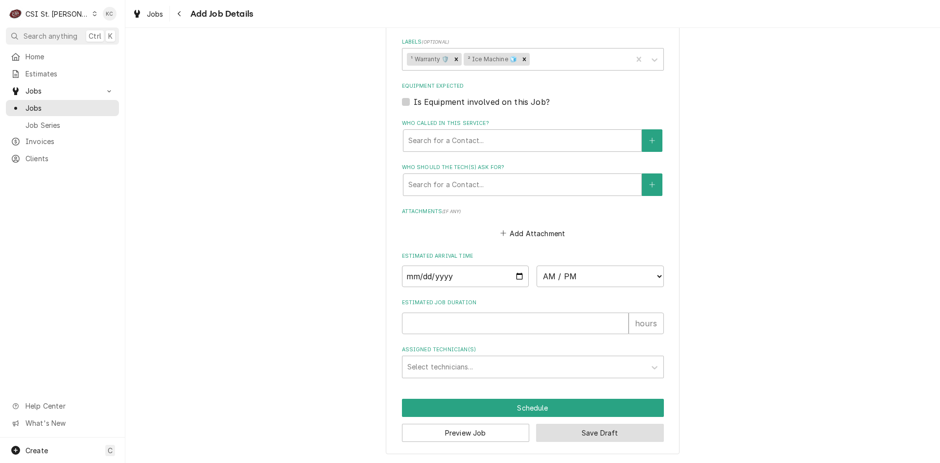
click at [595, 431] on button "Save Draft" at bounding box center [600, 432] width 128 height 18
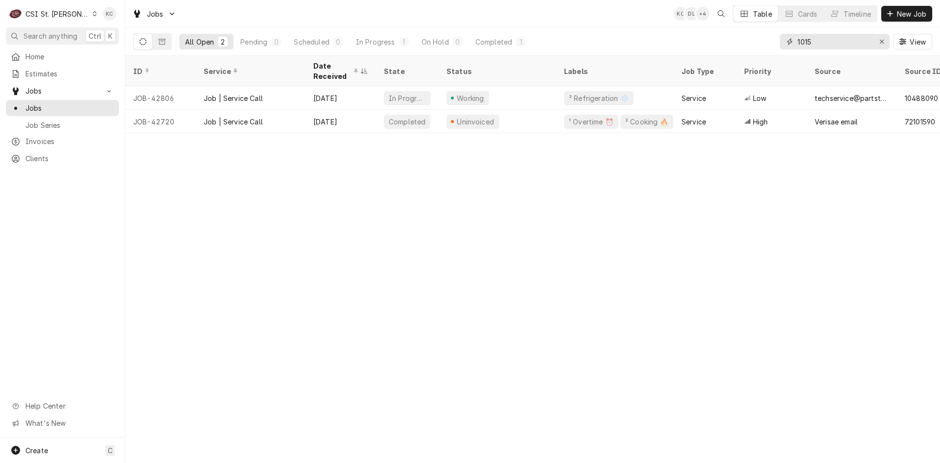
drag, startPoint x: 825, startPoint y: 43, endPoint x: 770, endPoint y: 40, distance: 55.4
click at [770, 40] on div "All Open 2 Pending 0 Scheduled 0 In Progress 1 On Hold 0 Completed 1 1015 View" at bounding box center [532, 41] width 799 height 27
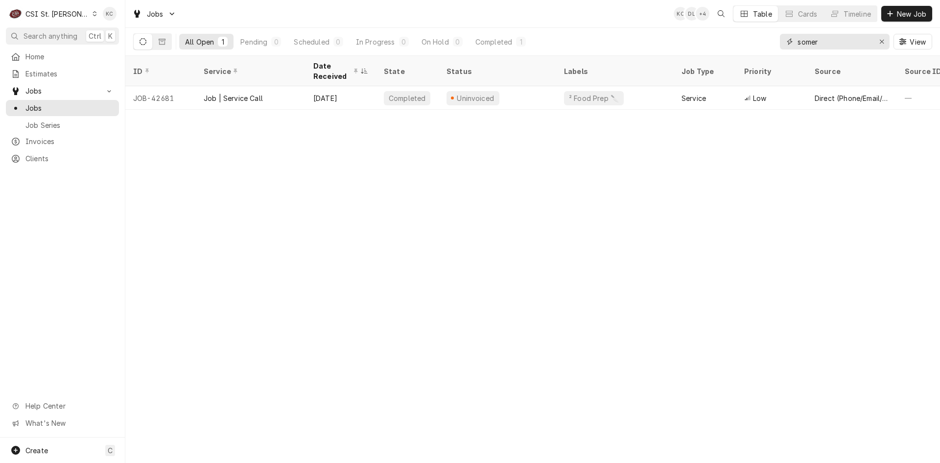
type input "somer"
click at [162, 219] on div "ID Service Date Received State Status Labels Job Type Priority Source Source ID…" at bounding box center [532, 259] width 815 height 407
